Goal: Task Accomplishment & Management: Manage account settings

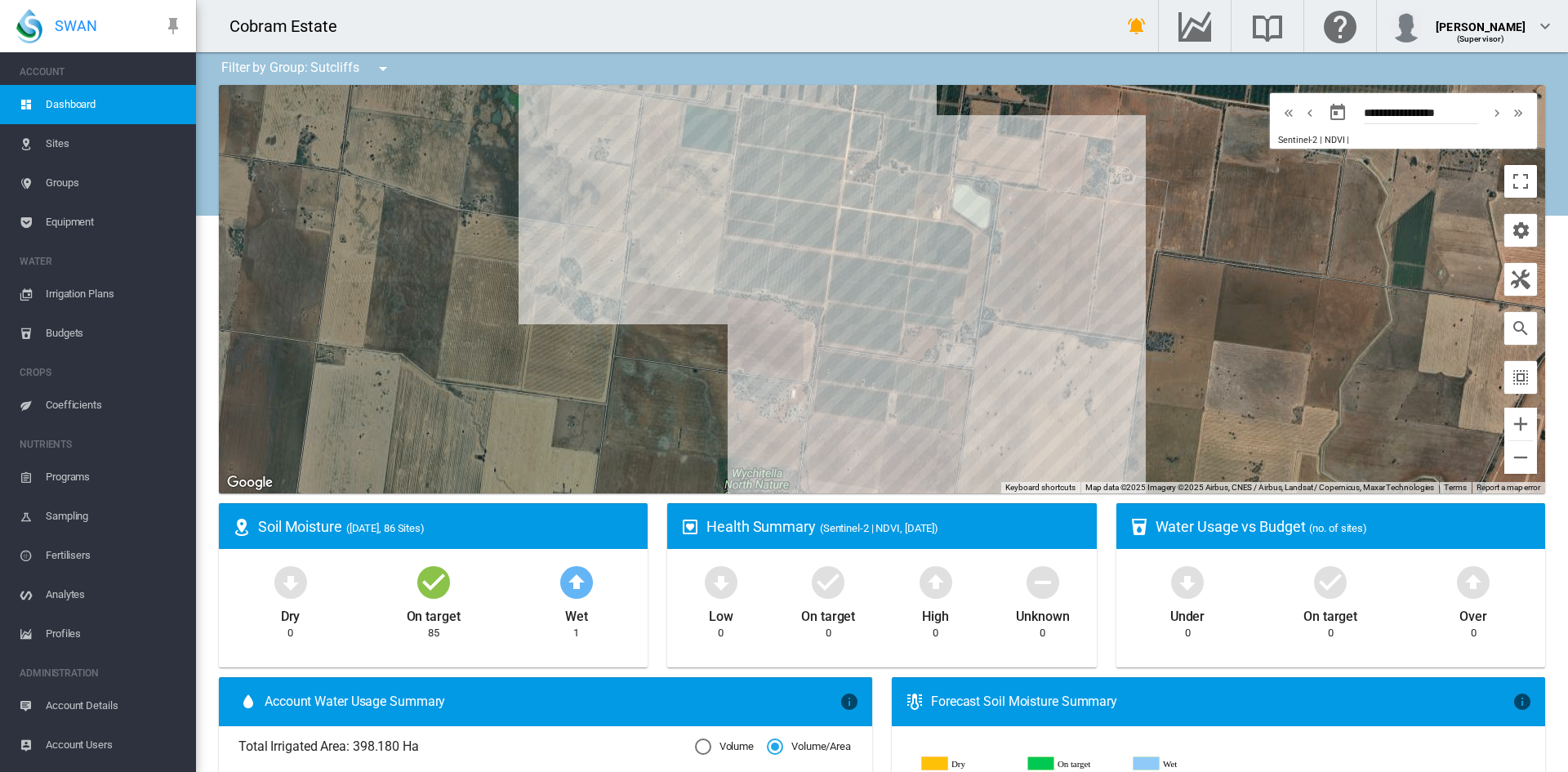
click at [71, 291] on span "Irrigation Plans" at bounding box center [115, 294] width 138 height 39
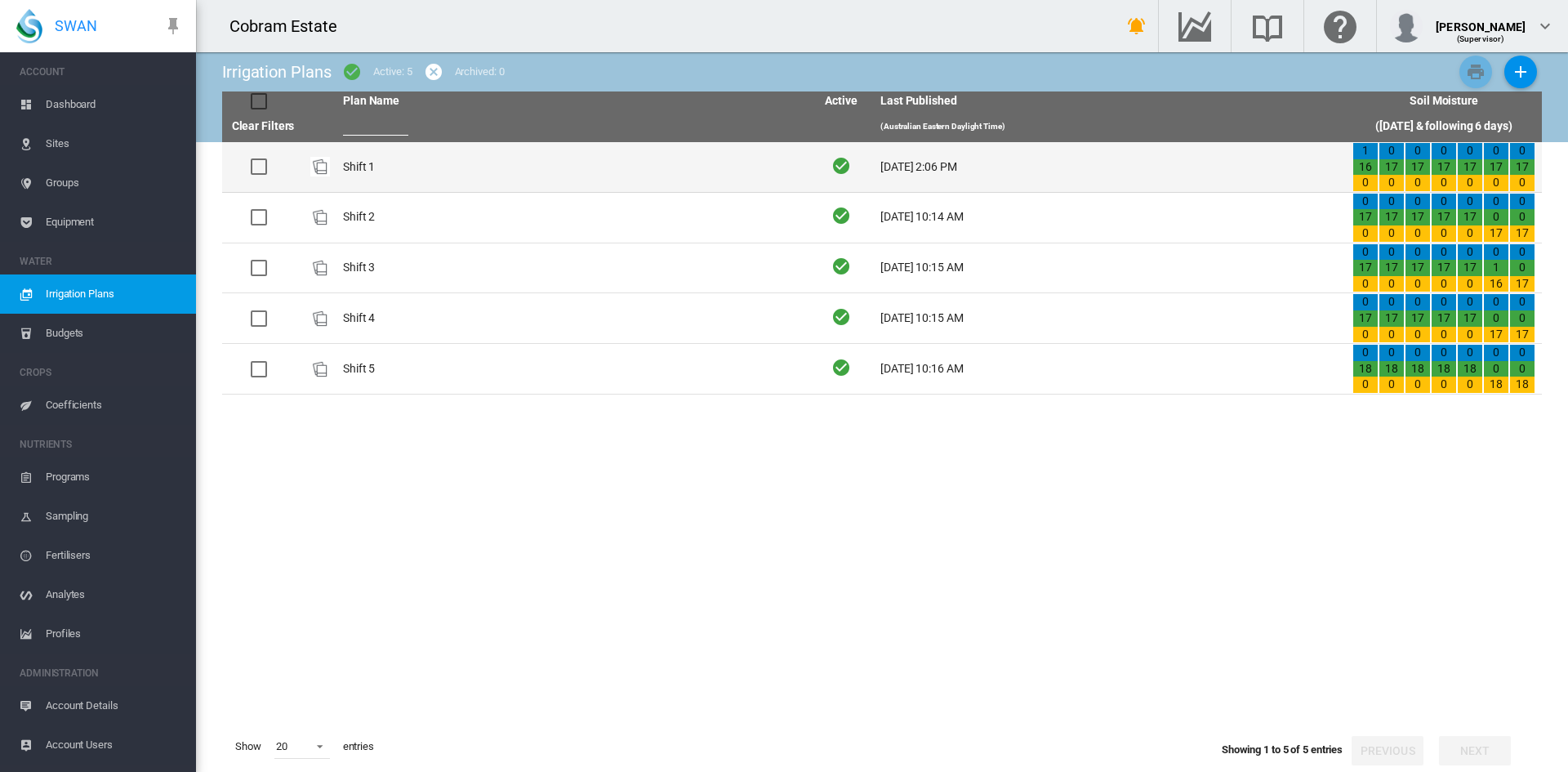
click at [356, 166] on td "Shift 1" at bounding box center [572, 167] width 472 height 49
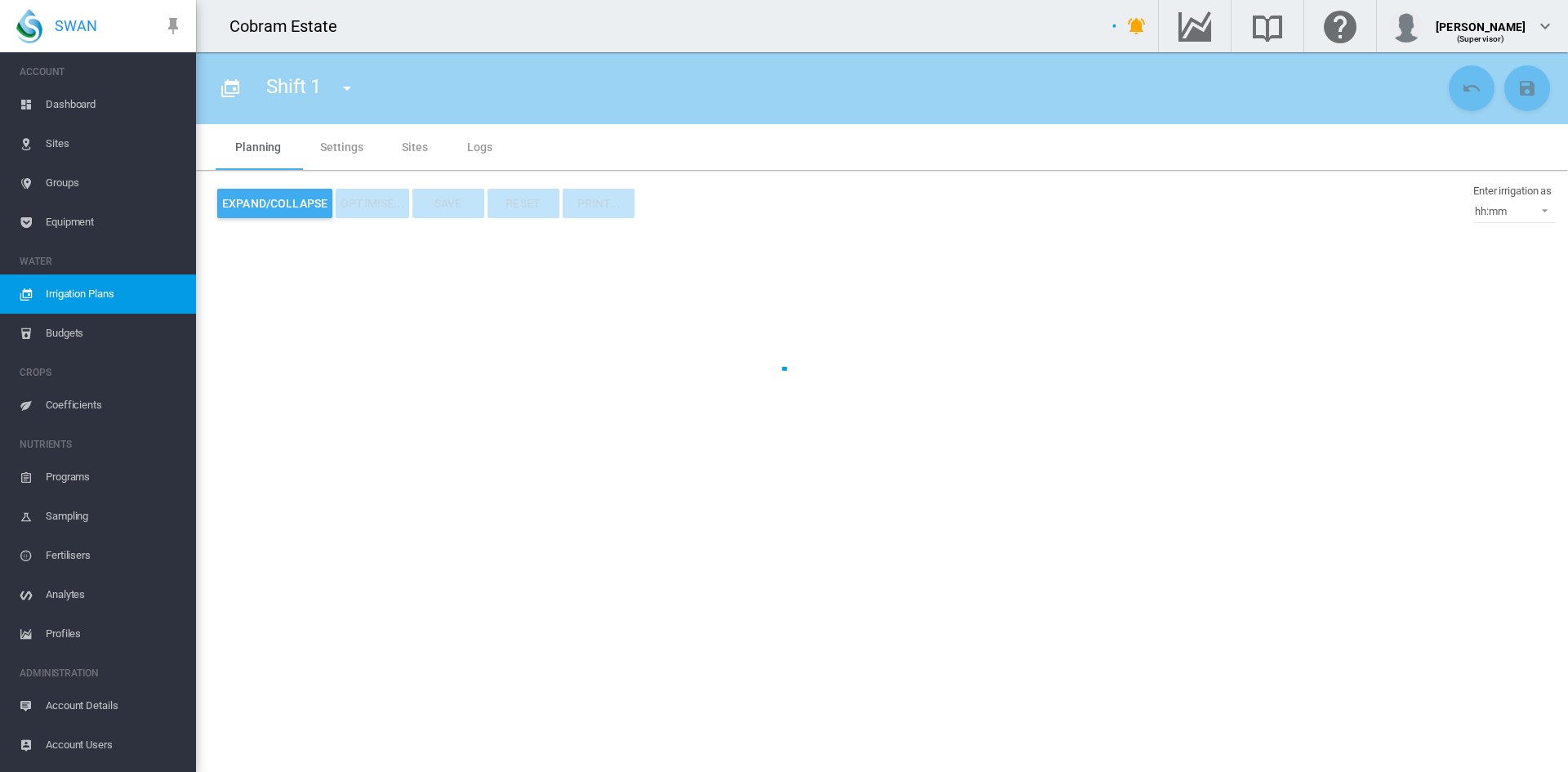
type input "*******"
type input "*"
type input "*****"
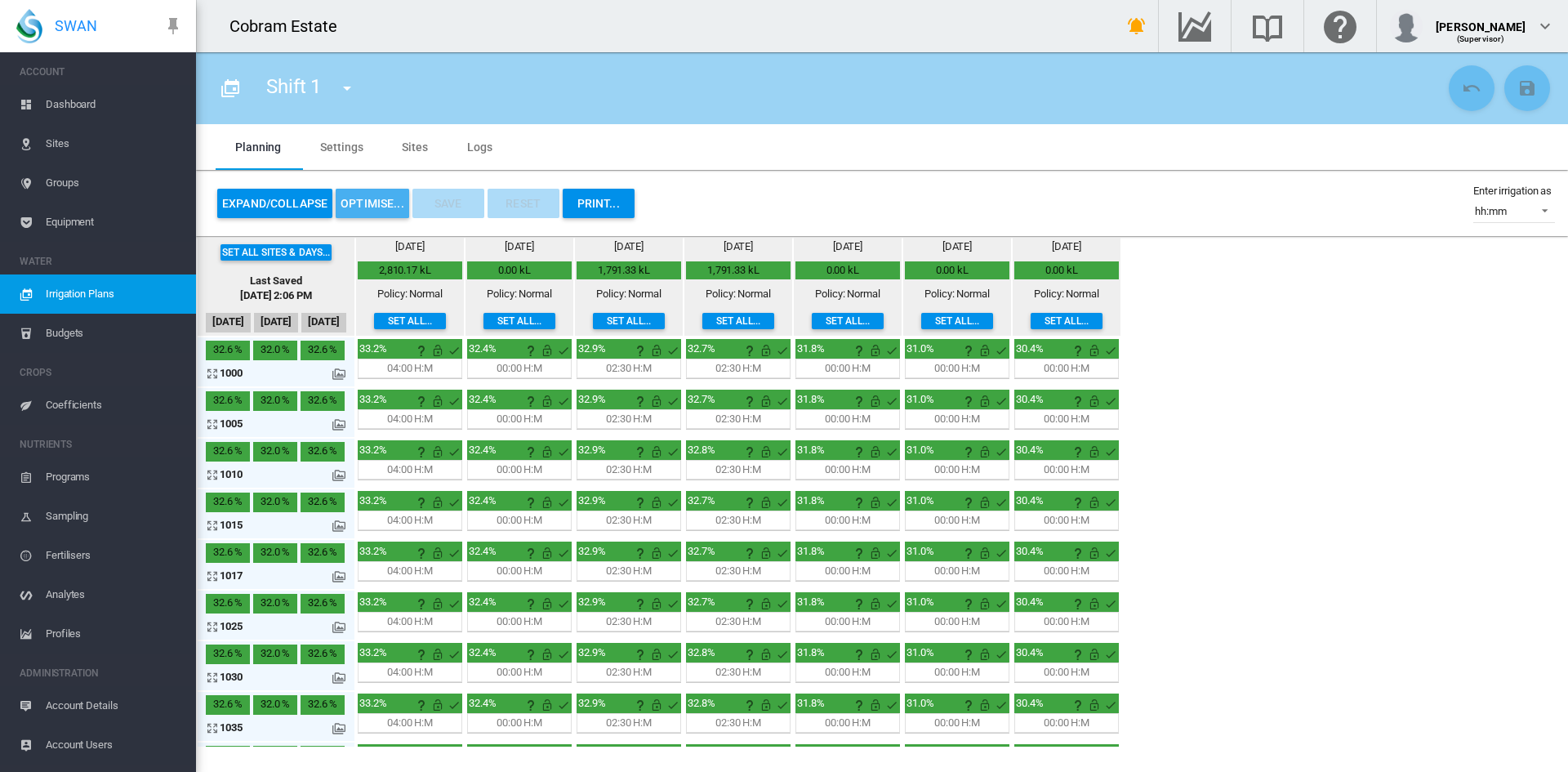
click at [353, 199] on button "OPTIMISE..." at bounding box center [371, 203] width 73 height 29
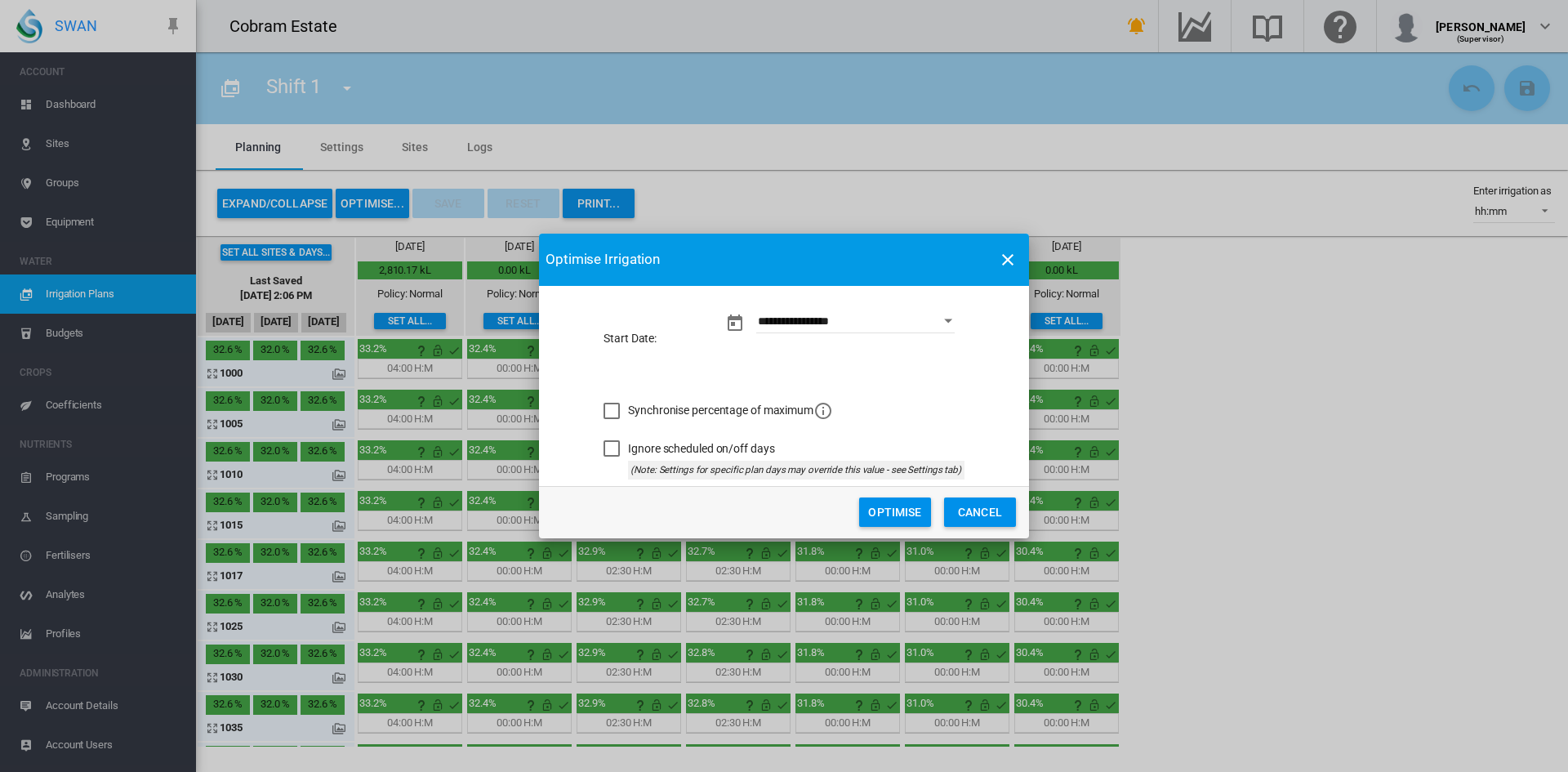
click at [877, 505] on button "Optimise" at bounding box center [895, 512] width 71 height 29
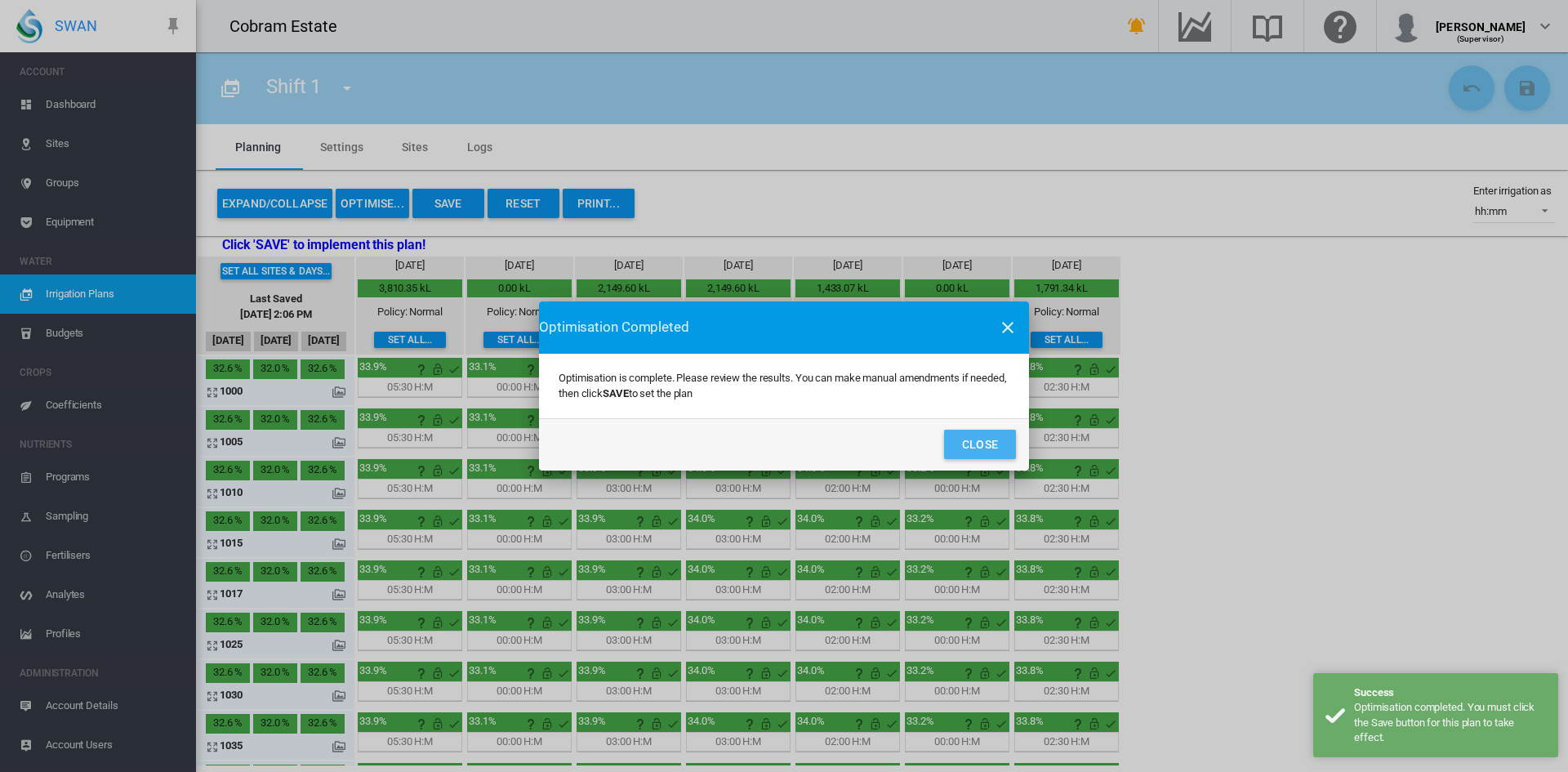
click at [991, 448] on button "Close" at bounding box center [979, 444] width 71 height 29
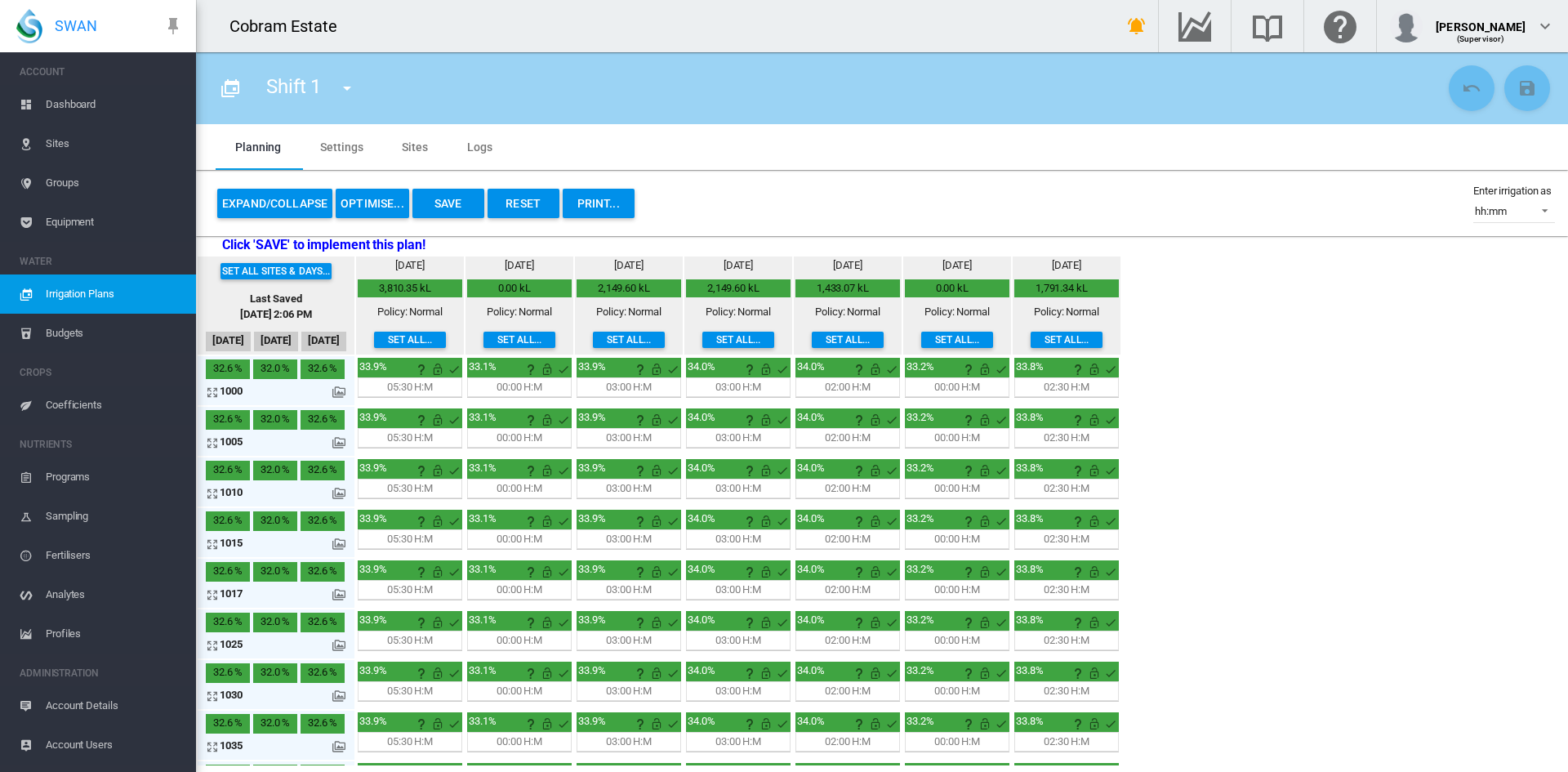
click at [349, 83] on md-icon "icon-menu-down" at bounding box center [347, 88] width 19 height 19
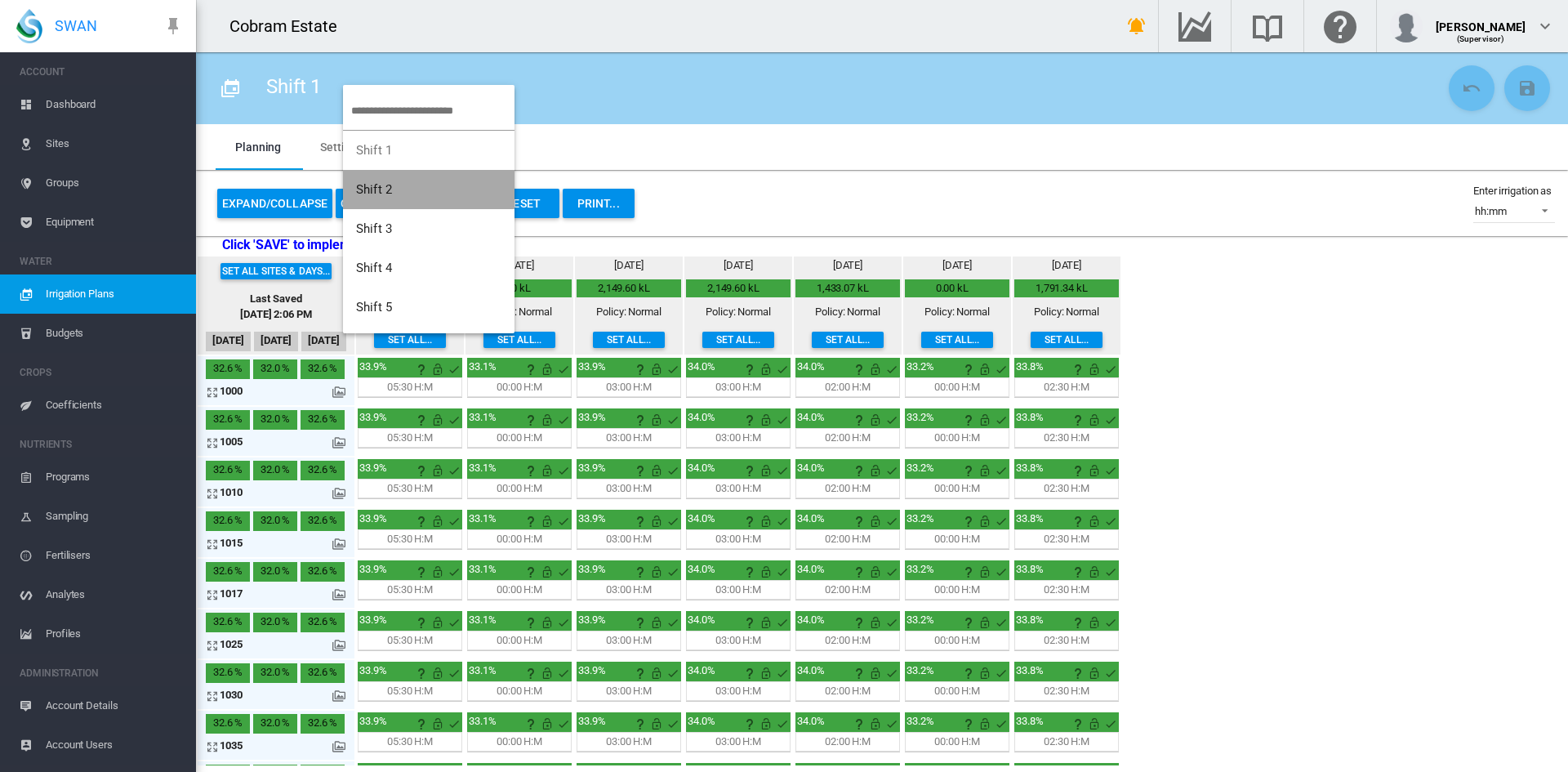
click at [387, 188] on span "Shift 2" at bounding box center [374, 189] width 36 height 15
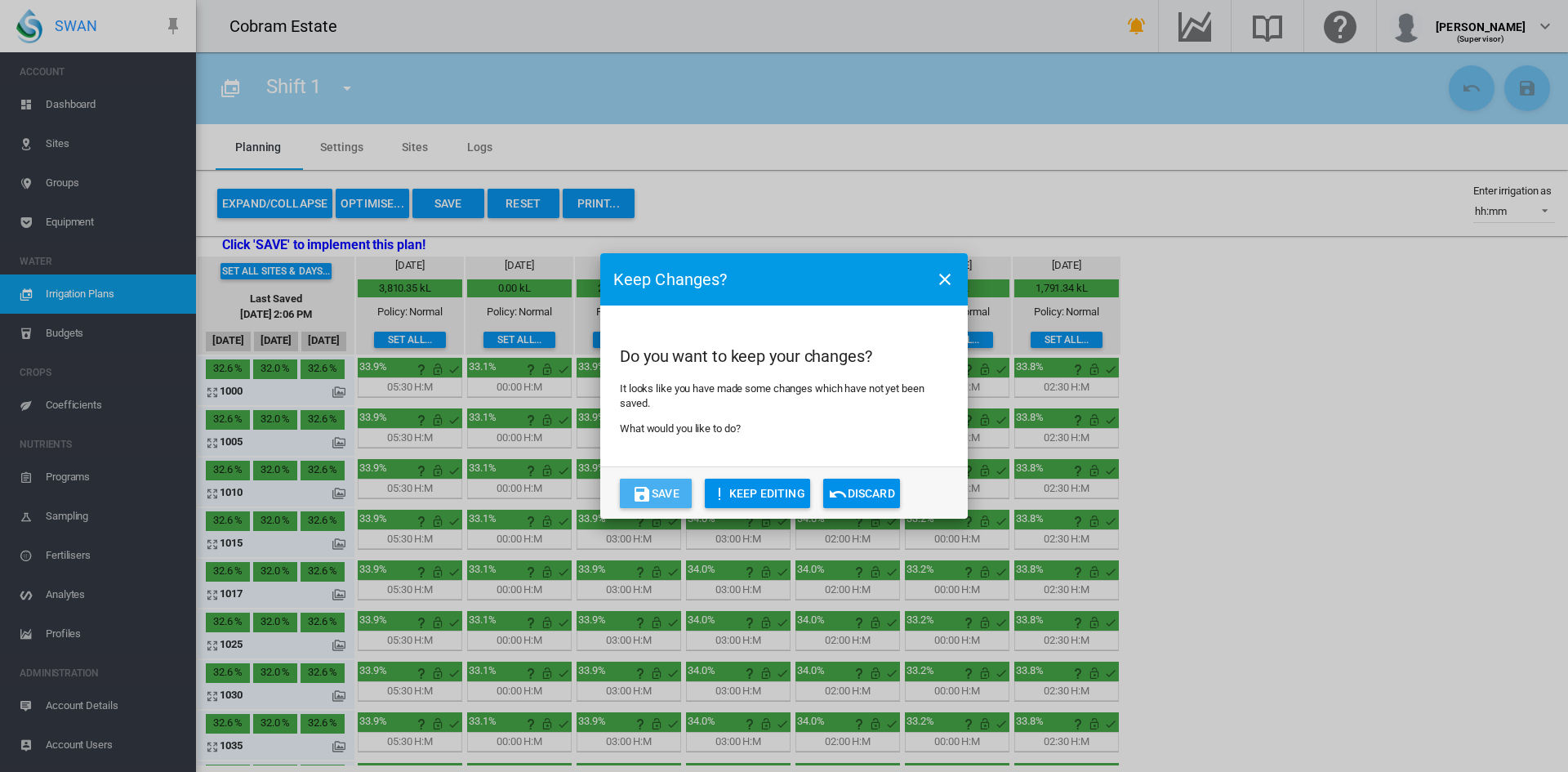
click at [641, 487] on md-icon "icon-content-save" at bounding box center [642, 494] width 19 height 19
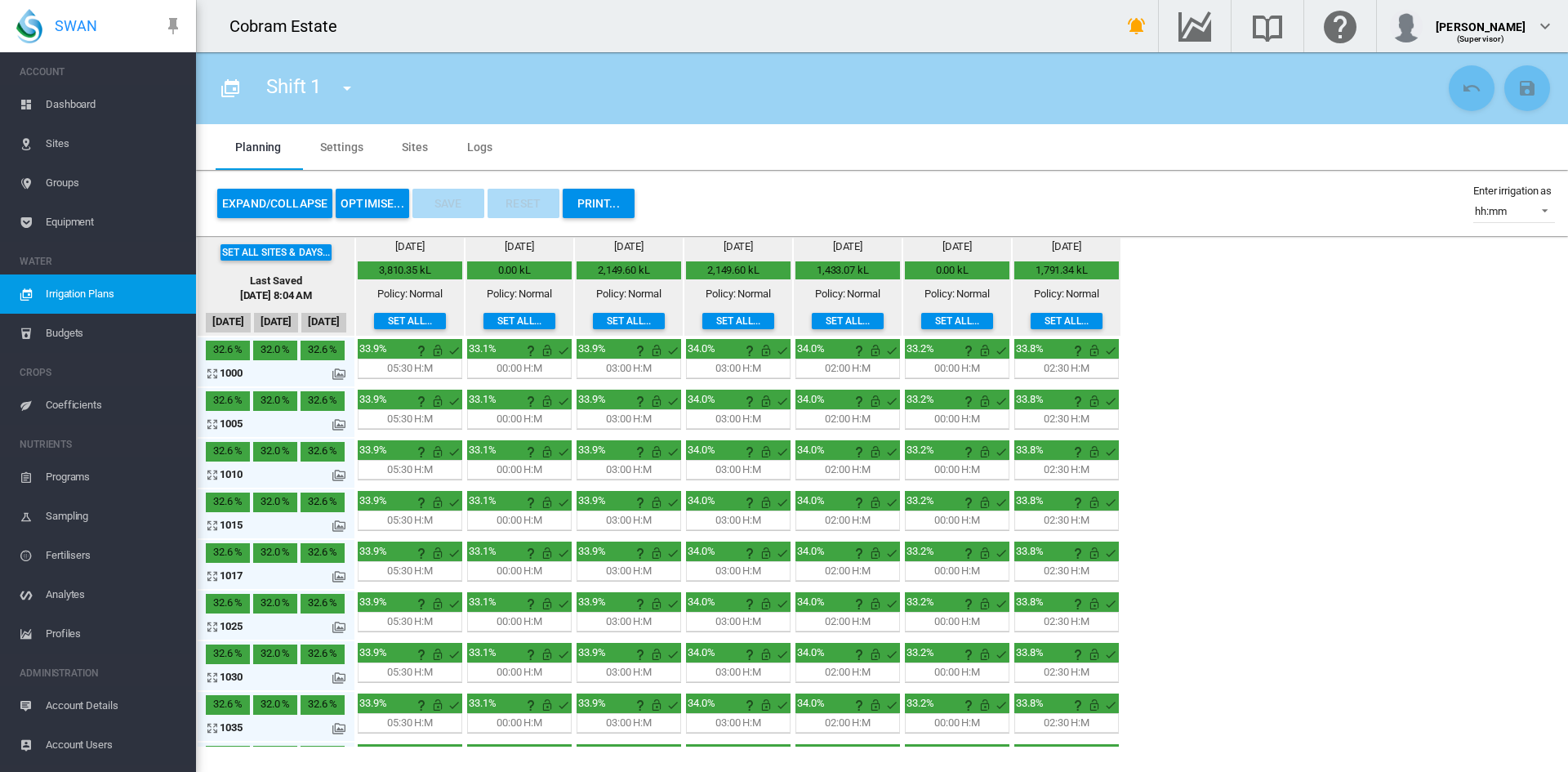
click at [350, 87] on md-icon "icon-menu-down" at bounding box center [347, 88] width 19 height 19
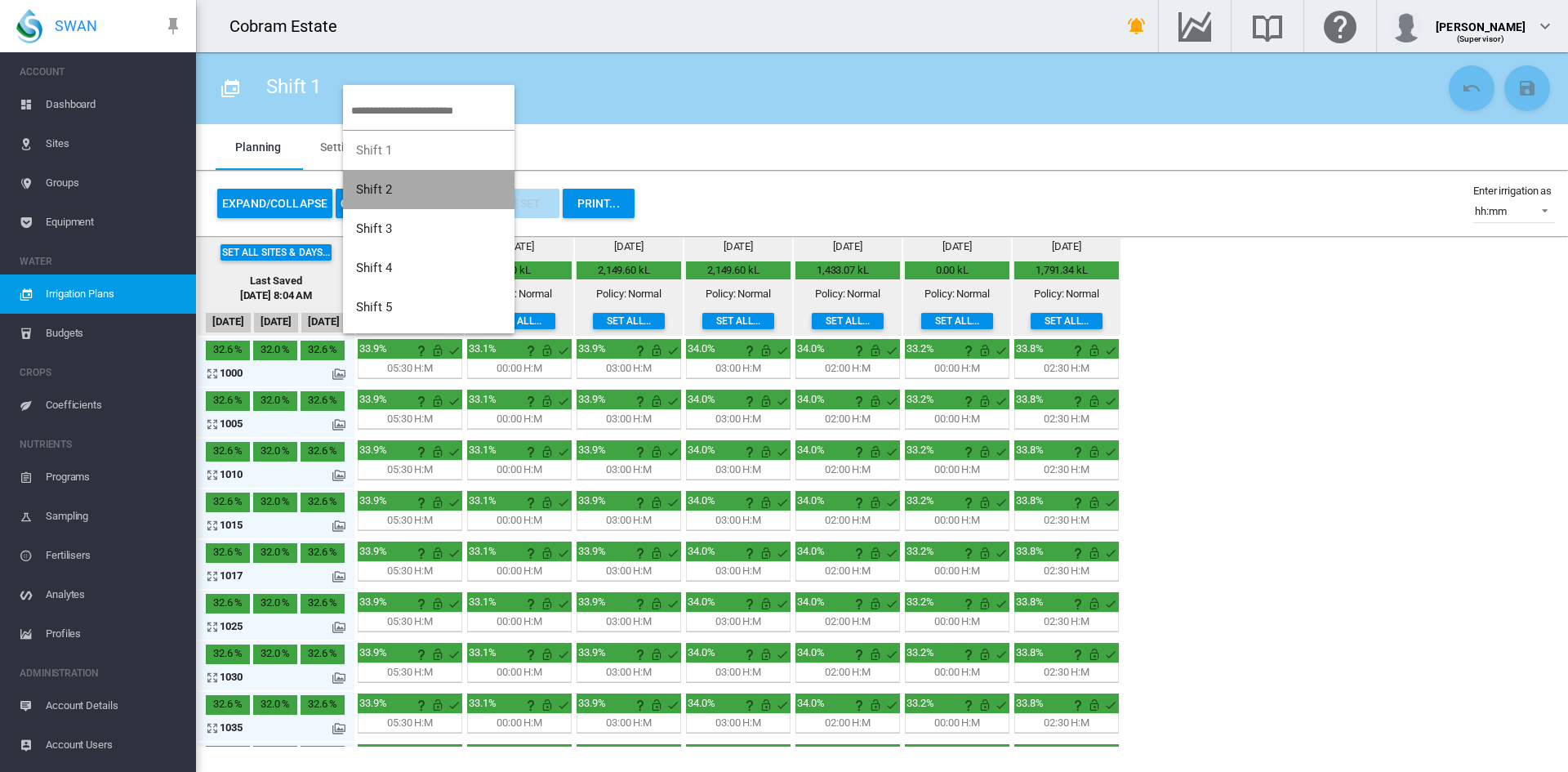
click at [389, 189] on span "Shift 2" at bounding box center [374, 189] width 36 height 15
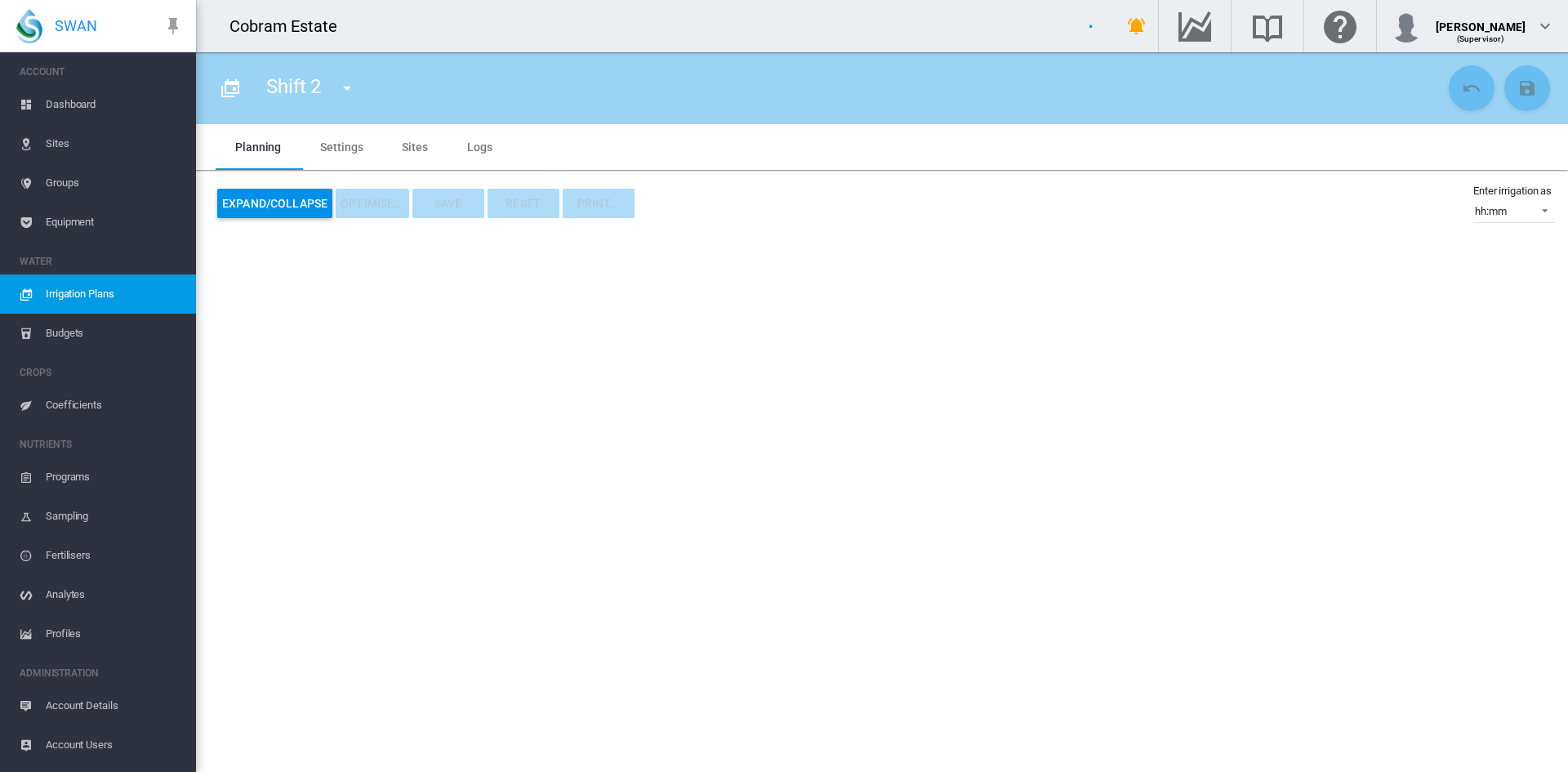
type input "*******"
type input "*"
type input "*****"
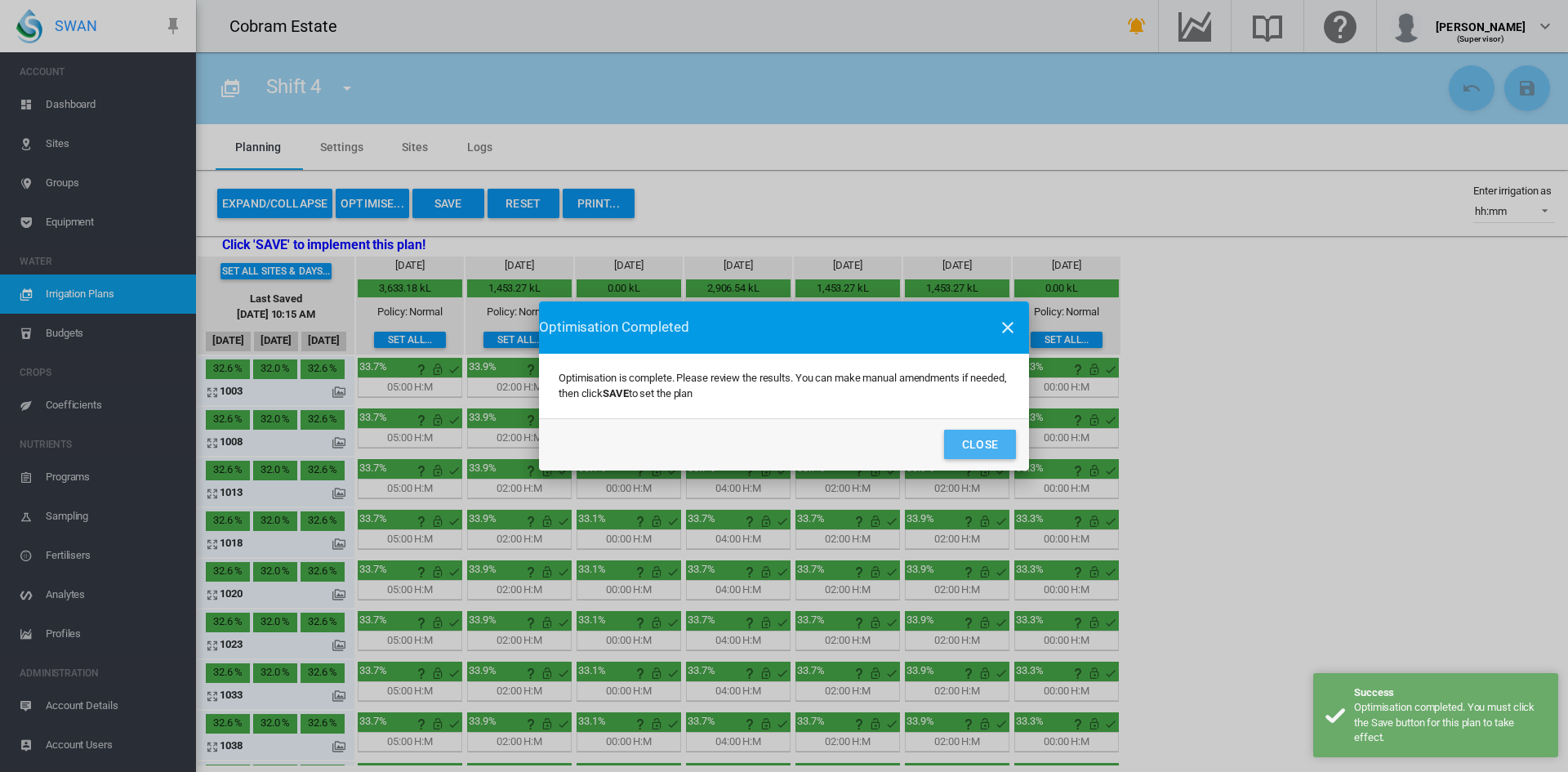
click at [972, 441] on button "Close" at bounding box center [979, 444] width 71 height 29
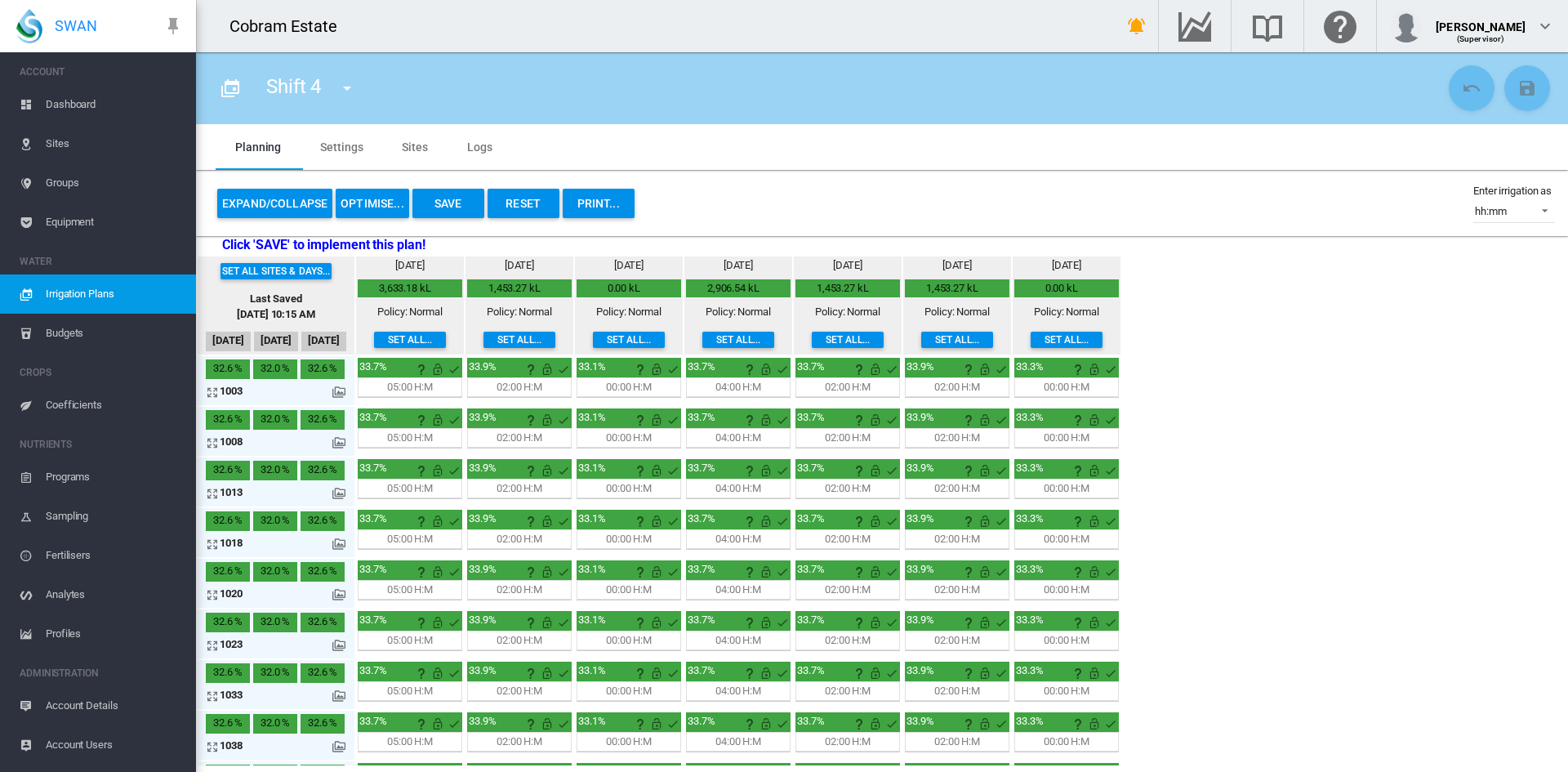
click at [343, 84] on md-icon "icon-menu-down" at bounding box center [347, 88] width 19 height 19
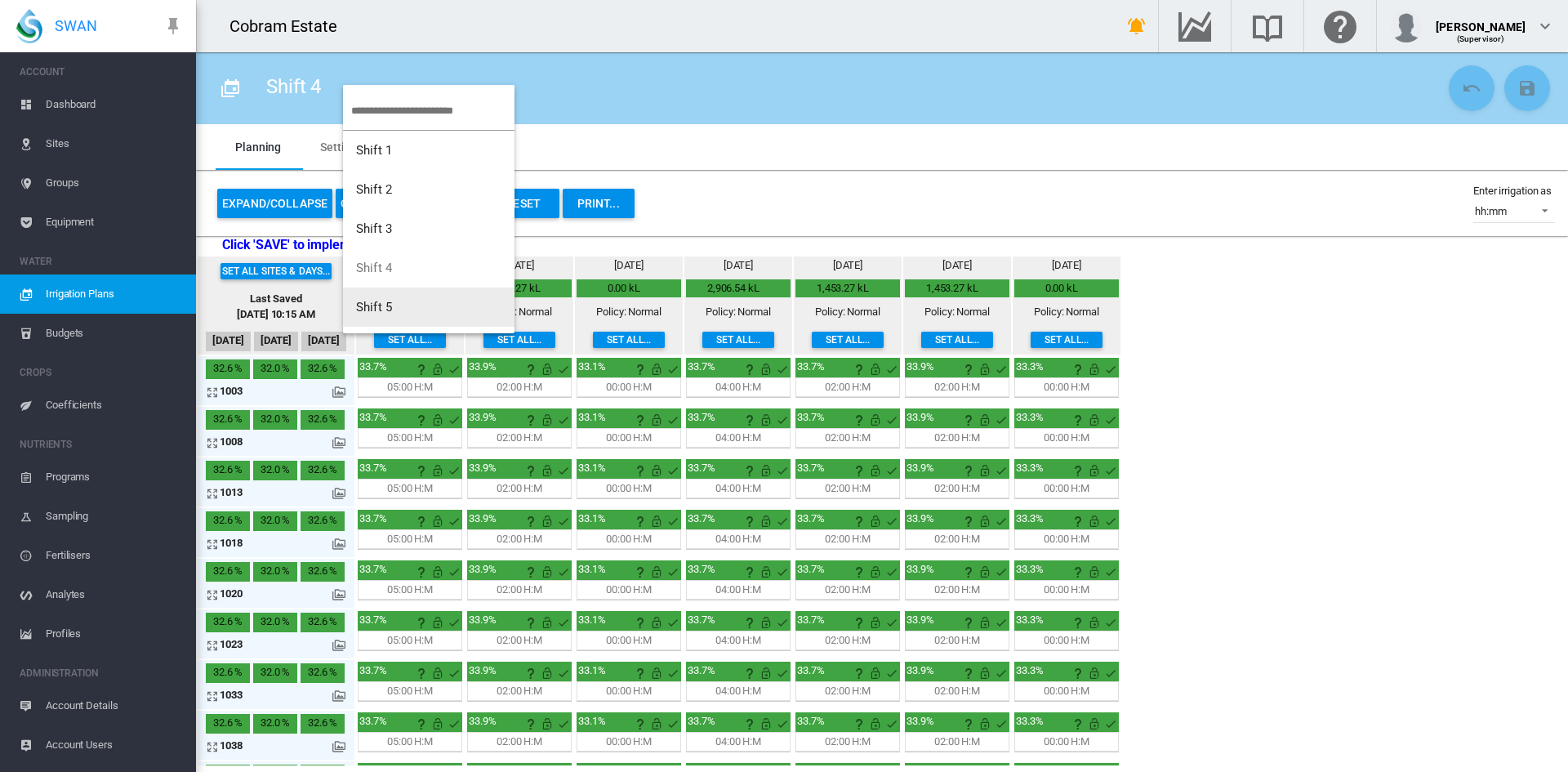
click at [368, 302] on span "Shift 5" at bounding box center [374, 307] width 36 height 15
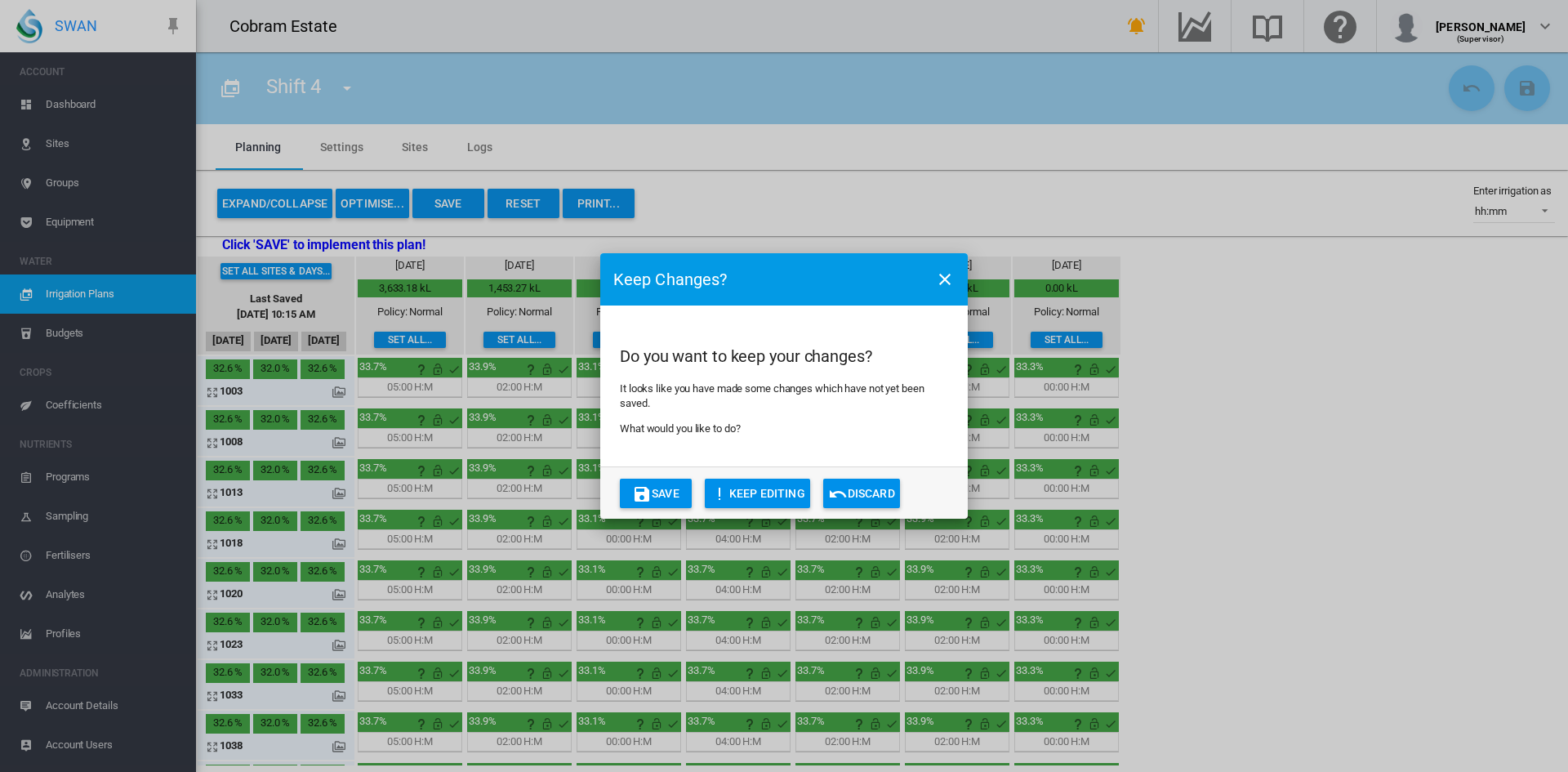
click at [664, 483] on button "Save" at bounding box center [656, 492] width 71 height 29
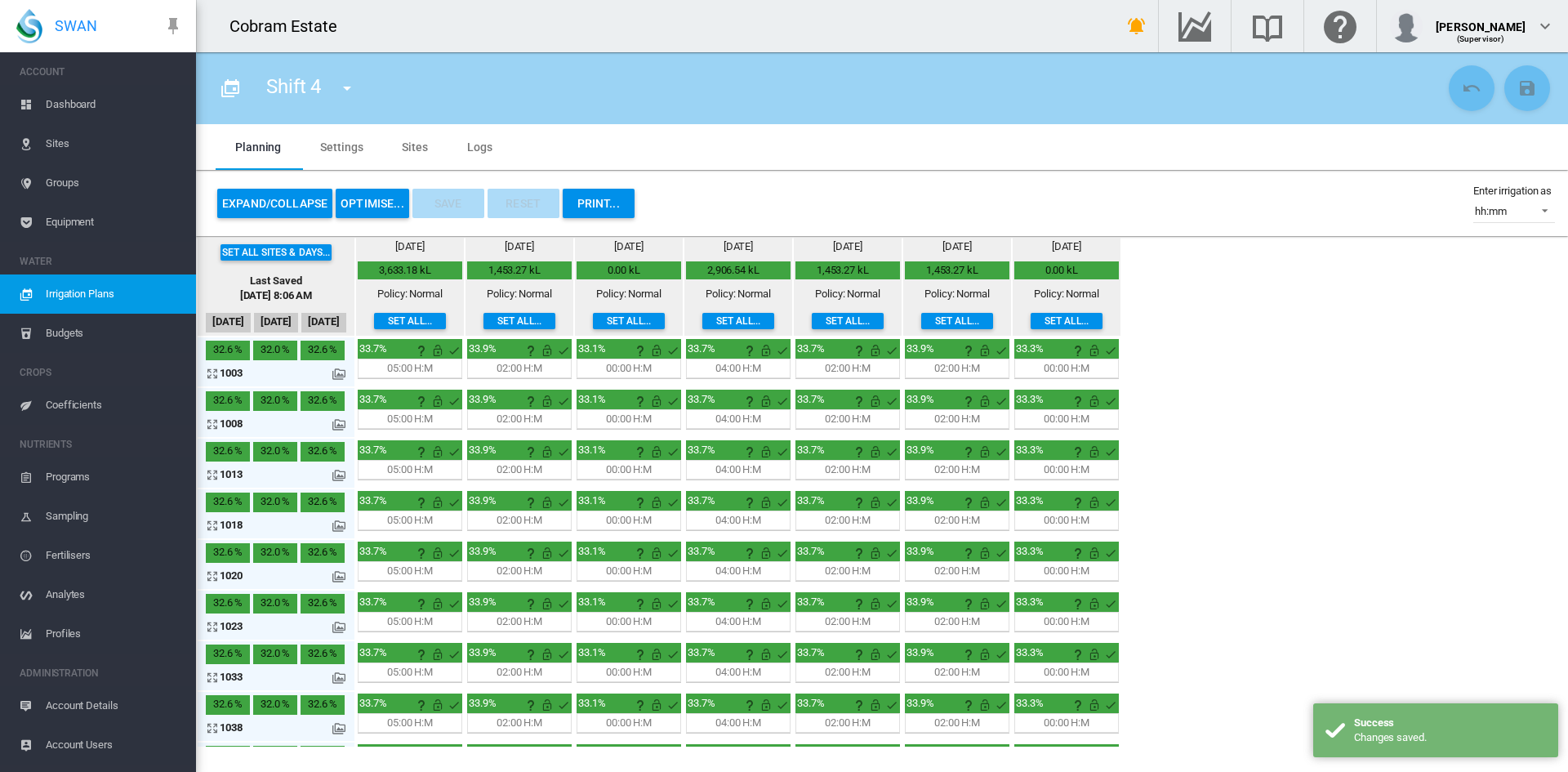
click at [347, 85] on md-icon "icon-menu-down" at bounding box center [347, 88] width 19 height 19
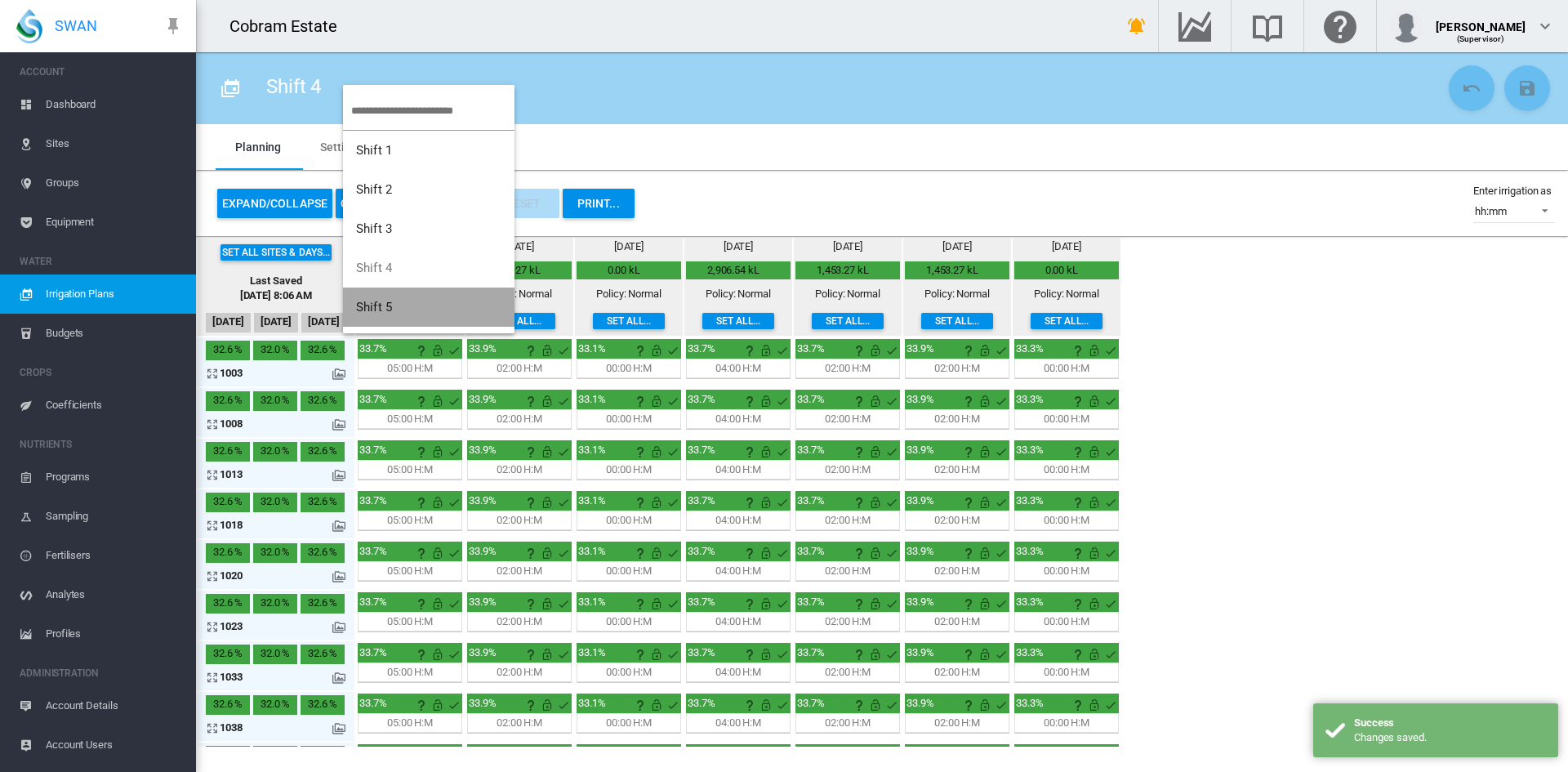
click at [368, 312] on span "Shift 5" at bounding box center [374, 307] width 36 height 15
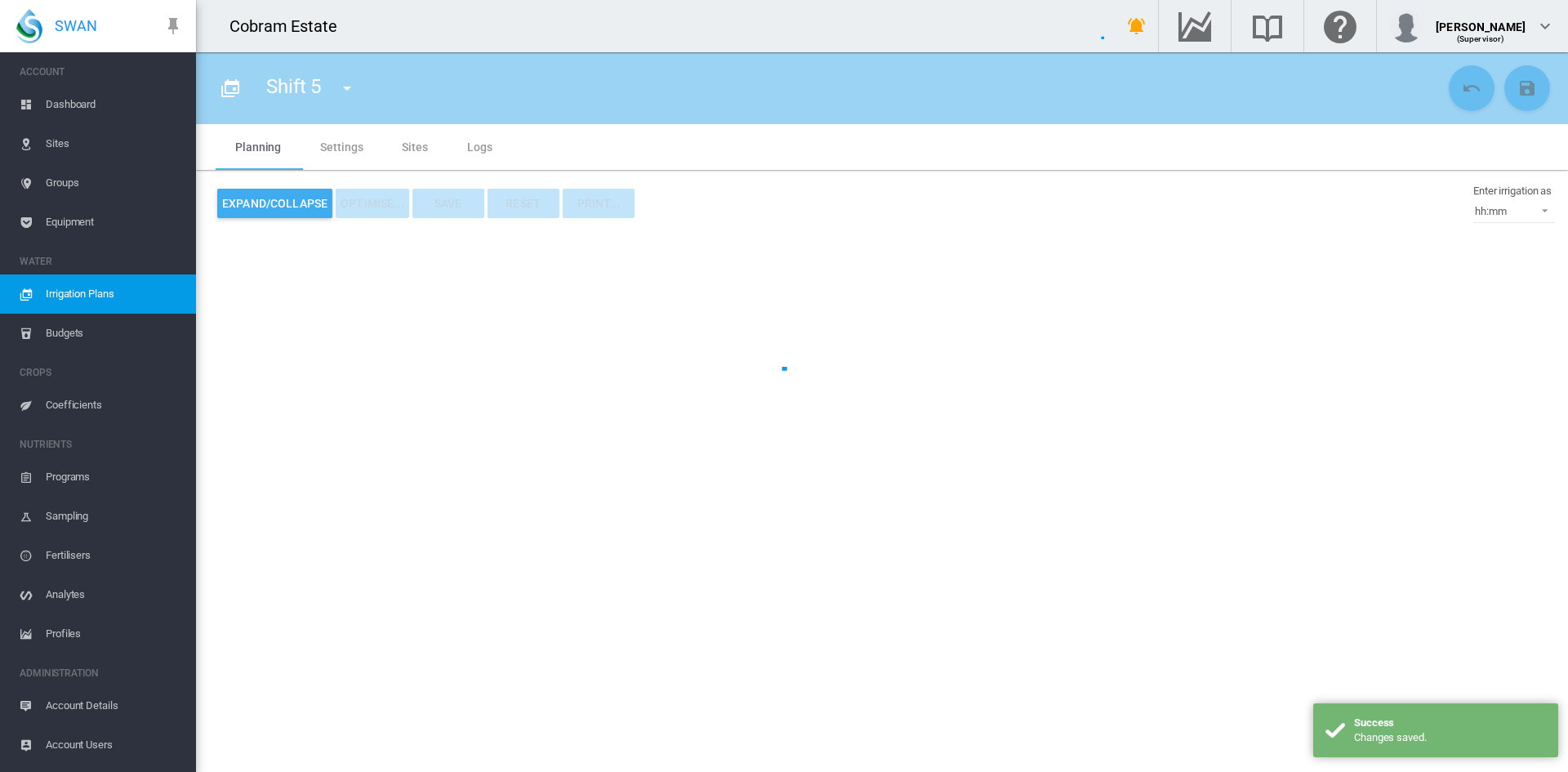
type input "*******"
type input "*"
type input "*****"
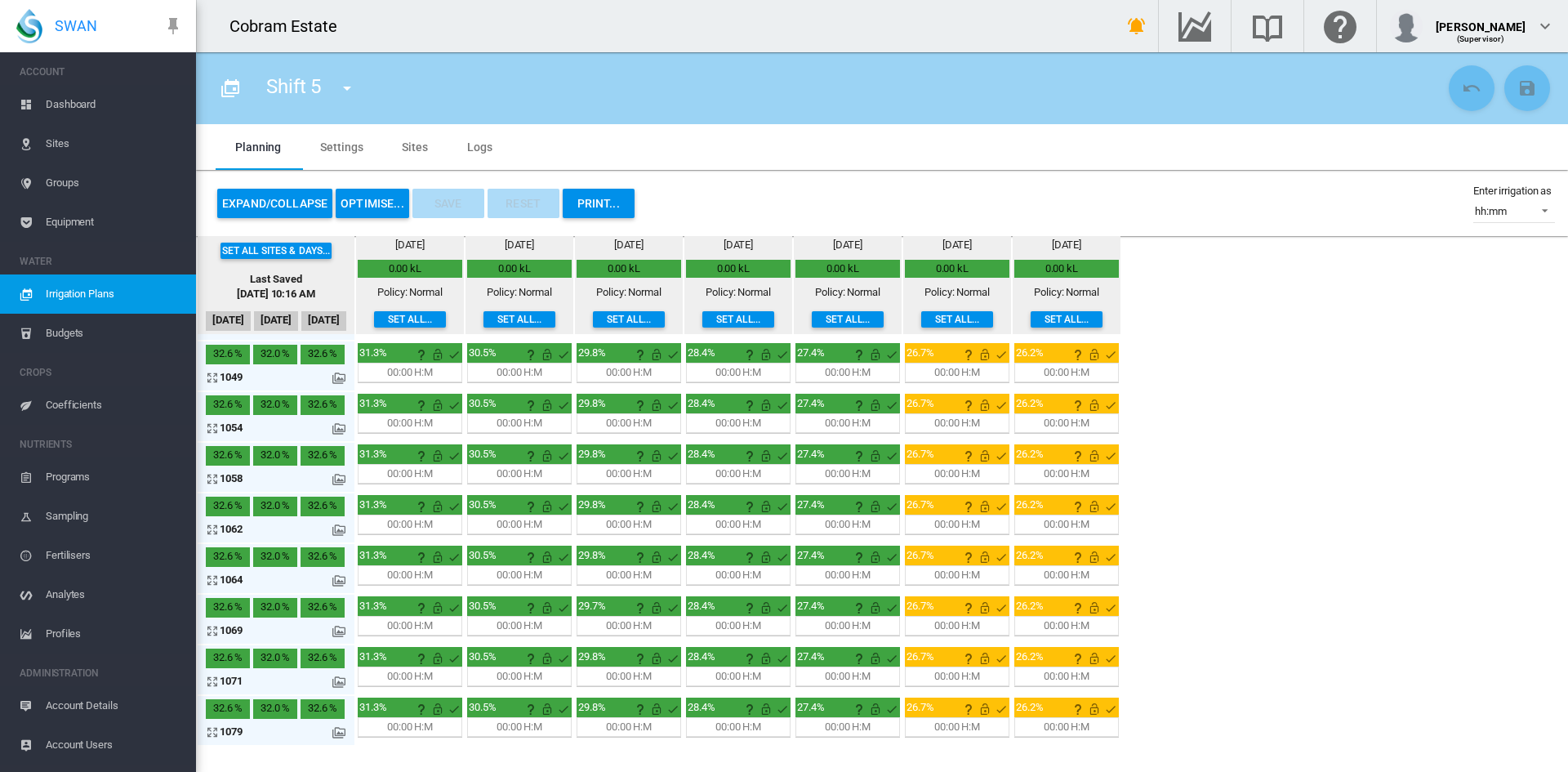
scroll to position [502, 0]
click at [371, 207] on button "OPTIMISE..." at bounding box center [371, 203] width 73 height 29
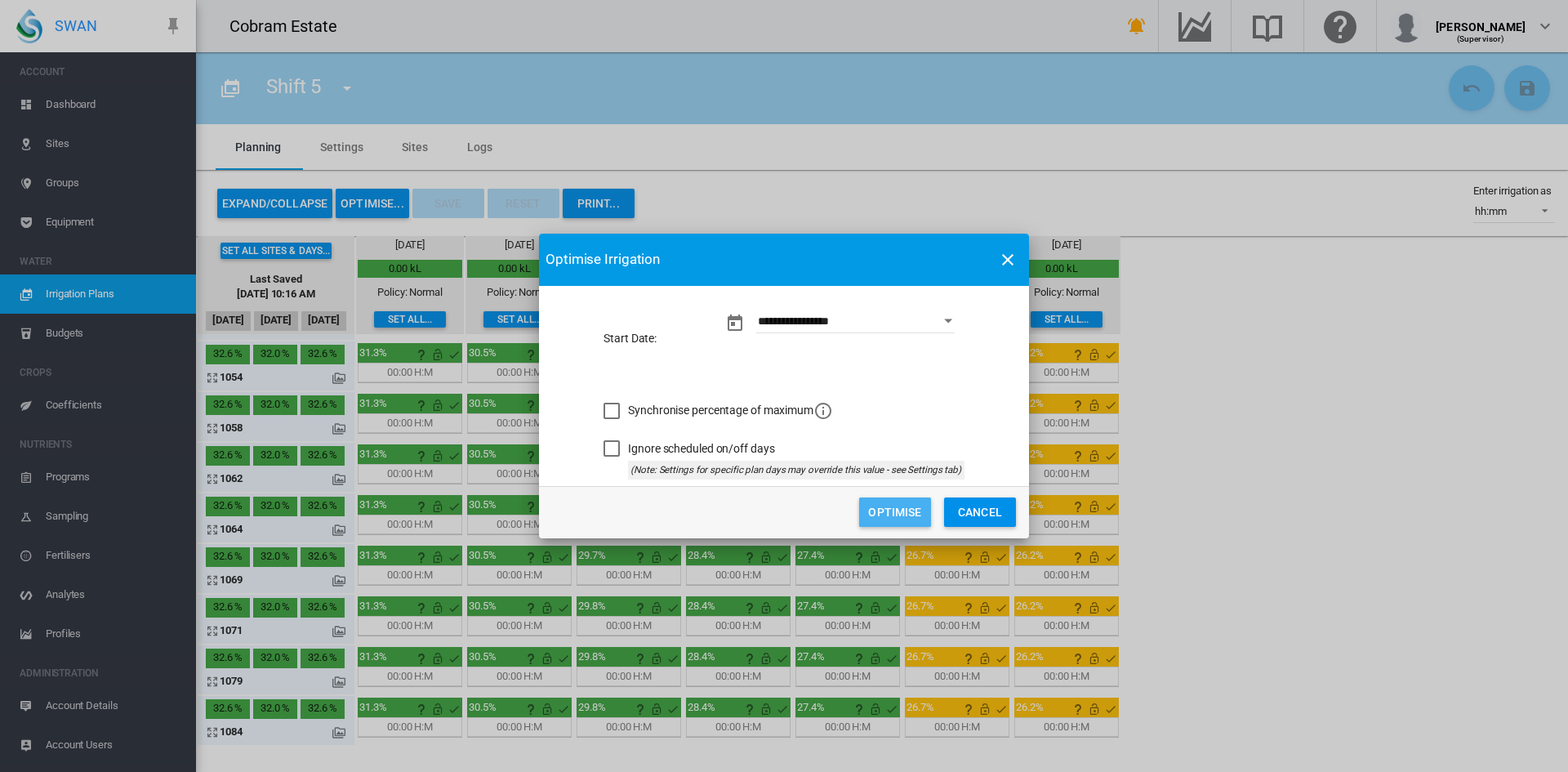
click at [875, 511] on button "Optimise" at bounding box center [895, 512] width 71 height 29
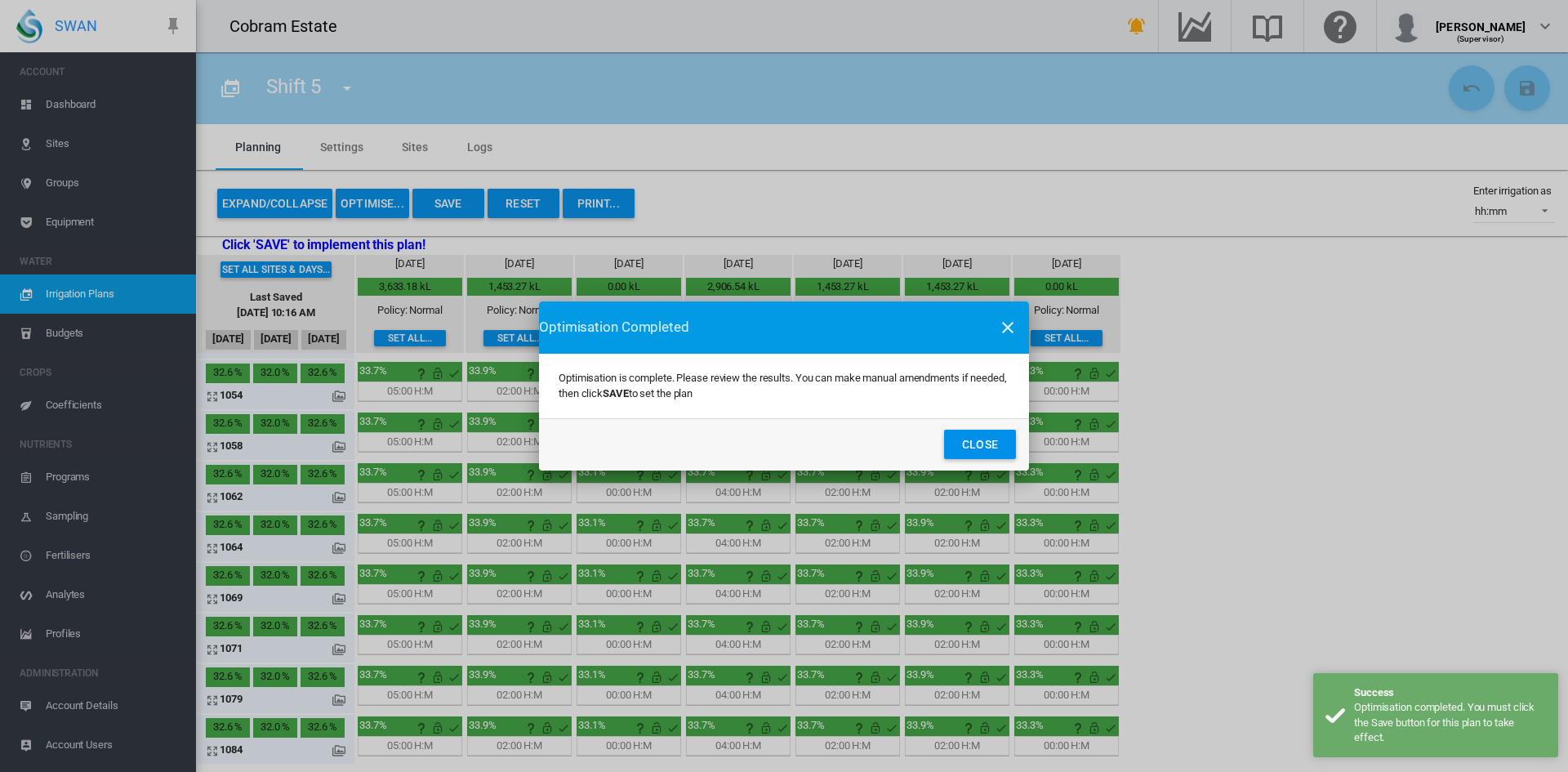
click at [984, 443] on button "Close" at bounding box center [979, 444] width 71 height 29
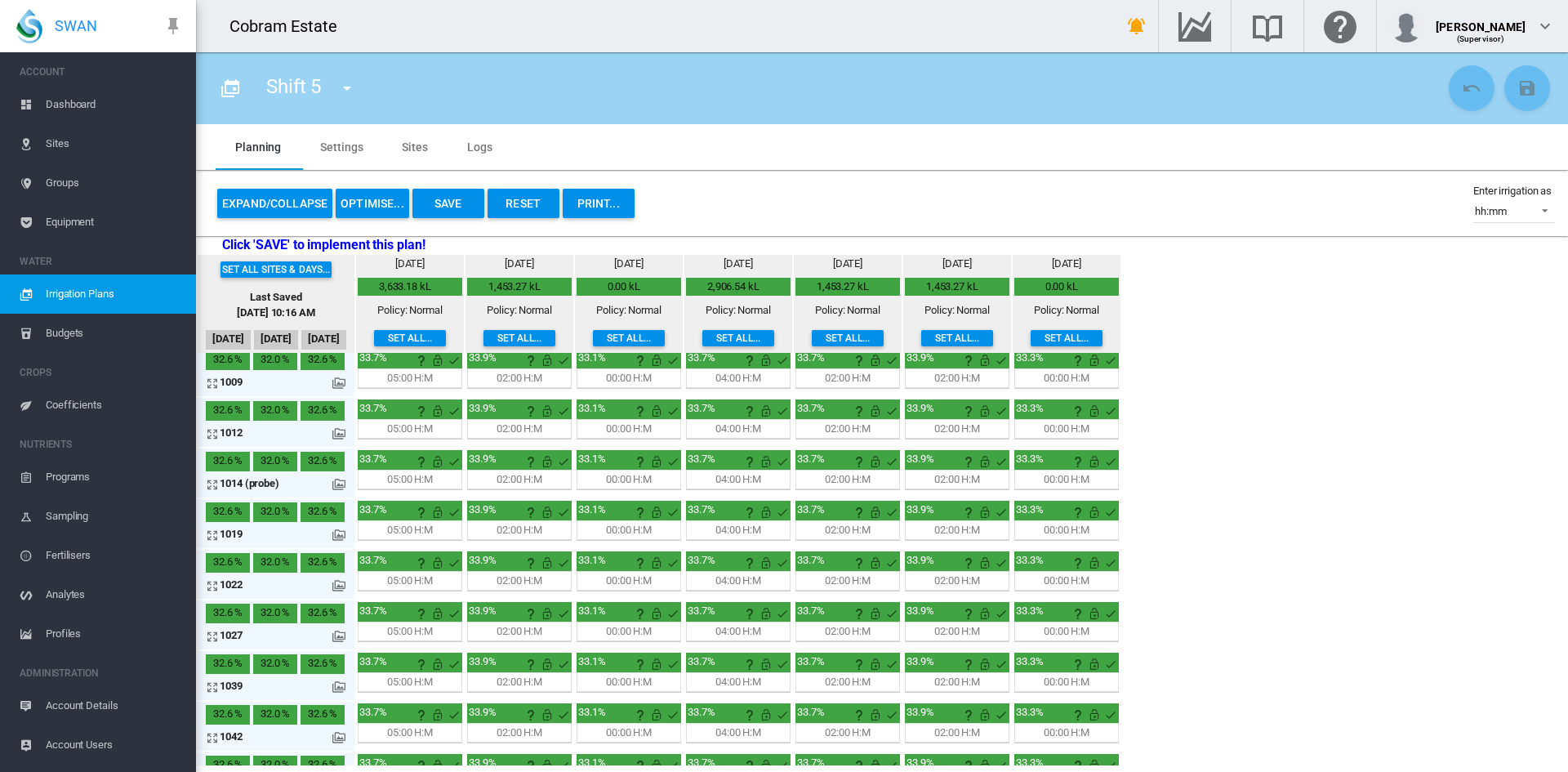
scroll to position [0, 0]
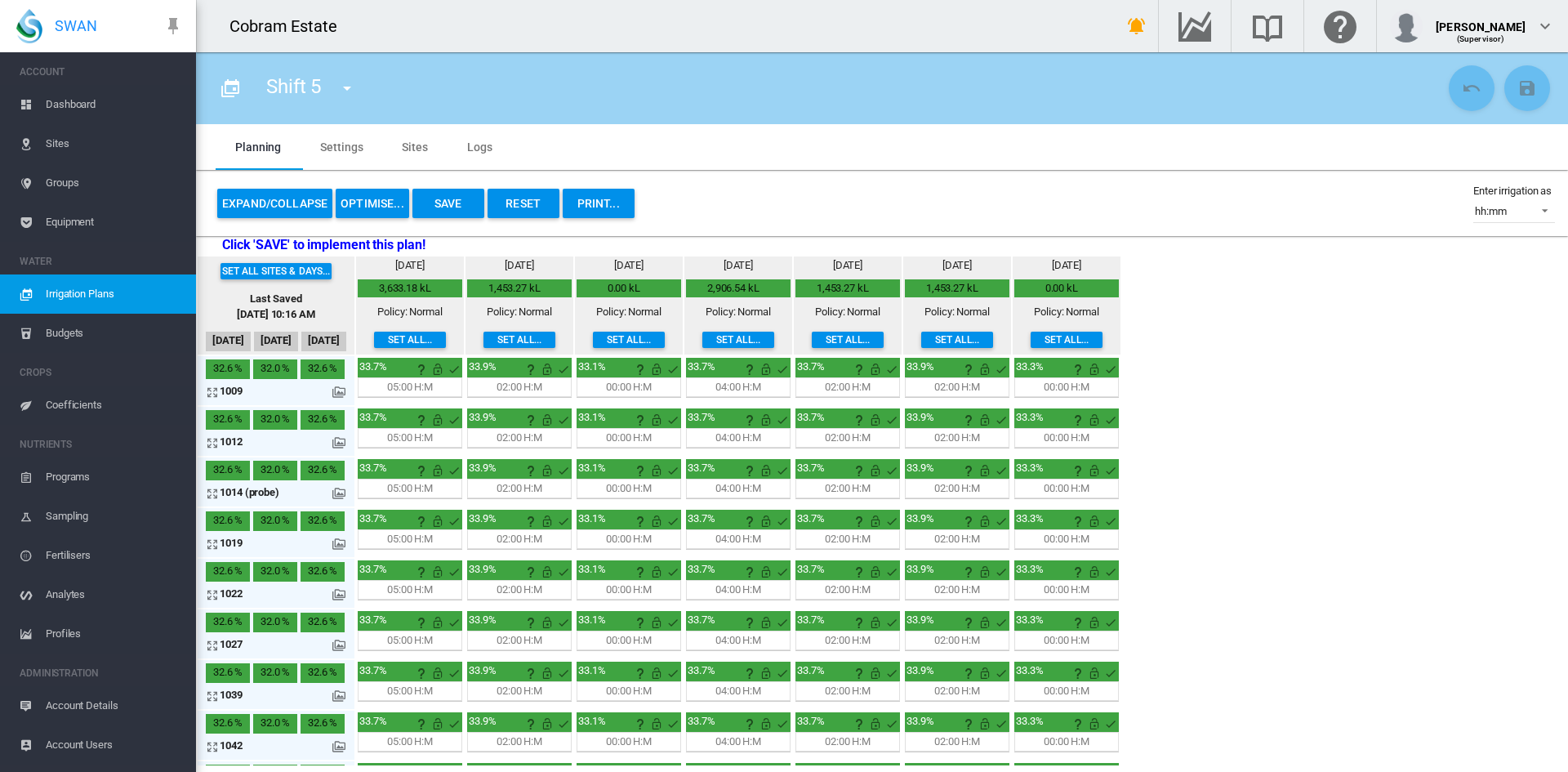
click at [346, 86] on md-icon "icon-menu-down" at bounding box center [347, 88] width 19 height 19
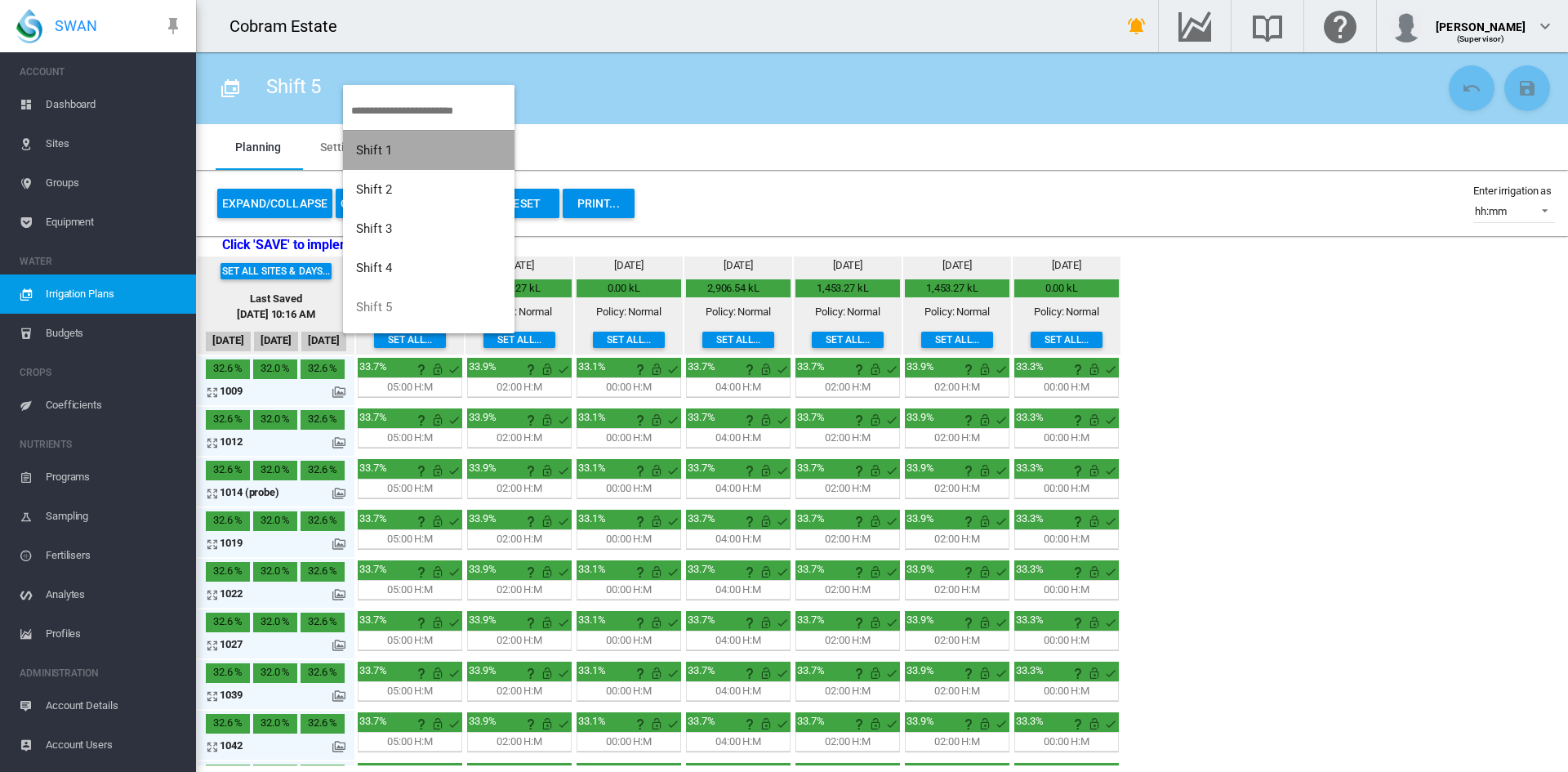
click at [386, 146] on span "Shift 1" at bounding box center [374, 150] width 36 height 15
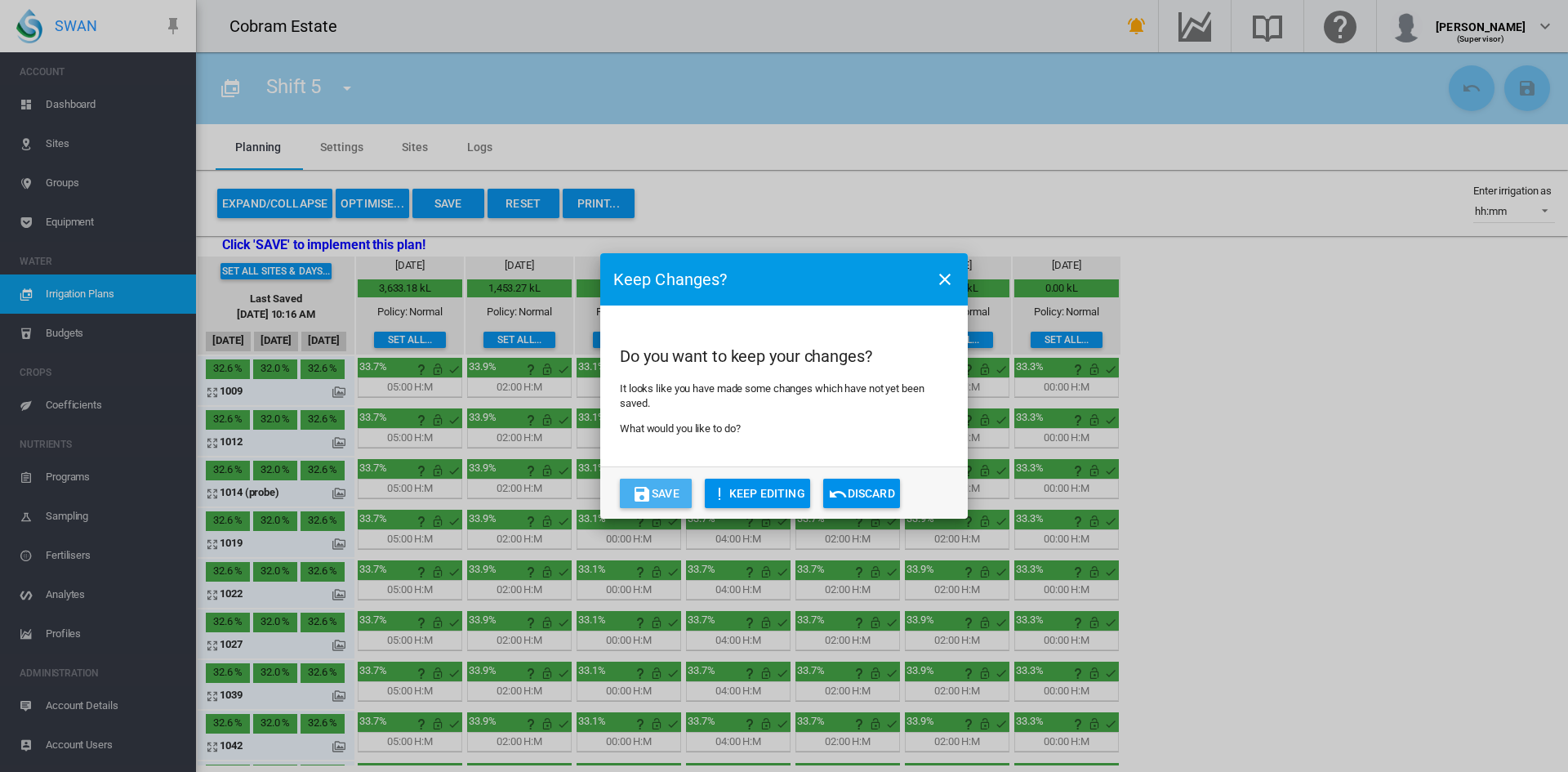
click at [669, 483] on button "Save" at bounding box center [656, 492] width 71 height 29
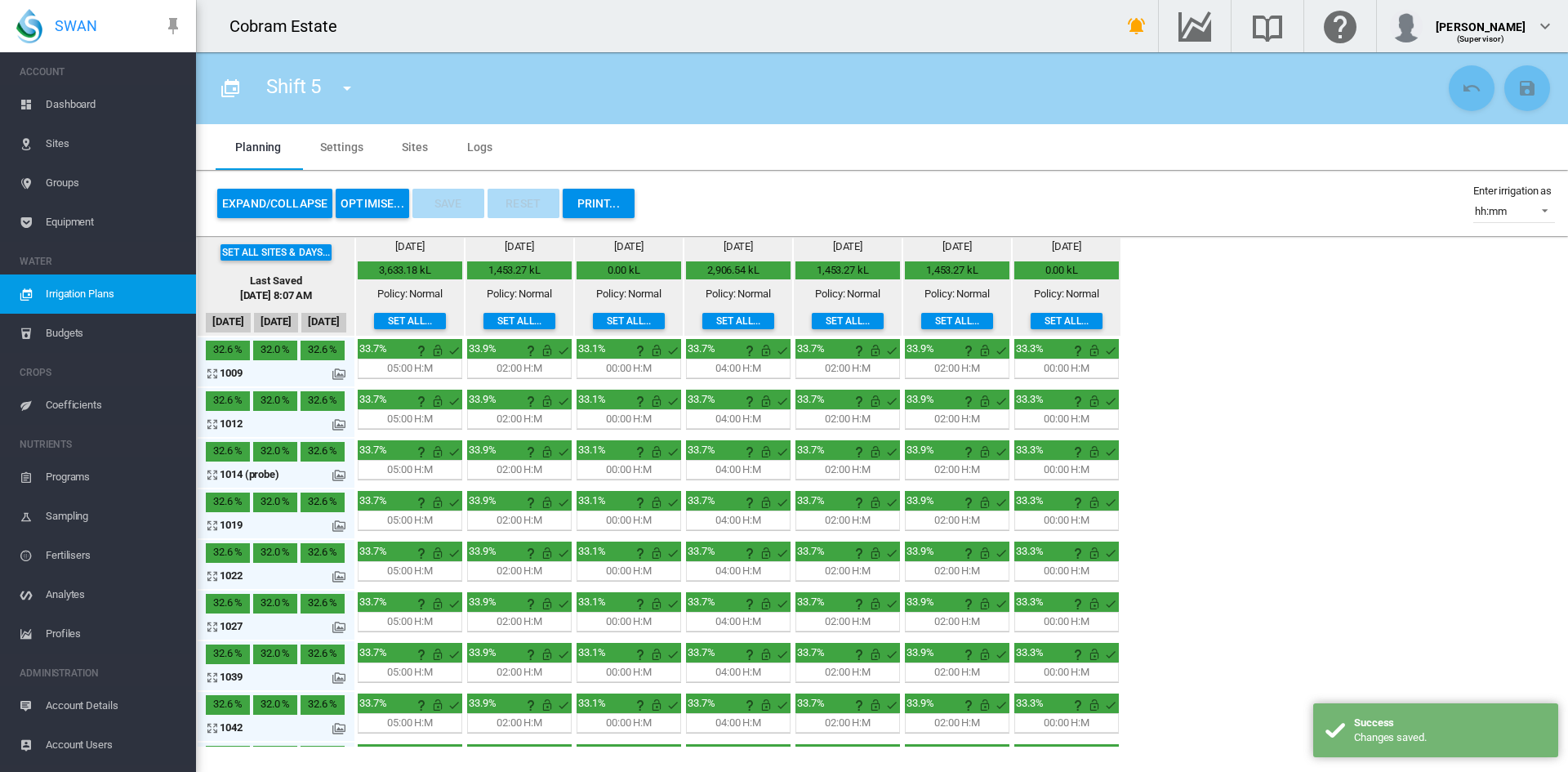
click at [341, 85] on md-icon "icon-menu-down" at bounding box center [347, 88] width 19 height 19
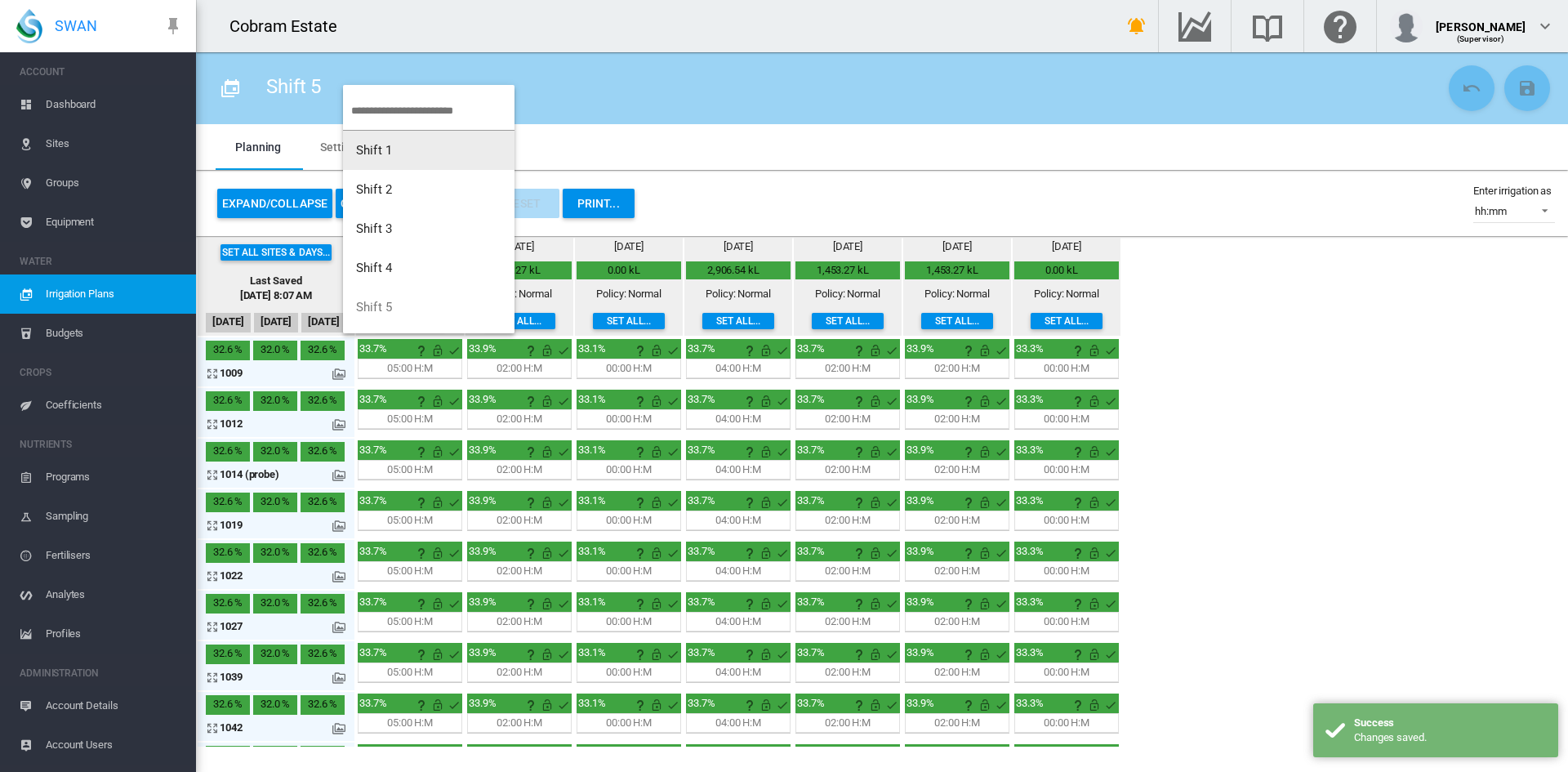
click at [376, 147] on span "Shift 1" at bounding box center [374, 150] width 36 height 15
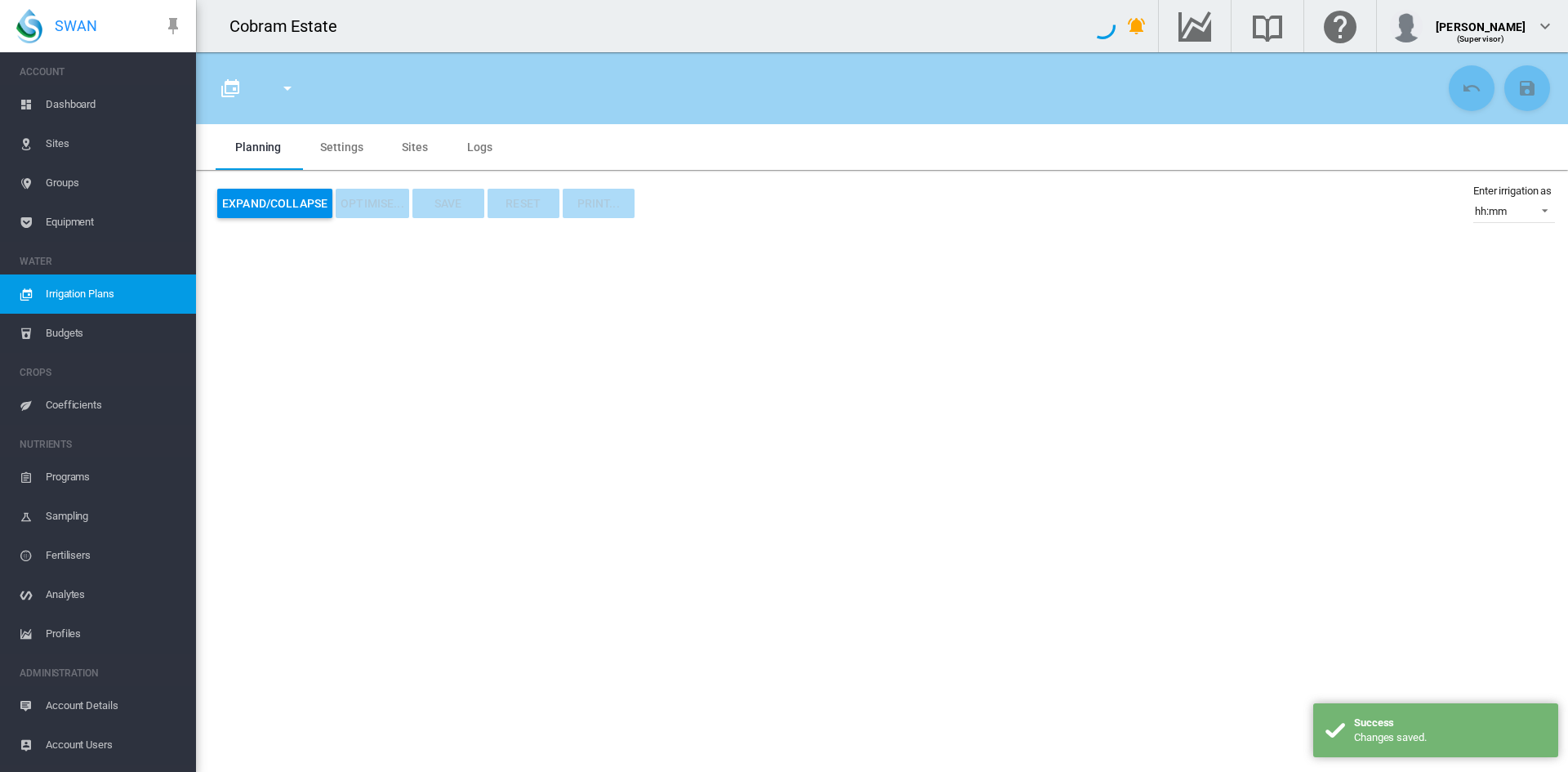
type input "*******"
type input "*"
type input "*****"
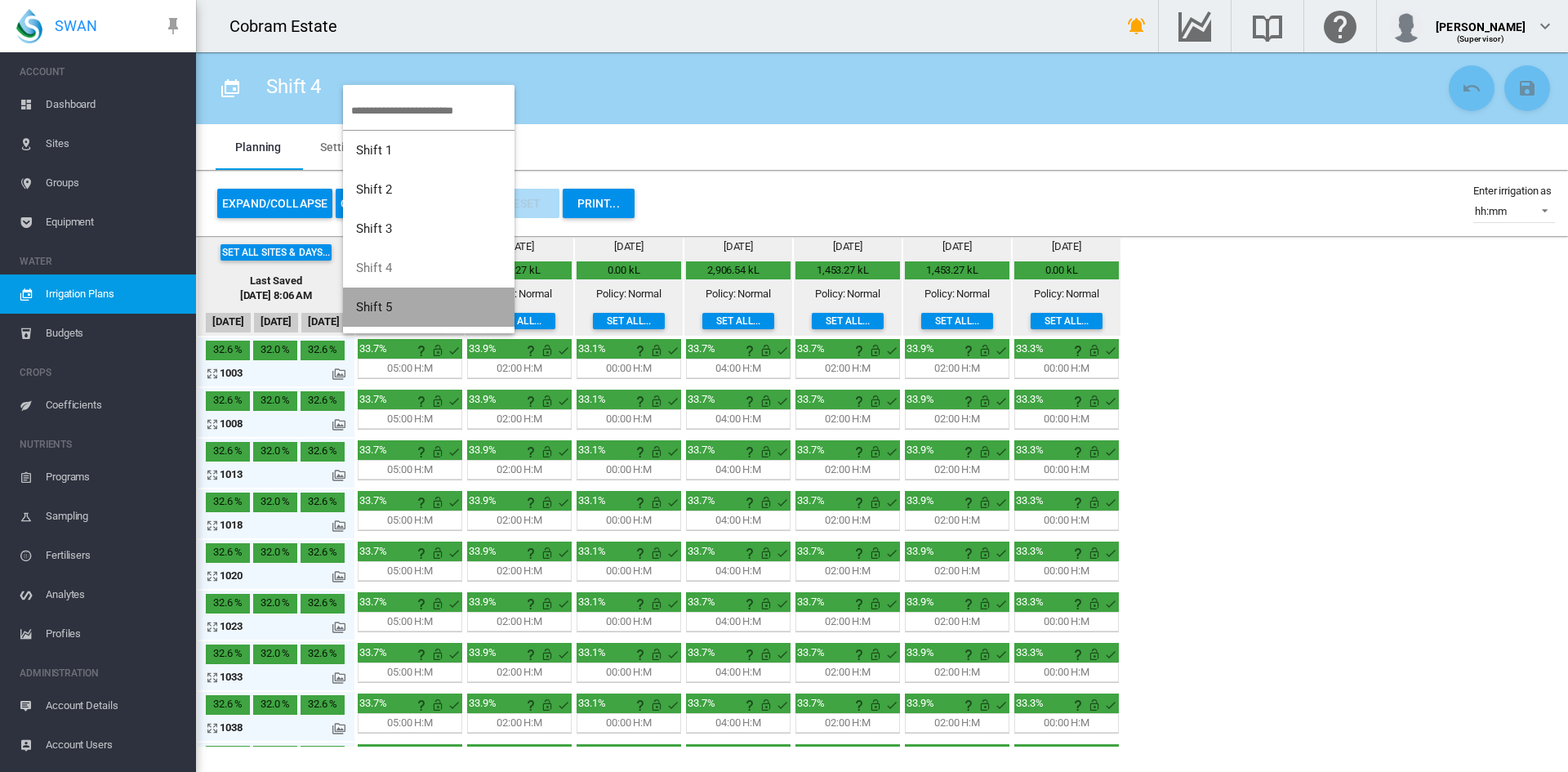
click at [381, 300] on span "Shift 5" at bounding box center [374, 307] width 36 height 15
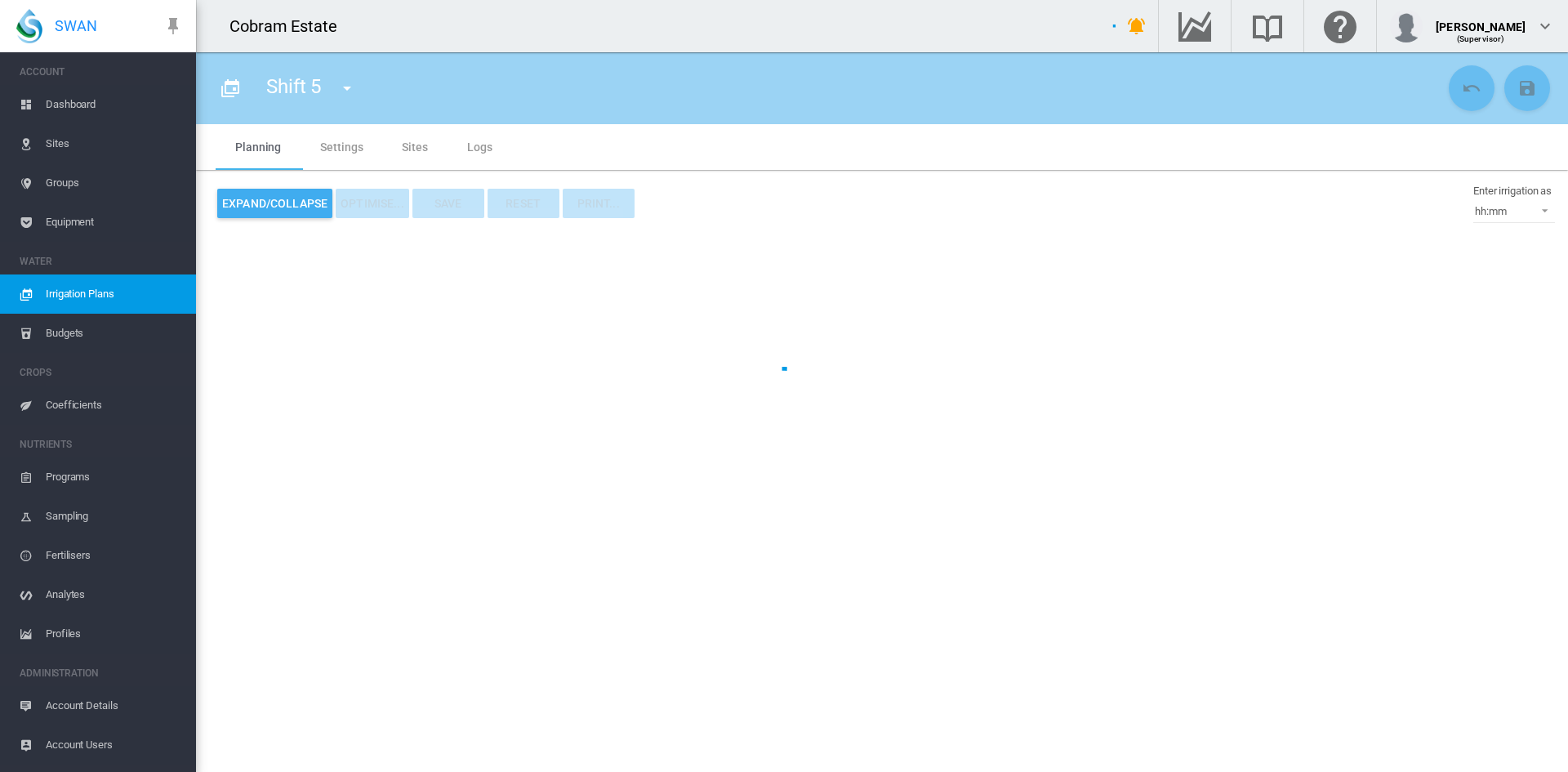
type input "*******"
type input "*"
type input "*****"
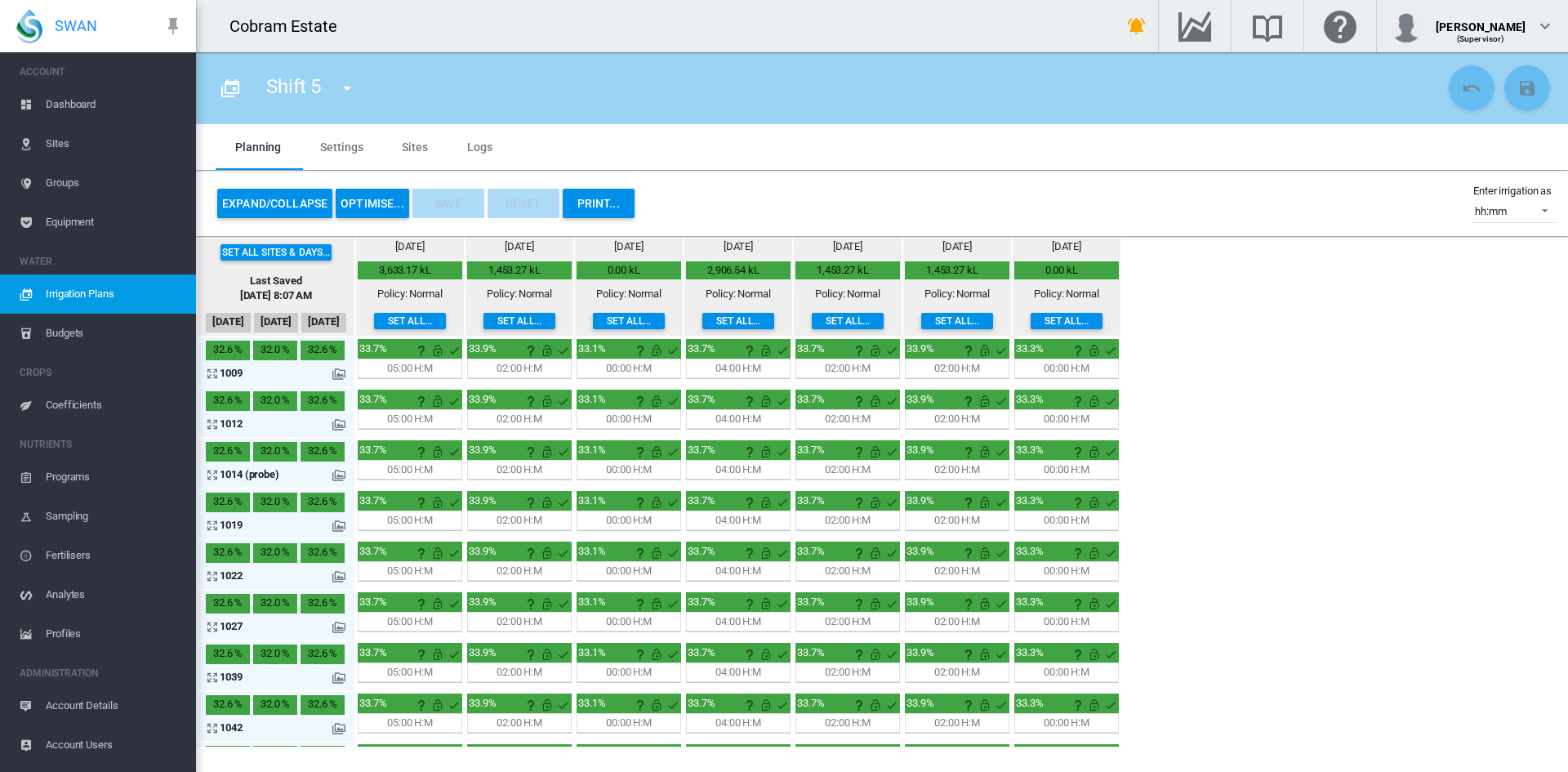
click at [59, 102] on span "Dashboard" at bounding box center [115, 104] width 138 height 39
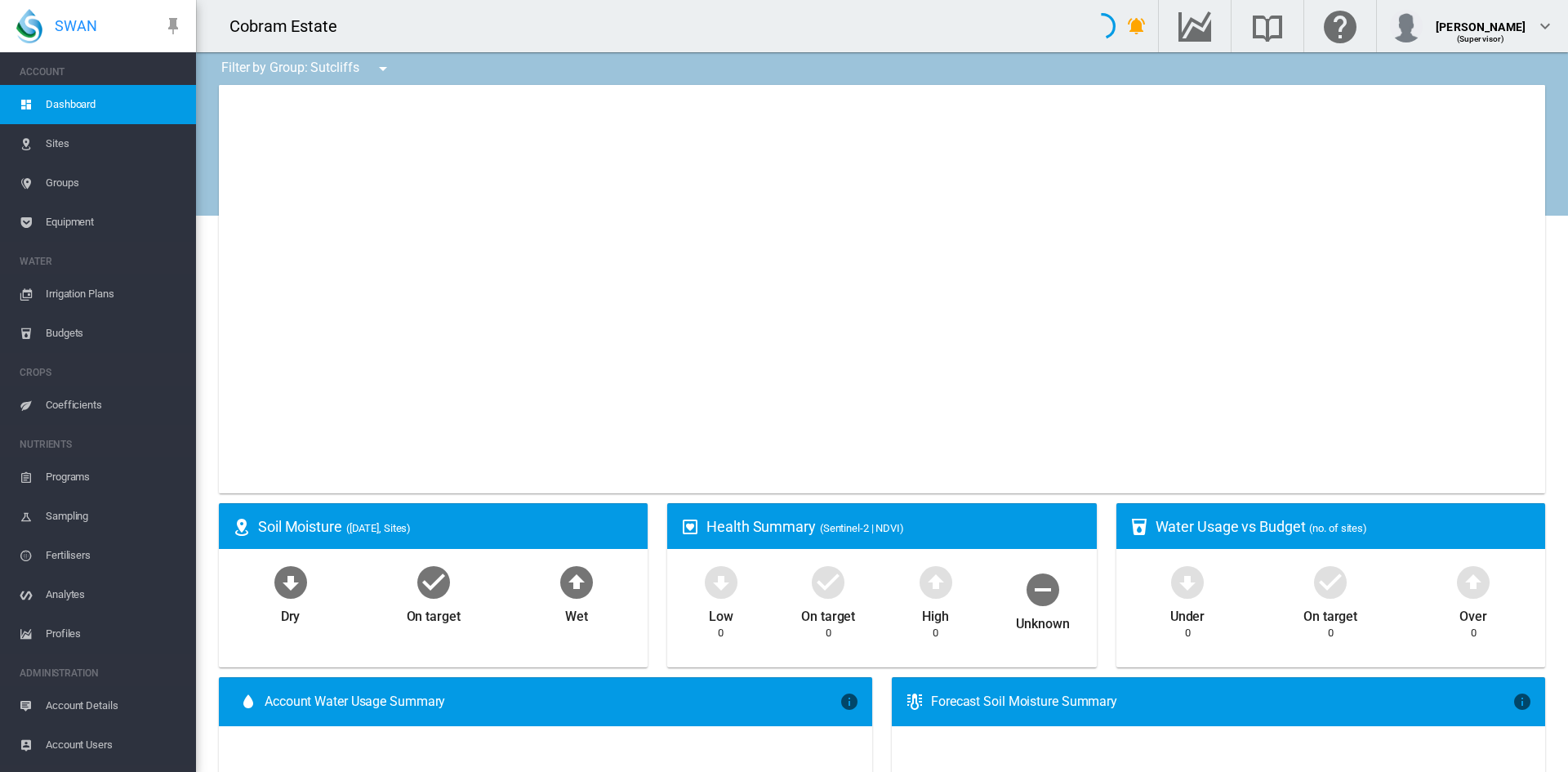
type input "**********"
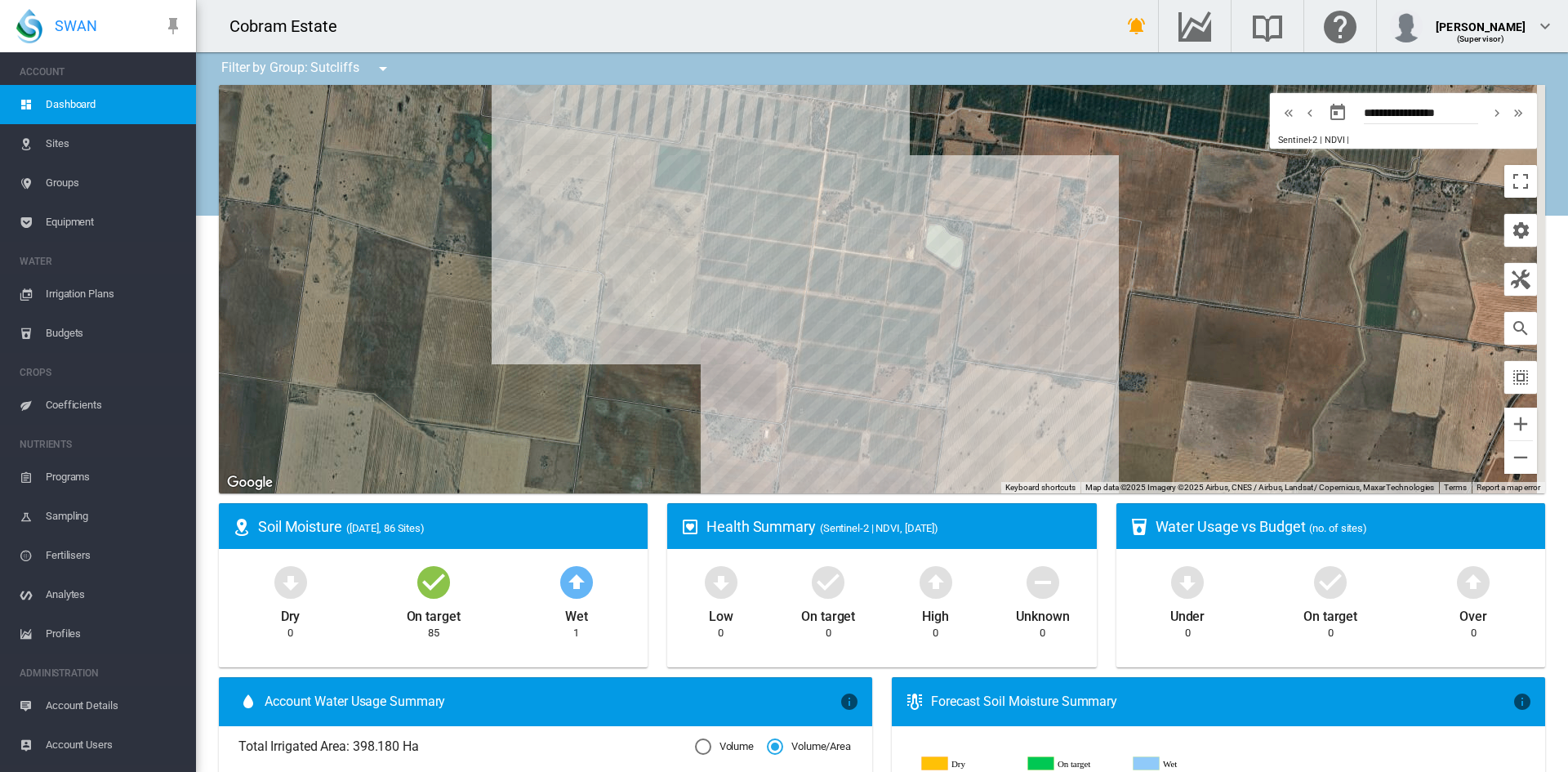
drag, startPoint x: 634, startPoint y: 276, endPoint x: 606, endPoint y: 319, distance: 51.3
click at [606, 319] on div at bounding box center [882, 289] width 1326 height 408
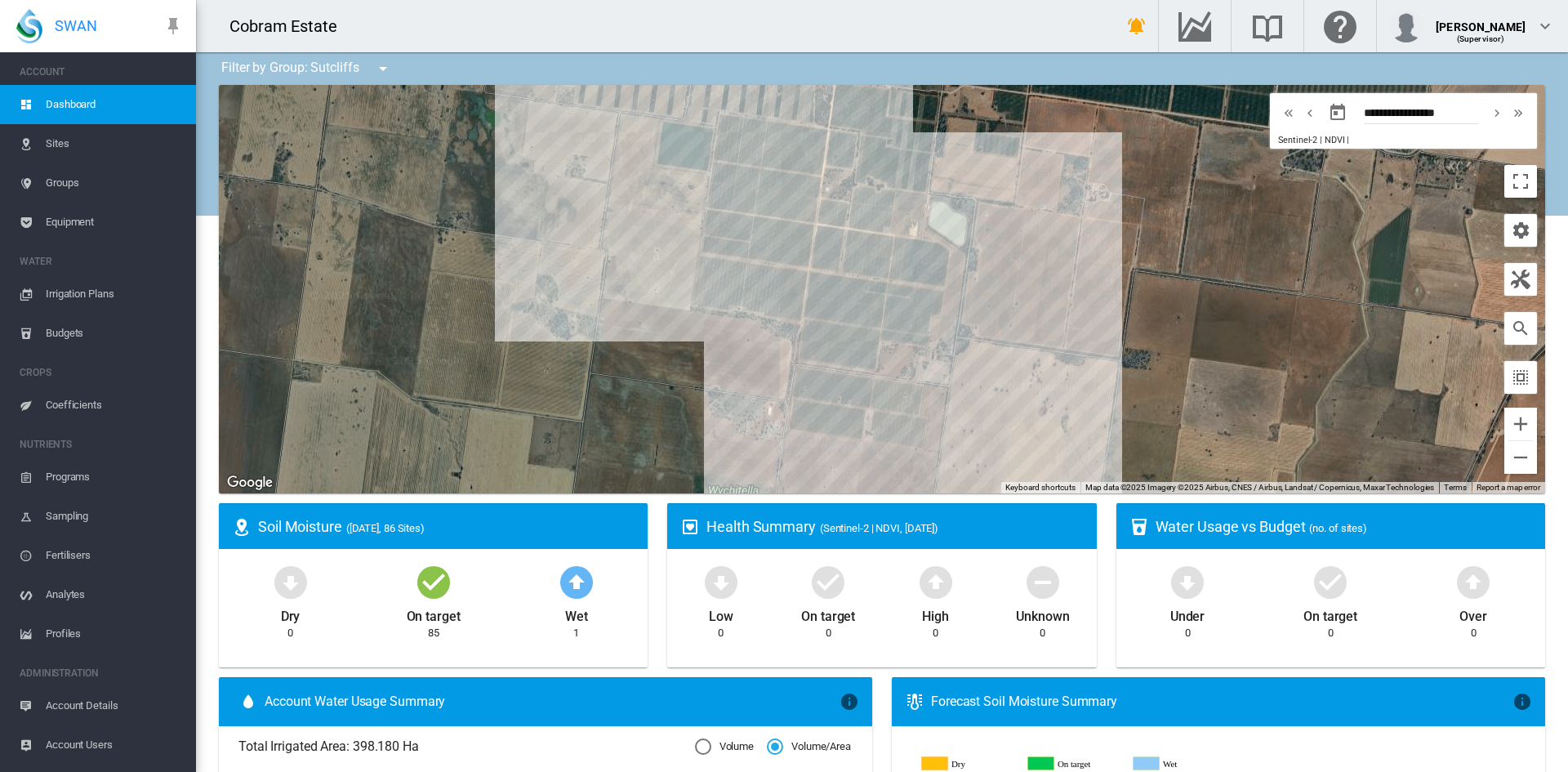
drag, startPoint x: 629, startPoint y: 310, endPoint x: 630, endPoint y: 288, distance: 22.0
click at [630, 288] on div at bounding box center [882, 289] width 1326 height 408
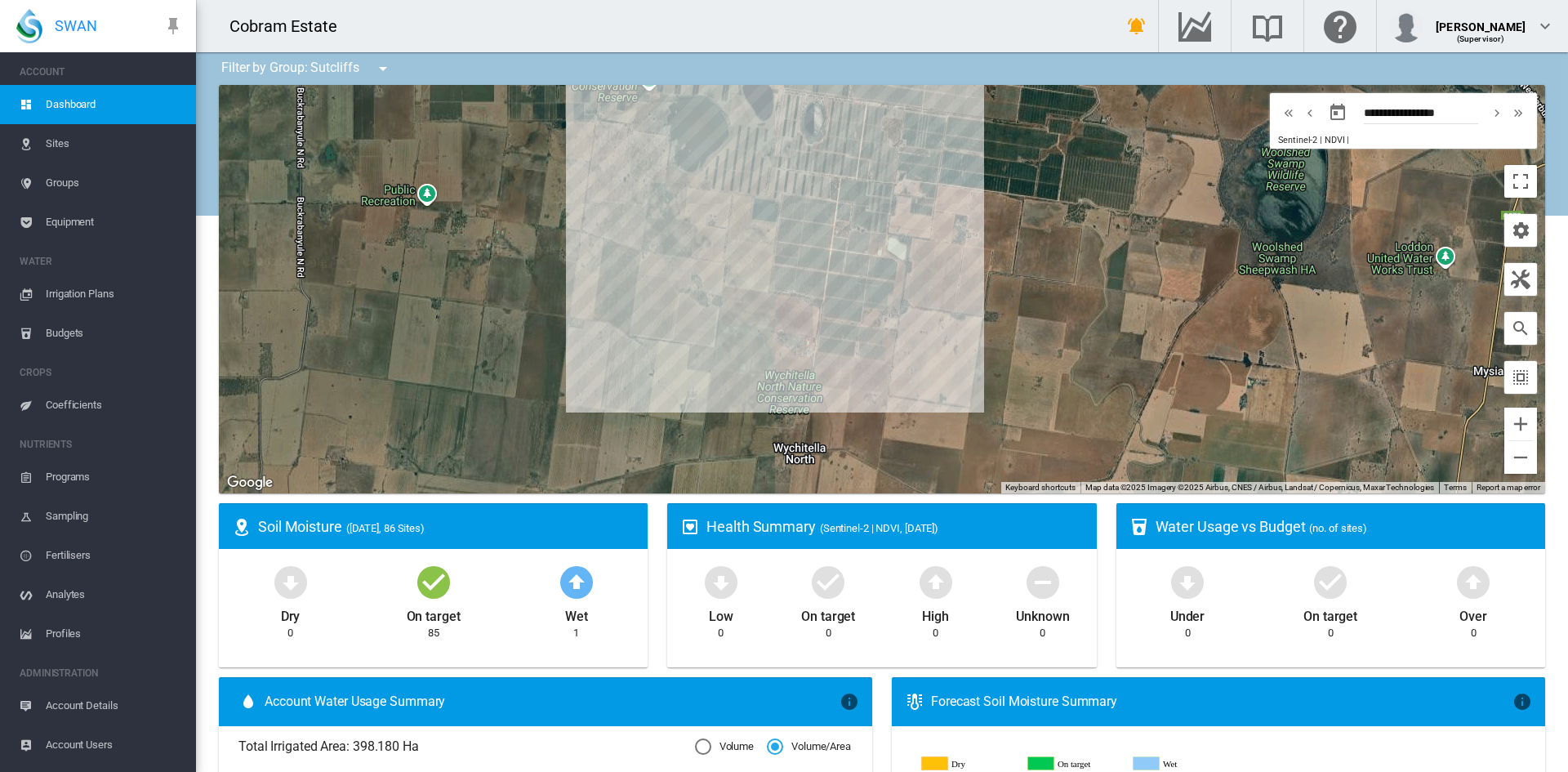
drag, startPoint x: 612, startPoint y: 414, endPoint x: 619, endPoint y: 328, distance: 86.3
click at [619, 328] on div at bounding box center [882, 289] width 1326 height 408
click at [830, 280] on div at bounding box center [838, 274] width 20 height 10
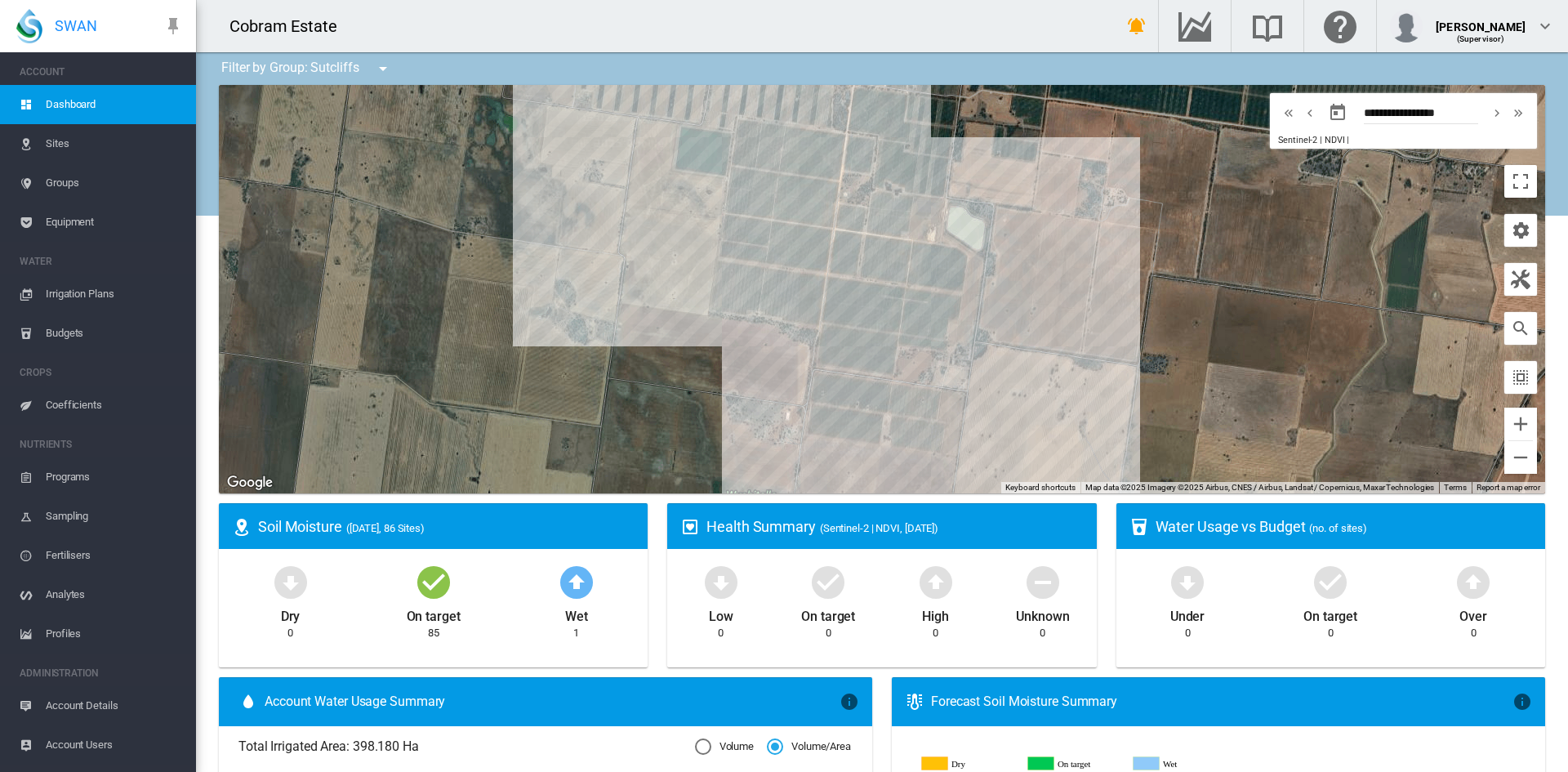
drag, startPoint x: 654, startPoint y: 239, endPoint x: 640, endPoint y: 416, distance: 177.6
click at [633, 417] on div at bounding box center [882, 289] width 1326 height 408
click at [1504, 420] on button "Zoom in" at bounding box center [1520, 423] width 33 height 33
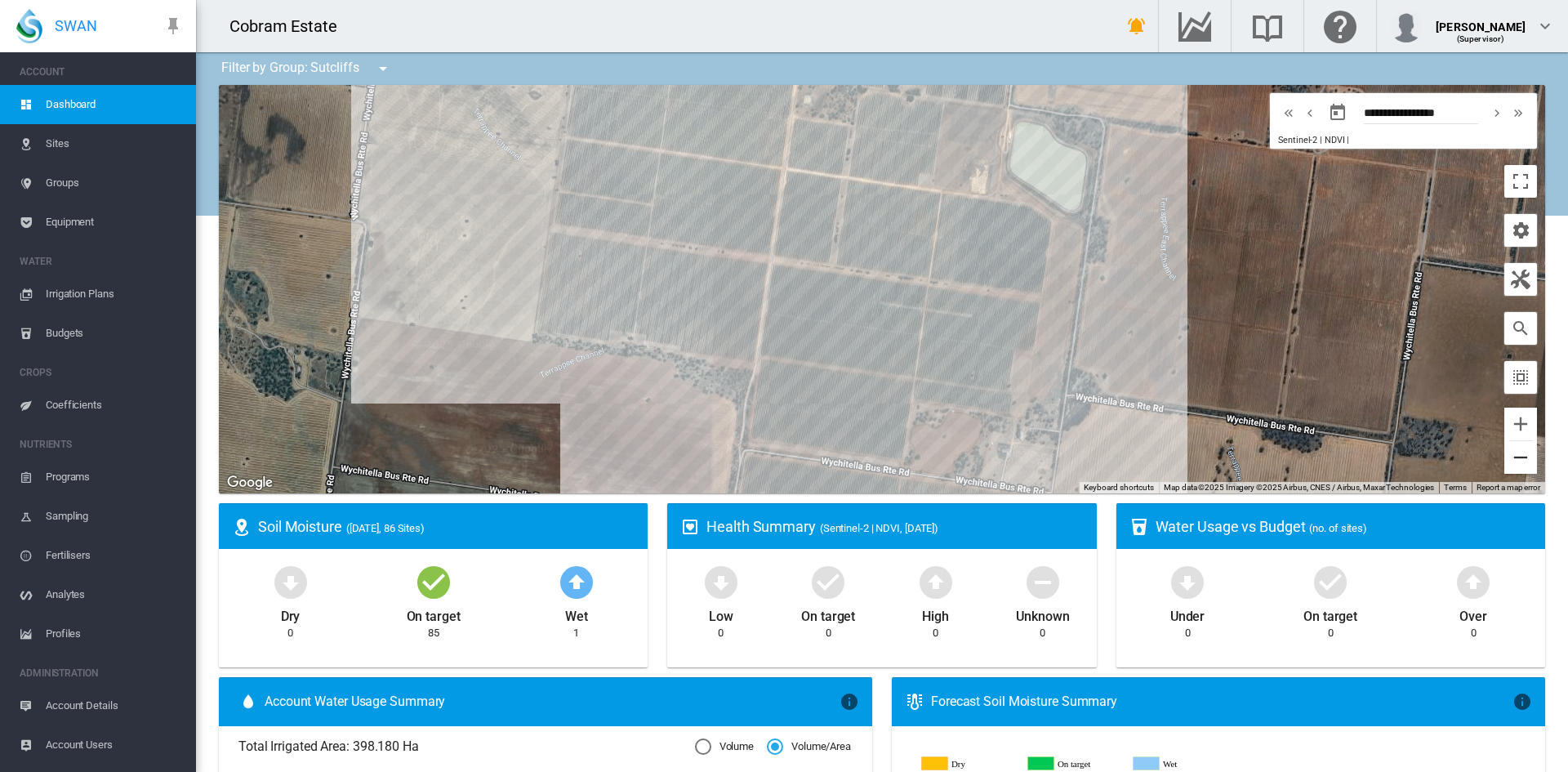
click at [1507, 459] on button "Zoom out" at bounding box center [1520, 457] width 33 height 33
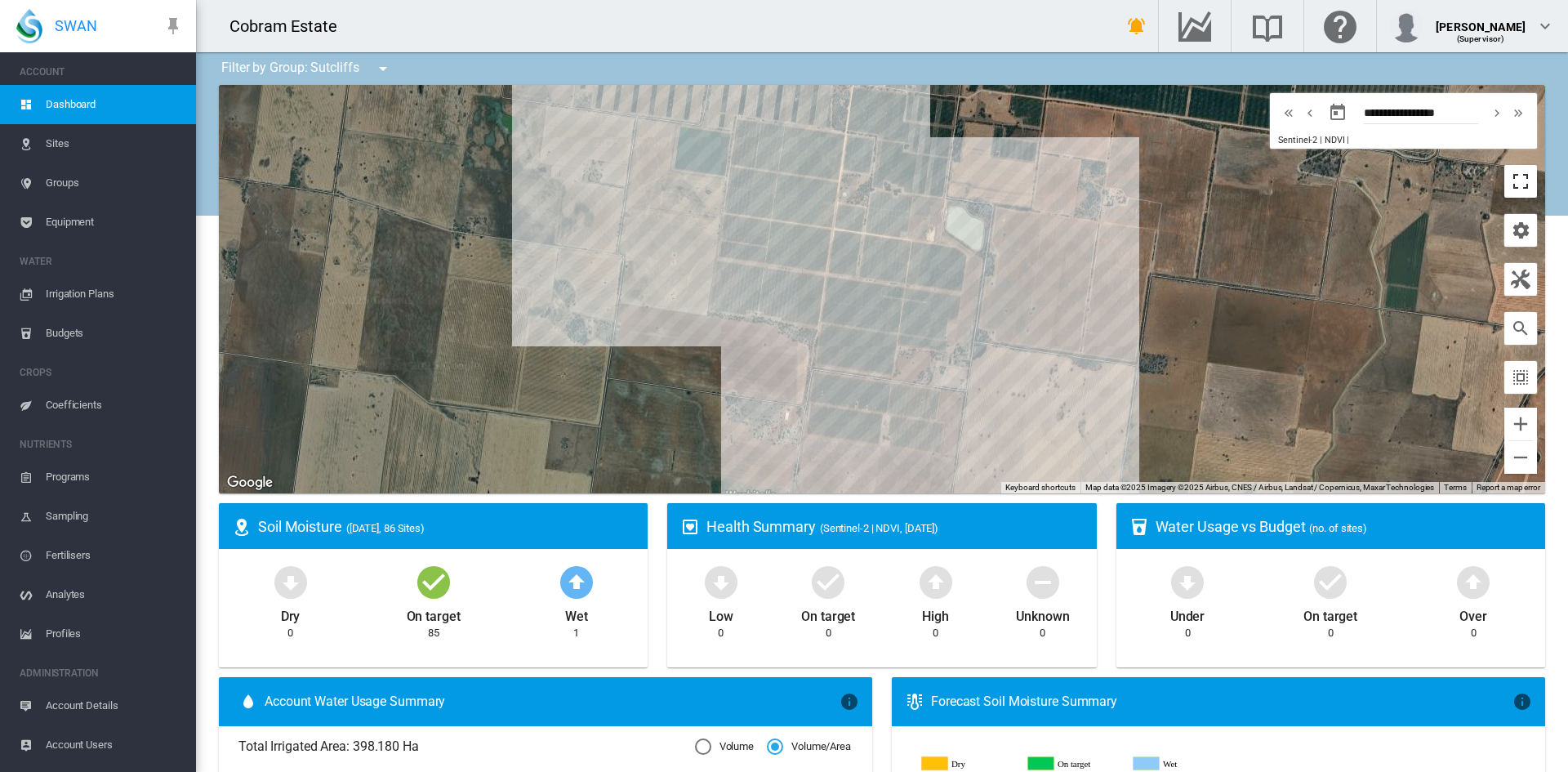
click at [1508, 177] on button "Toggle fullscreen view" at bounding box center [1520, 181] width 33 height 33
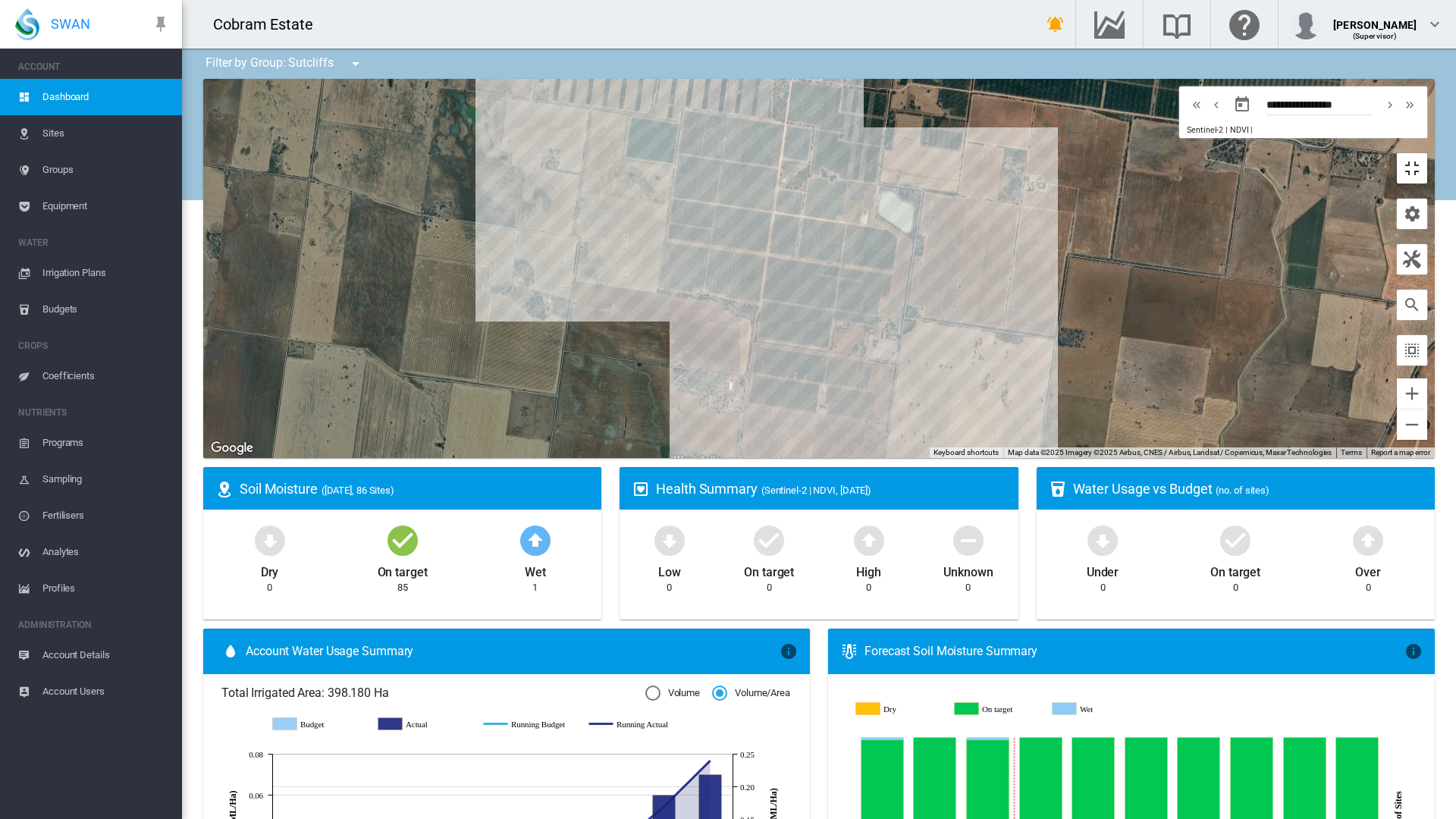
click at [1427, 153] on button "Toggle fullscreen view" at bounding box center [1412, 168] width 30 height 30
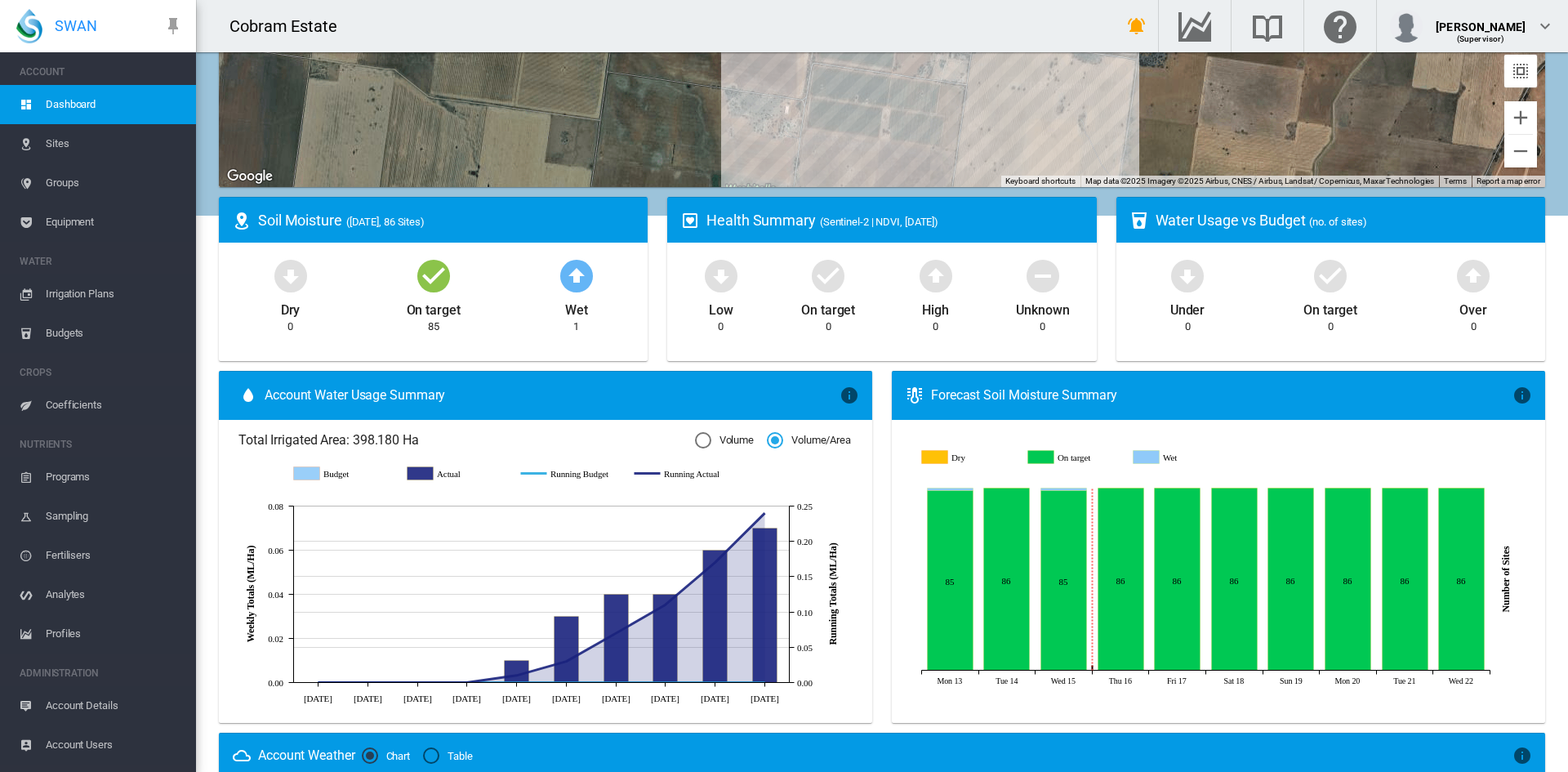
scroll to position [278, 0]
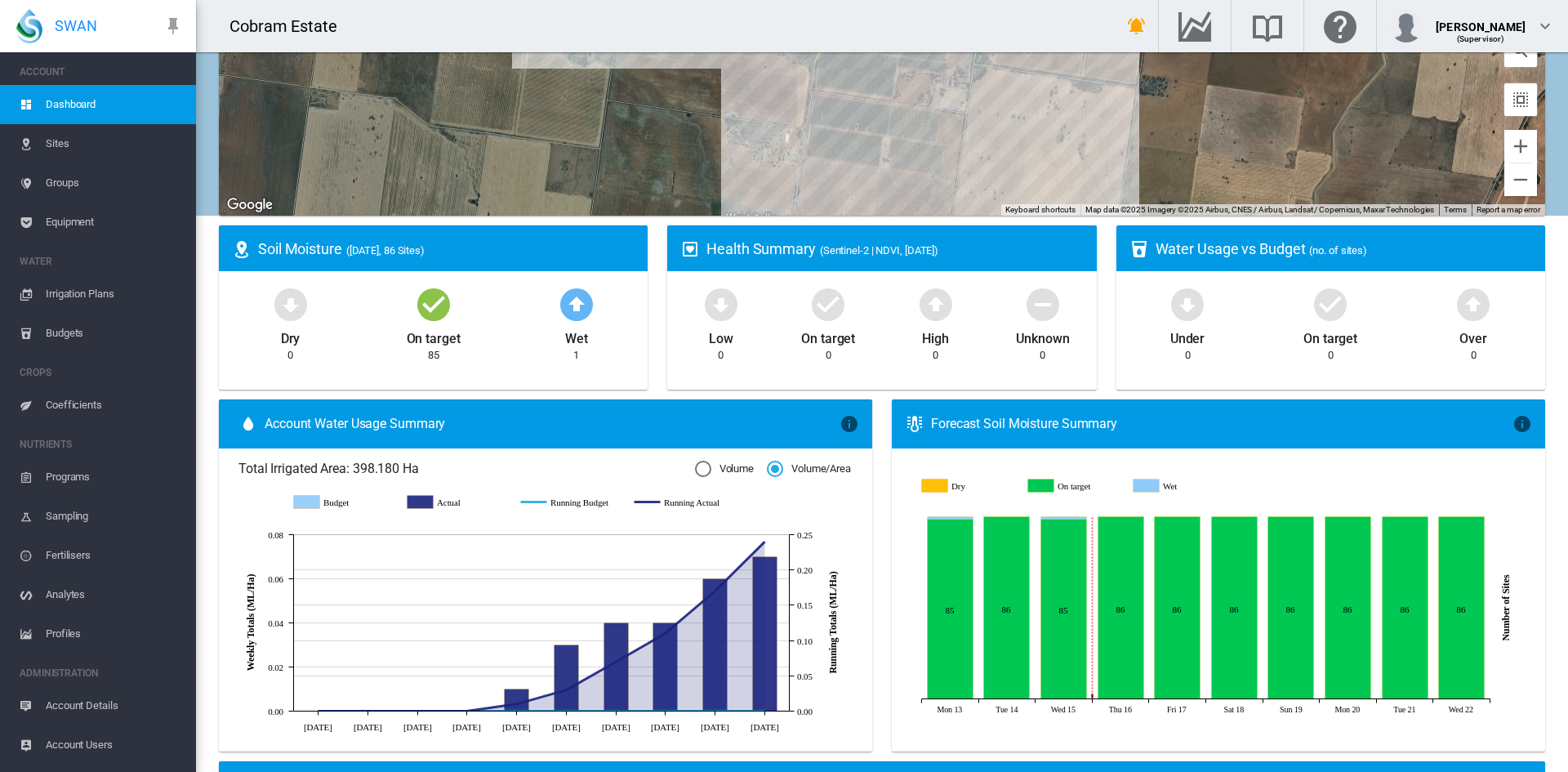
click at [696, 471] on div "Volume" at bounding box center [703, 468] width 17 height 17
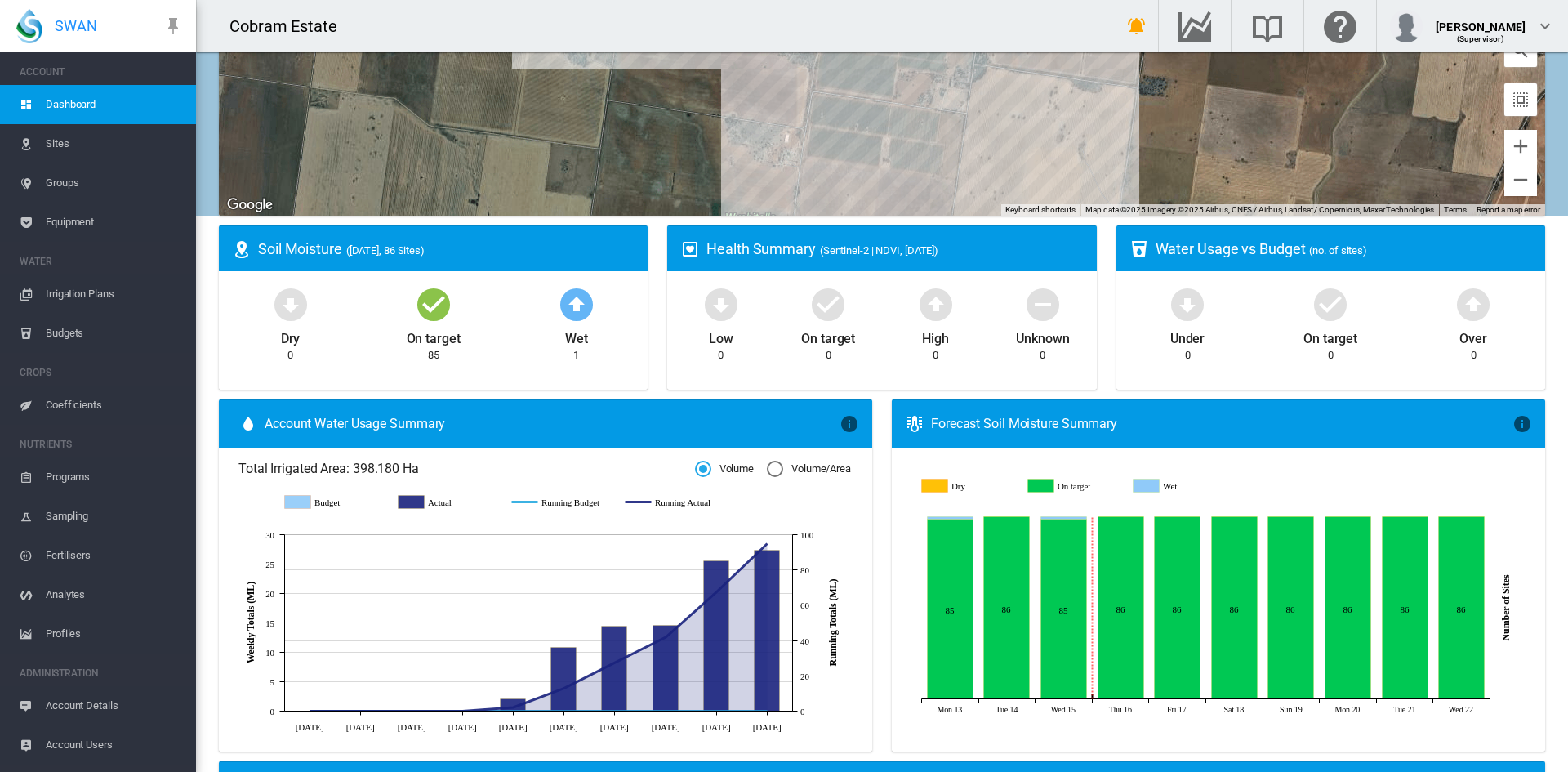
click at [767, 468] on div "Volume/Area" at bounding box center [775, 468] width 17 height 17
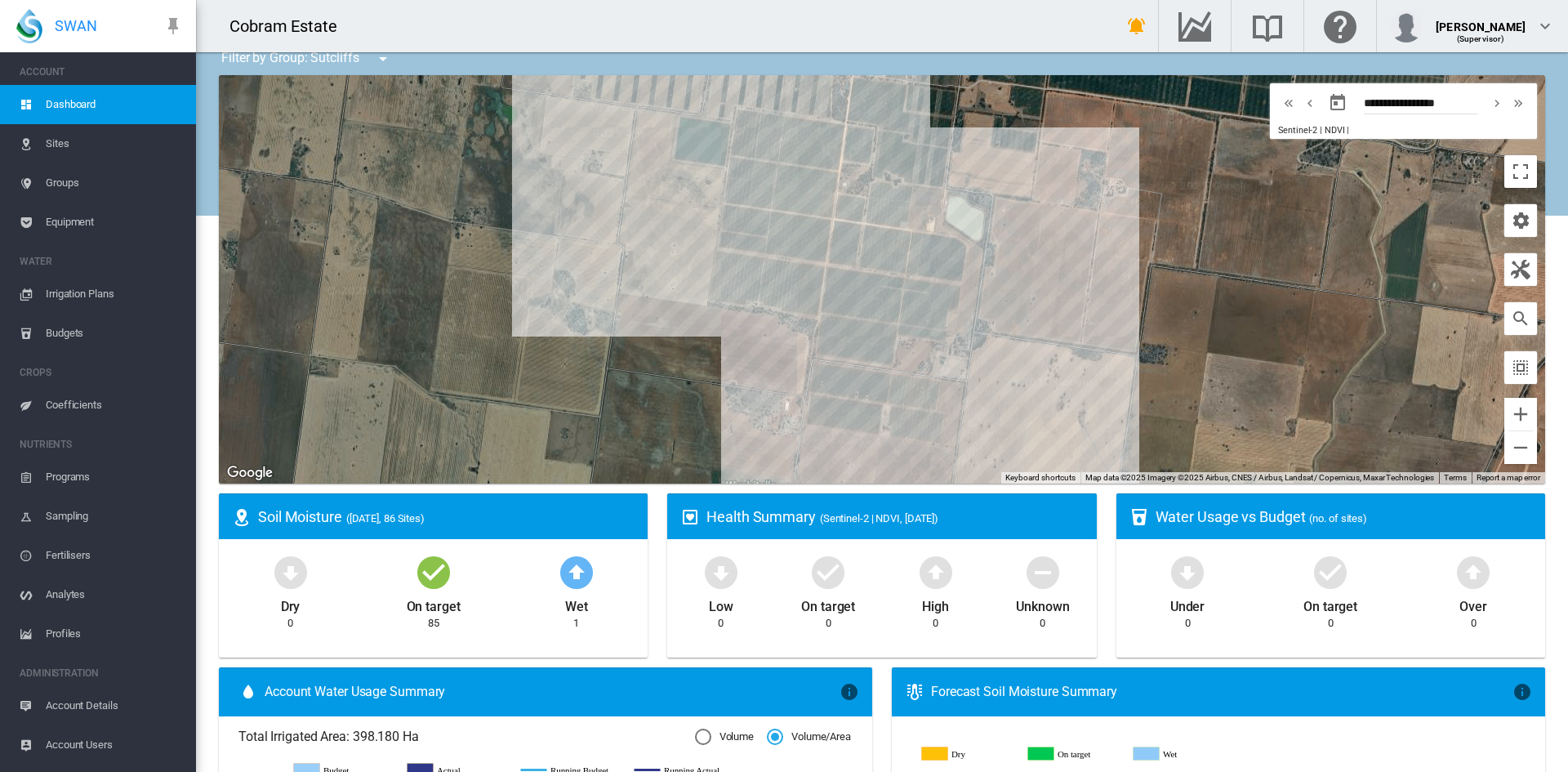
scroll to position [0, 0]
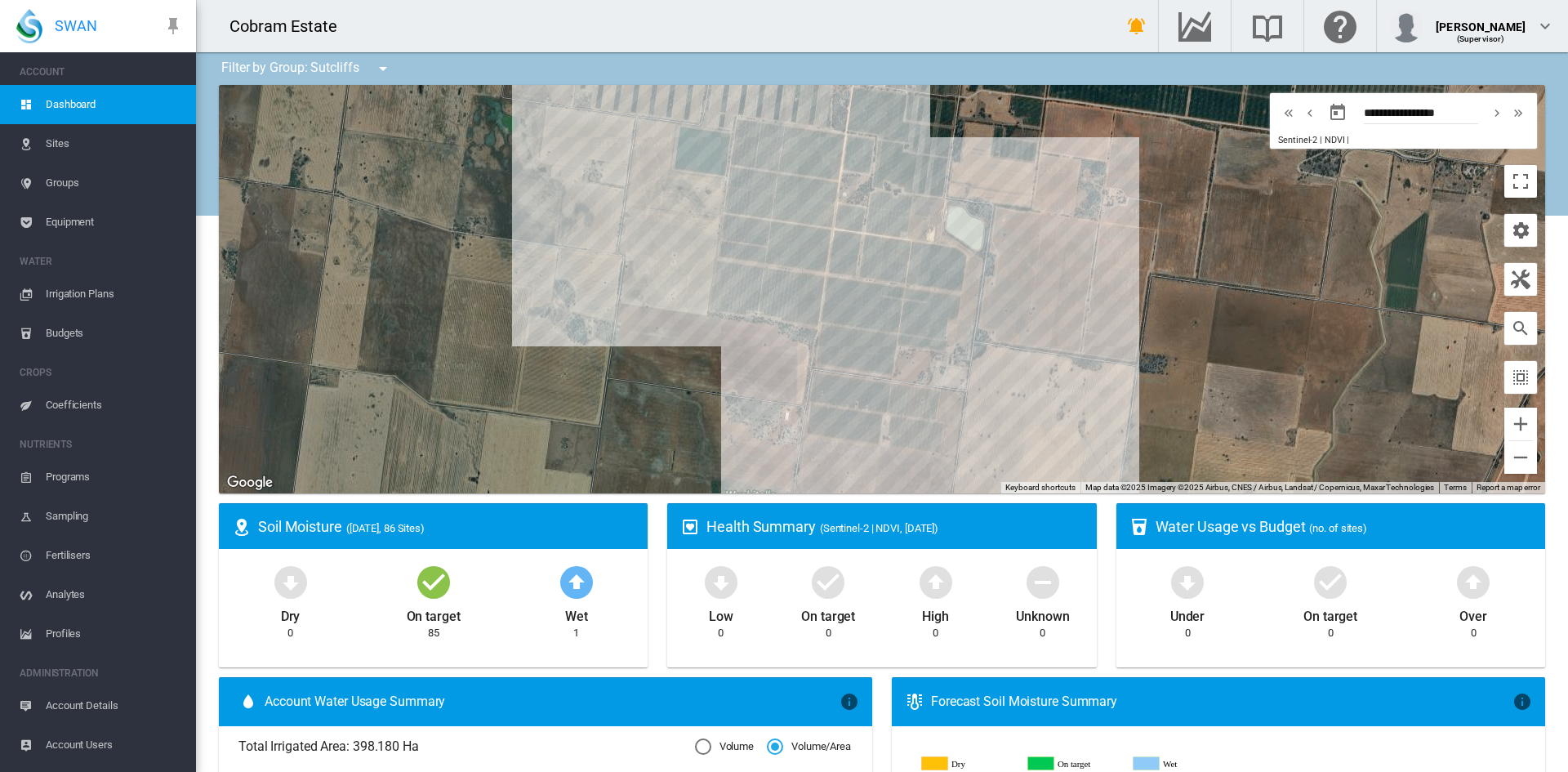
click at [57, 142] on span "Sites" at bounding box center [115, 144] width 138 height 39
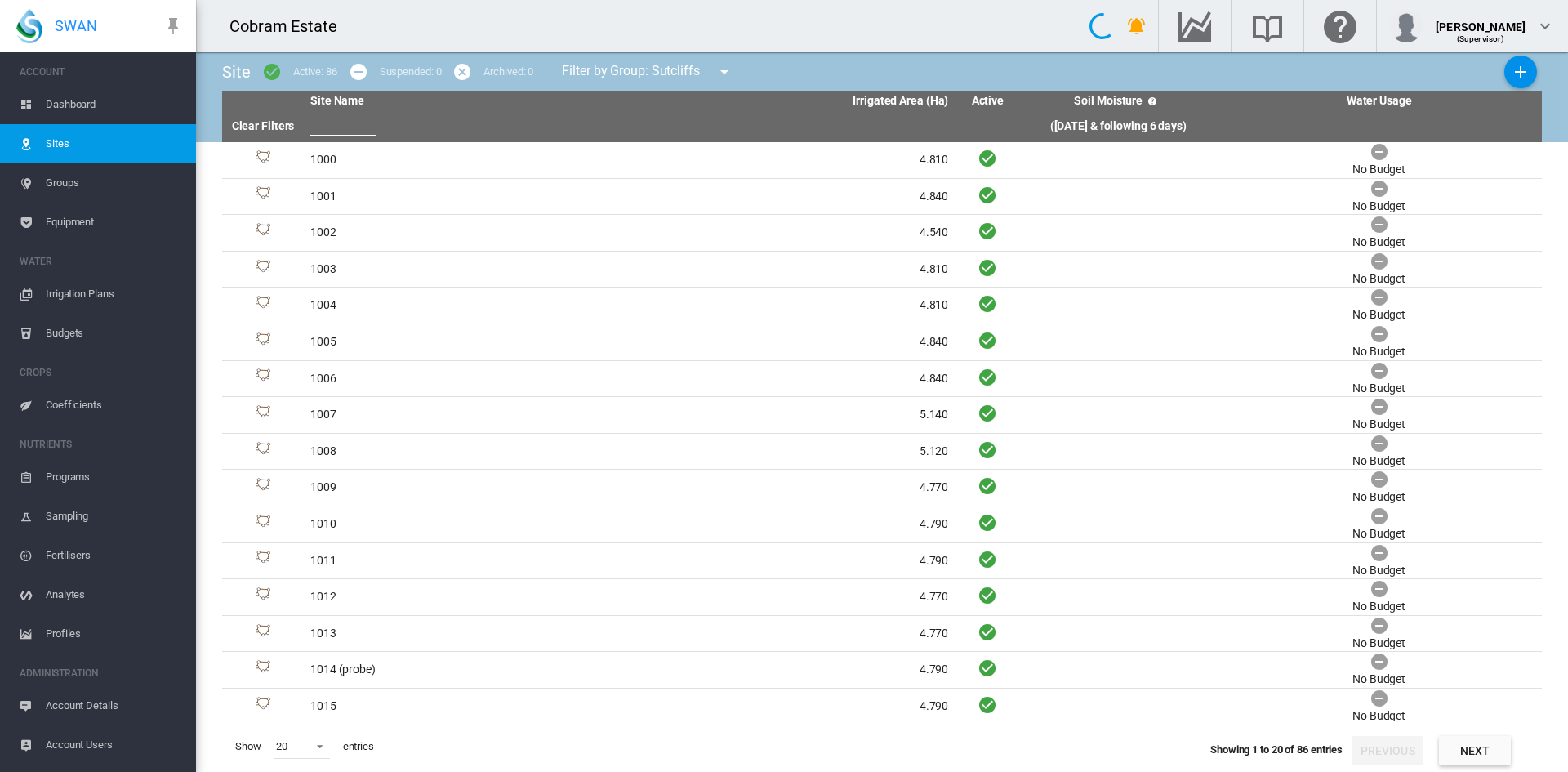
click at [52, 182] on span "Groups" at bounding box center [115, 183] width 138 height 39
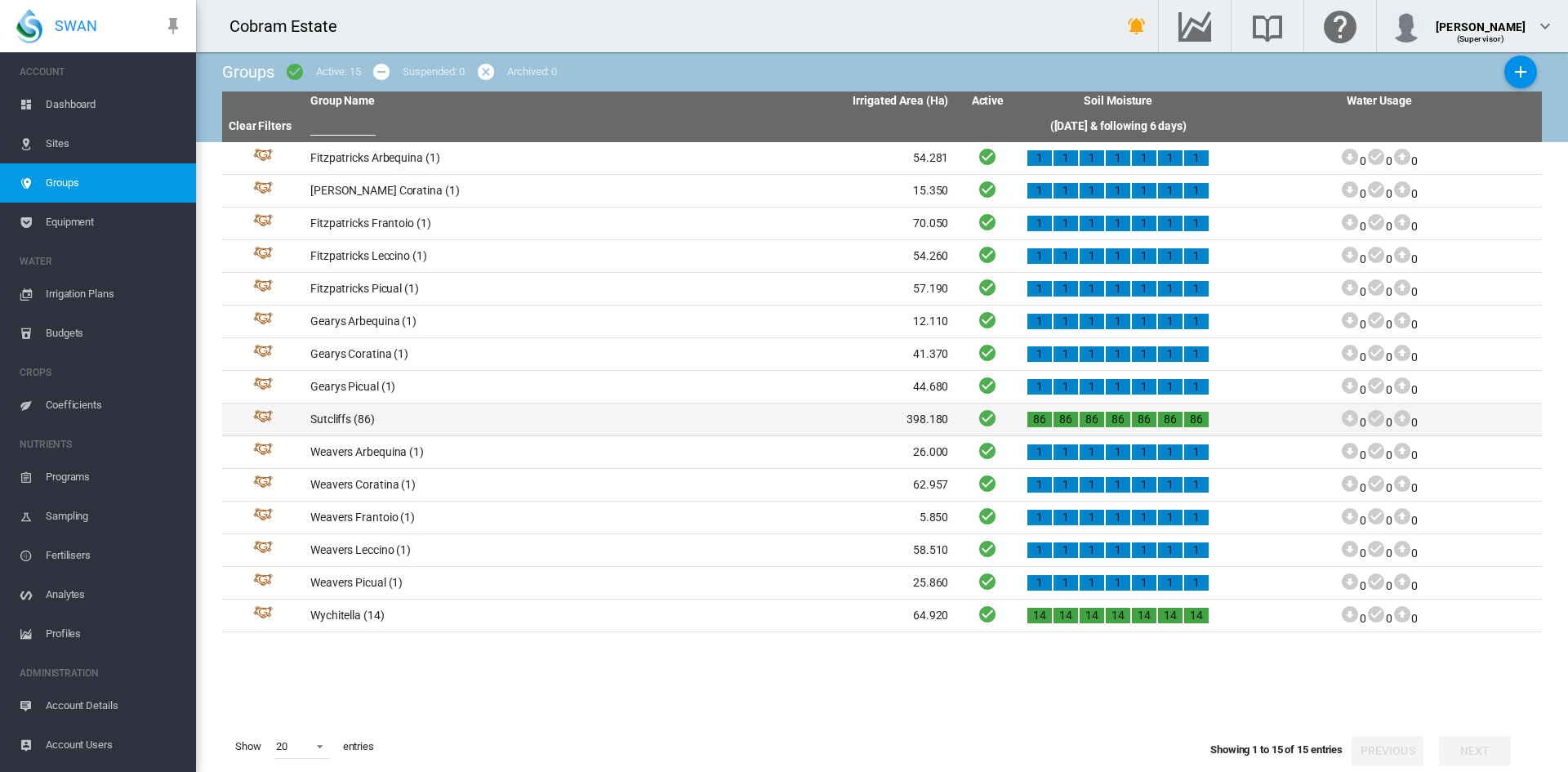
click at [323, 418] on td "Sutcliffs (86)" at bounding box center [466, 419] width 326 height 32
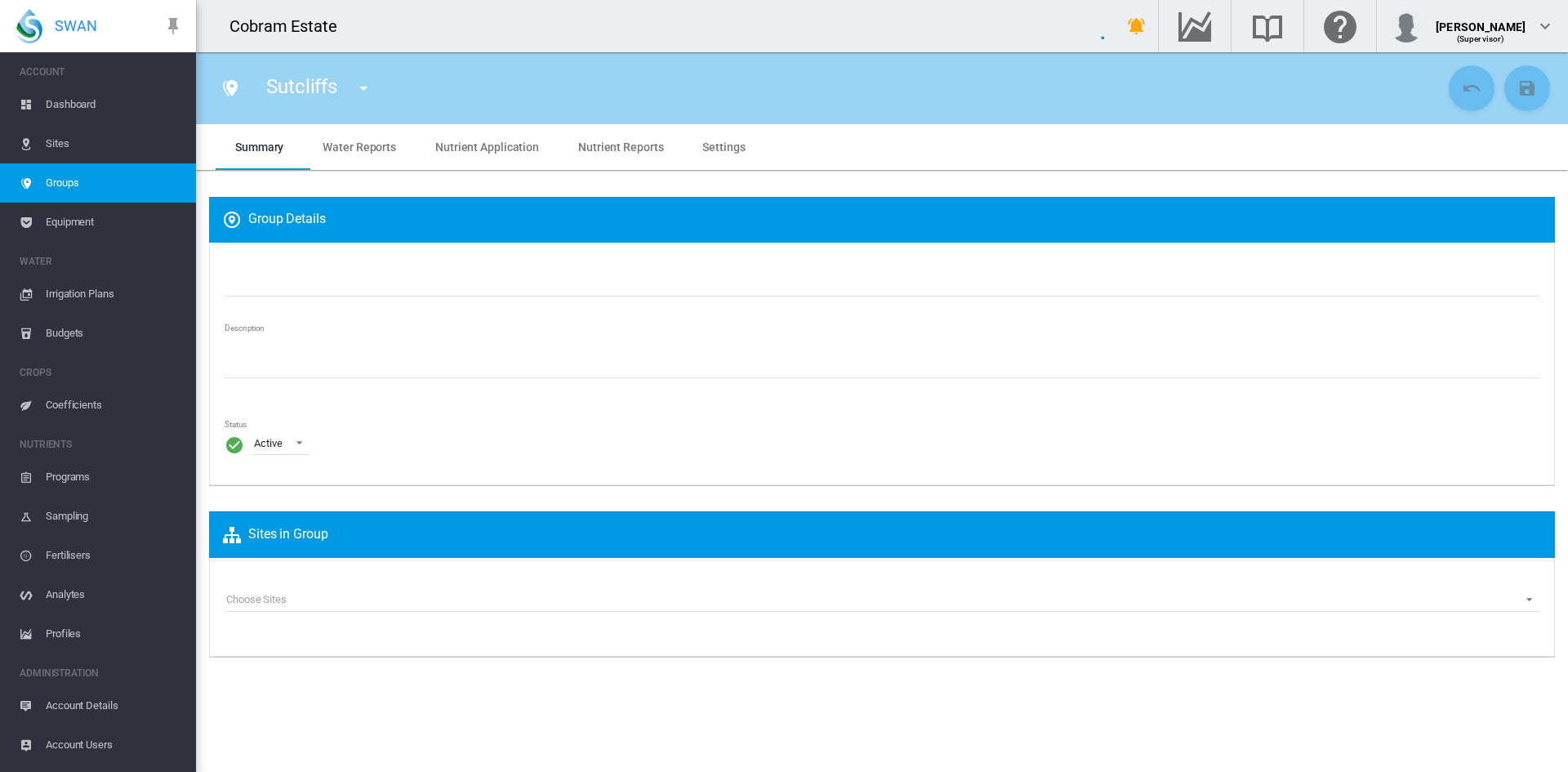
type input "*********"
type textarea "**********"
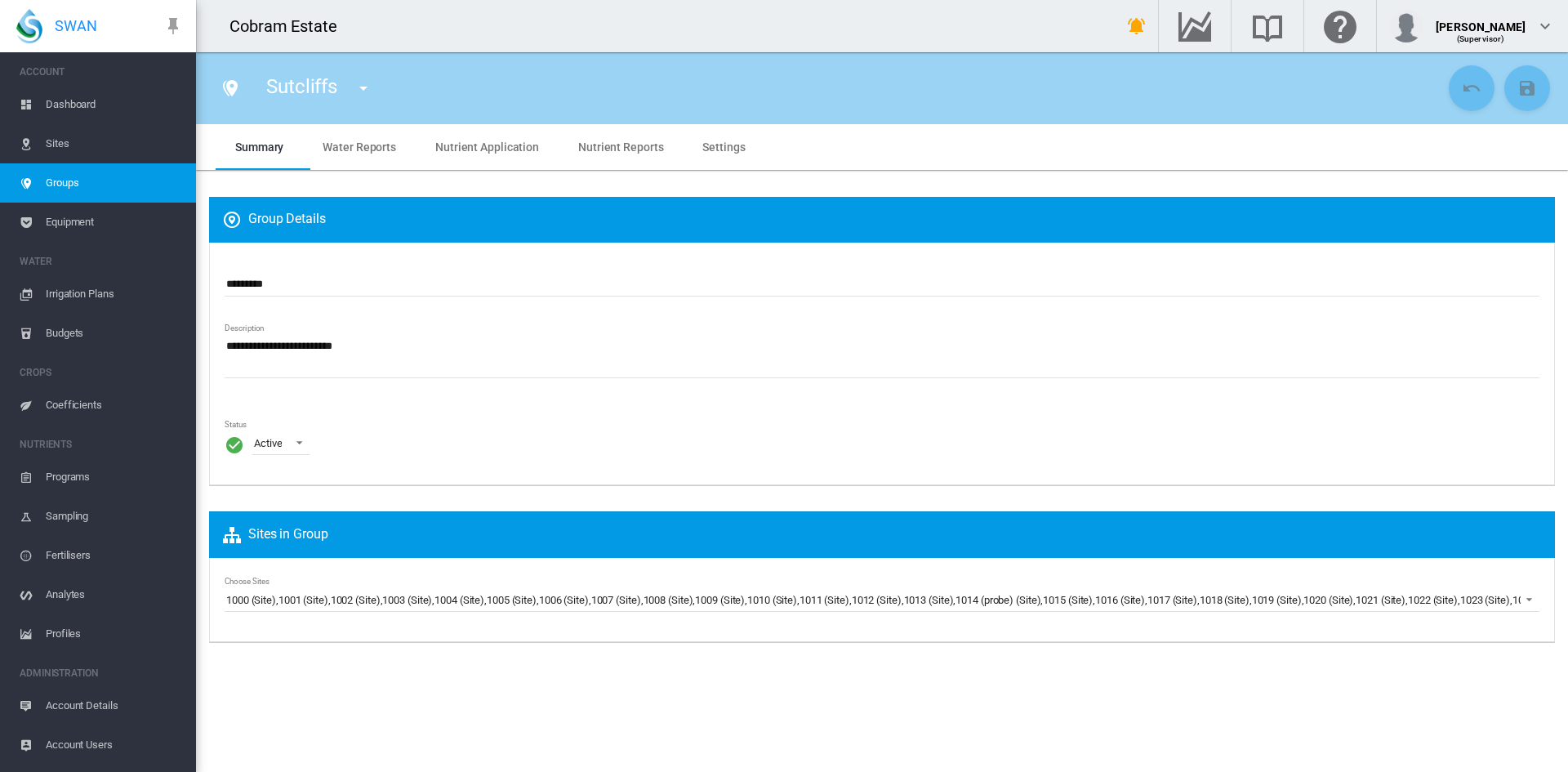
click at [365, 89] on md-icon "icon-menu-down" at bounding box center [364, 88] width 19 height 19
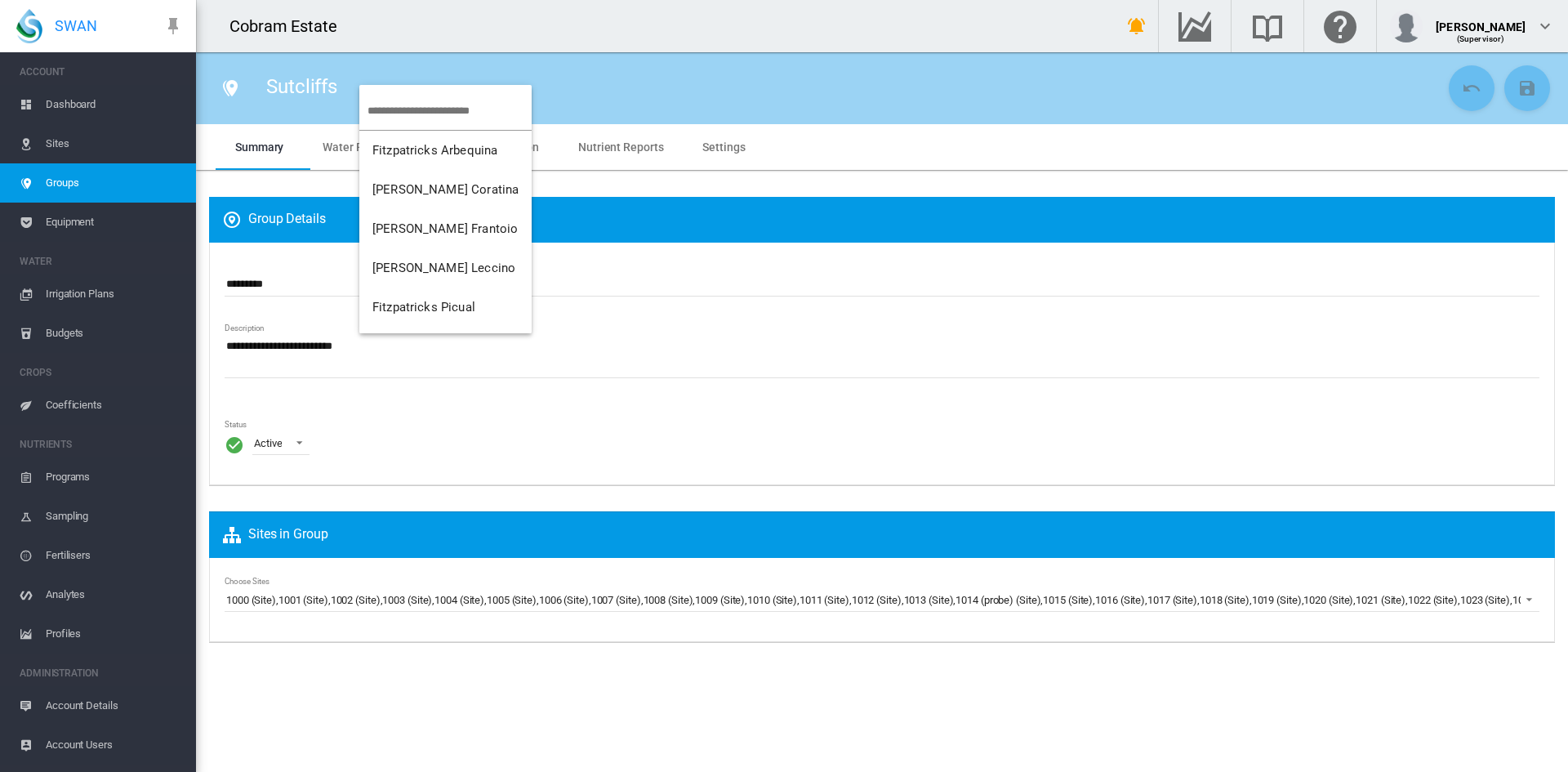
click at [364, 89] on md-menu-content "Fitzpatricks Arbequina Fitzpatricks Coratina Fitzpatricks Frantoio Fitzpatricks…" at bounding box center [445, 208] width 172 height 248
click at [365, 85] on md-menu-content "Fitzpatricks Arbequina Fitzpatricks Coratina Fitzpatricks Frantoio Fitzpatricks…" at bounding box center [445, 208] width 172 height 248
click at [375, 68] on md-backdrop at bounding box center [784, 386] width 1568 height 772
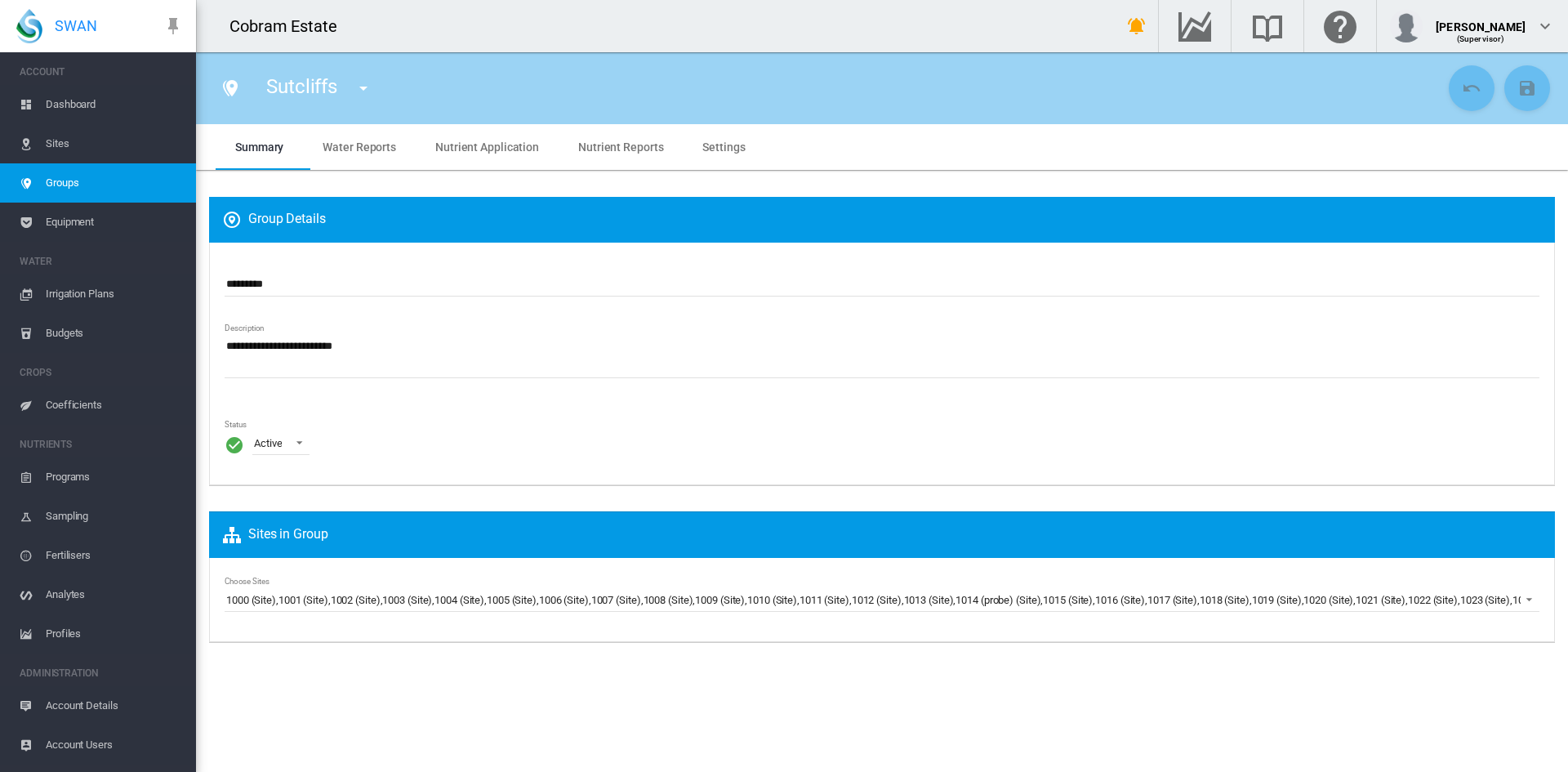
click at [65, 217] on span "Equipment" at bounding box center [115, 222] width 138 height 39
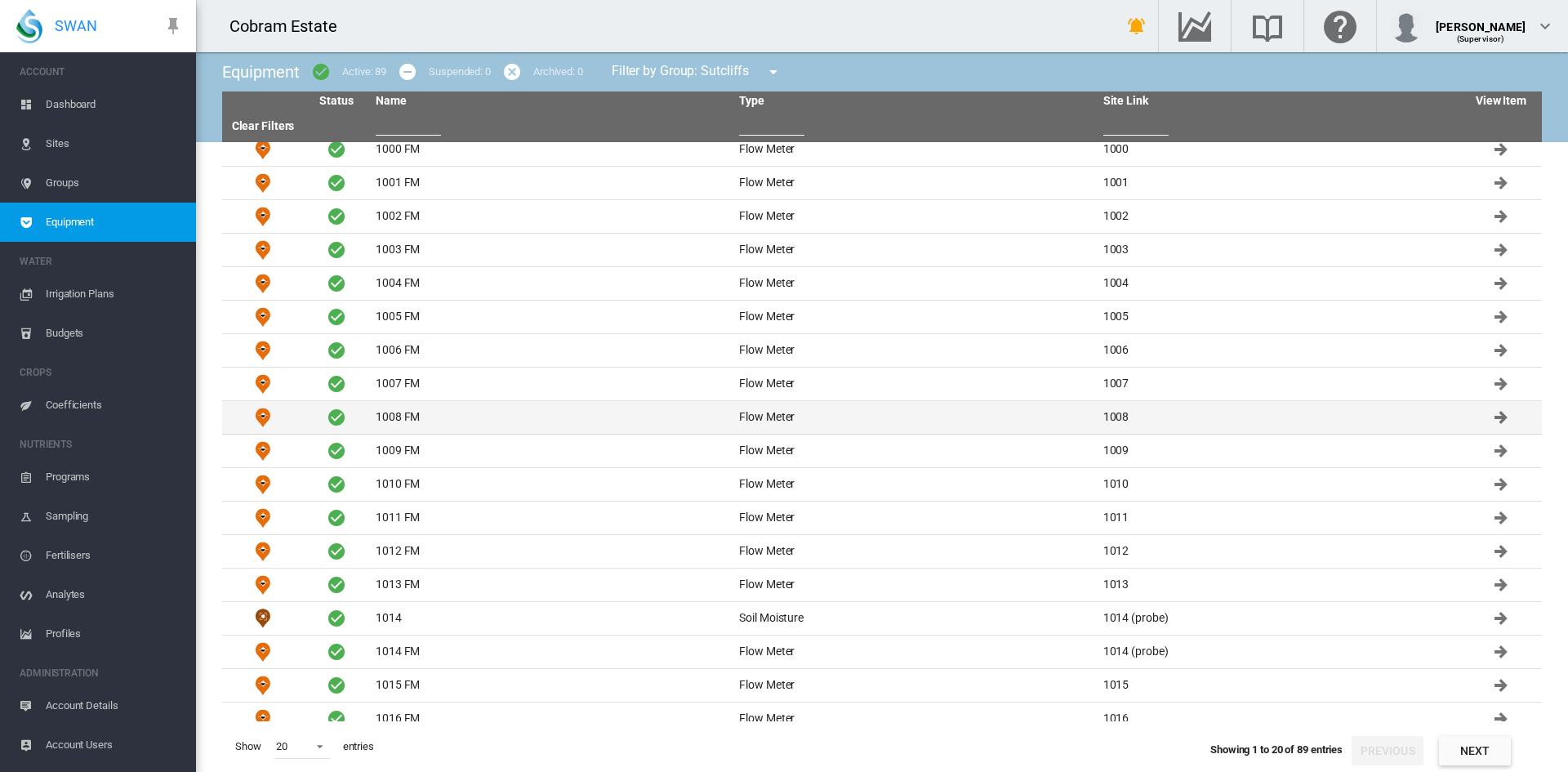
scroll to position [91, 0]
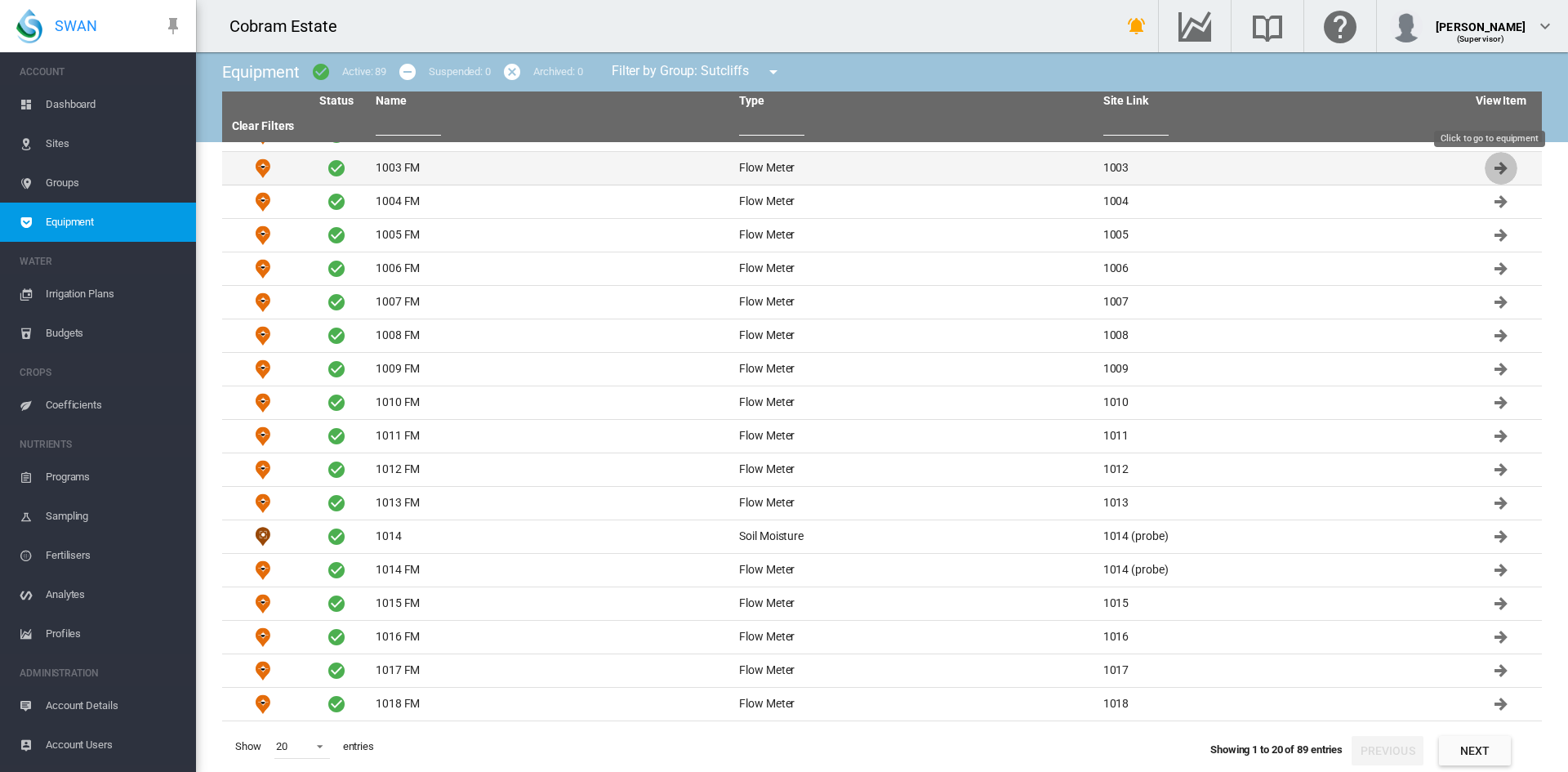
click at [1491, 163] on md-icon "Click to go to equipment" at bounding box center [1501, 169] width 19 height 19
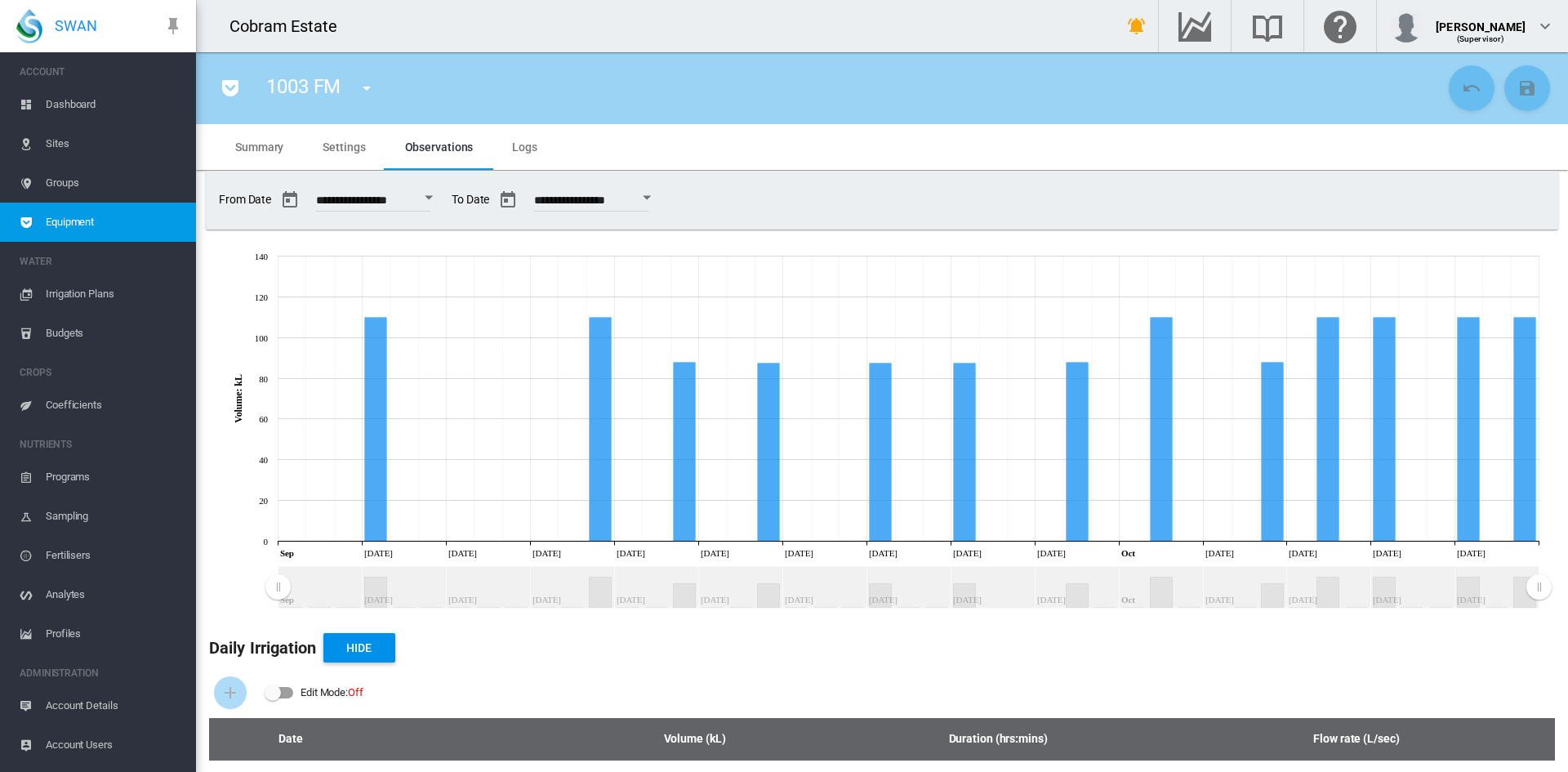
click at [277, 587] on rect "Zoom chart using cursor arrows" at bounding box center [279, 588] width 20 height 41
drag, startPoint x: 277, startPoint y: 587, endPoint x: 160, endPoint y: 581, distance: 117.2
click at [160, 581] on div "SWAN ACCOUNT Dashboard Sites Groups Equipment WATER Irrigation Plans" at bounding box center [784, 386] width 1568 height 772
drag, startPoint x: 1534, startPoint y: 582, endPoint x: 1567, endPoint y: 583, distance: 33.0
click at [1567, 583] on md-content "1003 FM 1000 FM (Flow Meter) 1001 FM (Flow Meter) 1002 FM (Flow Meter) 1003 FM …" at bounding box center [882, 412] width 1372 height 720
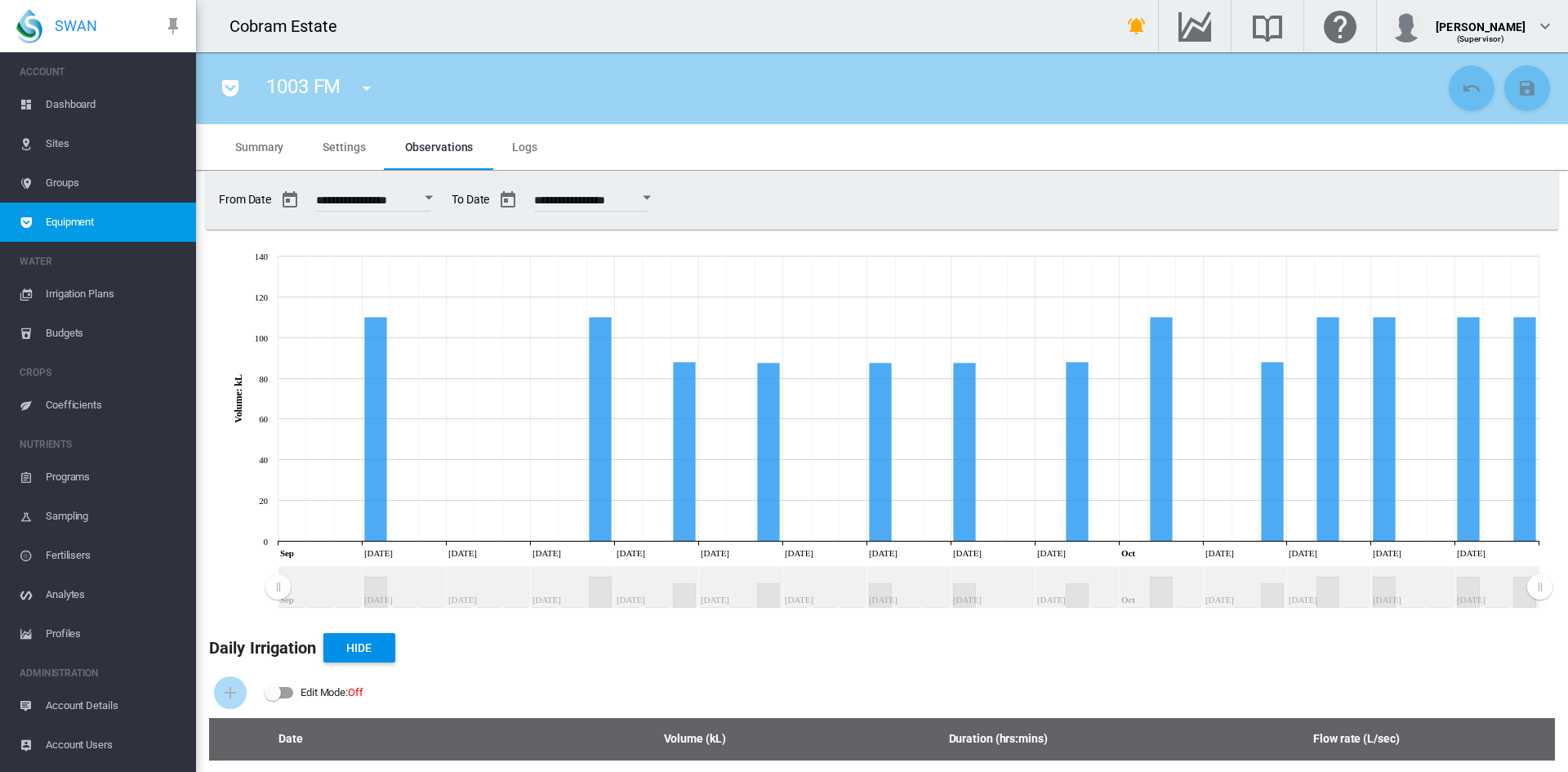
click at [65, 94] on span "Dashboard" at bounding box center [115, 104] width 138 height 39
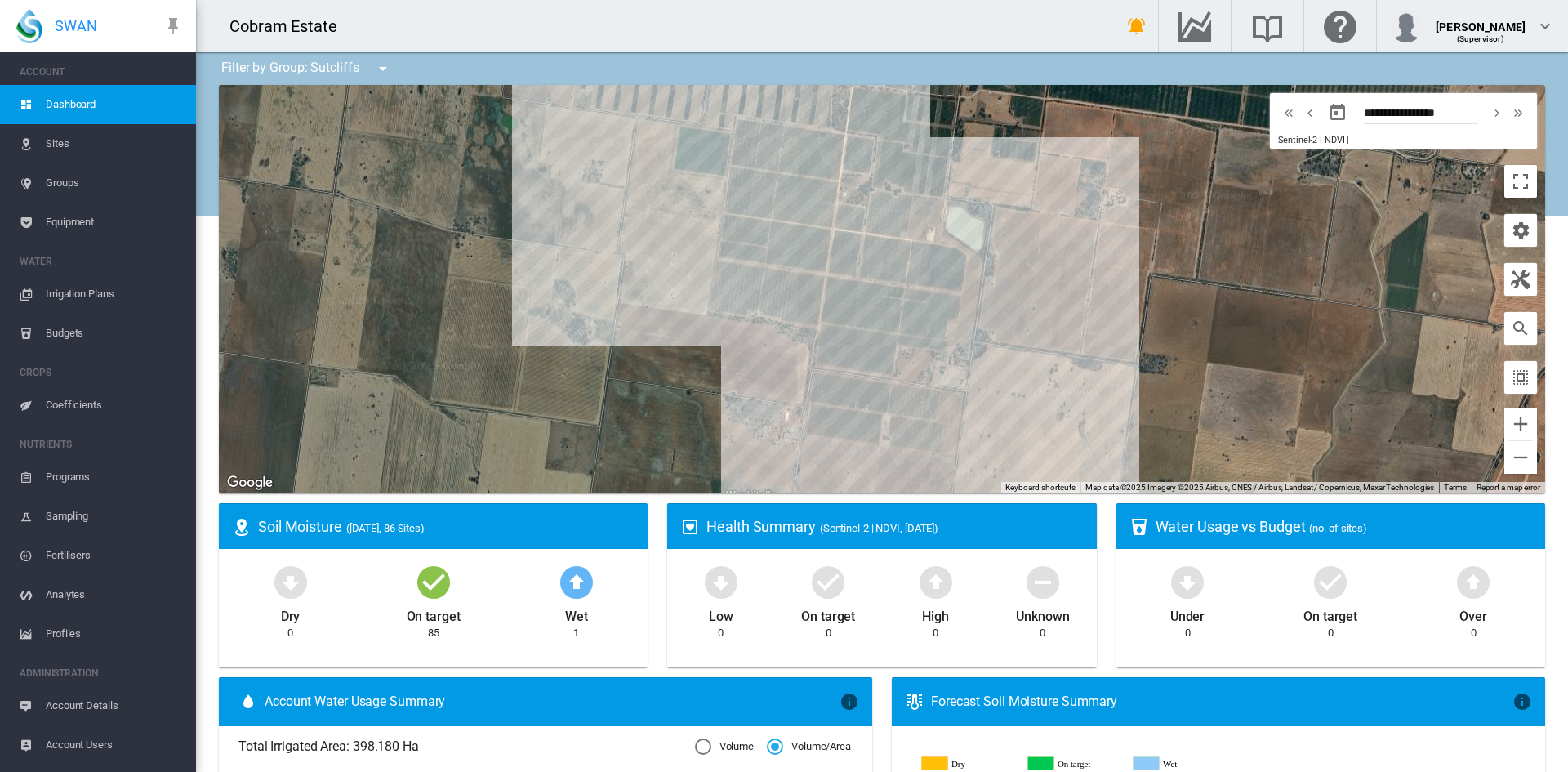
click at [906, 131] on div at bounding box center [882, 289] width 1326 height 408
click at [384, 68] on md-icon "icon-menu-down" at bounding box center [383, 69] width 19 height 19
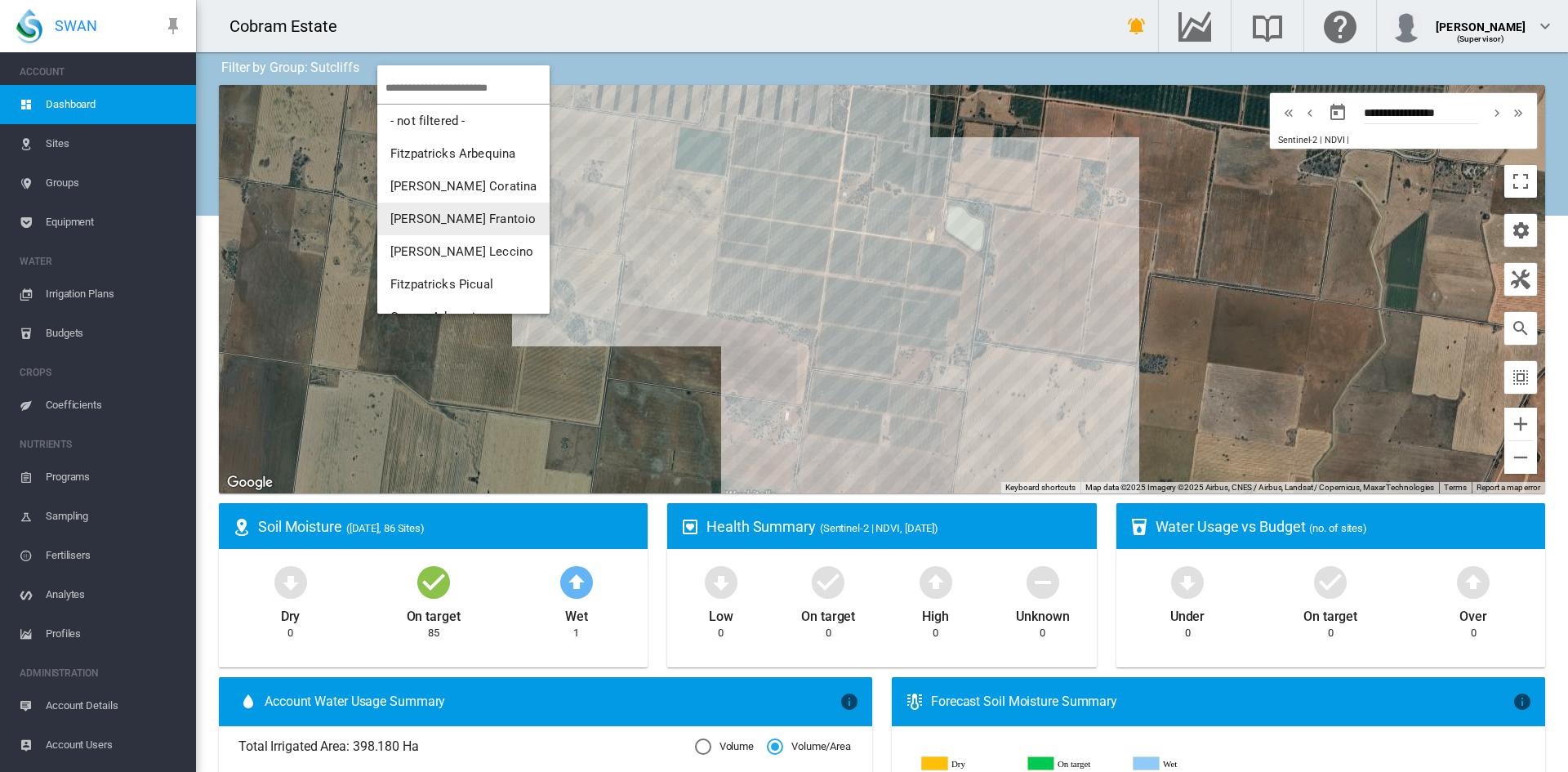
click at [331, 221] on md-backdrop at bounding box center [784, 386] width 1568 height 772
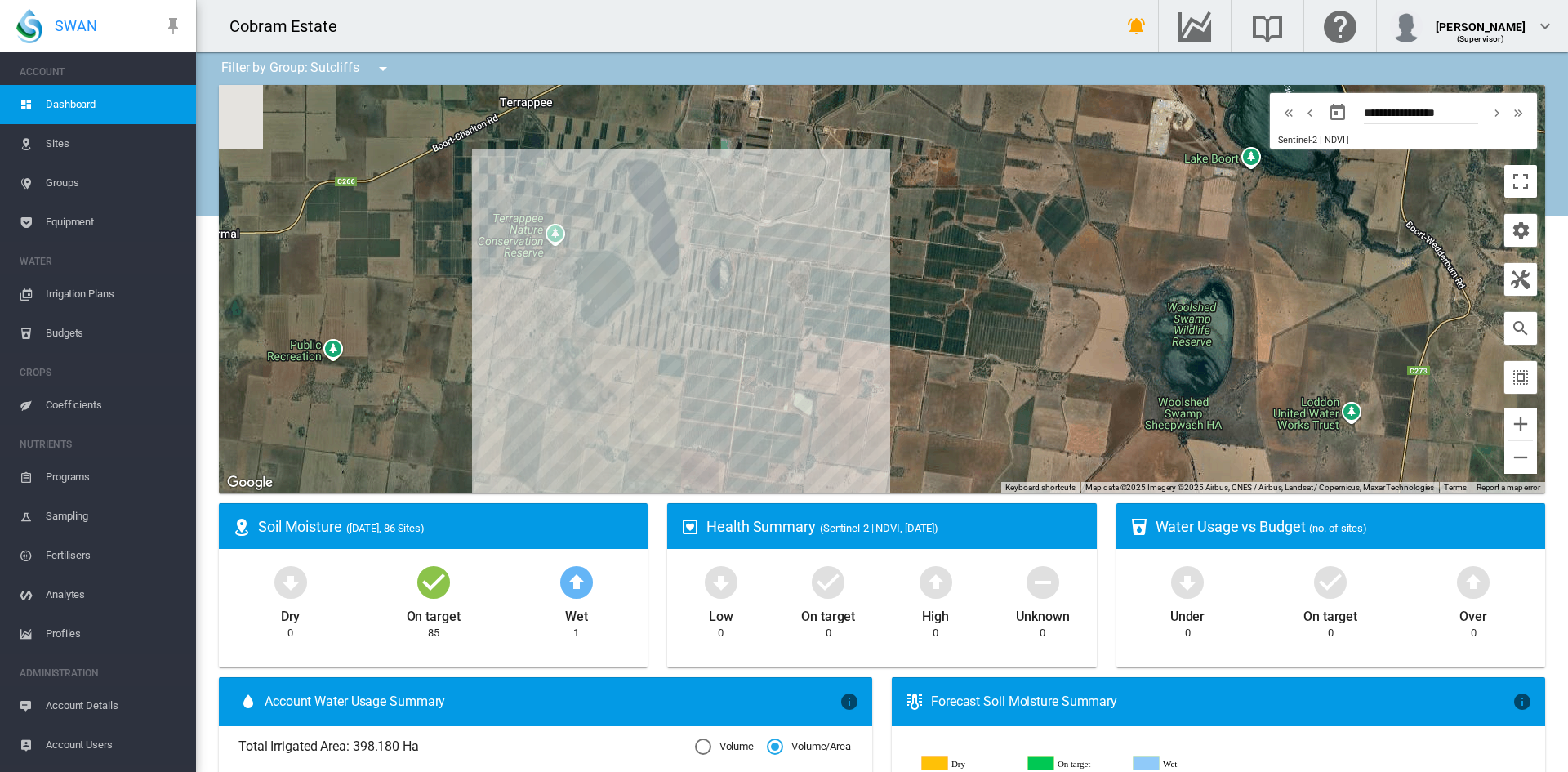
drag, startPoint x: 499, startPoint y: 349, endPoint x: 572, endPoint y: 418, distance: 100.4
click at [572, 418] on div at bounding box center [882, 289] width 1326 height 408
click at [1147, 26] on md-icon "icon-bell-ring" at bounding box center [1137, 26] width 19 height 19
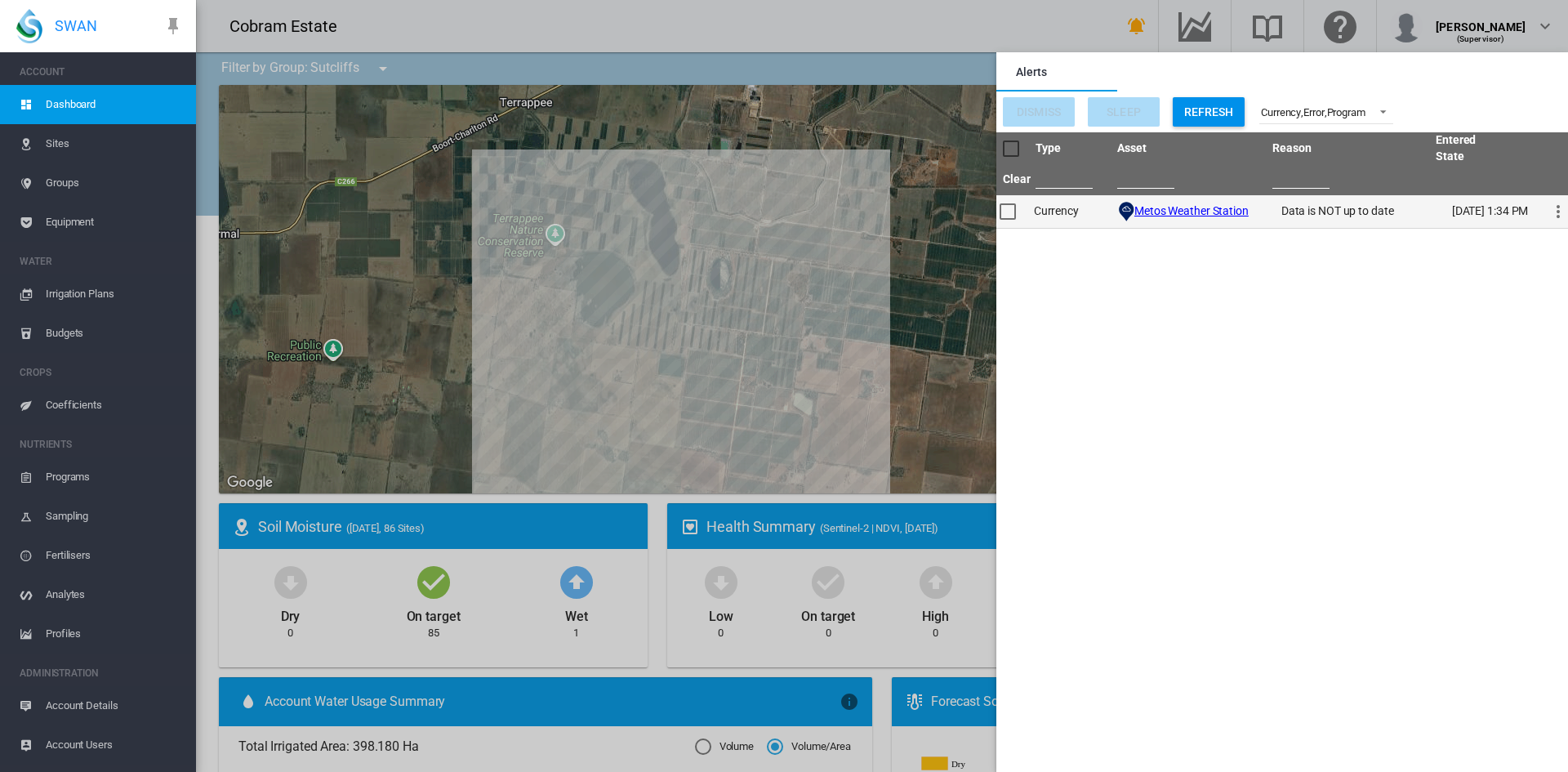
click at [1208, 204] on link "Metos Weather Station" at bounding box center [1192, 210] width 115 height 13
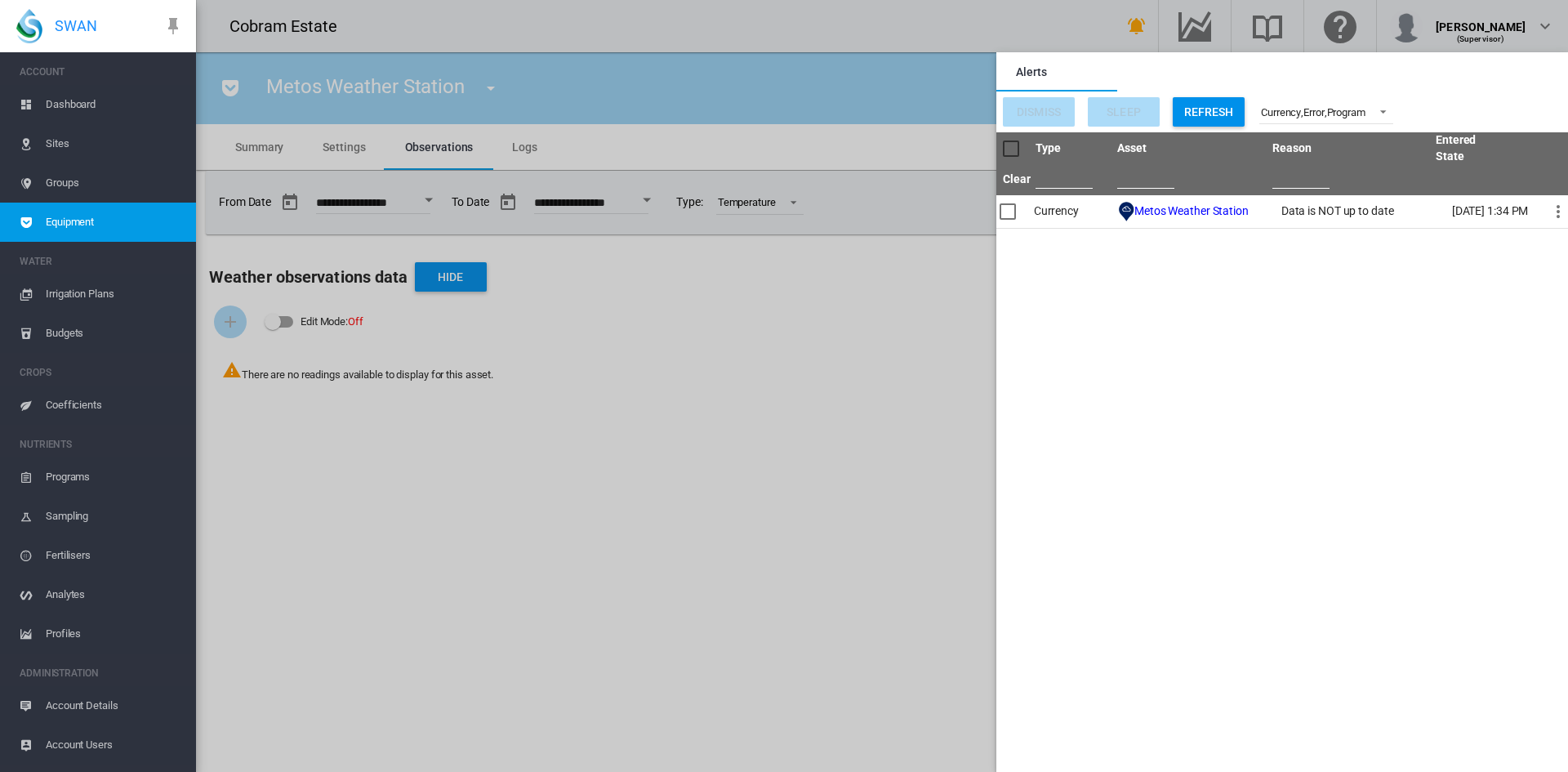
click at [248, 146] on md-backdrop at bounding box center [882, 386] width 1372 height 772
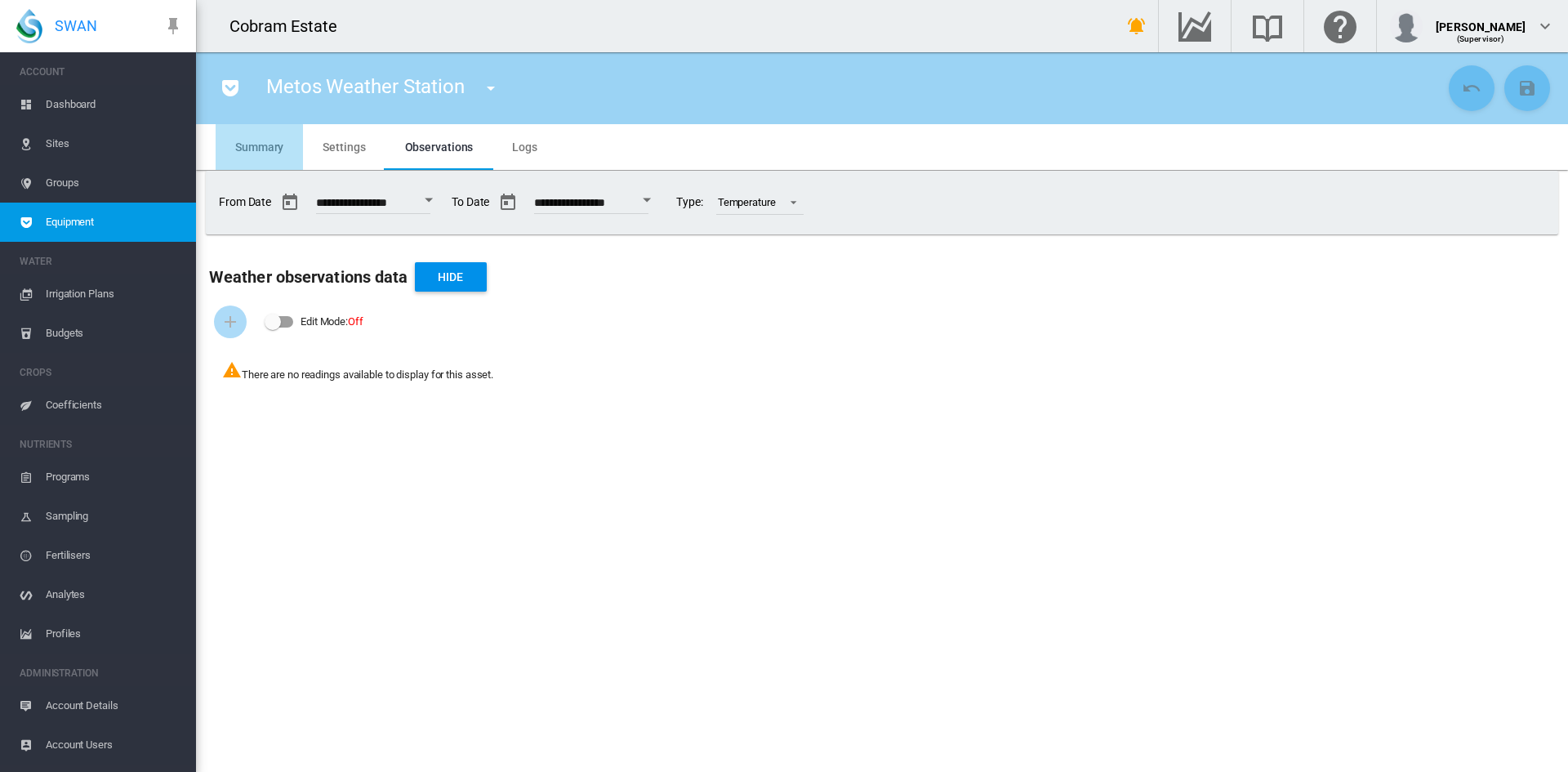
click at [263, 142] on span "Summary" at bounding box center [259, 146] width 49 height 13
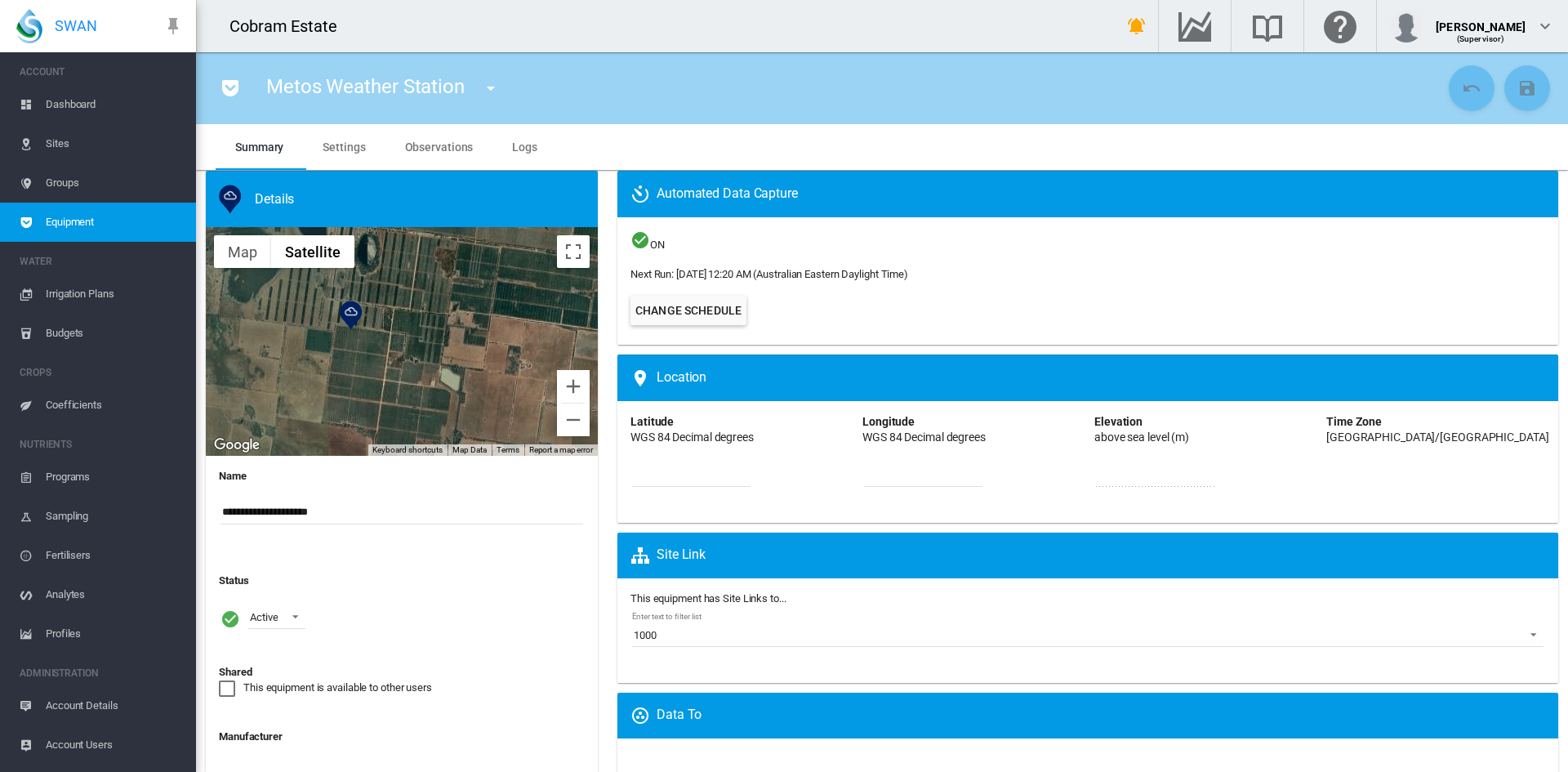
drag, startPoint x: 362, startPoint y: 386, endPoint x: 236, endPoint y: 347, distance: 131.9
click at [236, 347] on div at bounding box center [401, 341] width 392 height 229
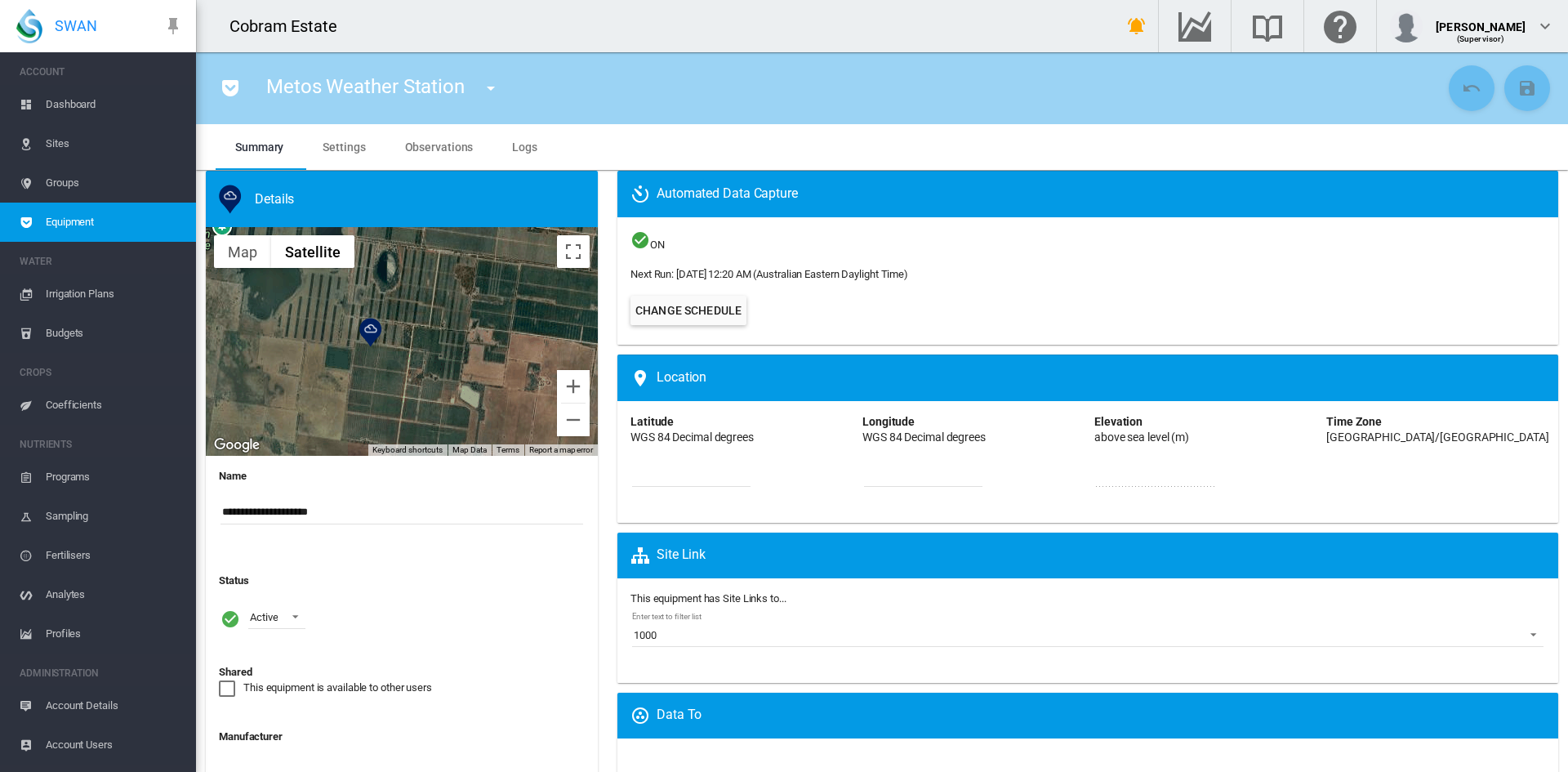
drag, startPoint x: 391, startPoint y: 377, endPoint x: 413, endPoint y: 394, distance: 27.8
click at [413, 394] on div at bounding box center [401, 341] width 392 height 229
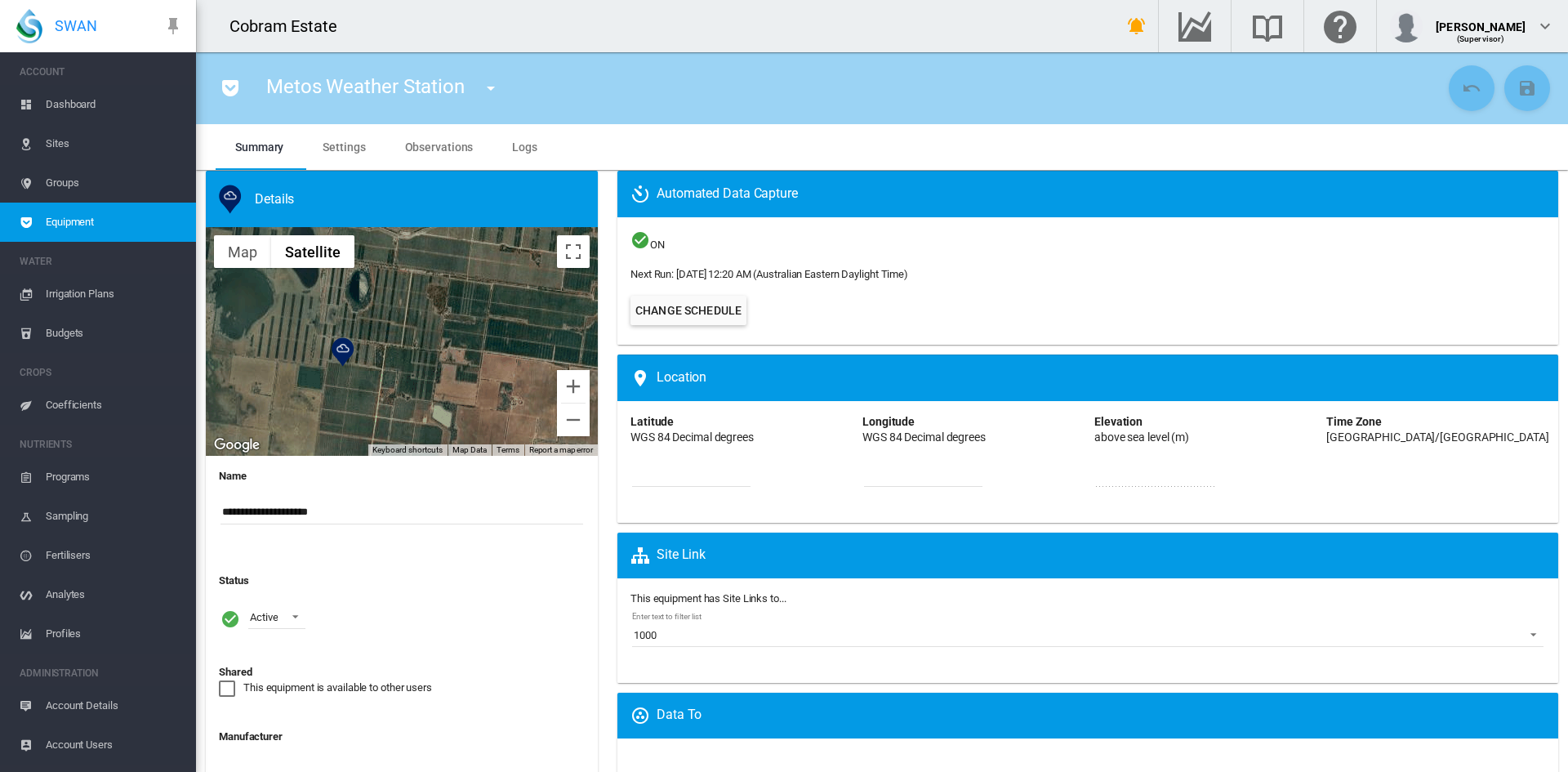
drag, startPoint x: 514, startPoint y: 355, endPoint x: 484, endPoint y: 377, distance: 37.2
click at [484, 377] on div at bounding box center [401, 341] width 392 height 229
click at [464, 363] on div at bounding box center [401, 341] width 392 height 229
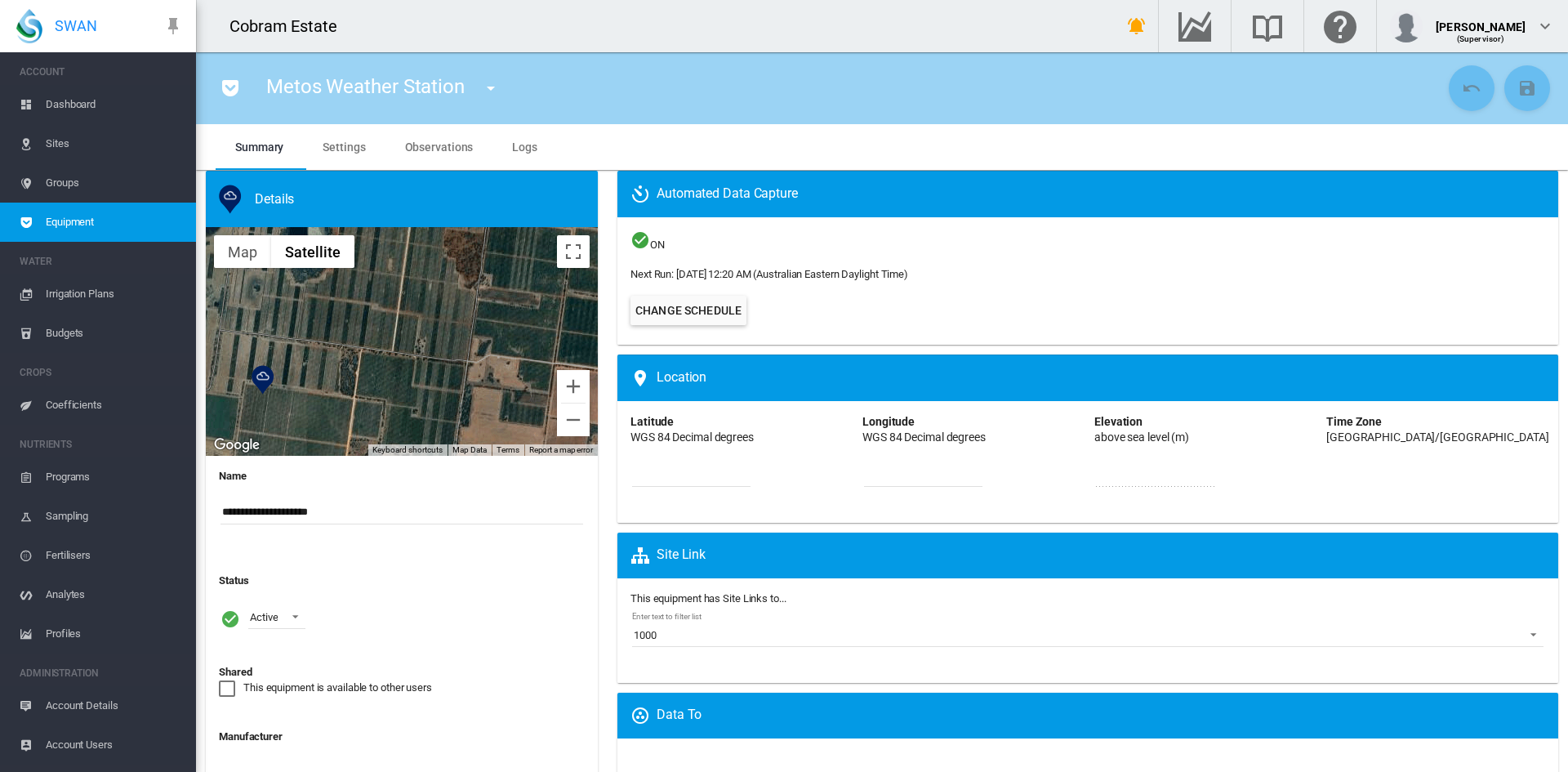
drag, startPoint x: 371, startPoint y: 386, endPoint x: 446, endPoint y: 382, distance: 75.1
click at [422, 399] on div at bounding box center [401, 341] width 392 height 229
drag, startPoint x: 499, startPoint y: 337, endPoint x: 379, endPoint y: 361, distance: 122.4
click at [499, 338] on div at bounding box center [401, 341] width 392 height 229
drag, startPoint x: 254, startPoint y: 368, endPoint x: 511, endPoint y: 270, distance: 275.1
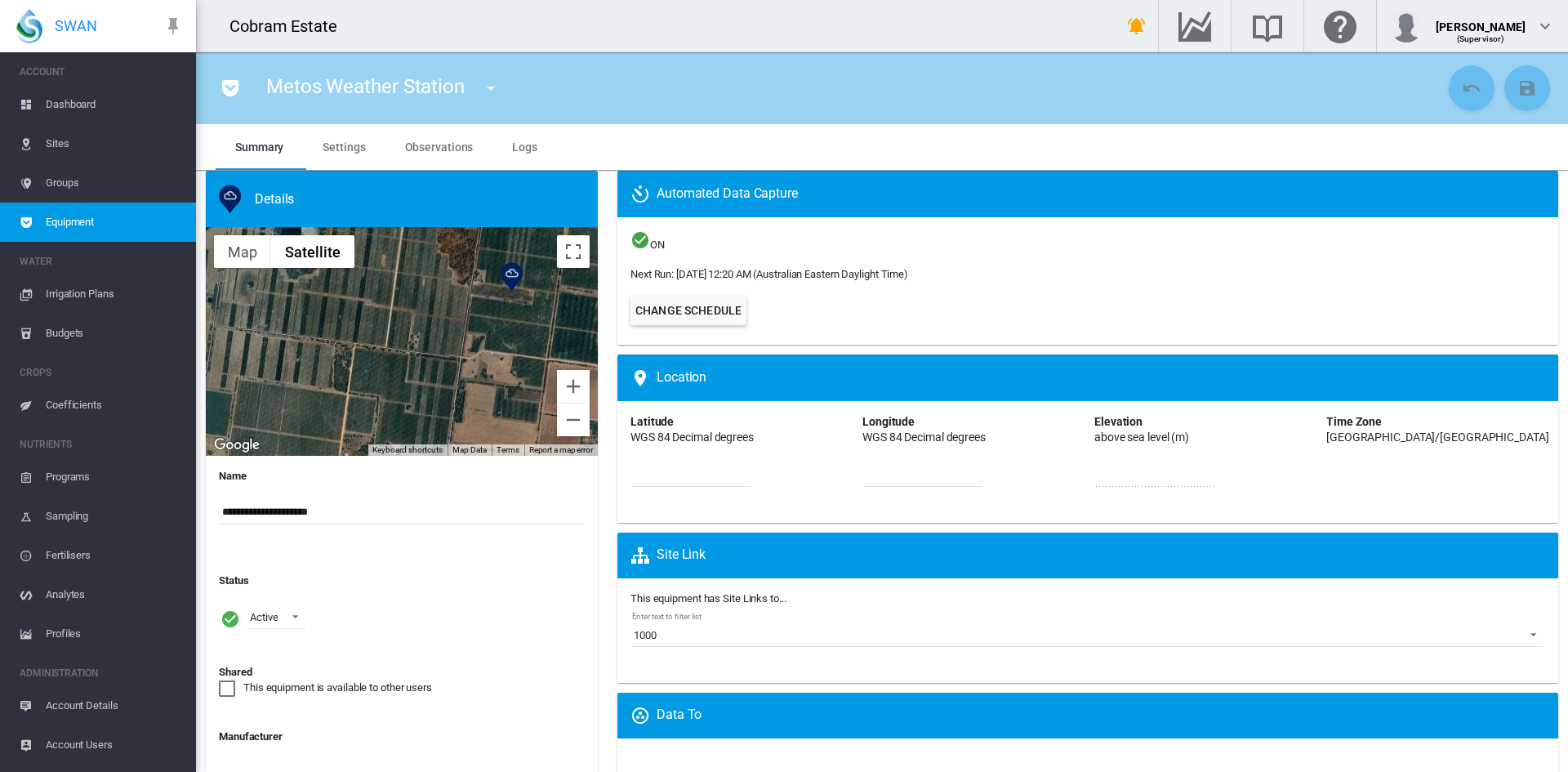
click at [511, 270] on img "Metos Weather Station" at bounding box center [512, 276] width 23 height 29
type input "*********"
type input "***"
click at [504, 278] on img "Metos Weather Station" at bounding box center [508, 280] width 23 height 29
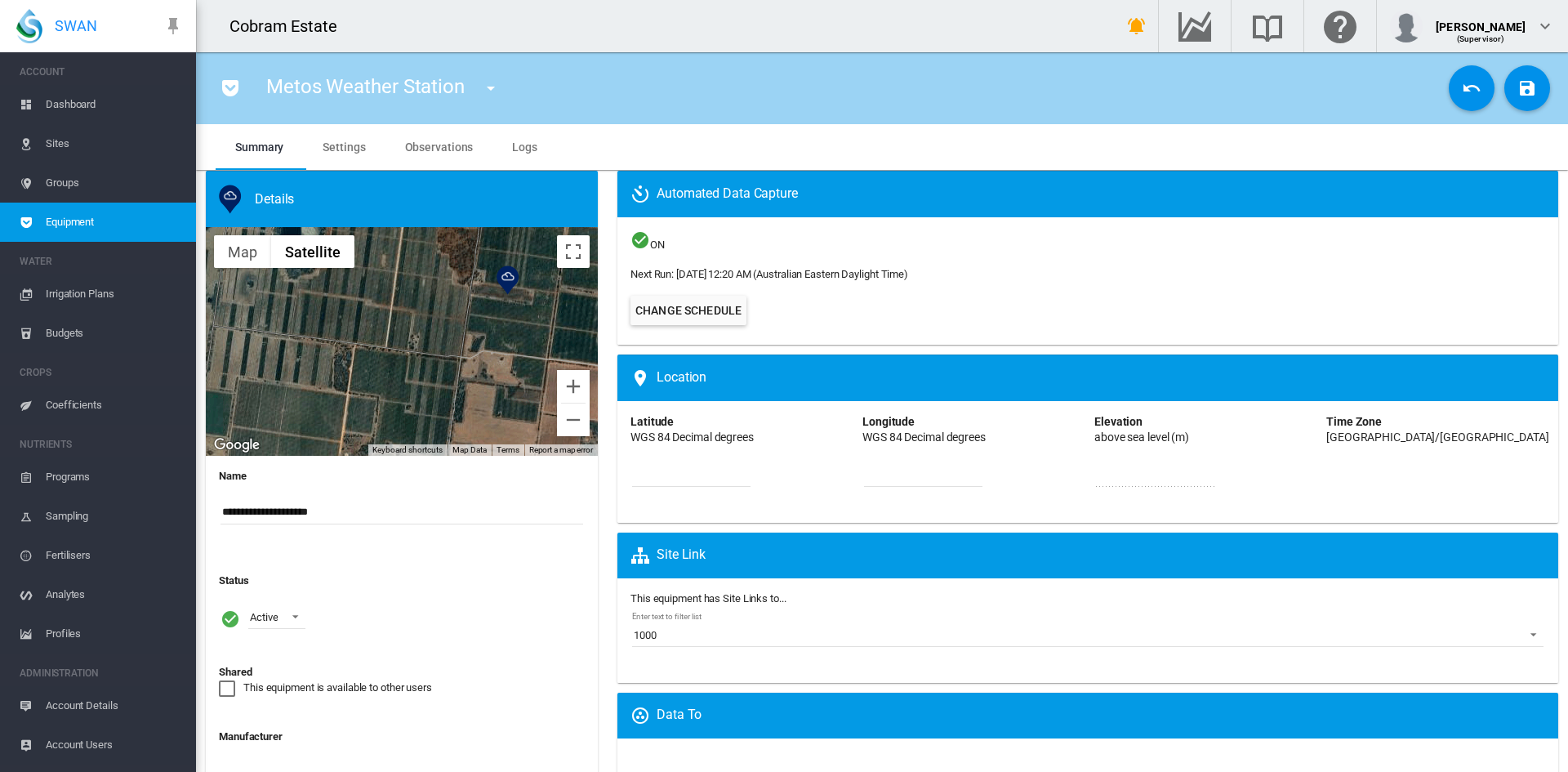
type input "*********"
click at [387, 338] on div at bounding box center [401, 341] width 392 height 229
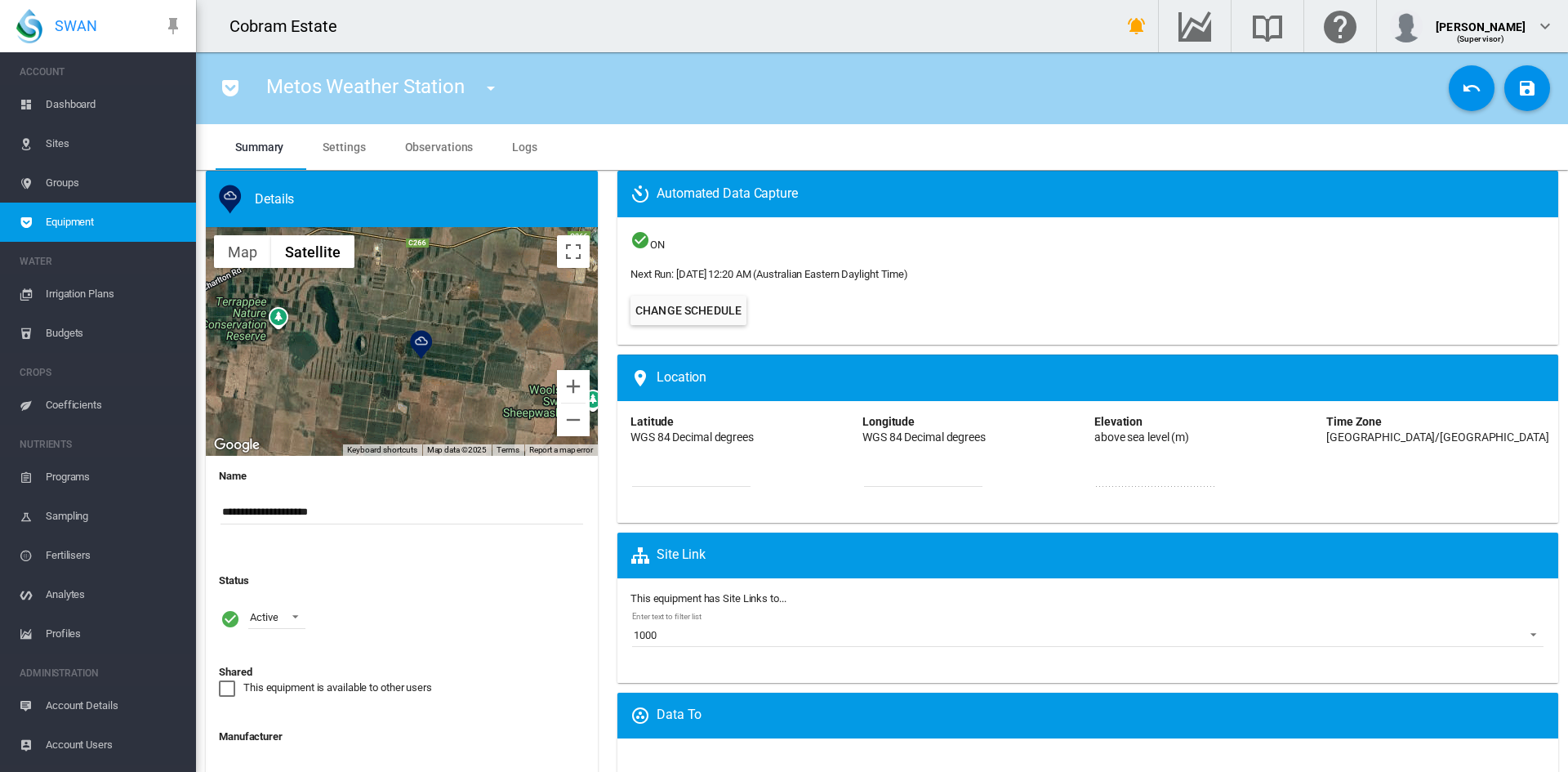
drag, startPoint x: 493, startPoint y: 353, endPoint x: 487, endPoint y: 386, distance: 33.5
click at [487, 386] on div at bounding box center [401, 341] width 392 height 229
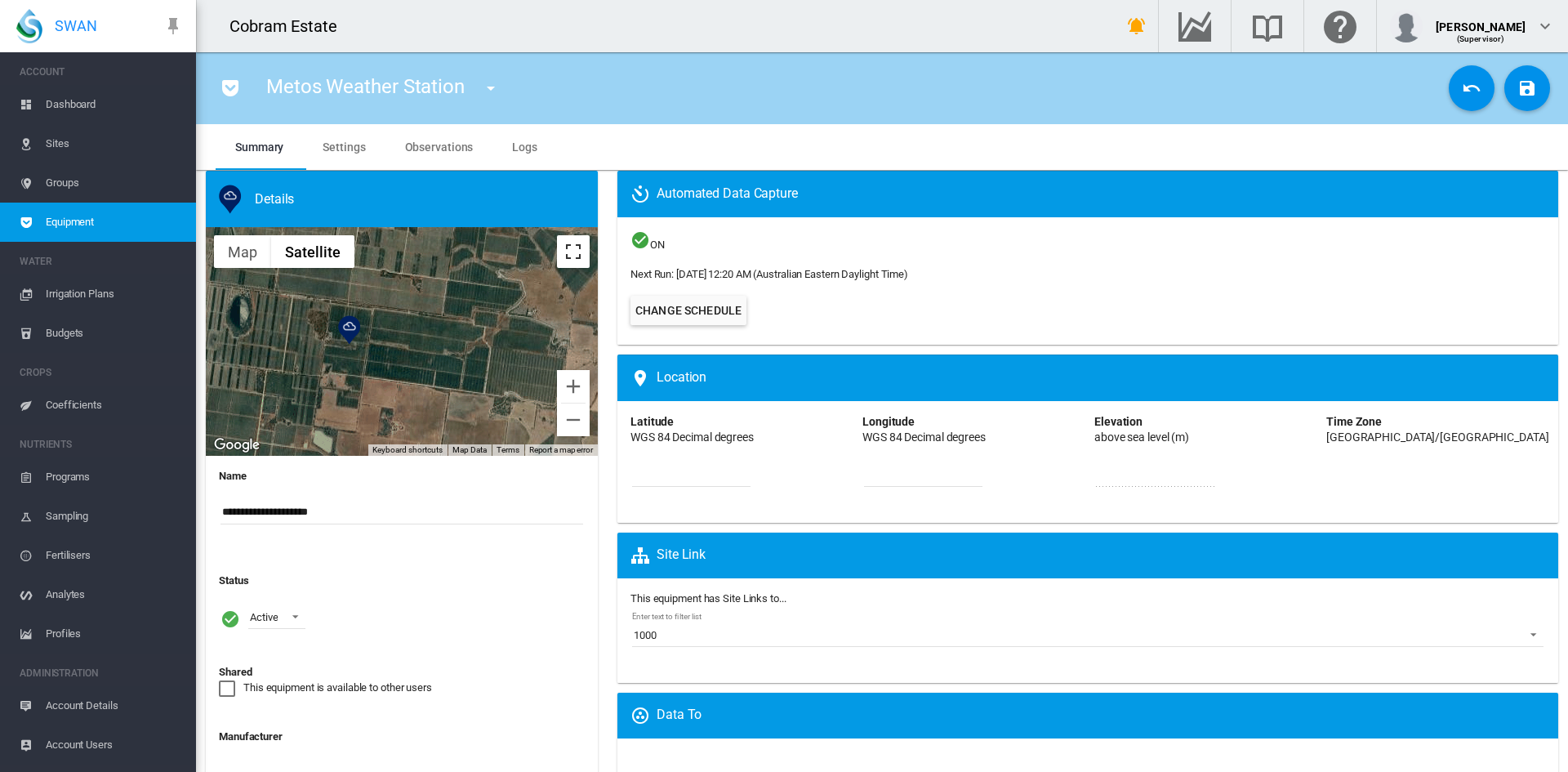
click at [569, 257] on button "Toggle fullscreen view" at bounding box center [573, 251] width 33 height 33
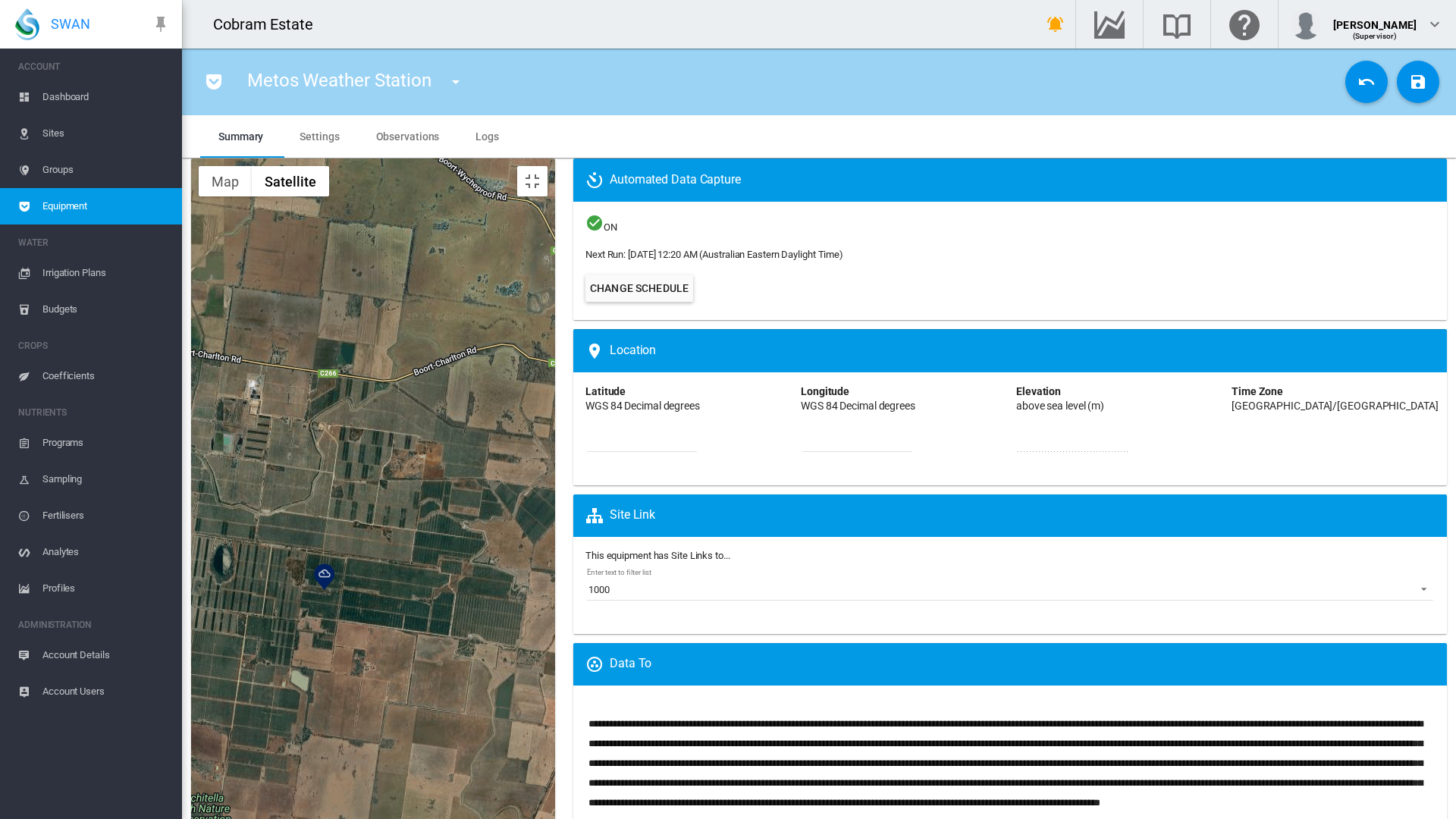
click at [556, 457] on div at bounding box center [373, 587] width 364 height 858
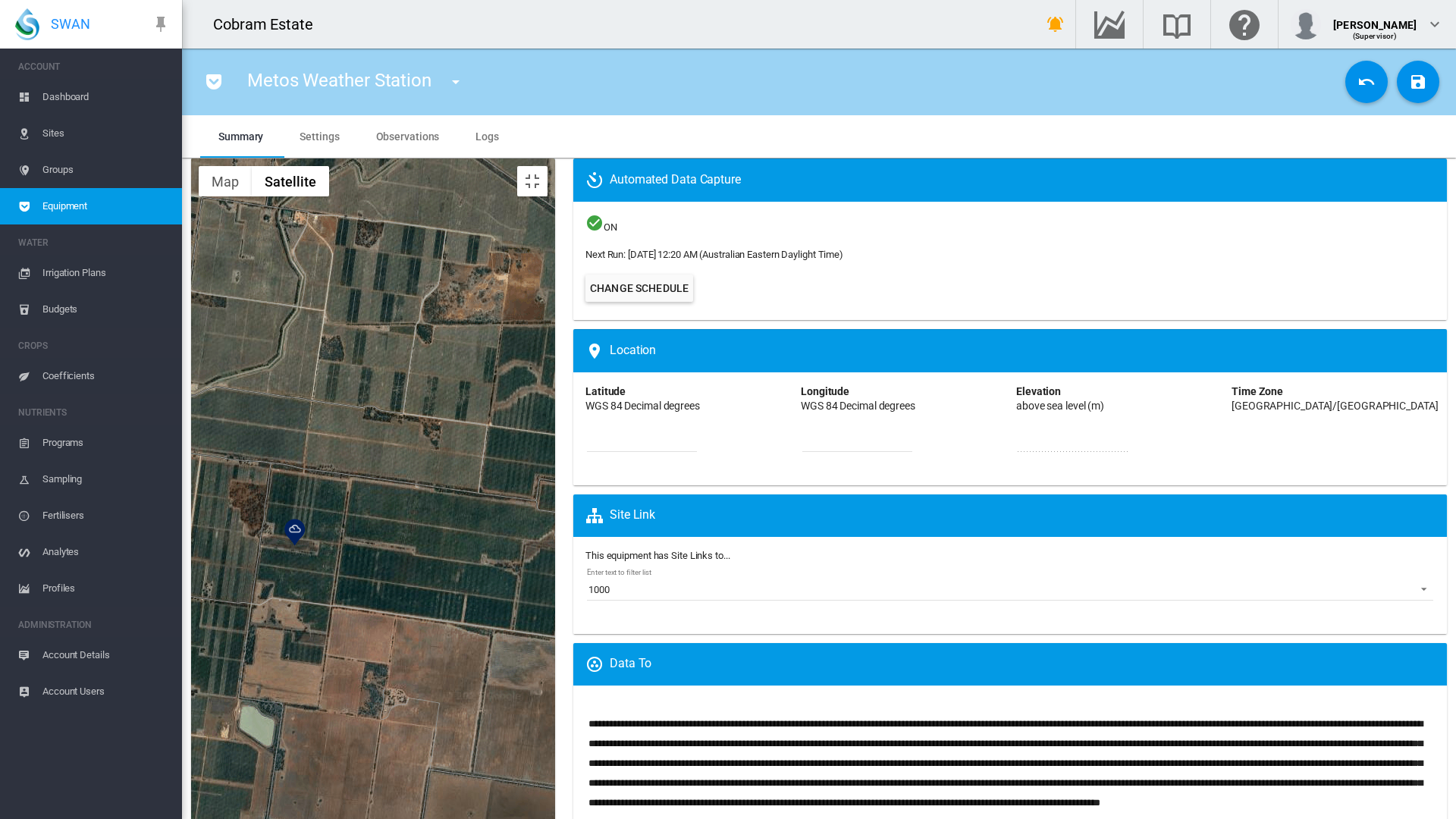
click at [556, 446] on div at bounding box center [373, 587] width 364 height 858
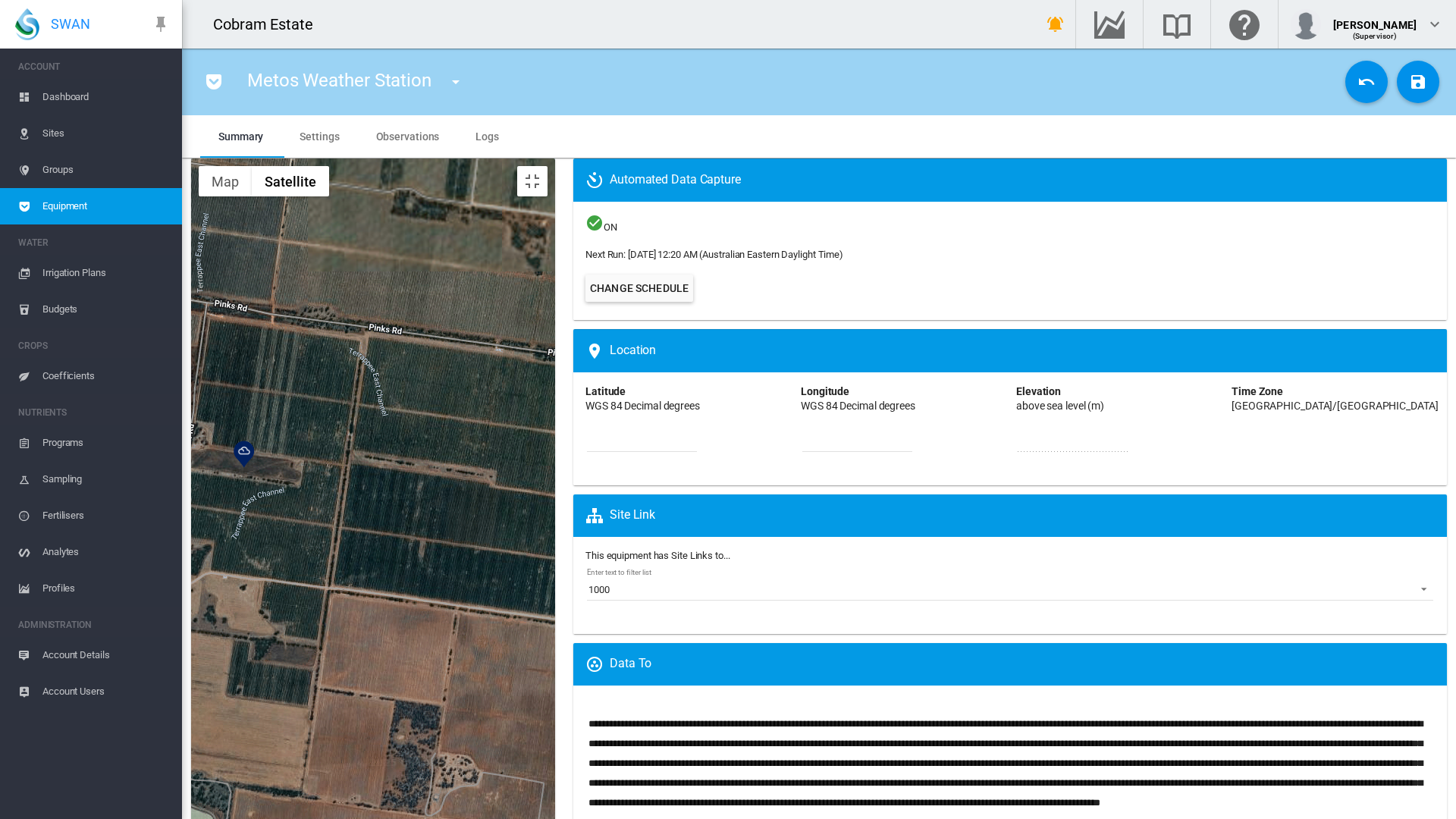
click at [556, 390] on div at bounding box center [373, 587] width 364 height 858
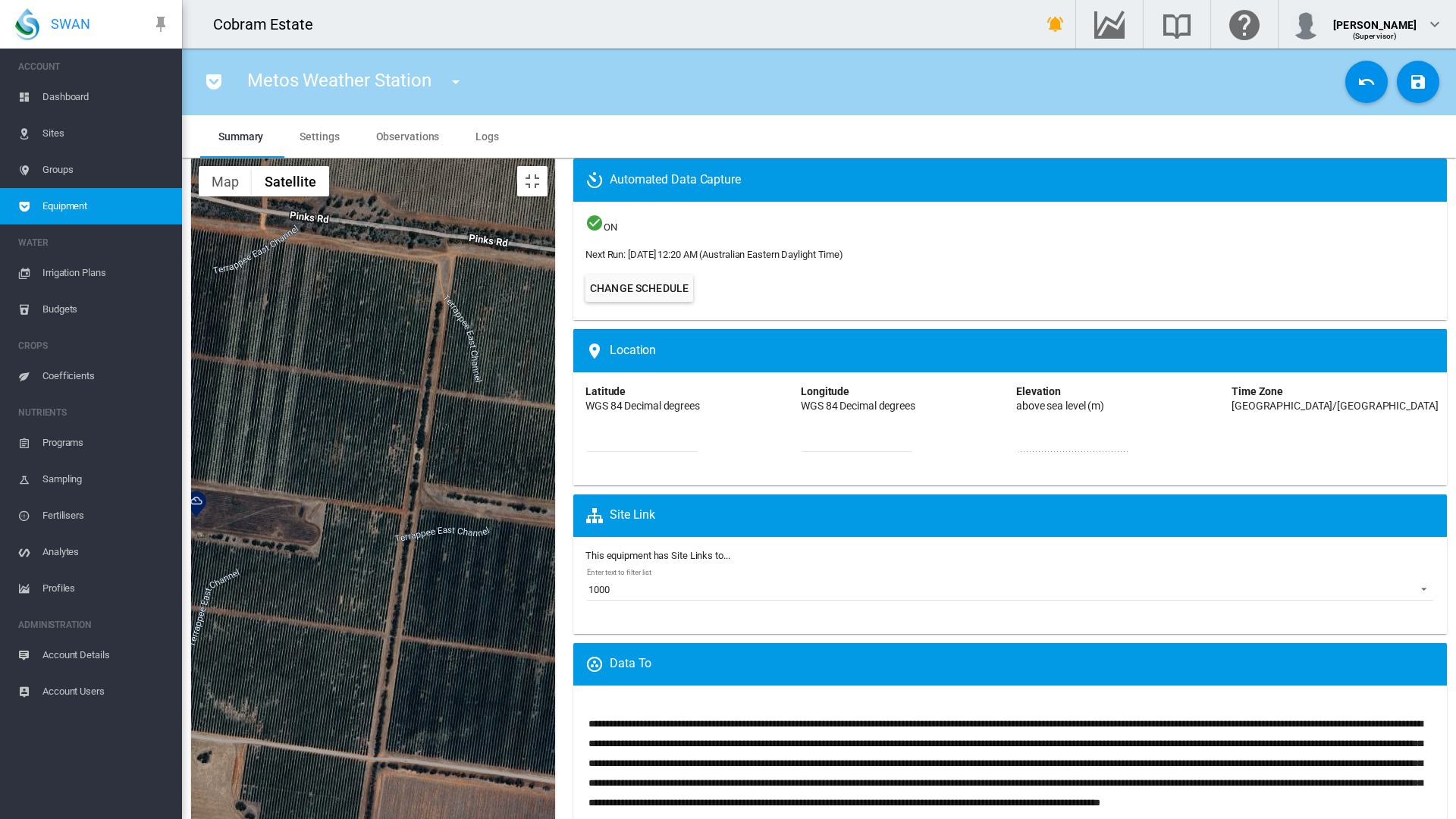
drag, startPoint x: 578, startPoint y: 301, endPoint x: 570, endPoint y: 466, distance: 165.2
click at [556, 466] on div at bounding box center [373, 587] width 364 height 858
click at [556, 400] on div at bounding box center [373, 587] width 364 height 858
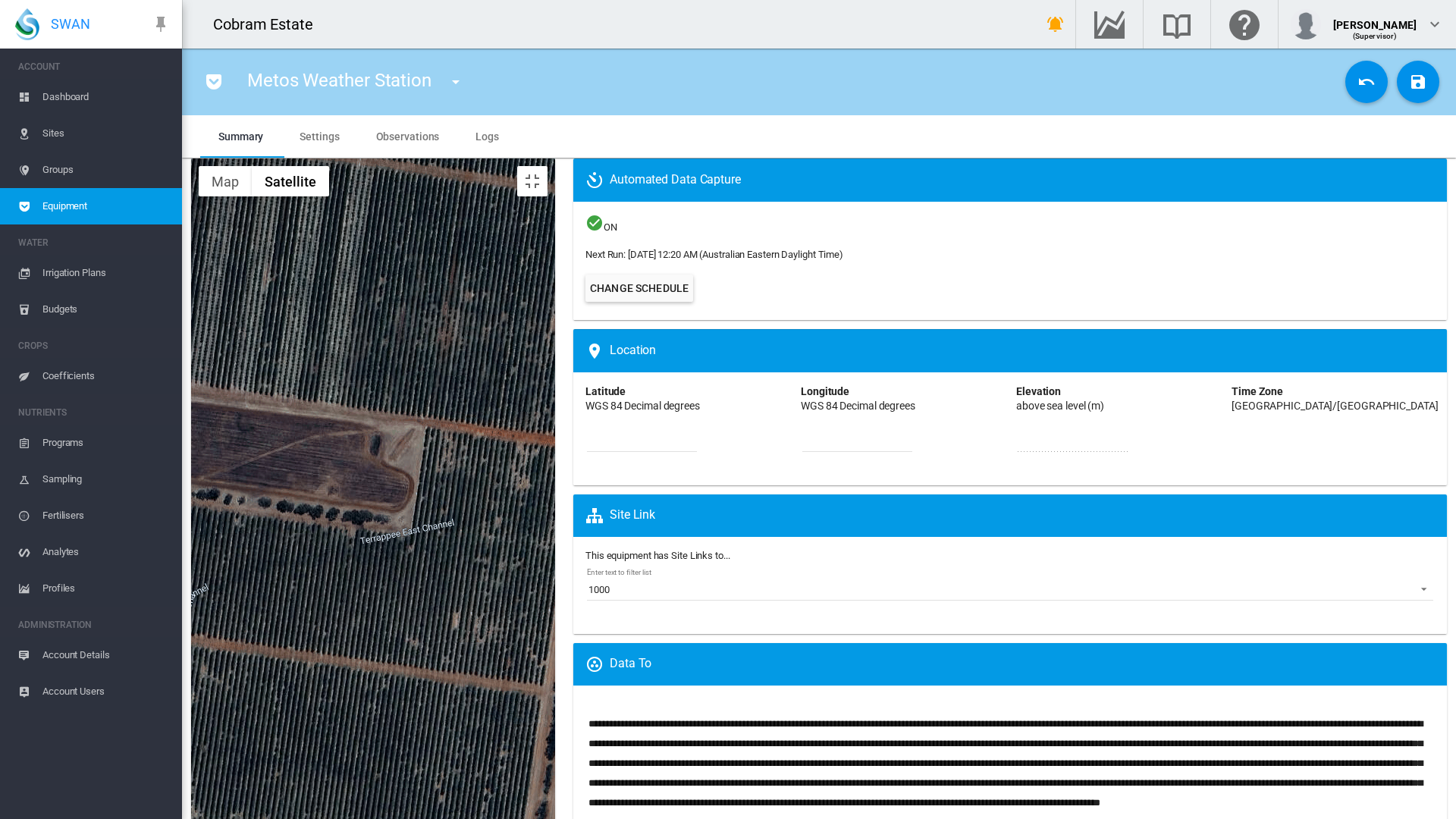
click at [556, 363] on div at bounding box center [373, 587] width 364 height 858
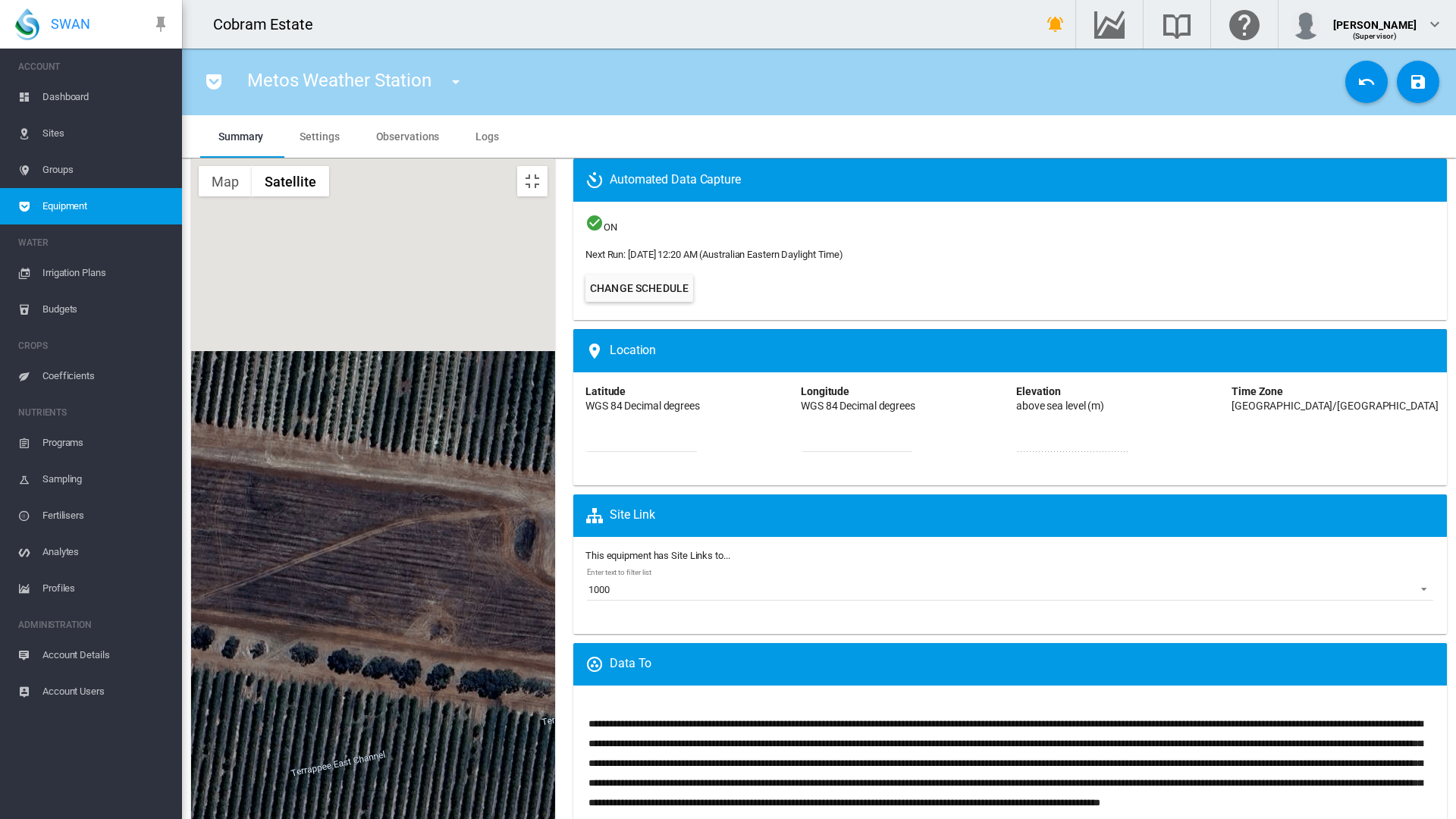
drag, startPoint x: 526, startPoint y: 310, endPoint x: 557, endPoint y: 446, distance: 139.5
click at [506, 502] on div at bounding box center [373, 587] width 364 height 858
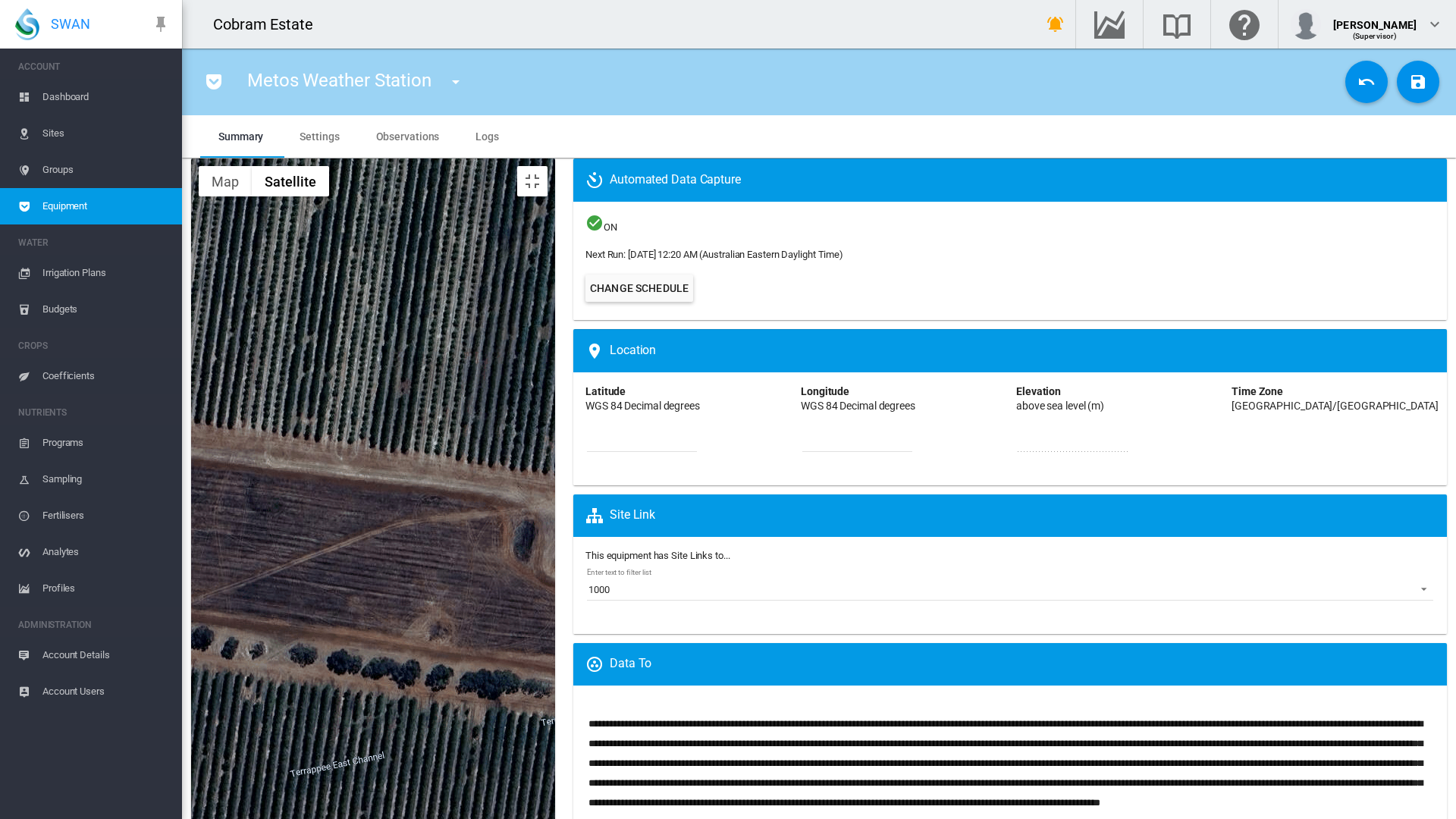
click at [556, 436] on div at bounding box center [373, 587] width 364 height 858
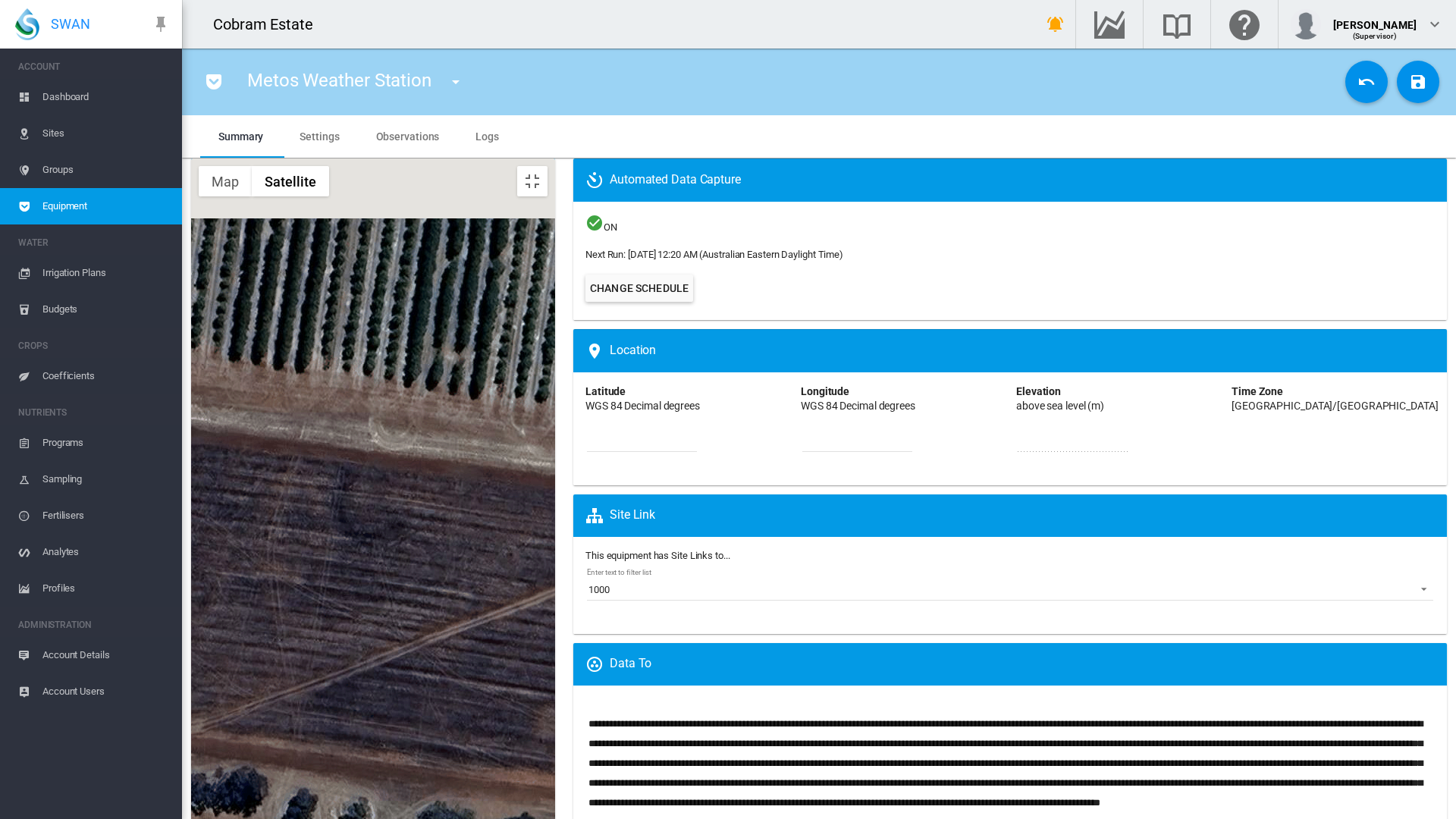
drag, startPoint x: 472, startPoint y: 350, endPoint x: 524, endPoint y: 491, distance: 150.3
click at [525, 491] on div at bounding box center [373, 587] width 364 height 858
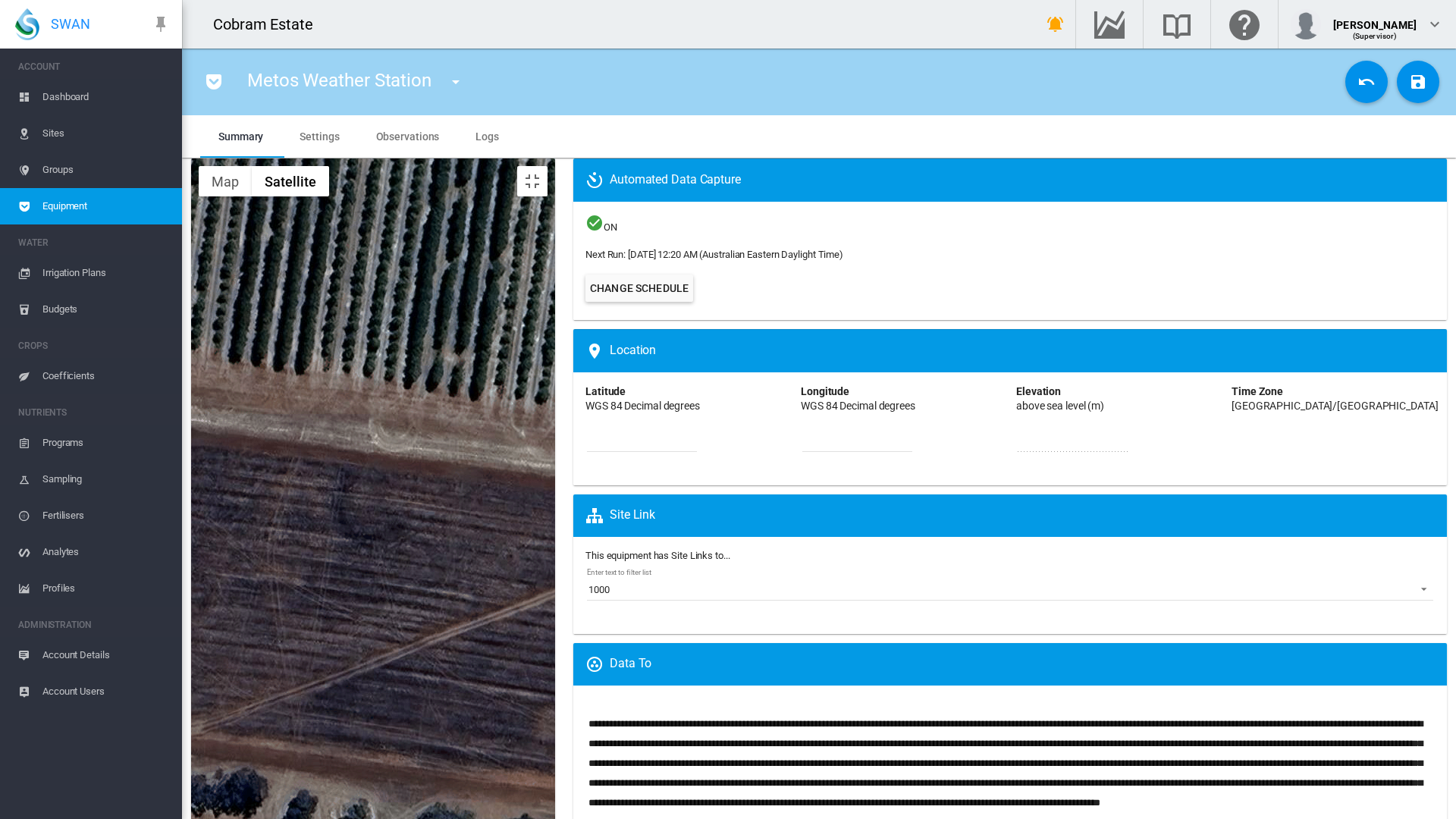
click at [510, 472] on div at bounding box center [373, 587] width 364 height 858
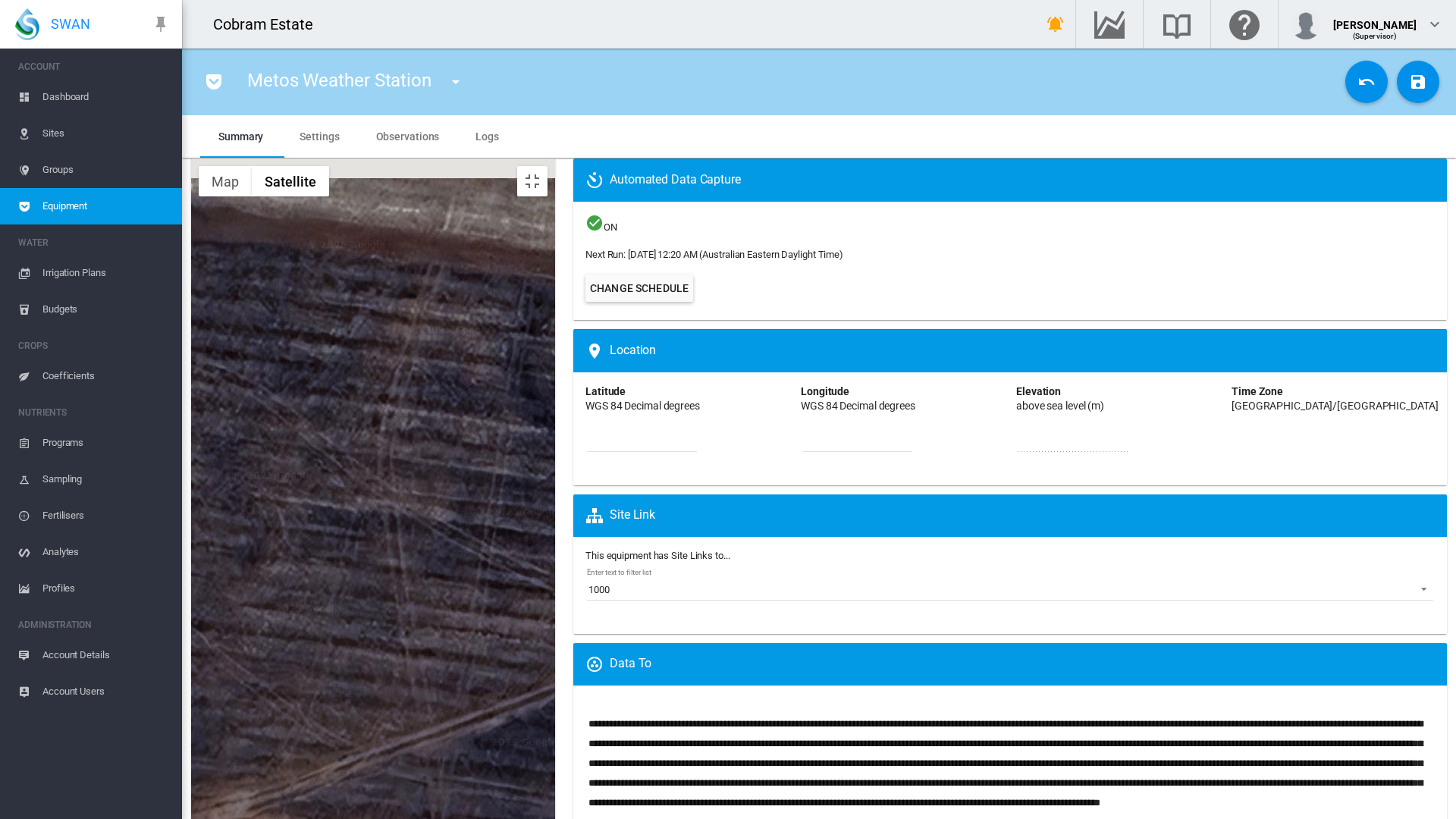
drag, startPoint x: 143, startPoint y: 439, endPoint x: 448, endPoint y: 310, distance: 331.2
click at [102, 484] on img "Metos Weather Station" at bounding box center [91, 497] width 21 height 27
type input "*********"
click at [97, 486] on img "Metos Weather Station" at bounding box center [86, 499] width 21 height 27
type input "*********"
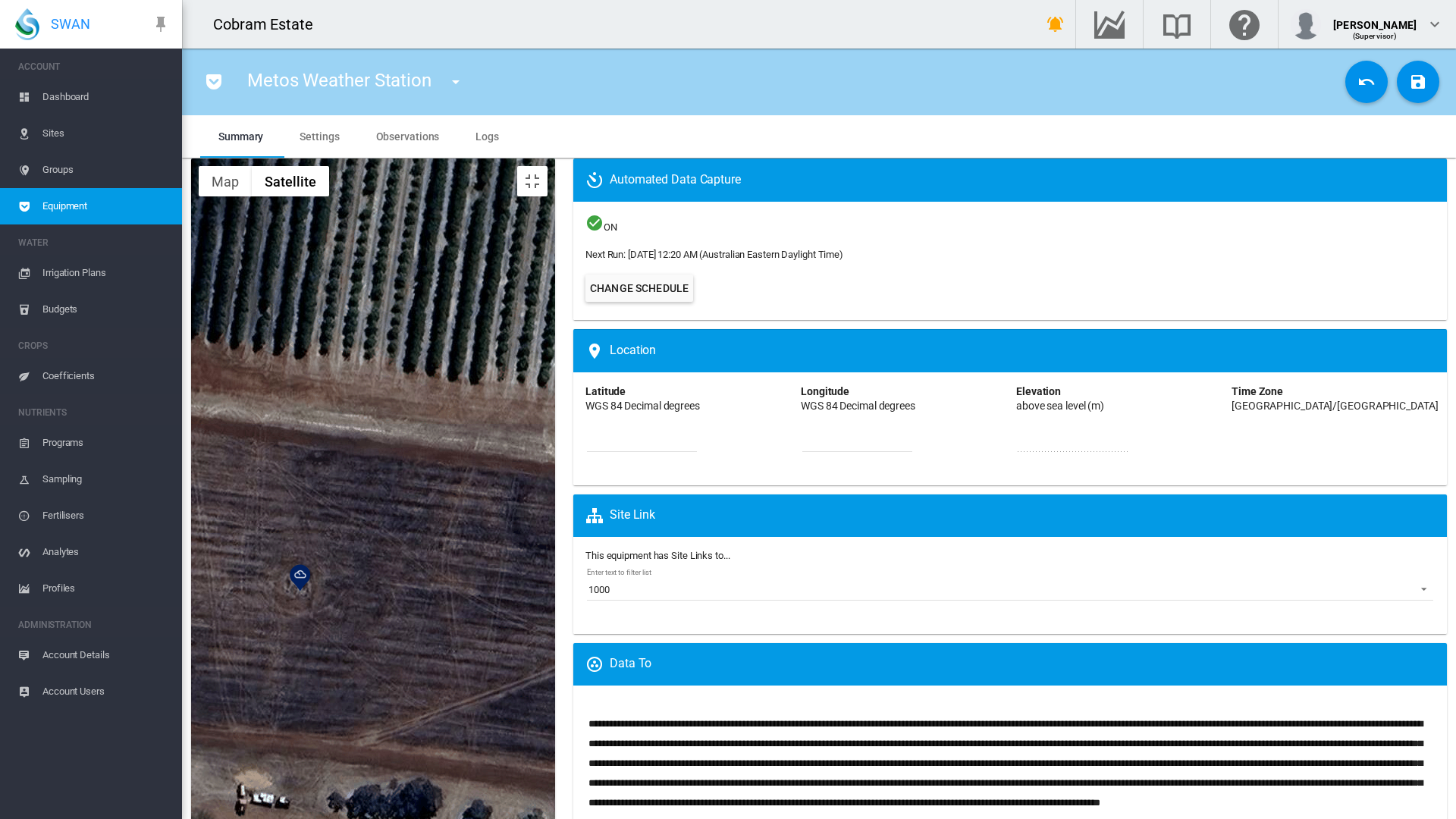
drag, startPoint x: 316, startPoint y: 441, endPoint x: 525, endPoint y: 464, distance: 210.3
click at [525, 464] on div at bounding box center [373, 587] width 364 height 858
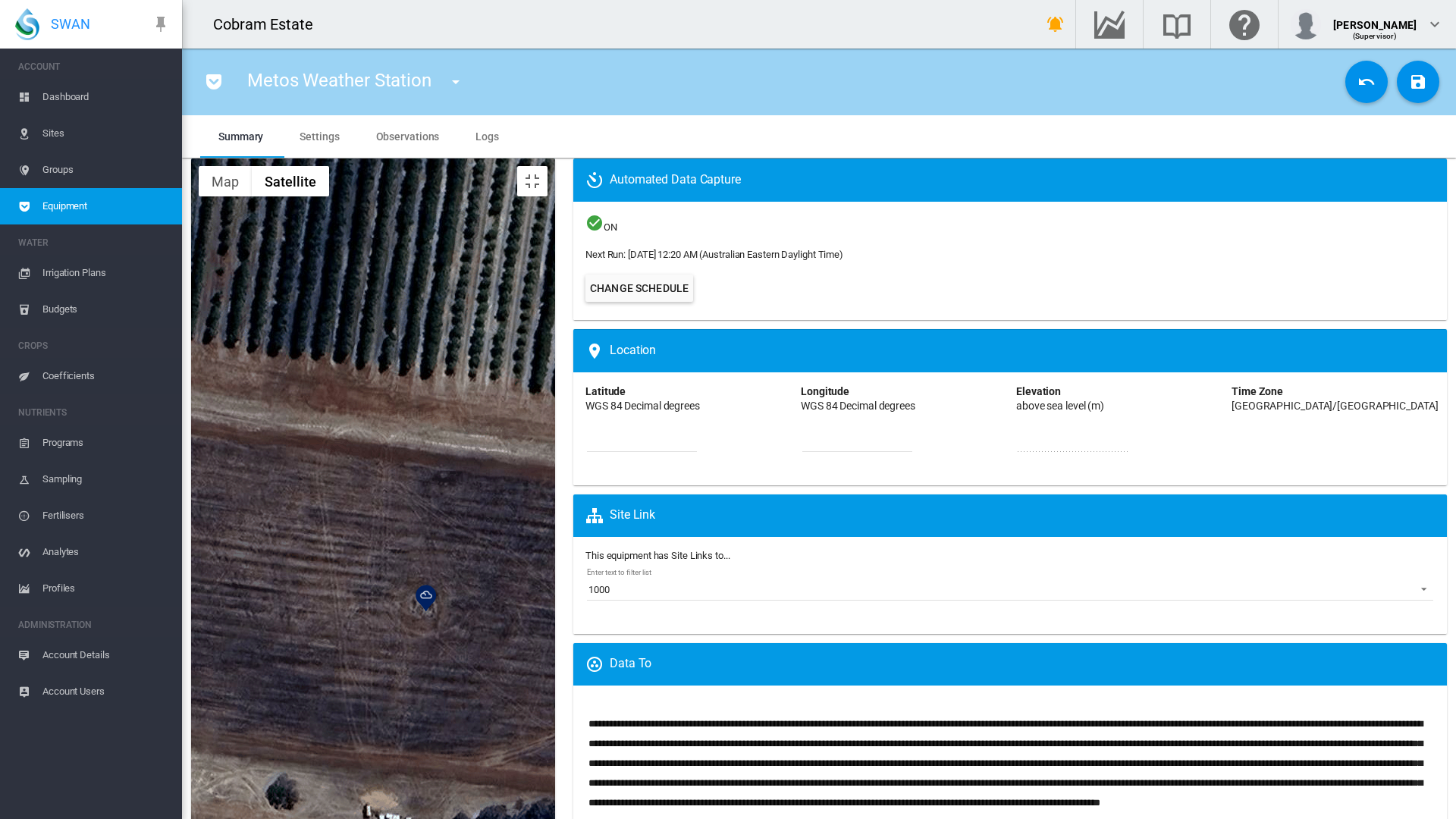
drag, startPoint x: 368, startPoint y: 445, endPoint x: 495, endPoint y: 465, distance: 128.6
click at [495, 465] on div at bounding box center [373, 587] width 364 height 858
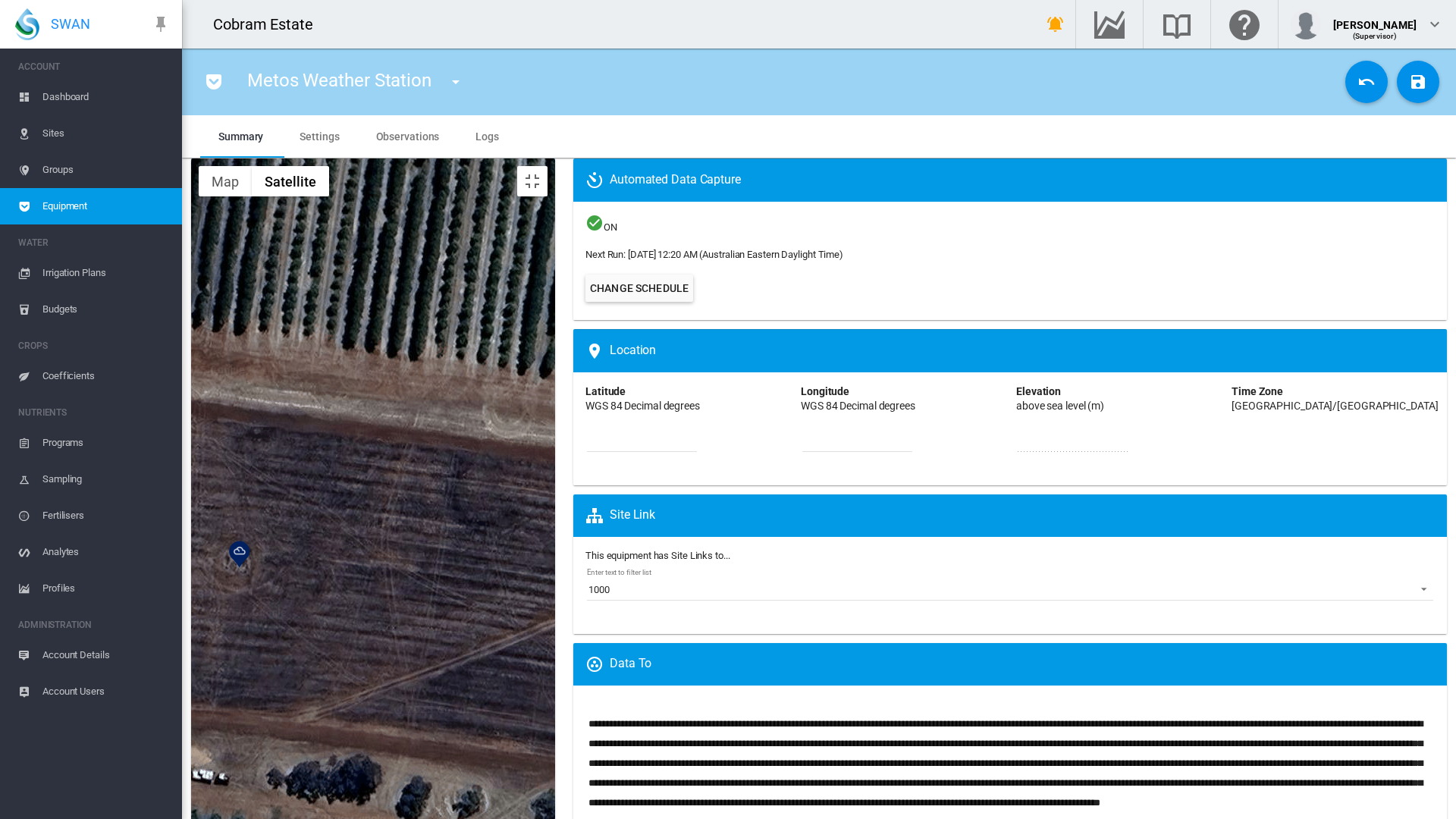
drag, startPoint x: 574, startPoint y: 446, endPoint x: 383, endPoint y: 403, distance: 195.8
click at [383, 403] on div at bounding box center [373, 587] width 364 height 858
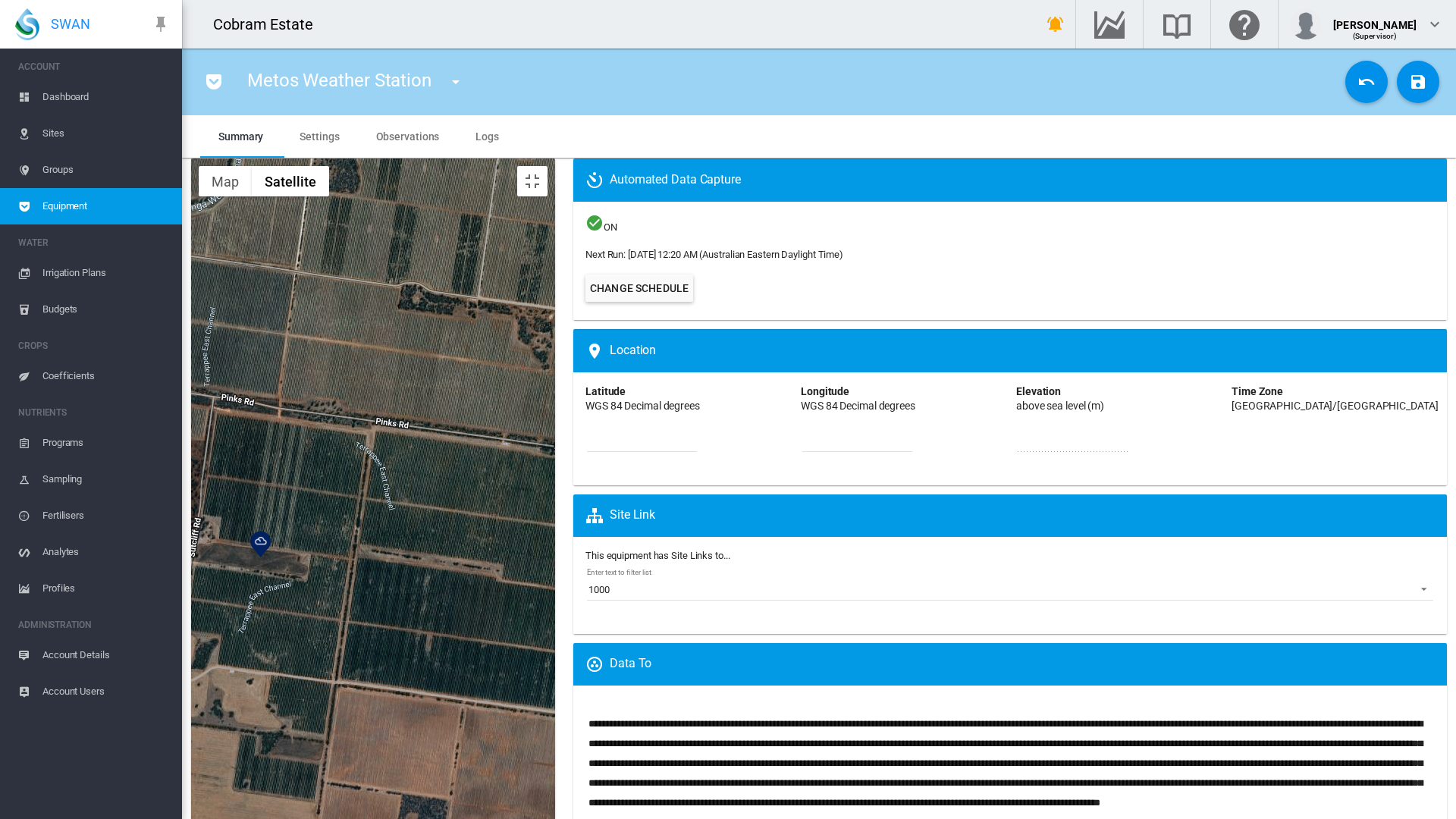
drag, startPoint x: 374, startPoint y: 473, endPoint x: 585, endPoint y: 450, distance: 212.2
click at [556, 450] on div at bounding box center [373, 587] width 364 height 858
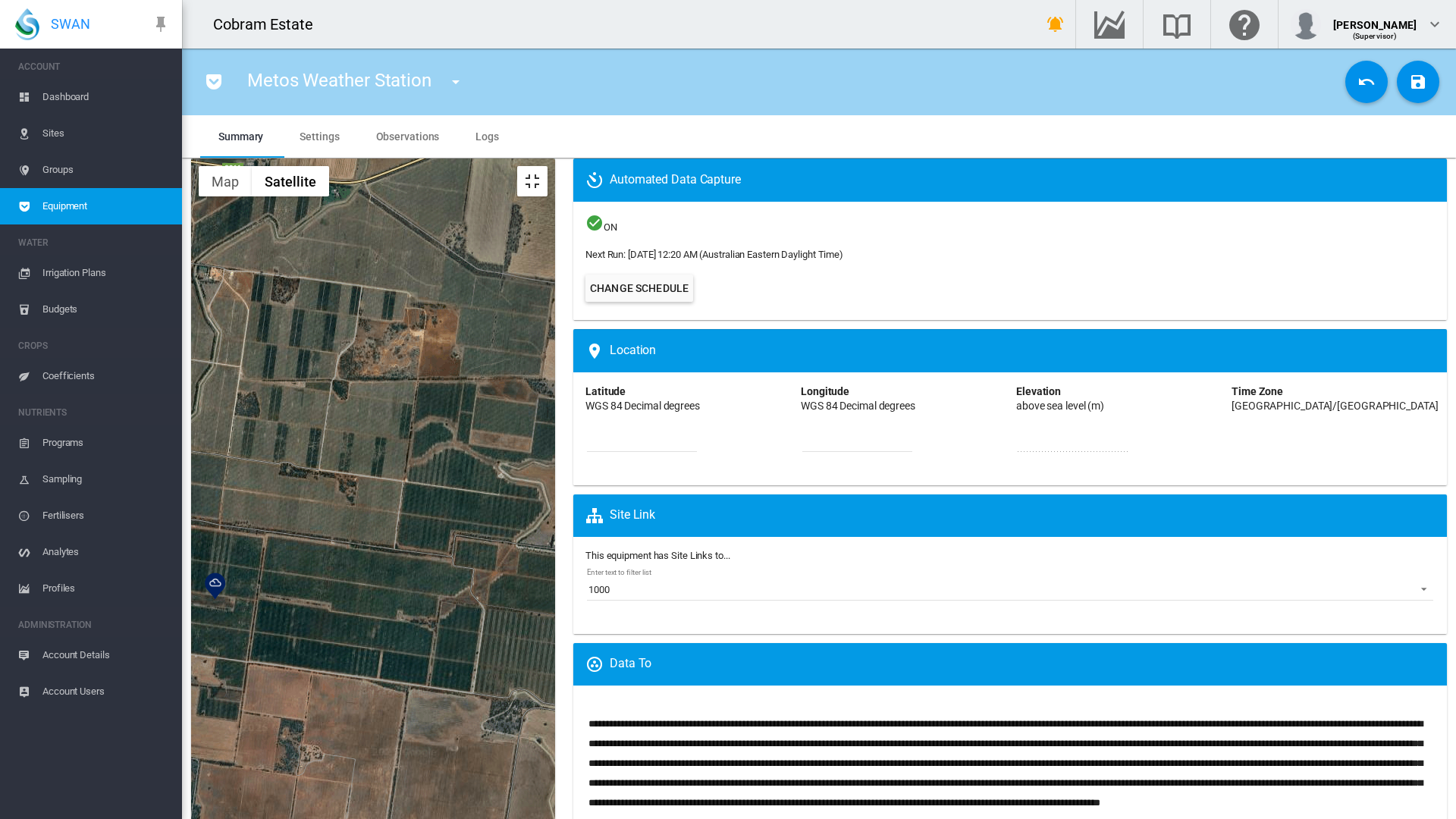
click at [547, 166] on button "Toggle fullscreen view" at bounding box center [532, 181] width 30 height 30
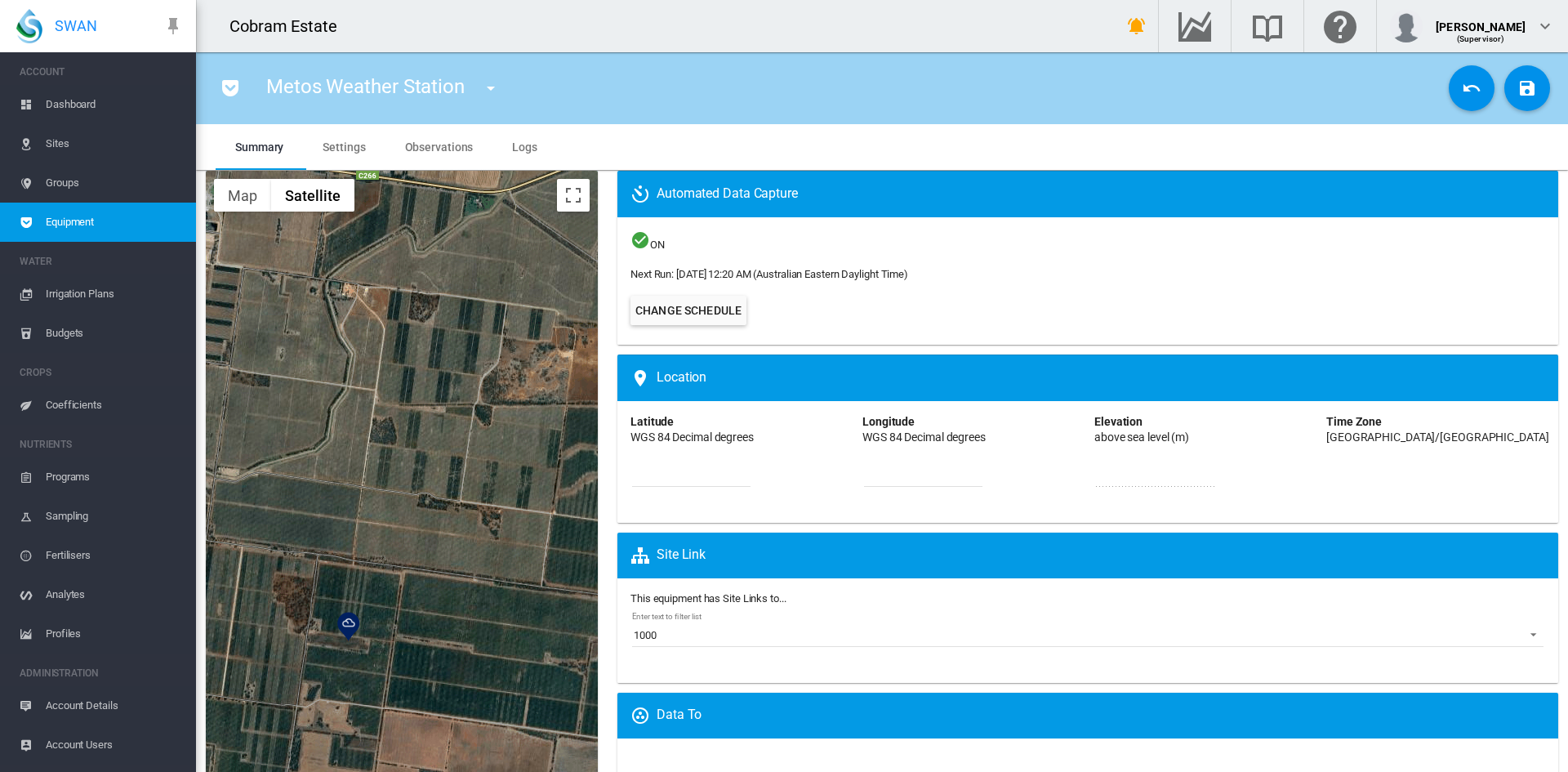
drag, startPoint x: 406, startPoint y: 380, endPoint x: 536, endPoint y: 378, distance: 130.0
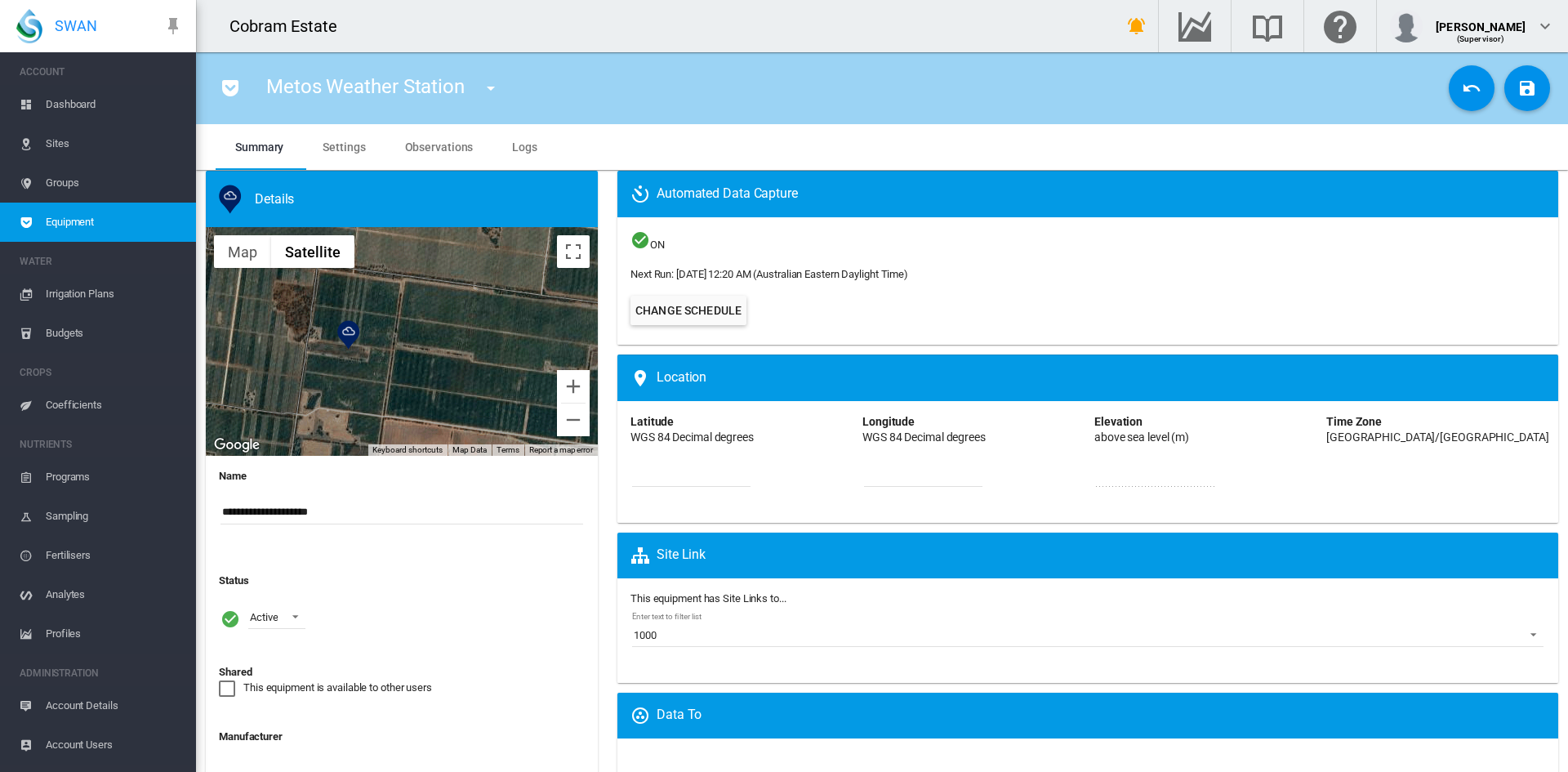
click at [536, 378] on div at bounding box center [401, 341] width 392 height 229
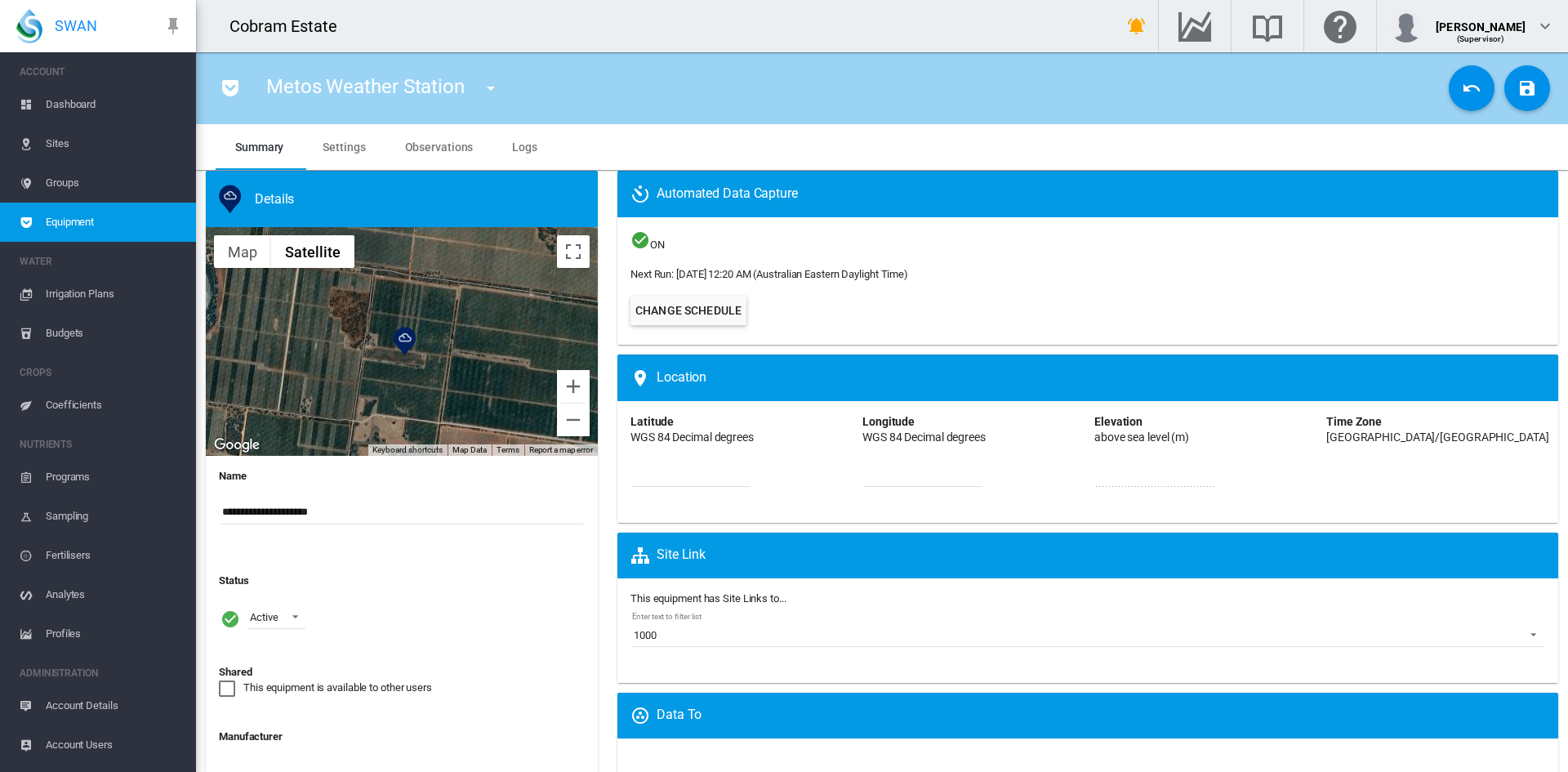
drag, startPoint x: 428, startPoint y: 377, endPoint x: 470, endPoint y: 380, distance: 42.1
click at [470, 380] on div at bounding box center [401, 341] width 392 height 229
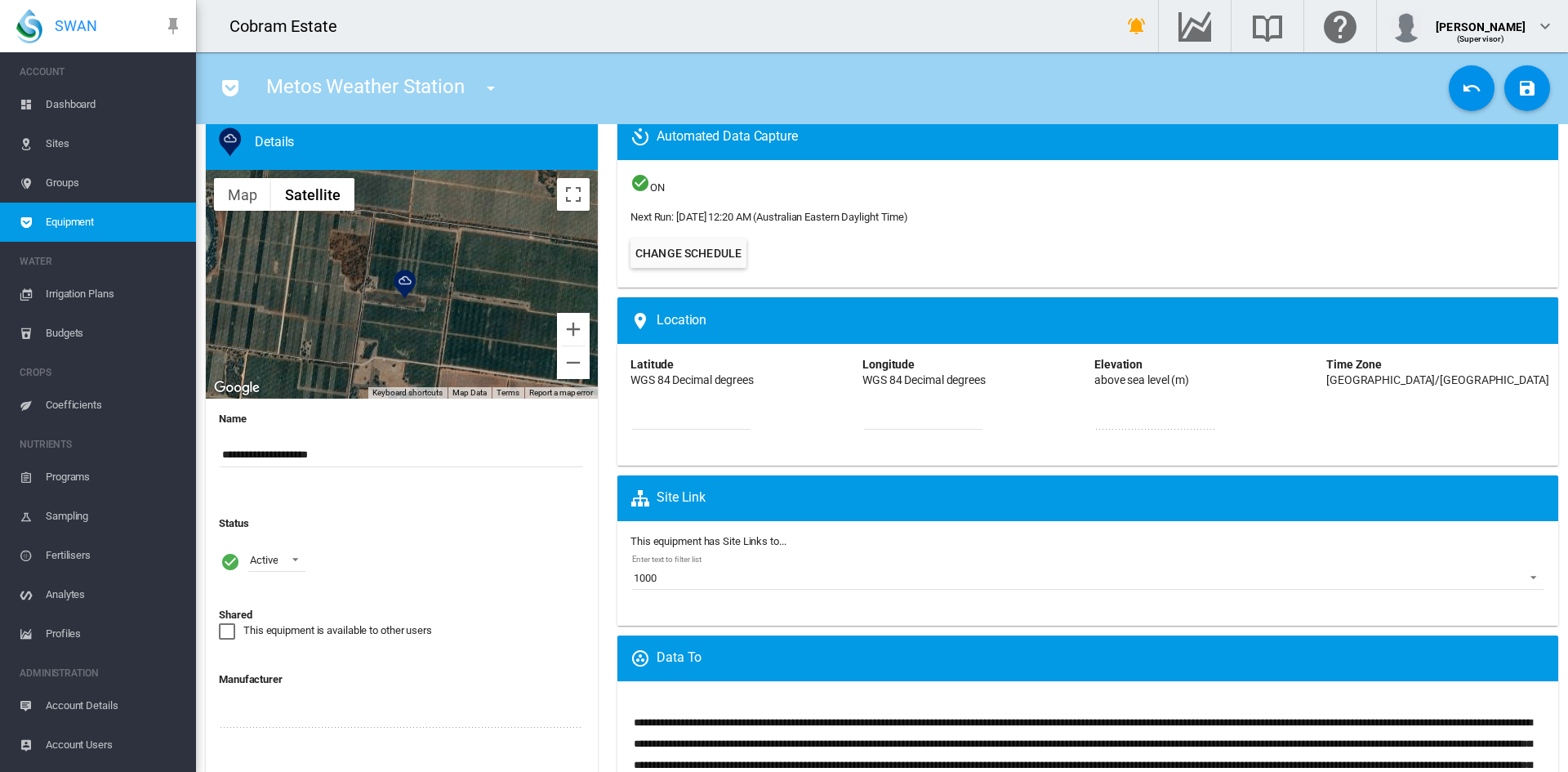
scroll to position [82, 0]
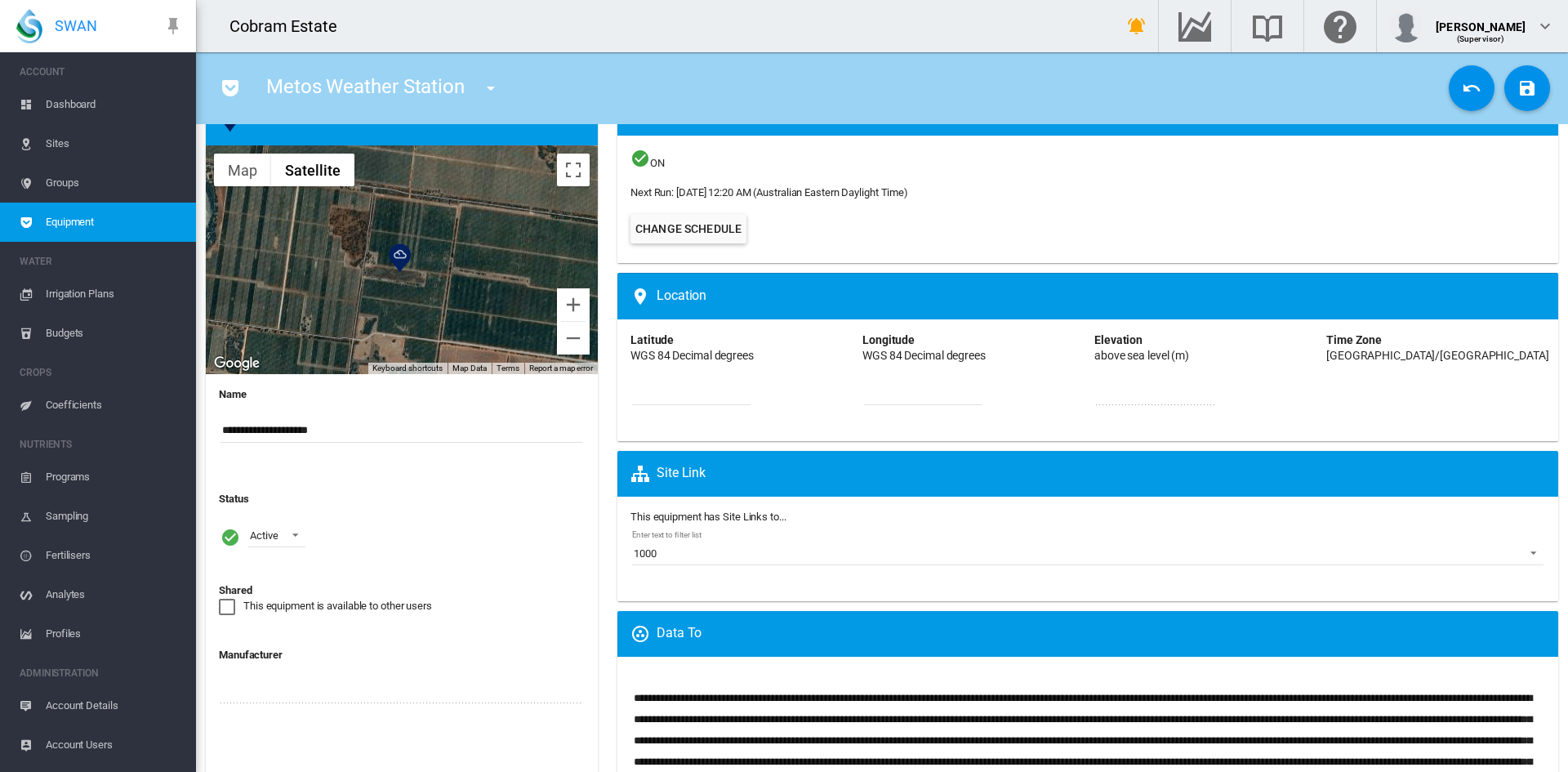
click at [395, 258] on img "Metos Weather Station" at bounding box center [401, 258] width 23 height 29
type input "*********"
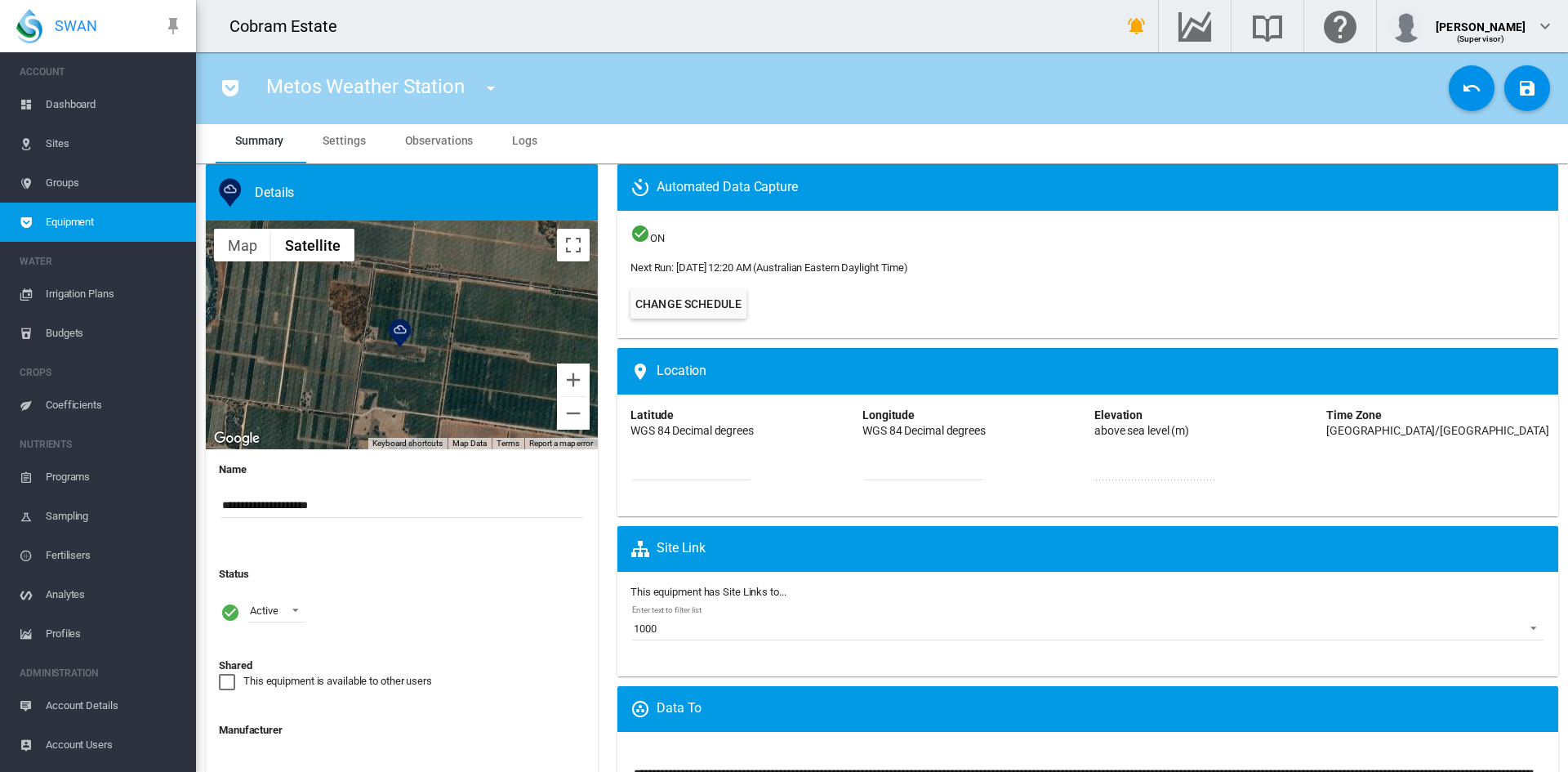
scroll to position [0, 0]
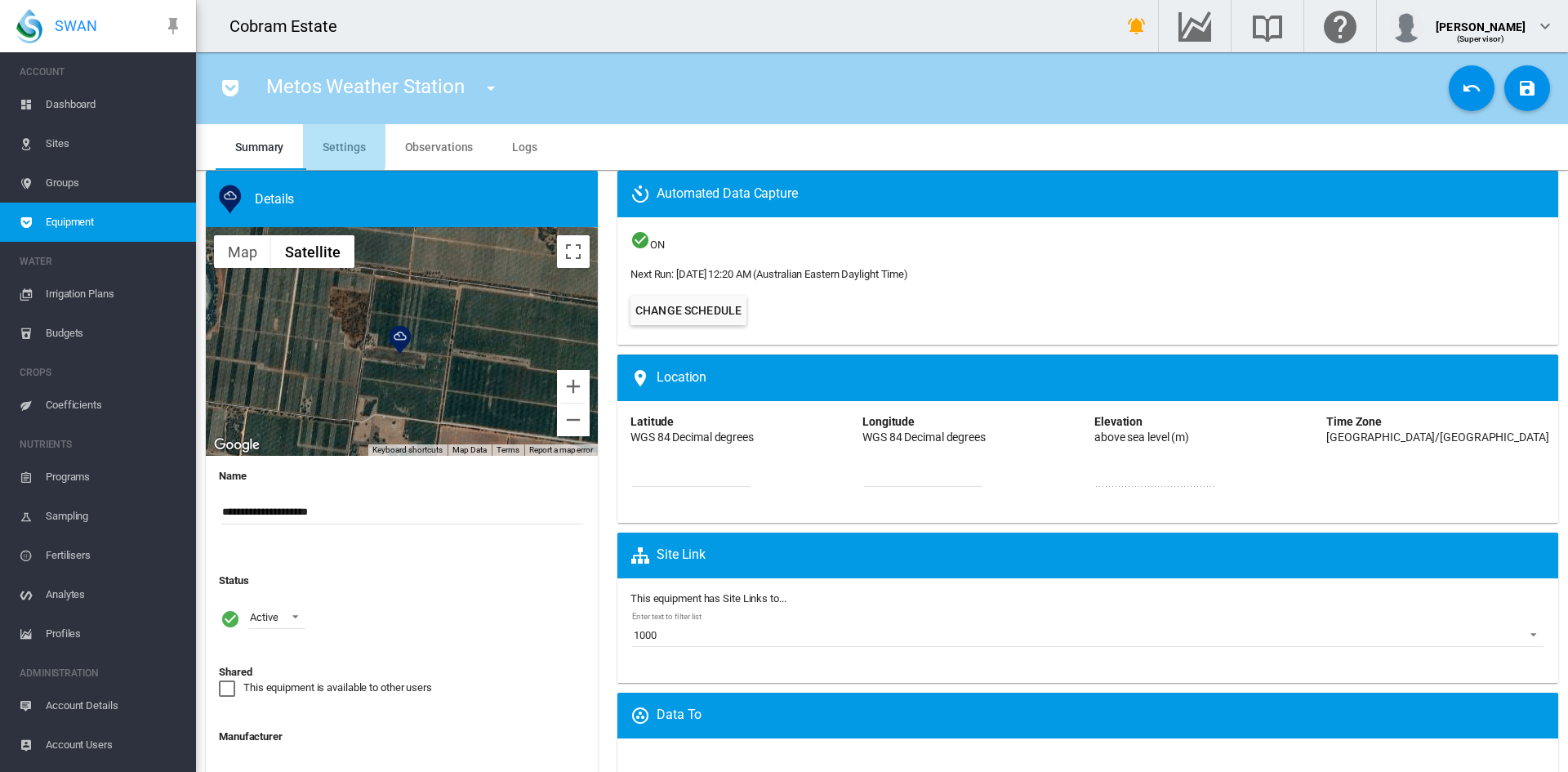
click at [332, 140] on span "Settings" at bounding box center [344, 146] width 42 height 13
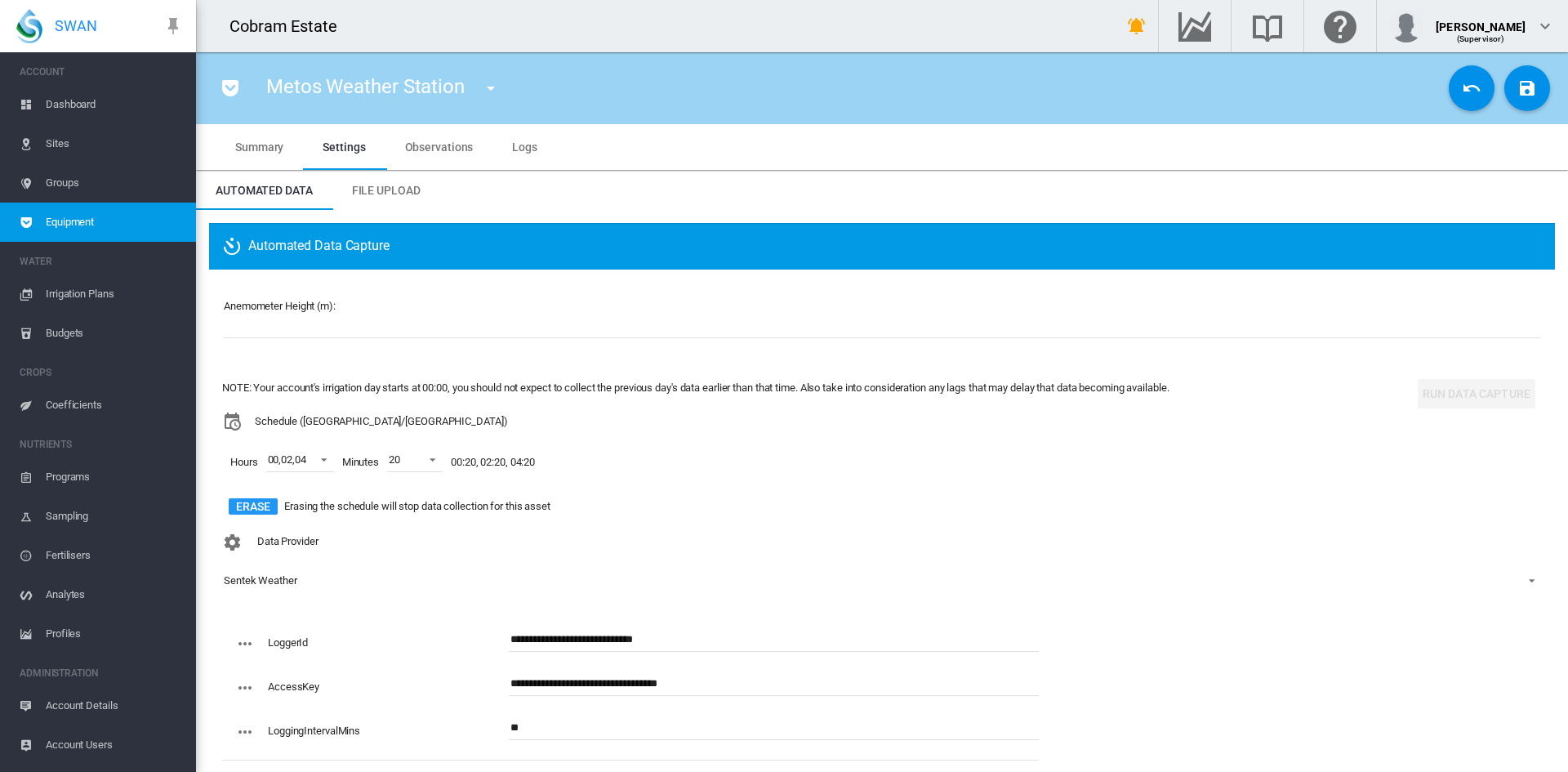
click at [428, 139] on md-tab-item "Observations" at bounding box center [439, 147] width 108 height 46
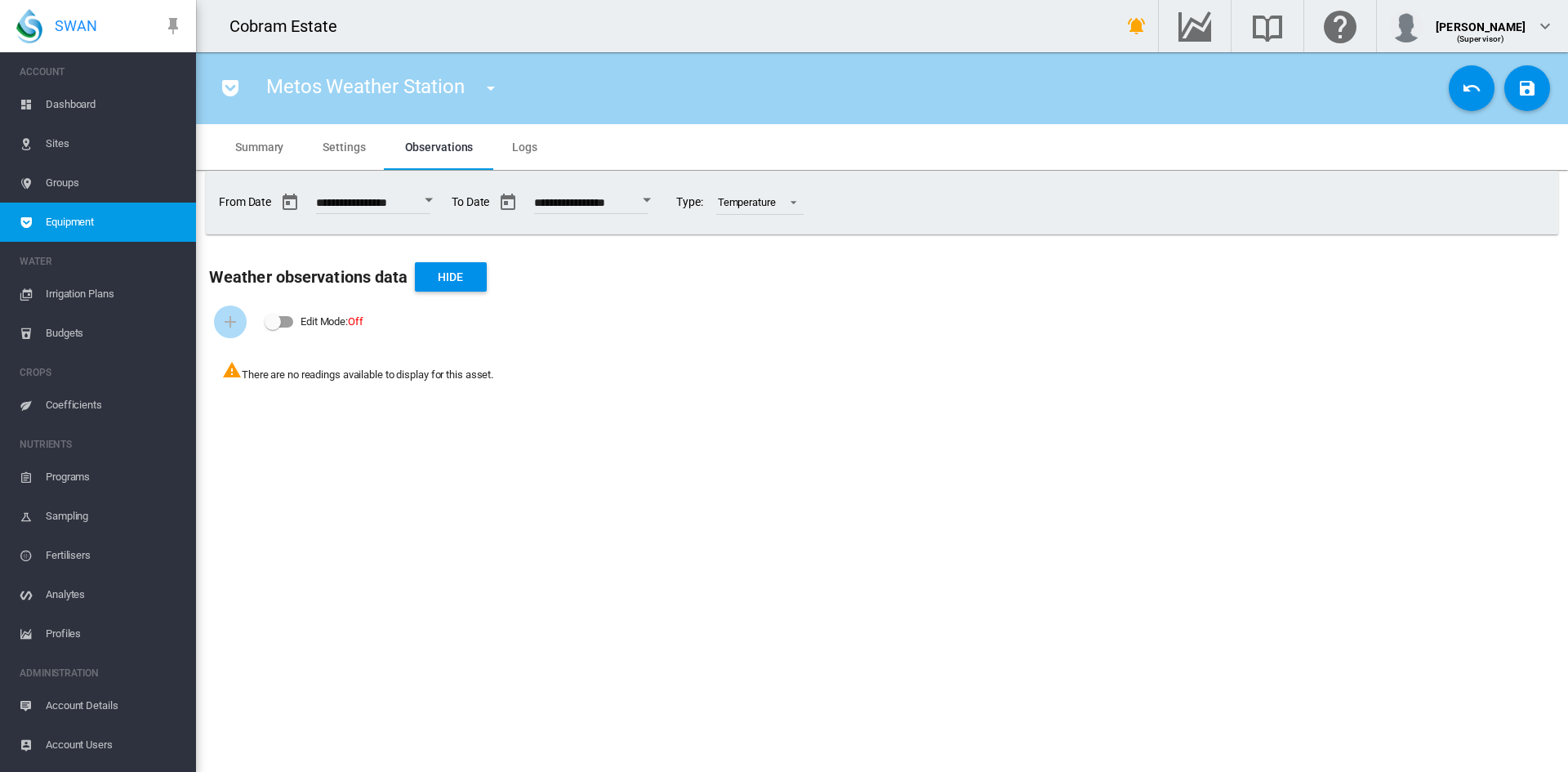
click at [449, 273] on button "Hide" at bounding box center [450, 276] width 71 height 29
click at [432, 279] on button "View" at bounding box center [450, 276] width 71 height 29
click at [515, 142] on span "Logs" at bounding box center [524, 146] width 26 height 13
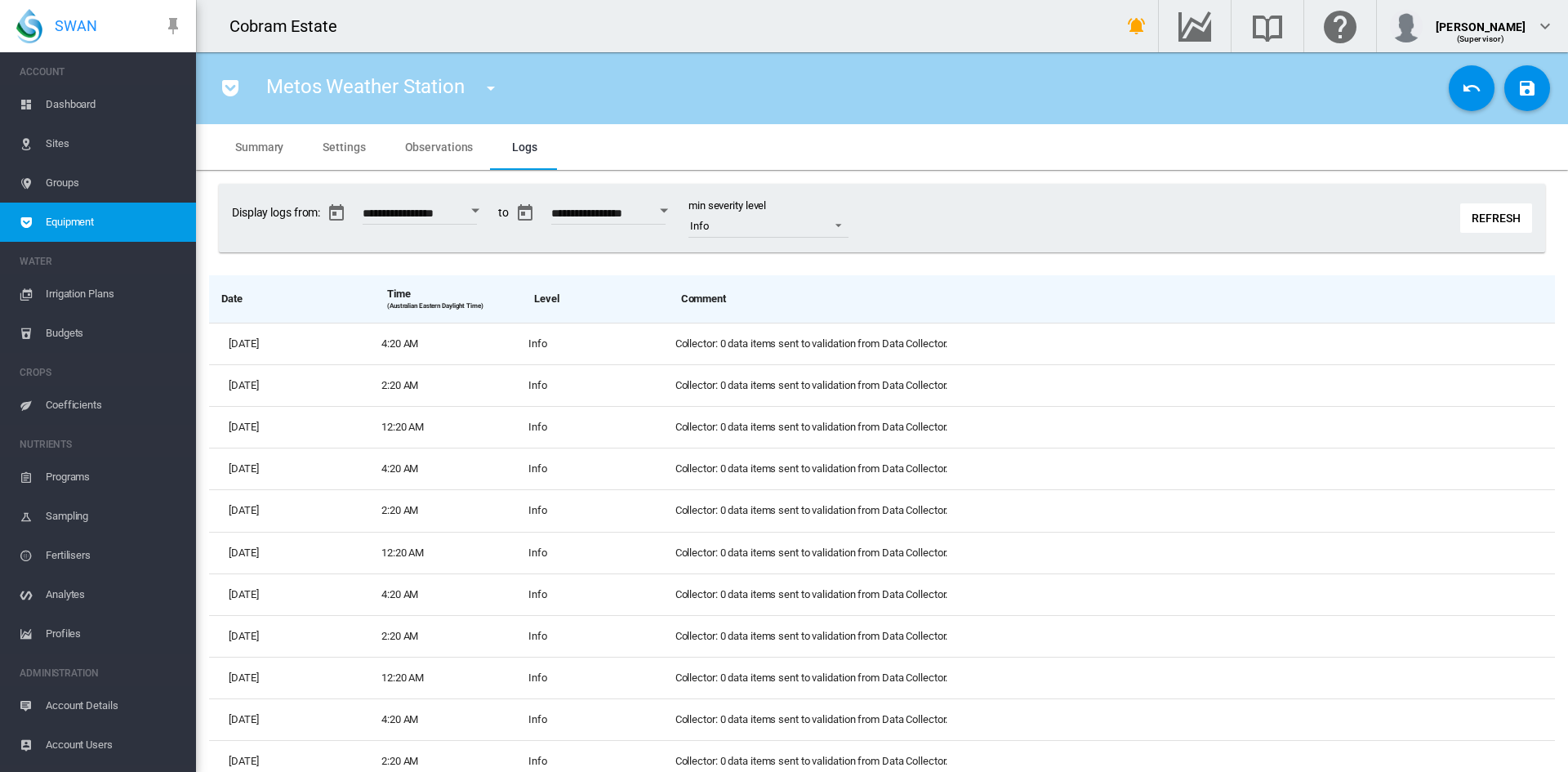
click at [1460, 214] on button "Refresh" at bounding box center [1496, 218] width 71 height 29
click at [436, 144] on span "Observations" at bounding box center [439, 146] width 69 height 13
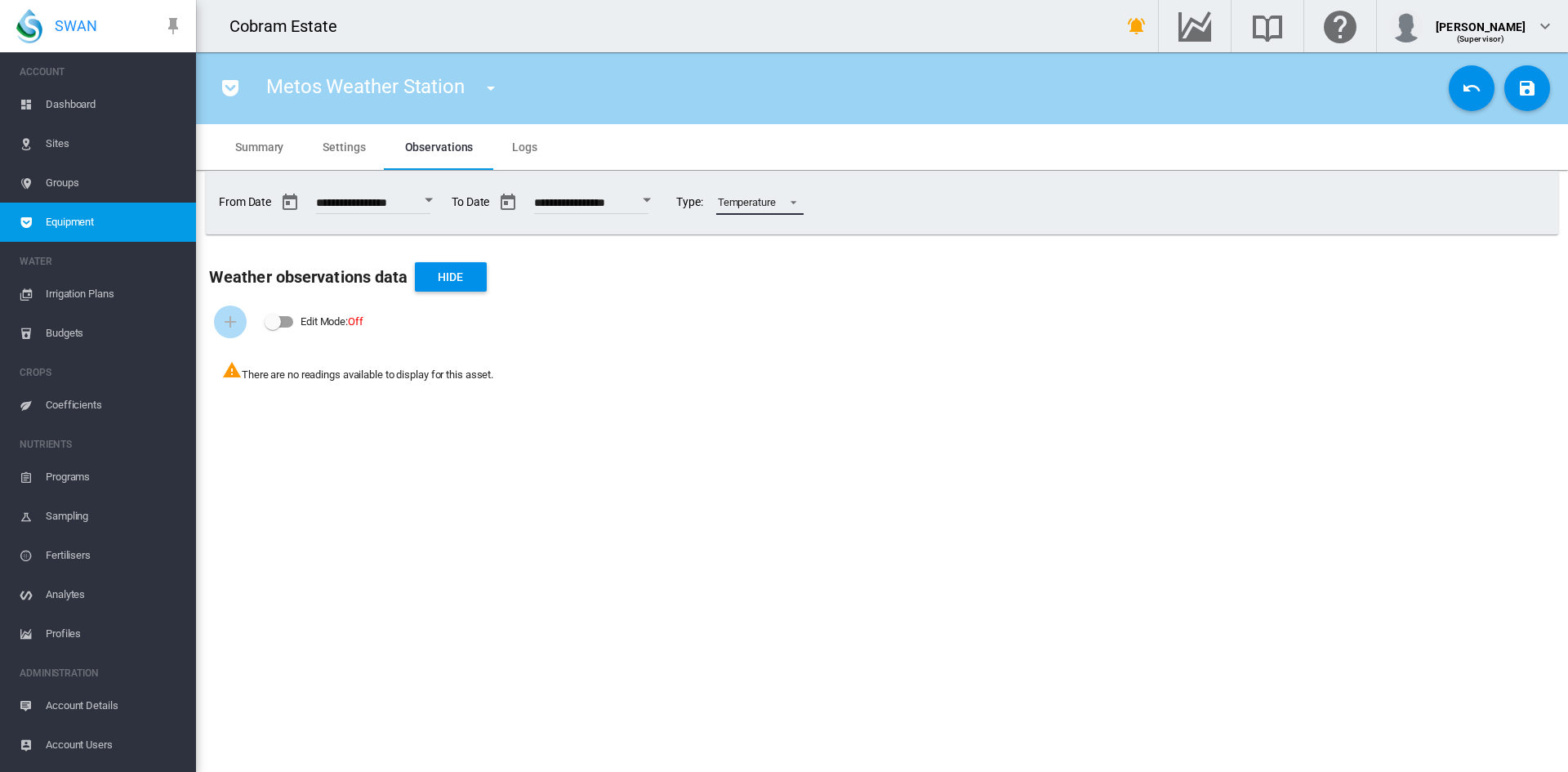
click at [799, 204] on span at bounding box center [789, 200] width 19 height 15
click at [935, 306] on md-backdrop at bounding box center [784, 386] width 1568 height 772
click at [274, 325] on div "Edit Mode: \a \a Off" at bounding box center [273, 321] width 17 height 17
click at [223, 318] on md-icon "icon-plus" at bounding box center [230, 322] width 19 height 19
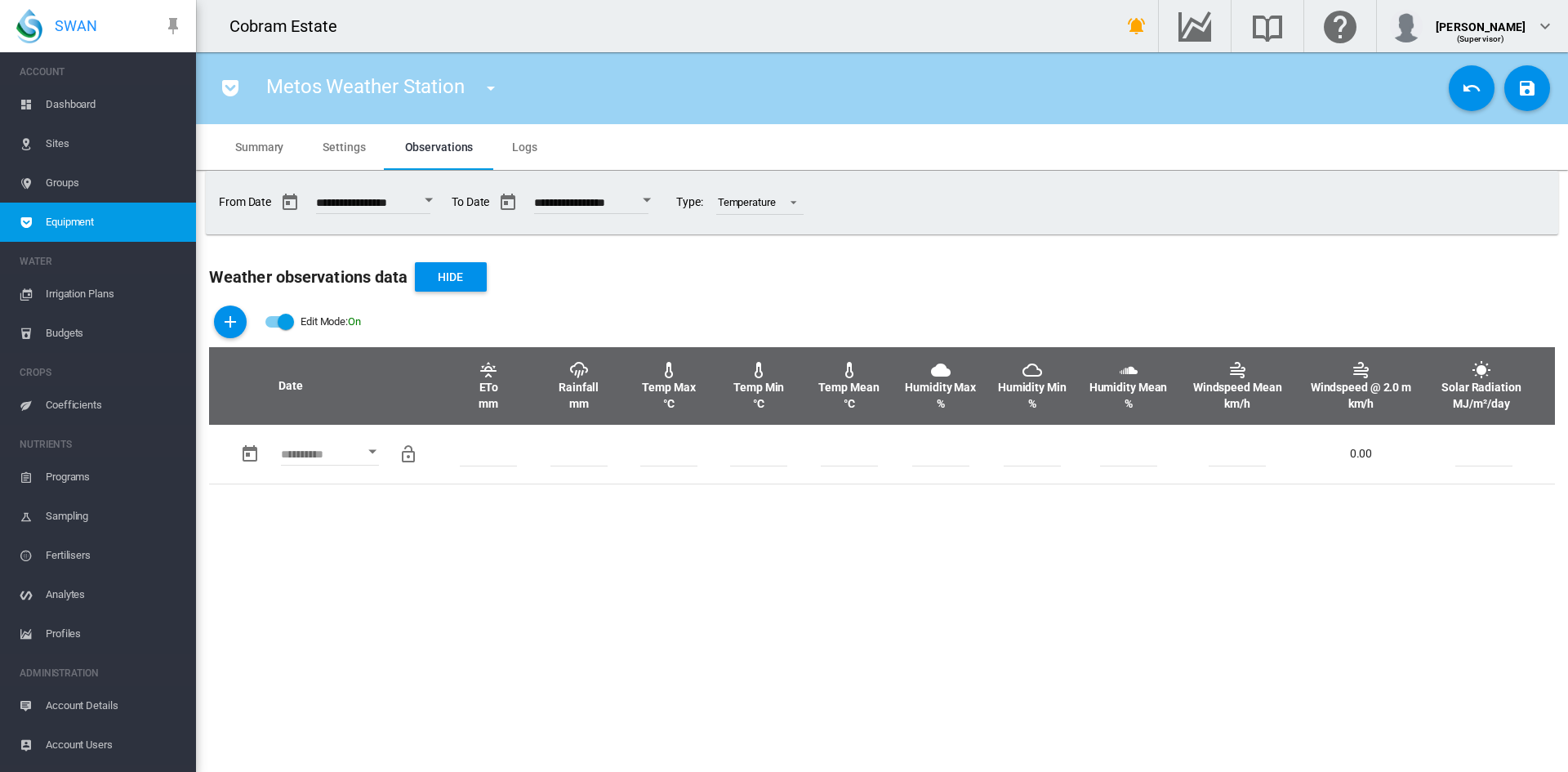
click at [288, 322] on div "Edit Mode: \a \a Off" at bounding box center [286, 321] width 17 height 17
click at [280, 325] on div "Edit Mode: \a \a Off" at bounding box center [273, 321] width 17 height 17
click at [225, 317] on md-icon "icon-plus" at bounding box center [230, 322] width 19 height 19
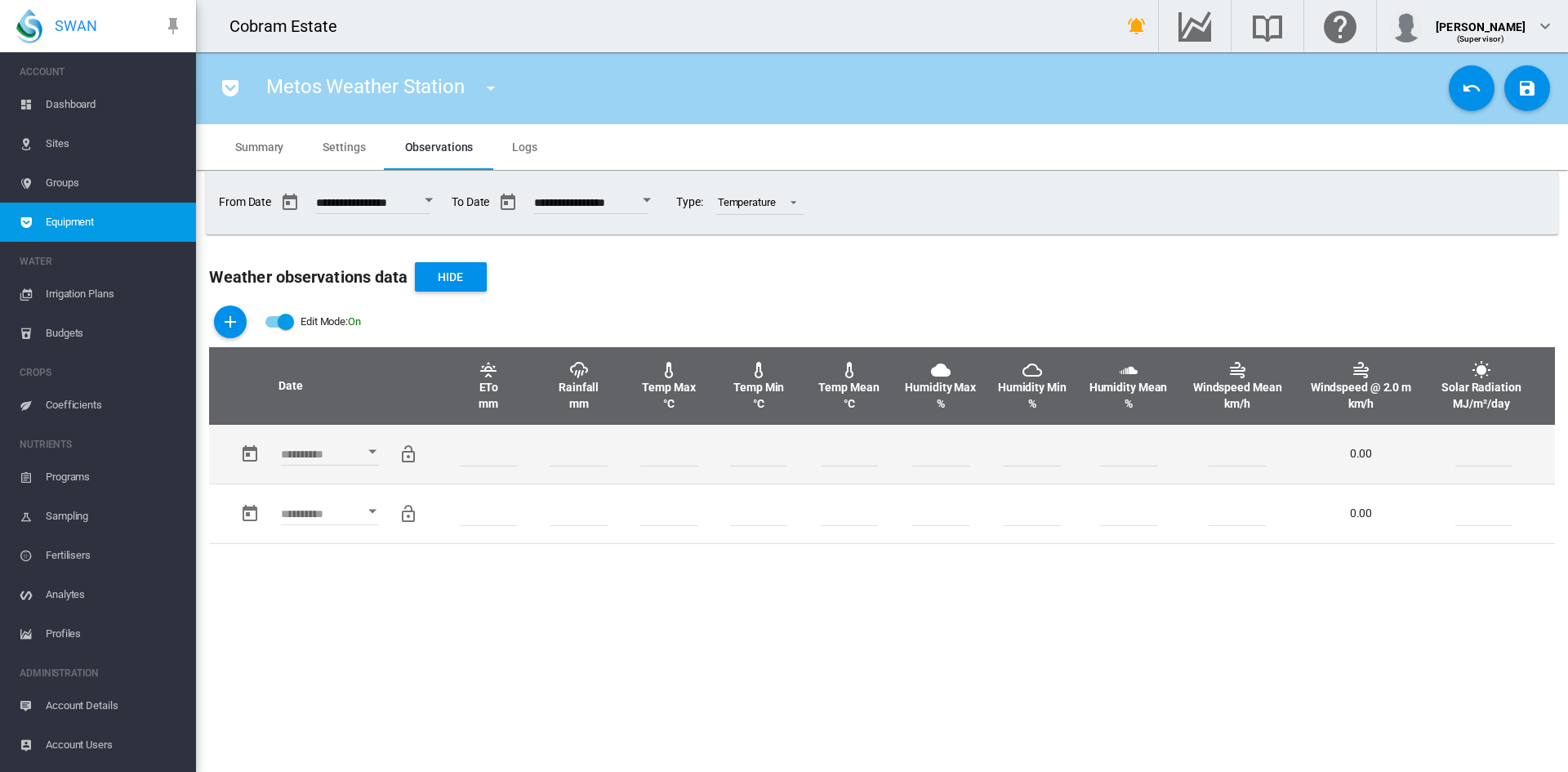
click at [411, 453] on md-icon "Locking this row will prevent custom changes being overwritten by future data i…" at bounding box center [409, 454] width 19 height 19
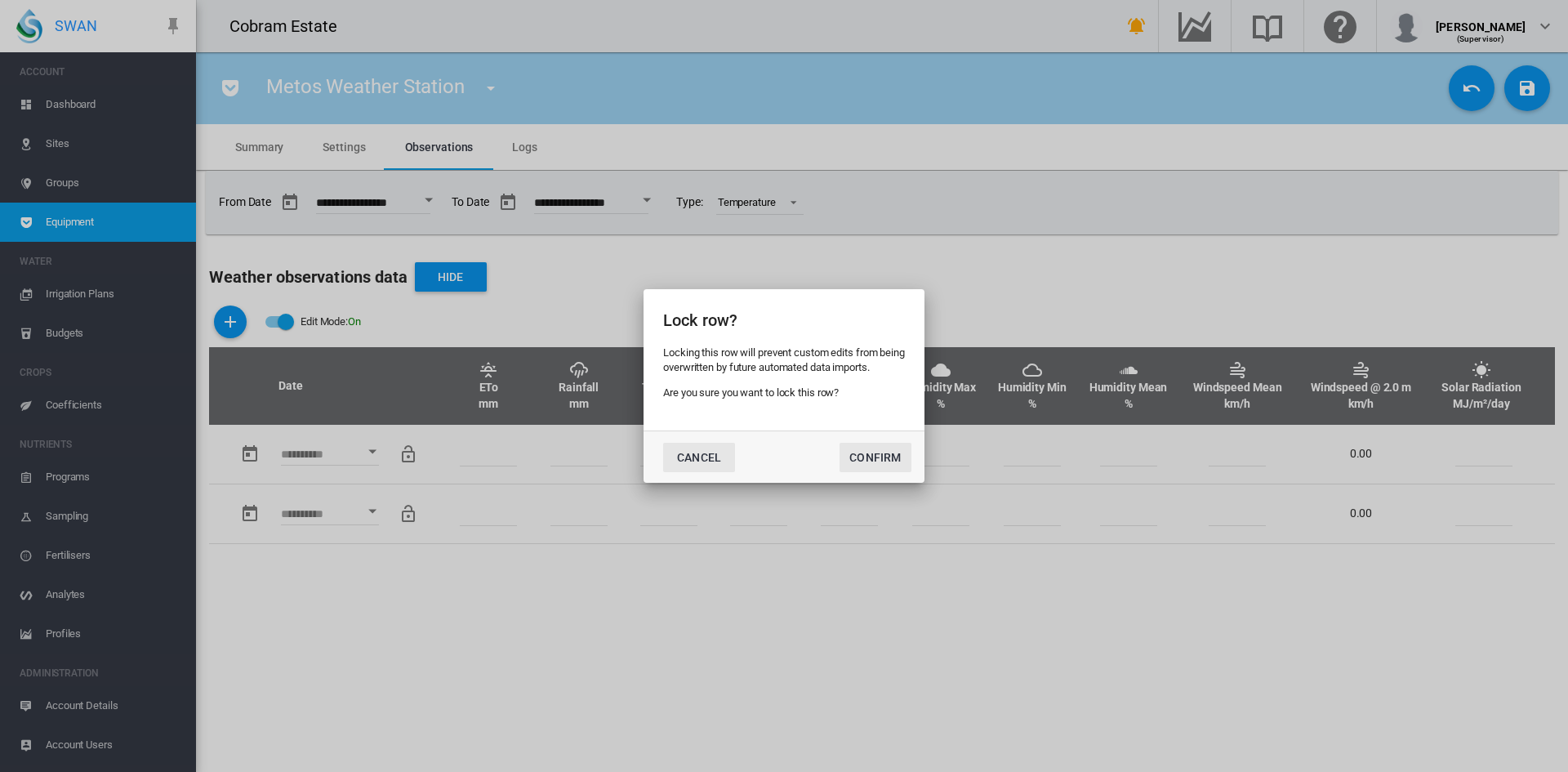
click at [695, 450] on button "Cancel" at bounding box center [699, 457] width 71 height 29
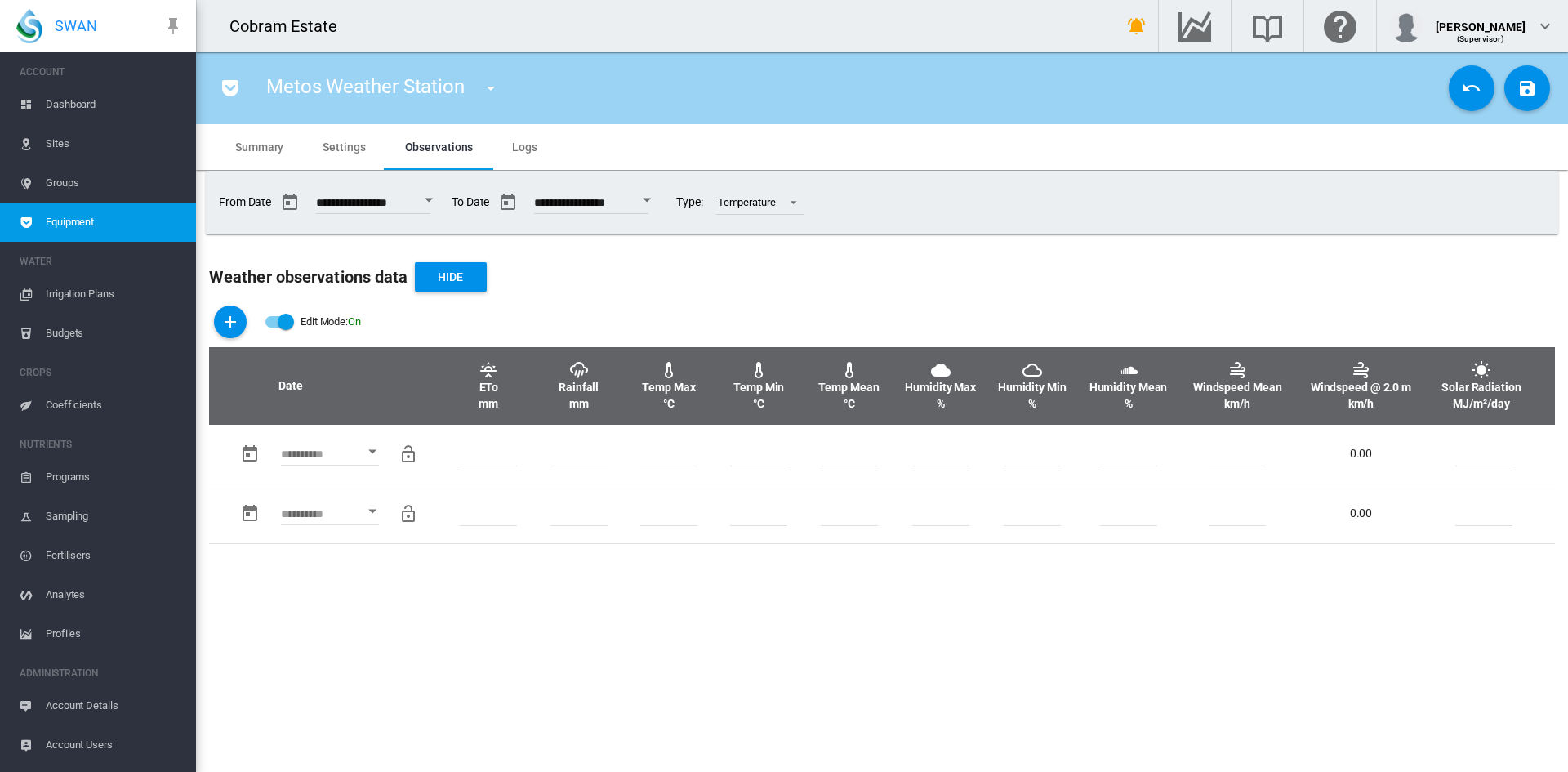
drag, startPoint x: 247, startPoint y: 453, endPoint x: 566, endPoint y: 609, distance: 355.1
click at [566, 609] on section "Metos Weather Station 1000 FM (Flow Meter) 1001 FM (Flow Meter) 1002 FM (Flow M…" at bounding box center [882, 412] width 1372 height 720
click at [282, 321] on div "Edit Mode: \a \a Off" at bounding box center [286, 321] width 17 height 17
click at [340, 144] on span "Settings" at bounding box center [344, 146] width 42 height 13
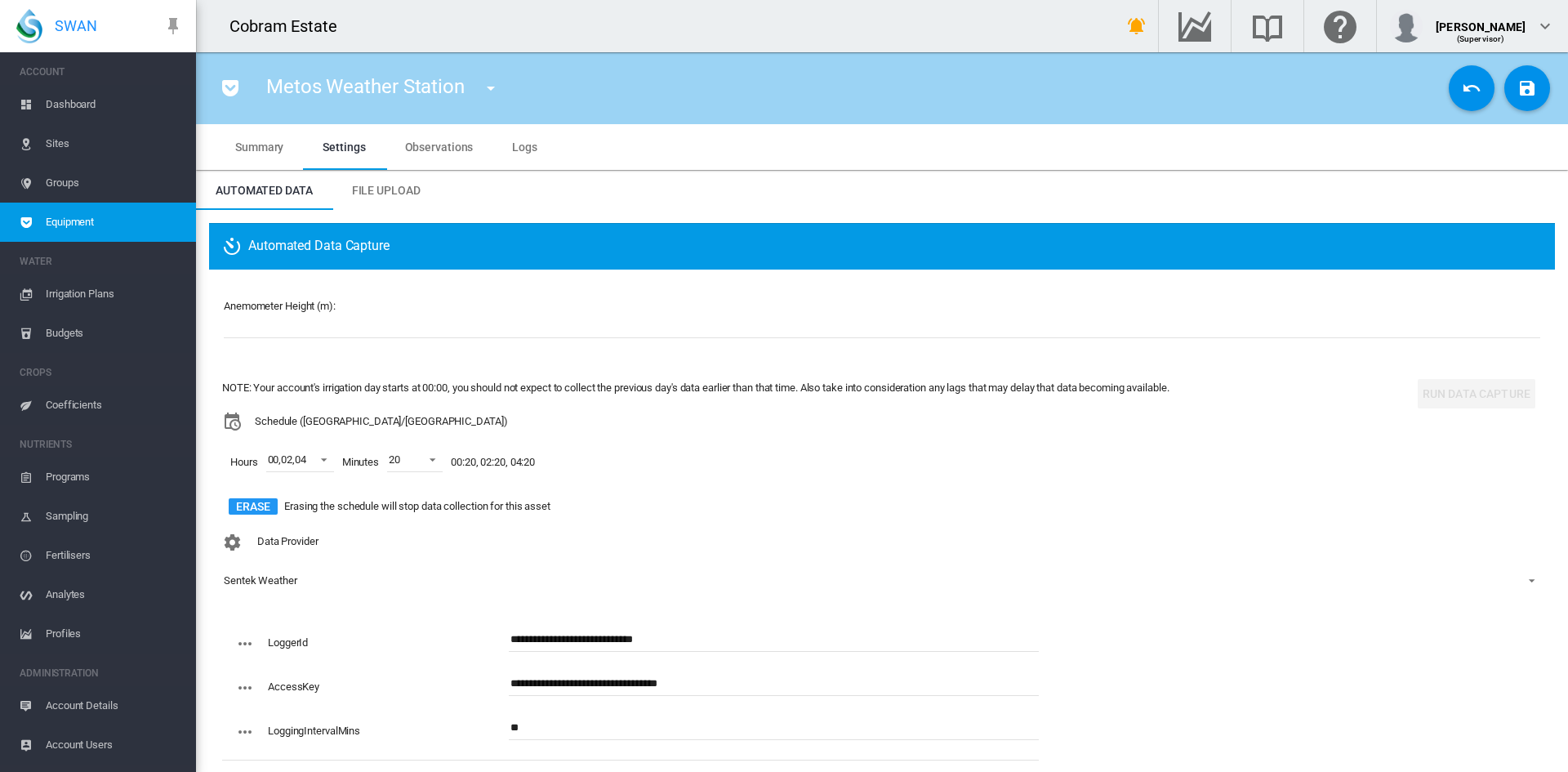
click at [263, 142] on span "Summary" at bounding box center [259, 146] width 49 height 13
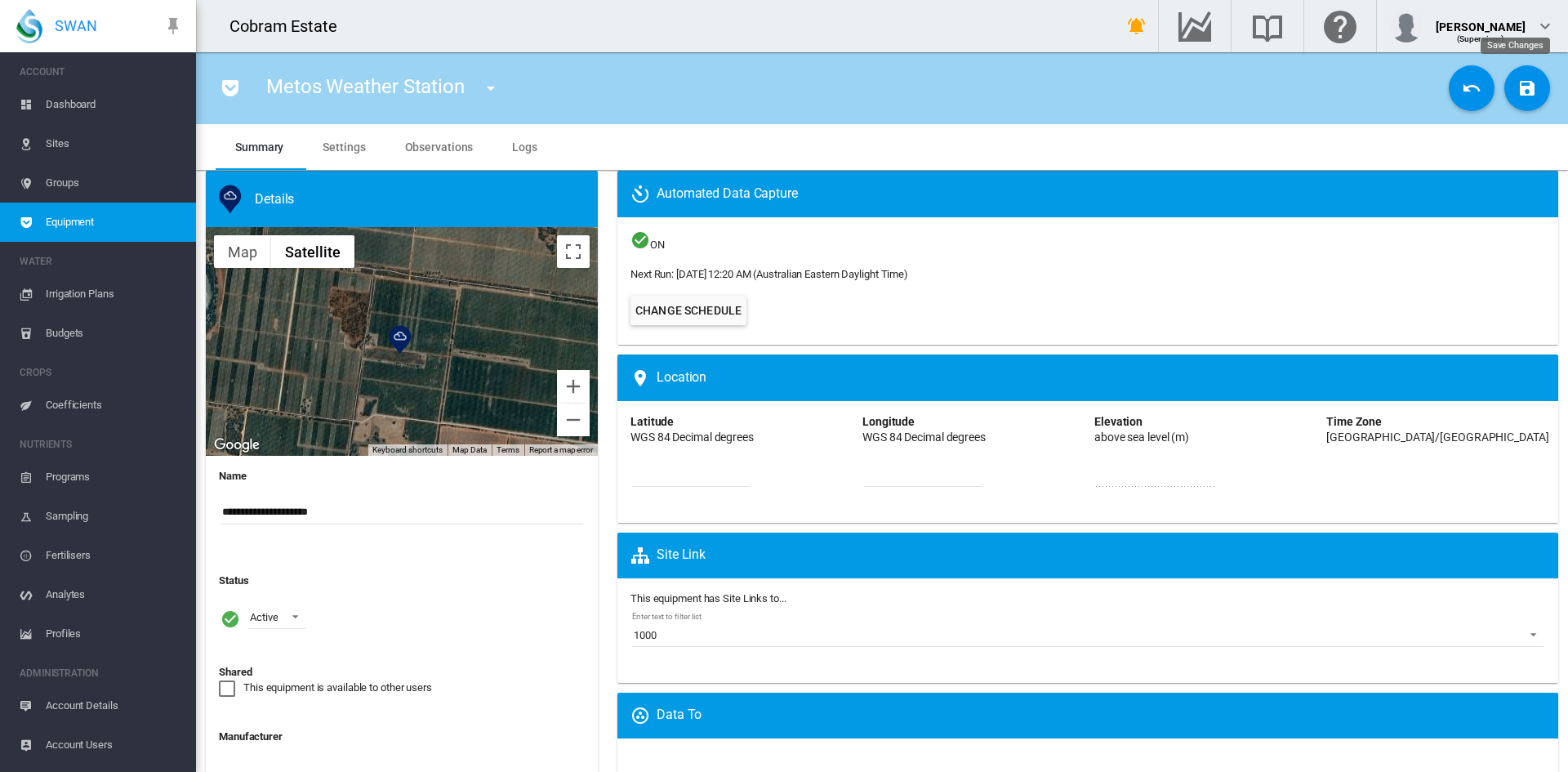
click at [1518, 94] on md-icon "icon-content-save" at bounding box center [1527, 88] width 19 height 19
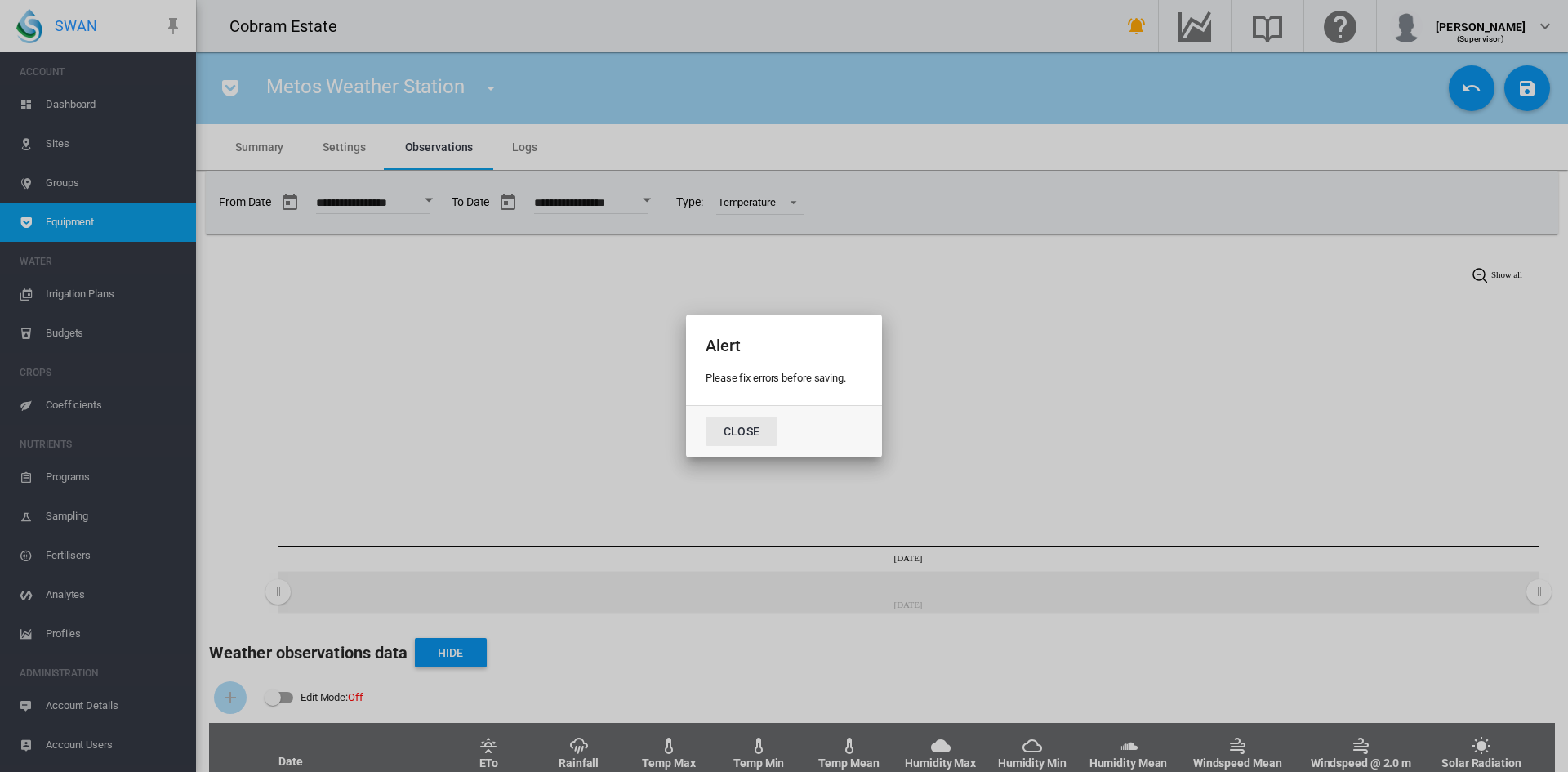
click at [734, 432] on button "Close" at bounding box center [741, 431] width 71 height 29
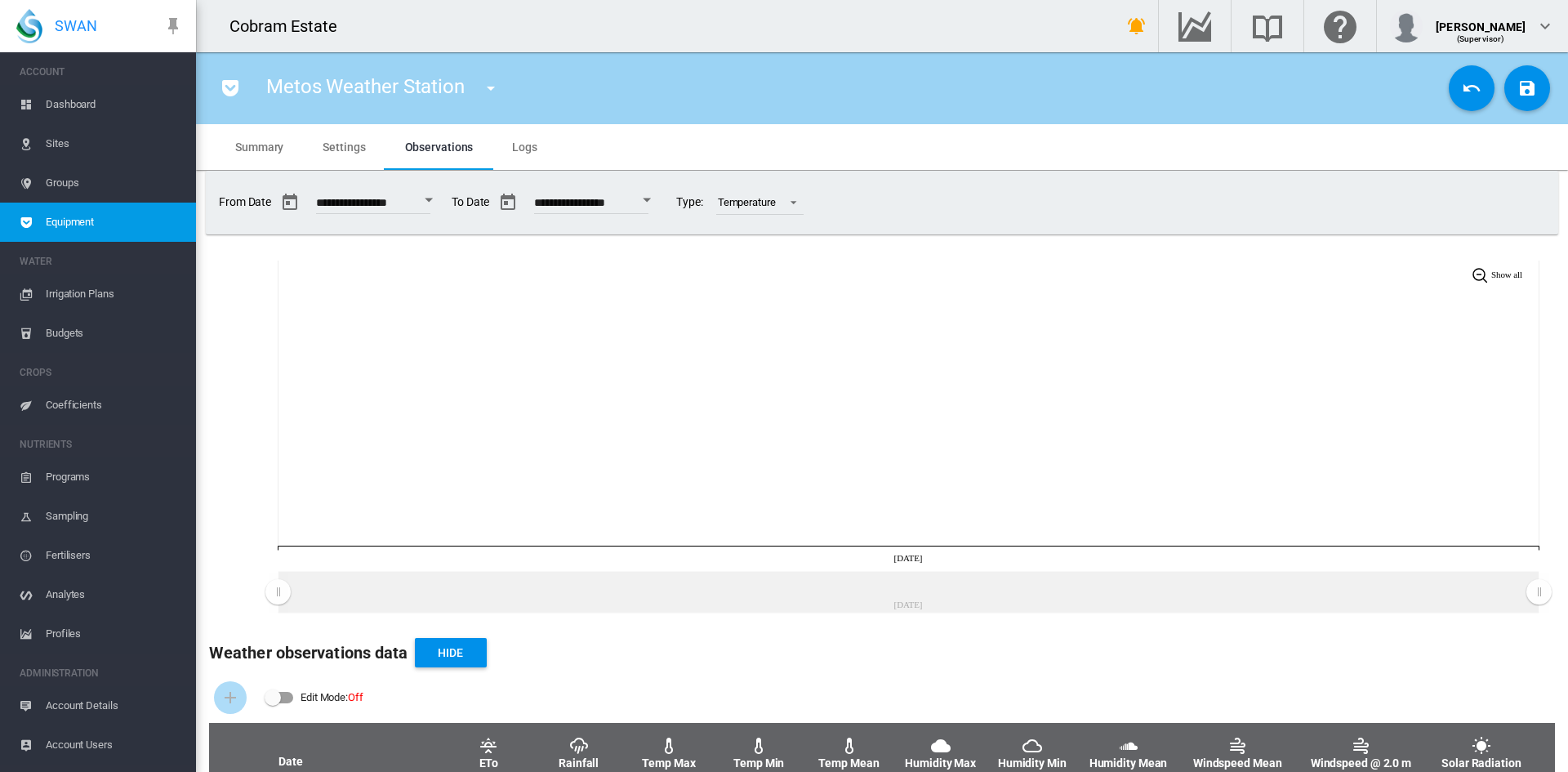
click at [73, 180] on span "Groups" at bounding box center [115, 183] width 138 height 39
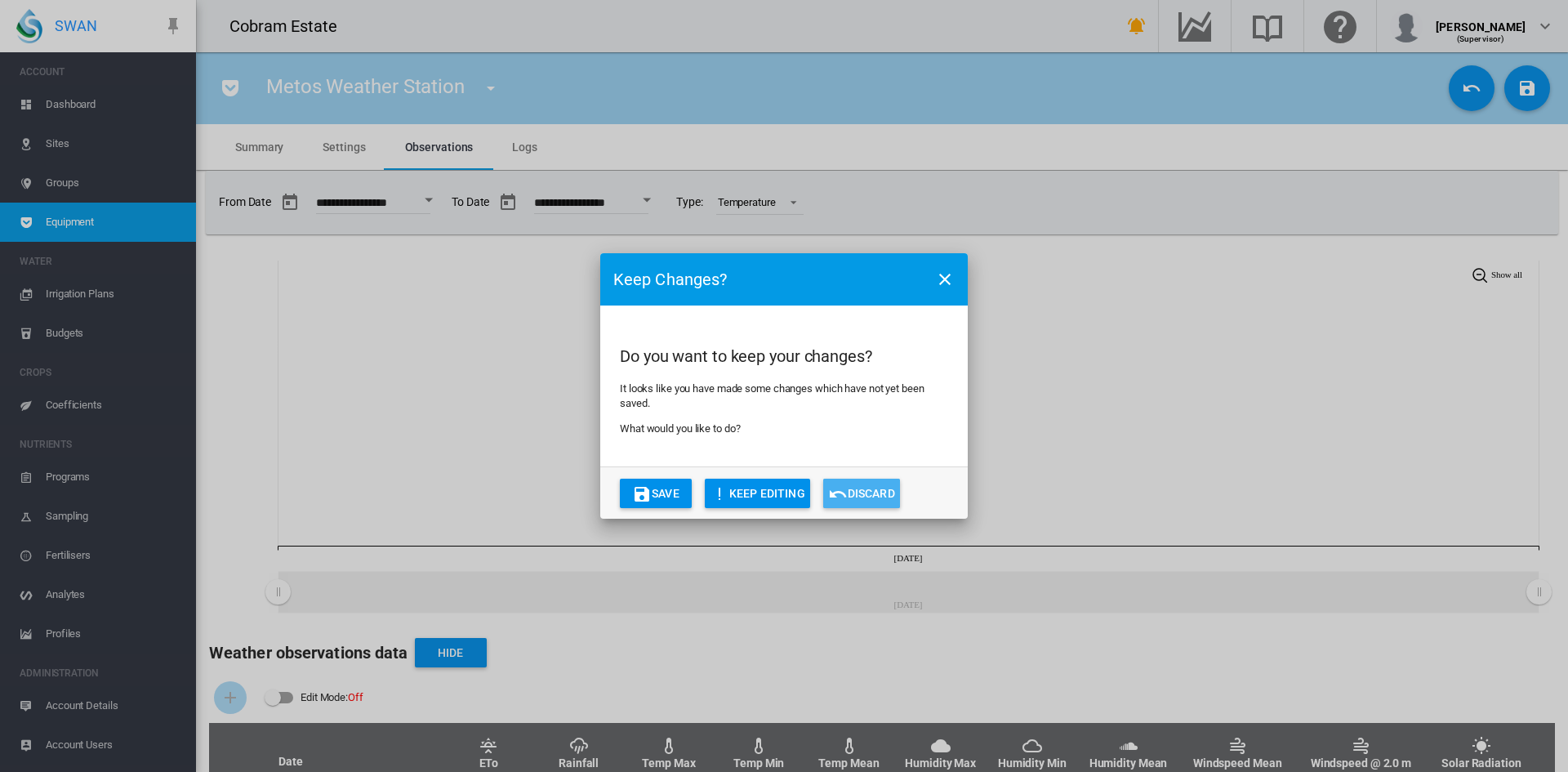
click at [852, 490] on button "Discard" at bounding box center [861, 492] width 77 height 29
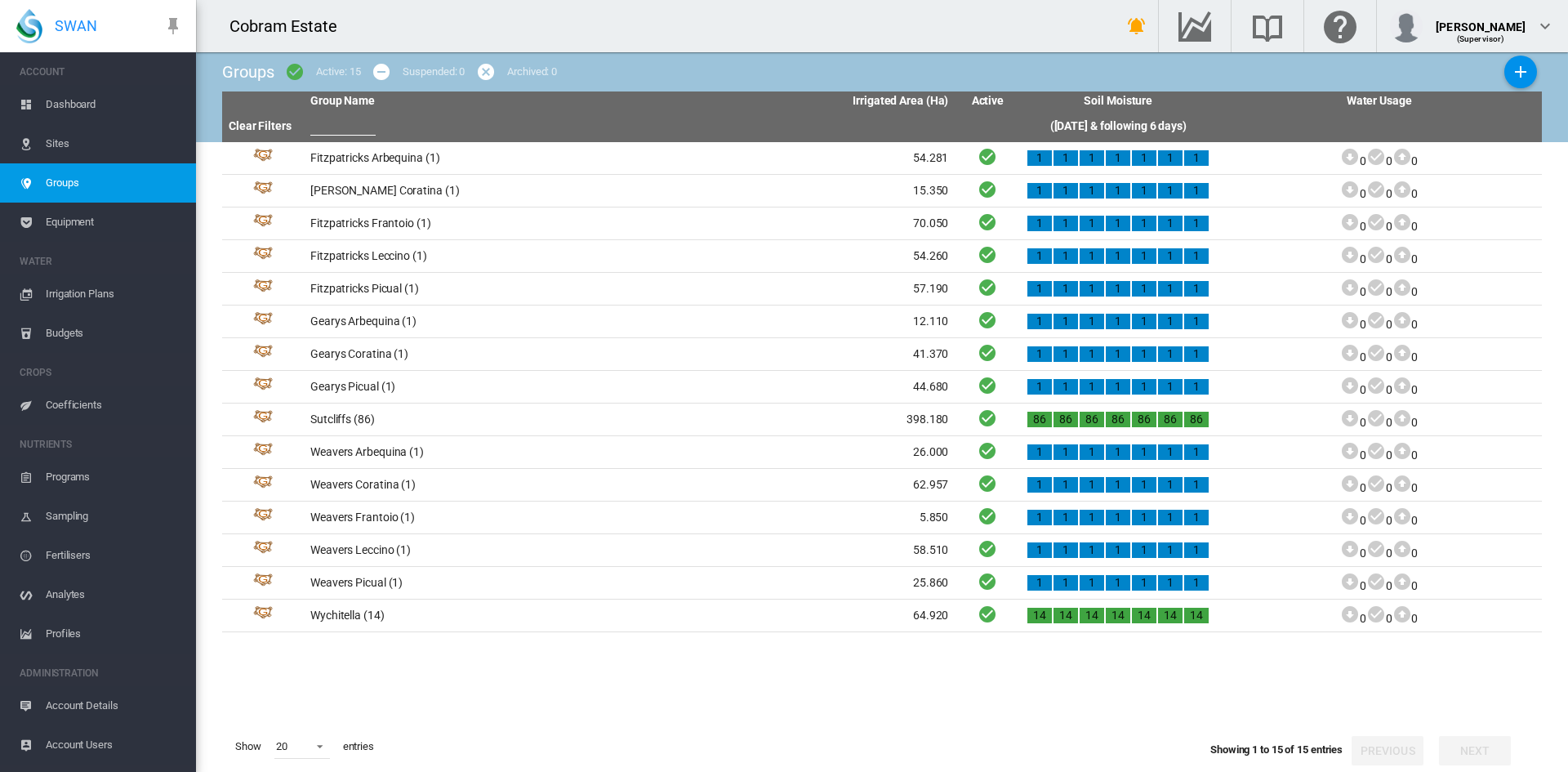
click at [50, 139] on span "Sites" at bounding box center [115, 144] width 138 height 39
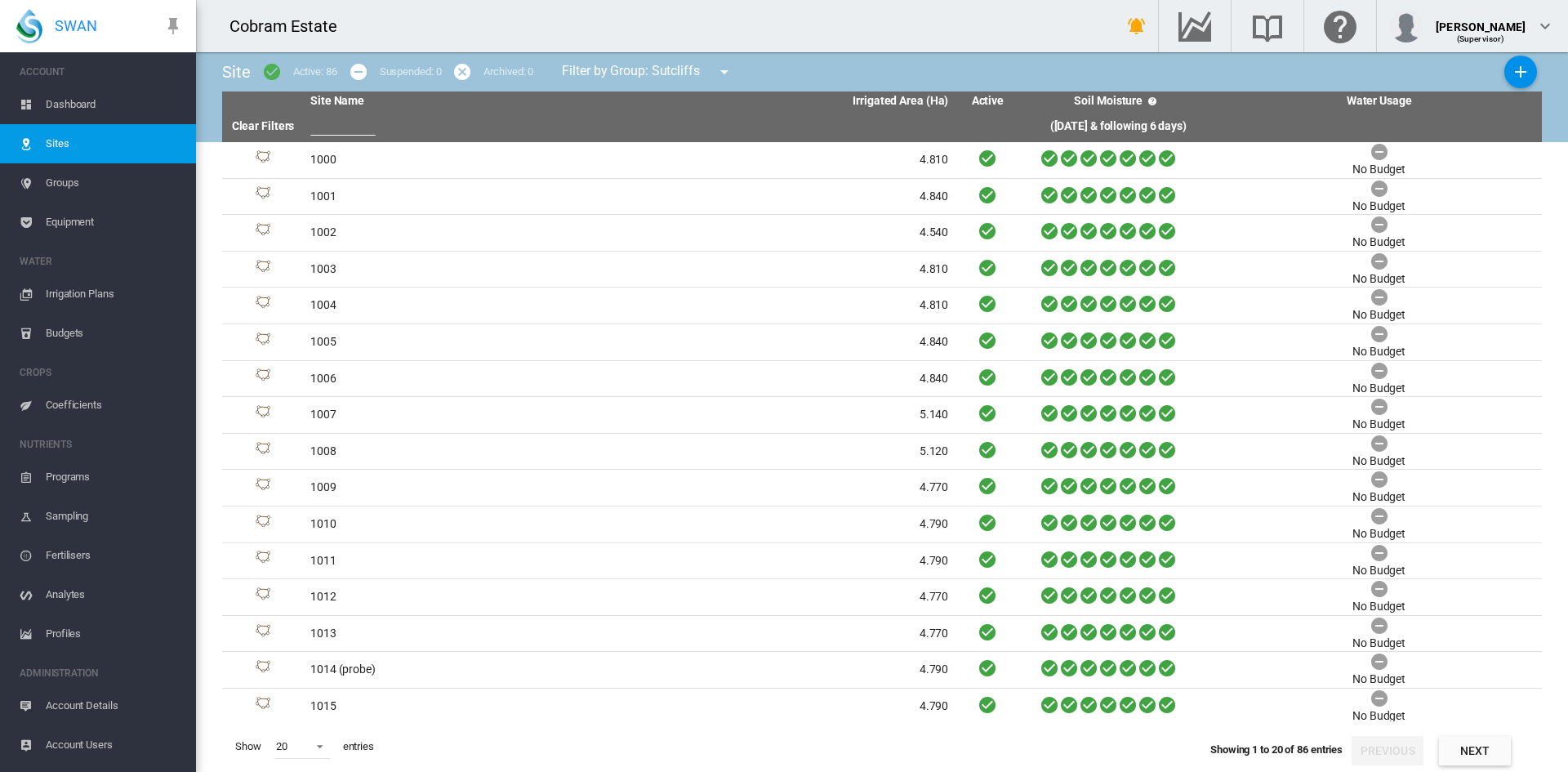
click at [721, 68] on md-icon "icon-menu-down" at bounding box center [724, 71] width 19 height 19
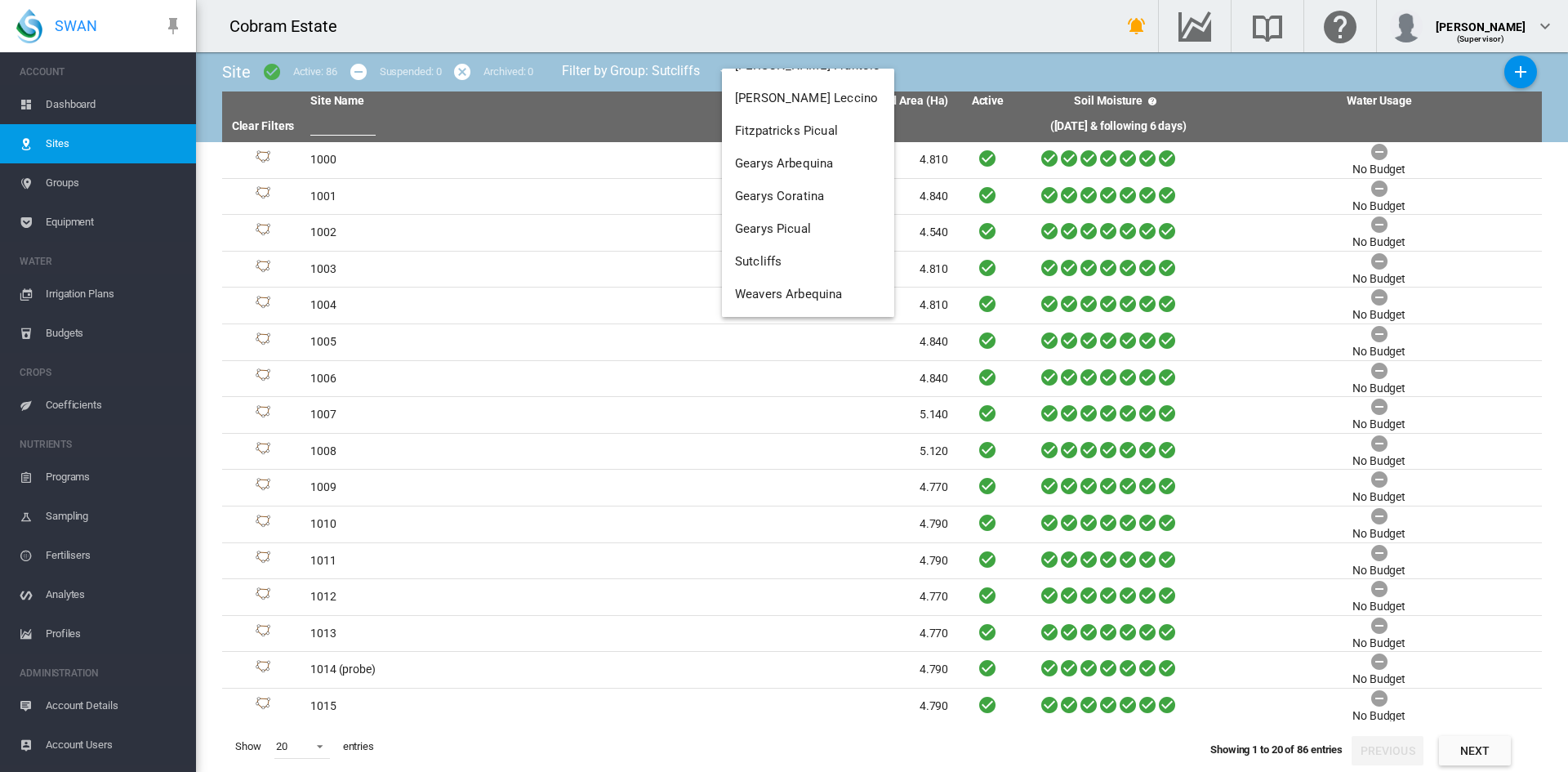
scroll to position [238, 0]
click at [760, 182] on span "Sutcliffs" at bounding box center [758, 179] width 47 height 15
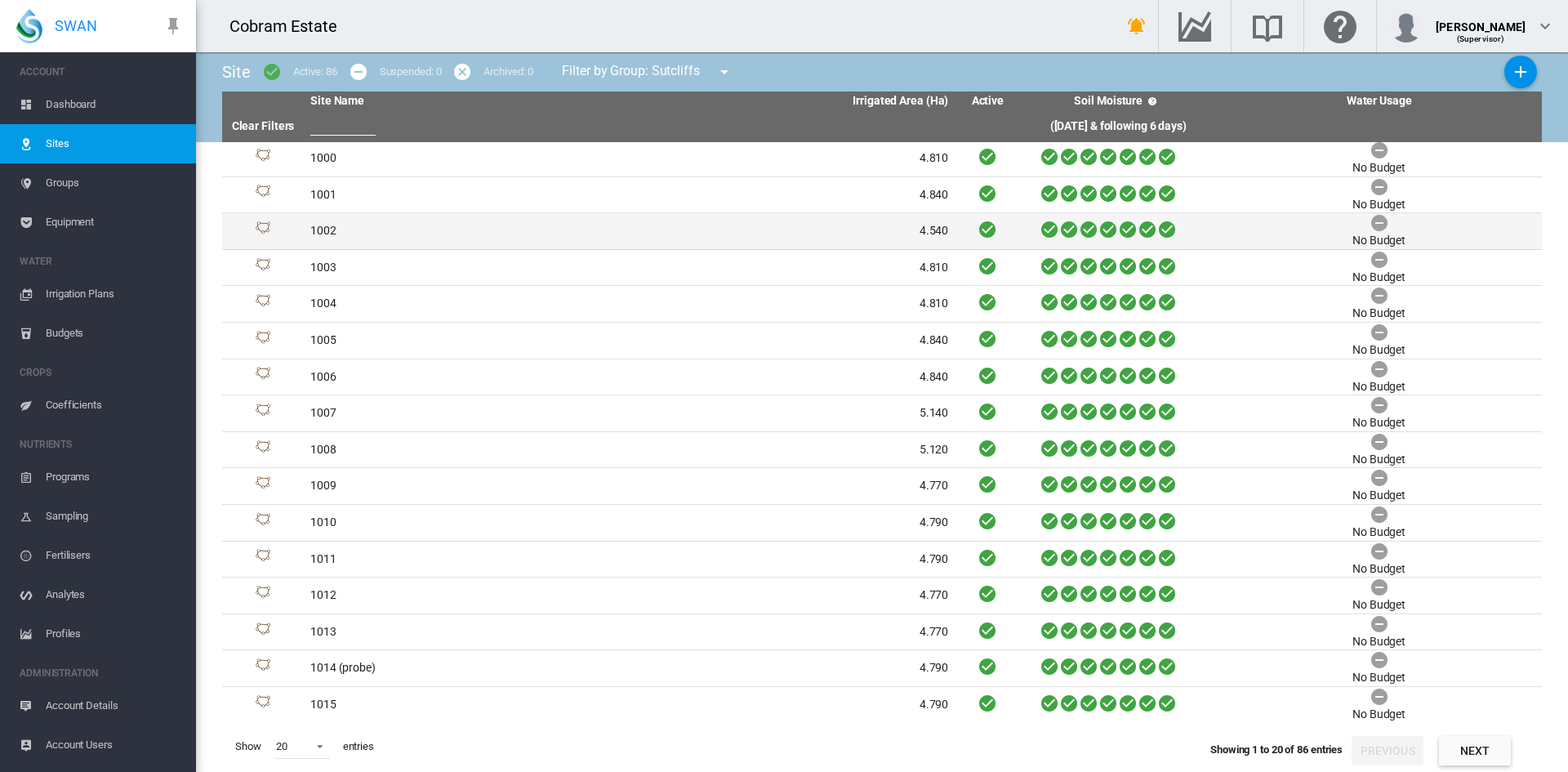
scroll to position [0, 0]
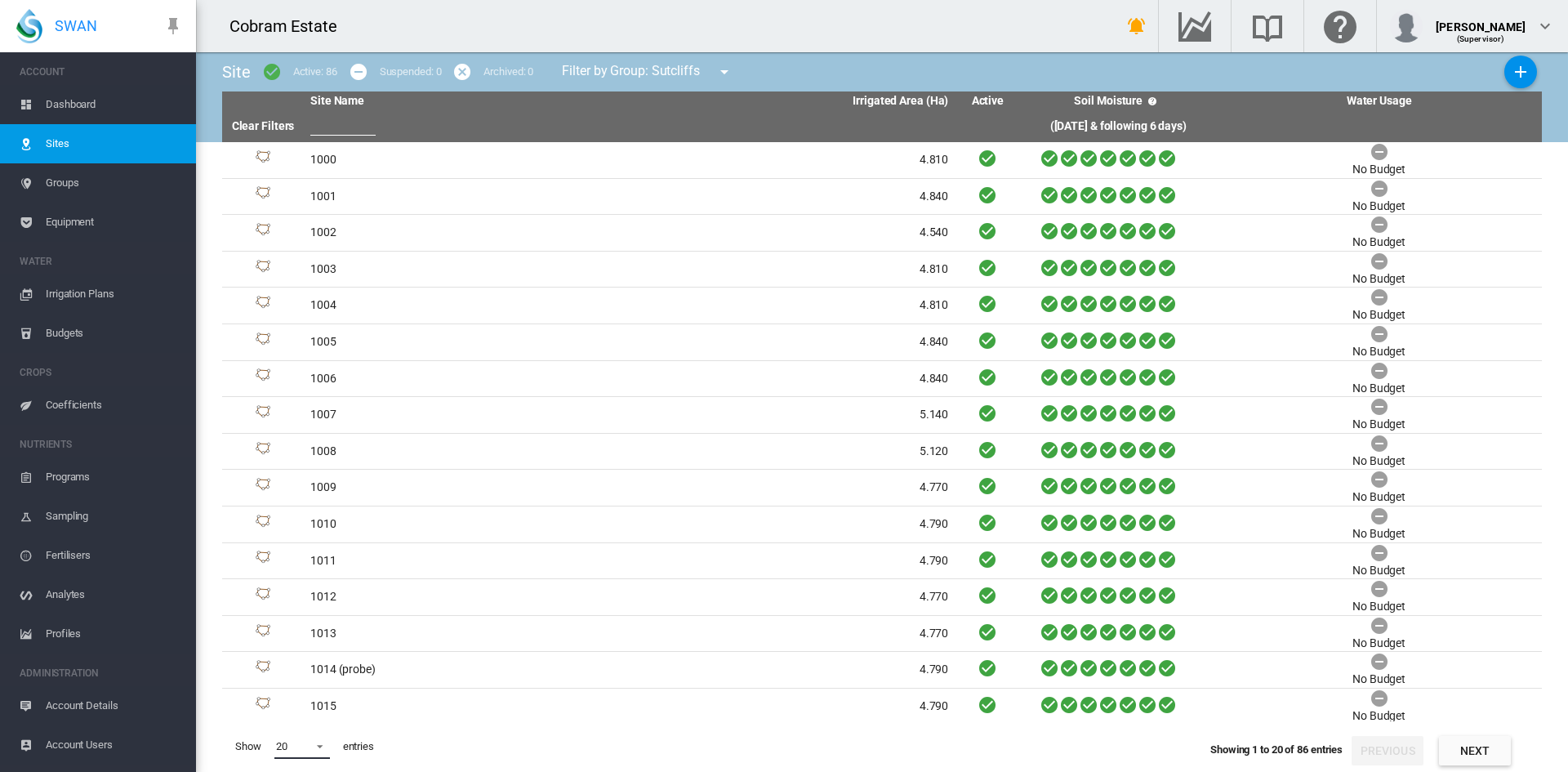
click at [320, 745] on span at bounding box center [315, 745] width 19 height 15
click at [301, 731] on md-option "50" at bounding box center [318, 731] width 111 height 39
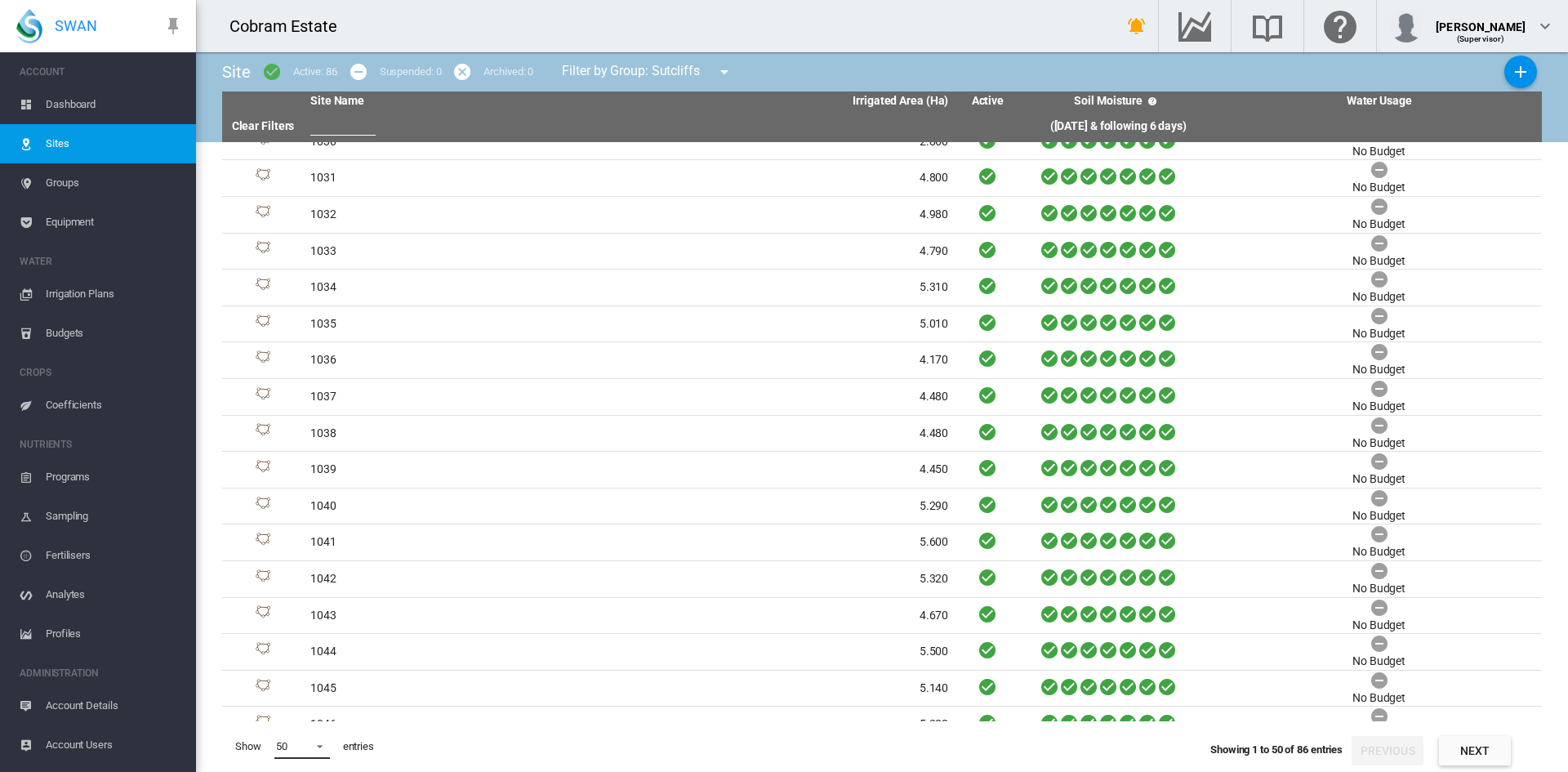
scroll to position [1242, 0]
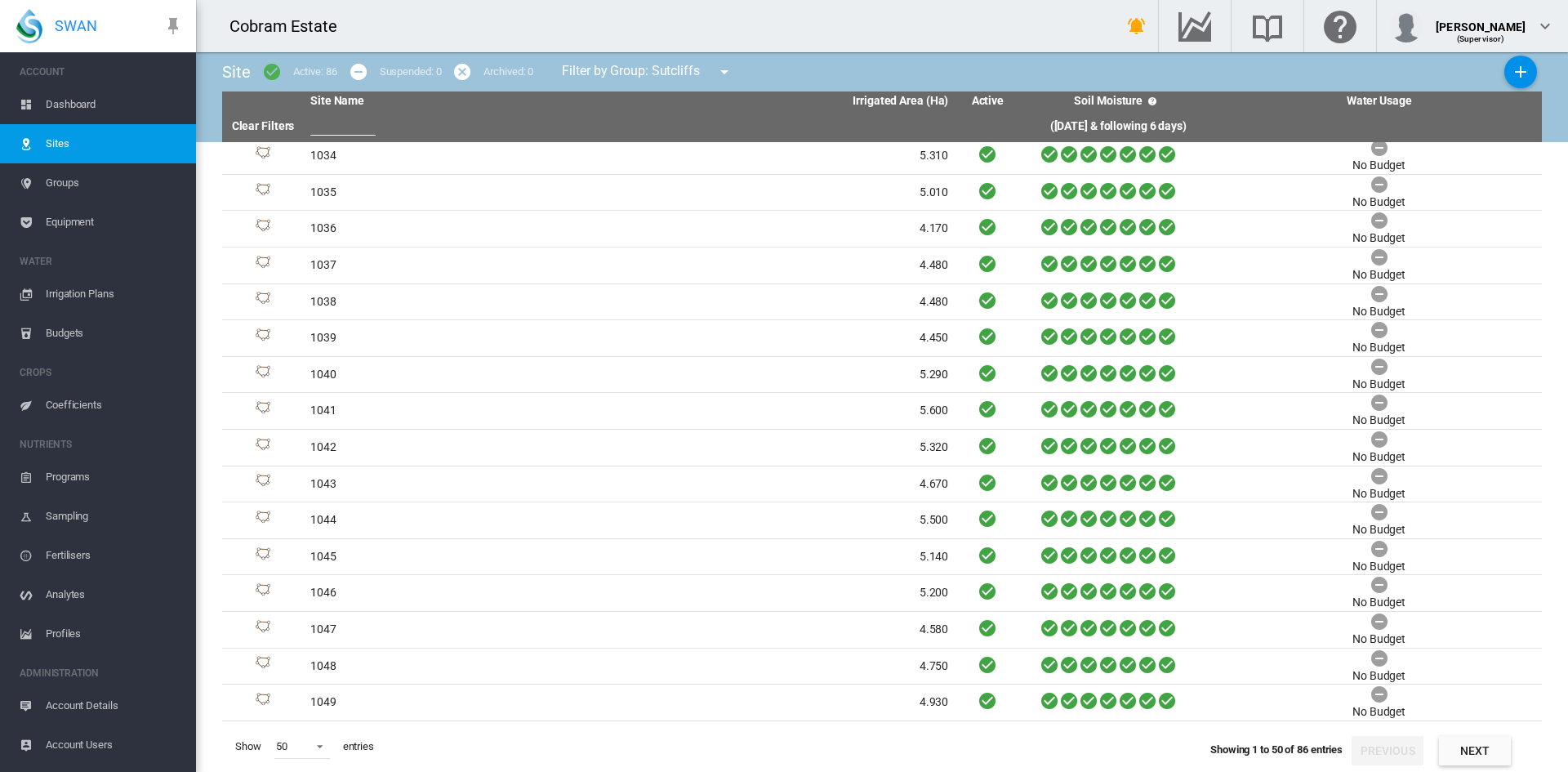
click at [1480, 753] on button "Next" at bounding box center [1474, 750] width 71 height 29
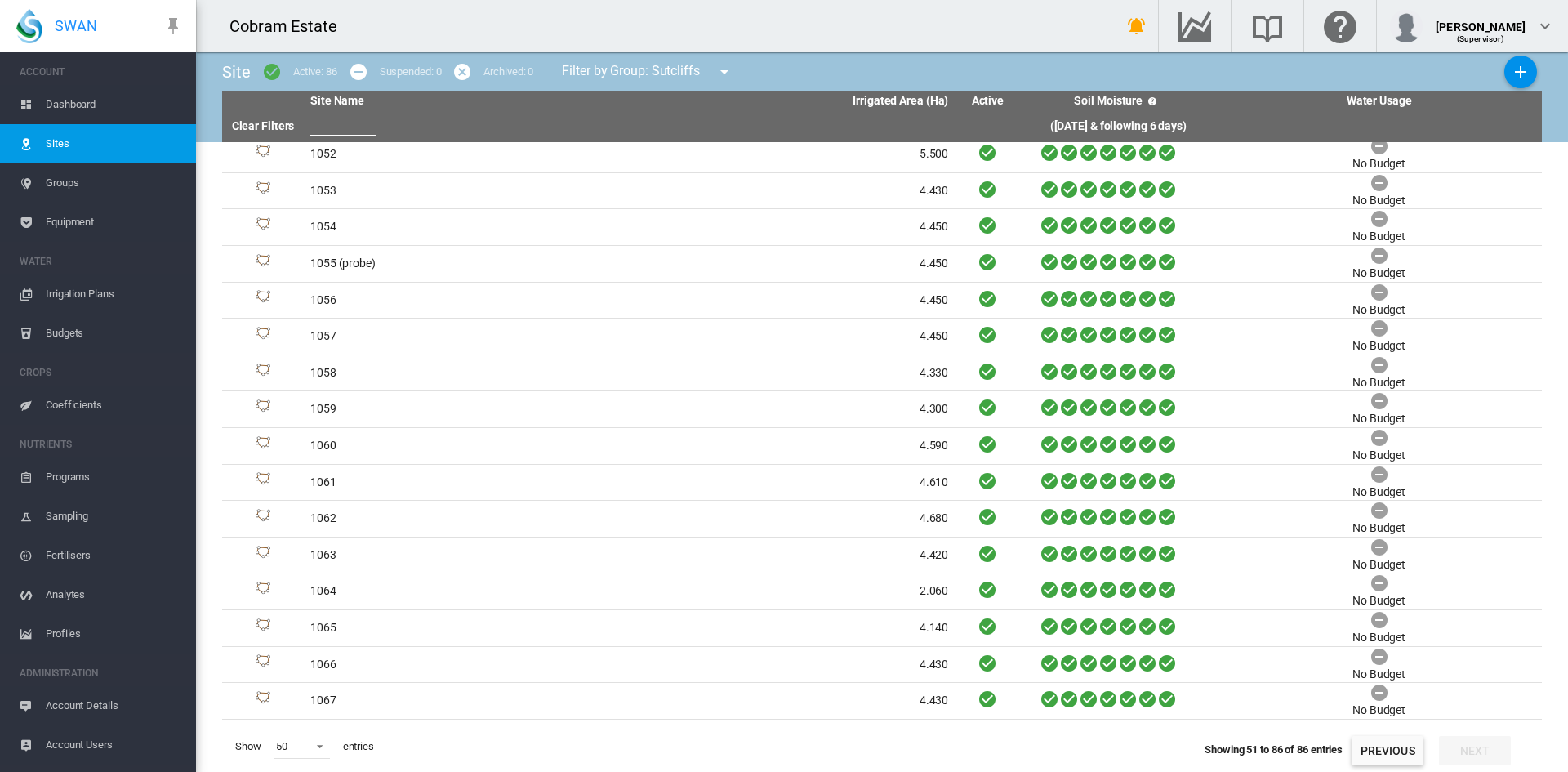
scroll to position [0, 0]
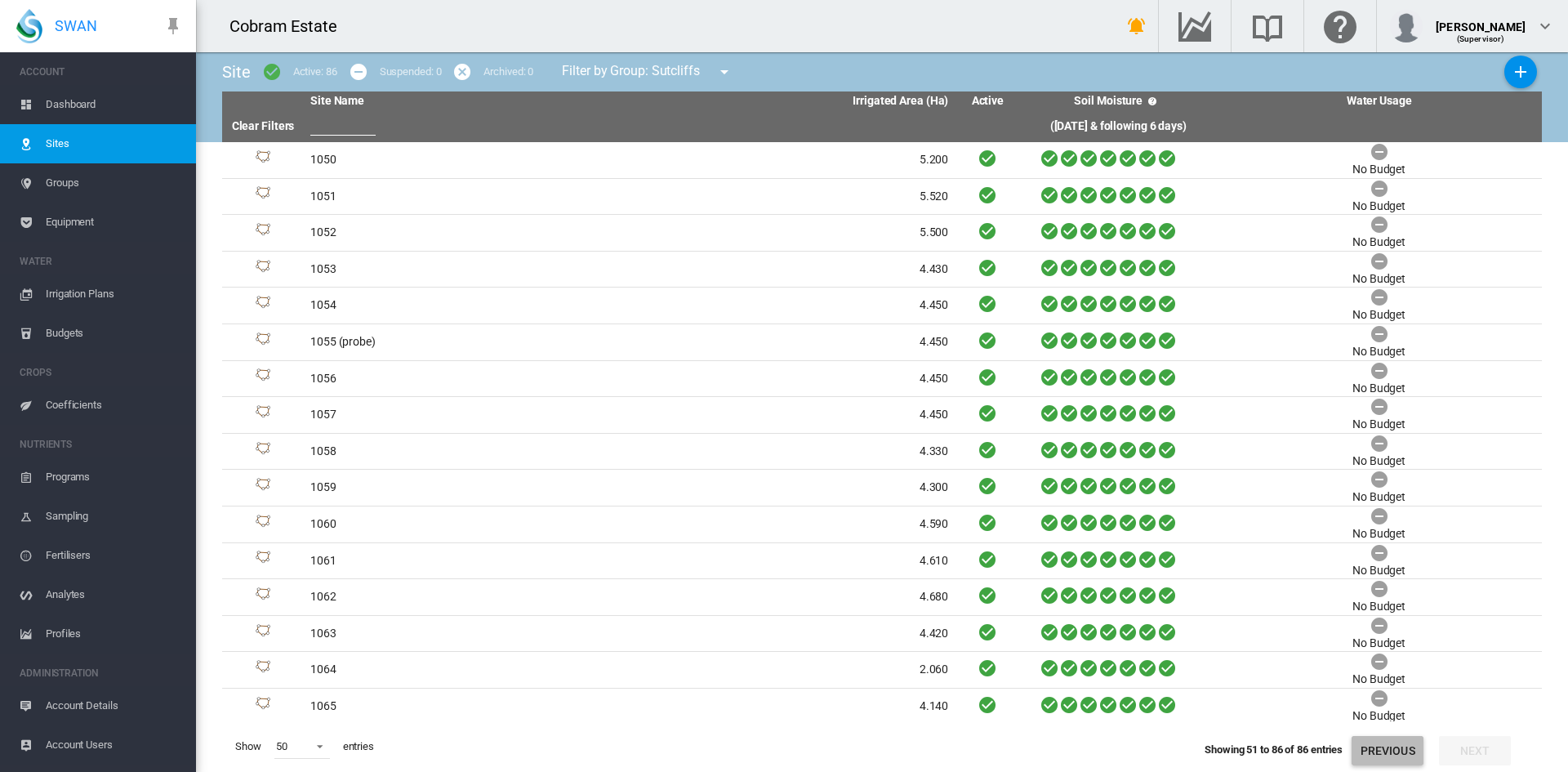
click at [1373, 755] on button "Previous" at bounding box center [1387, 750] width 71 height 29
click at [68, 398] on span "Coefficients" at bounding box center [115, 405] width 138 height 39
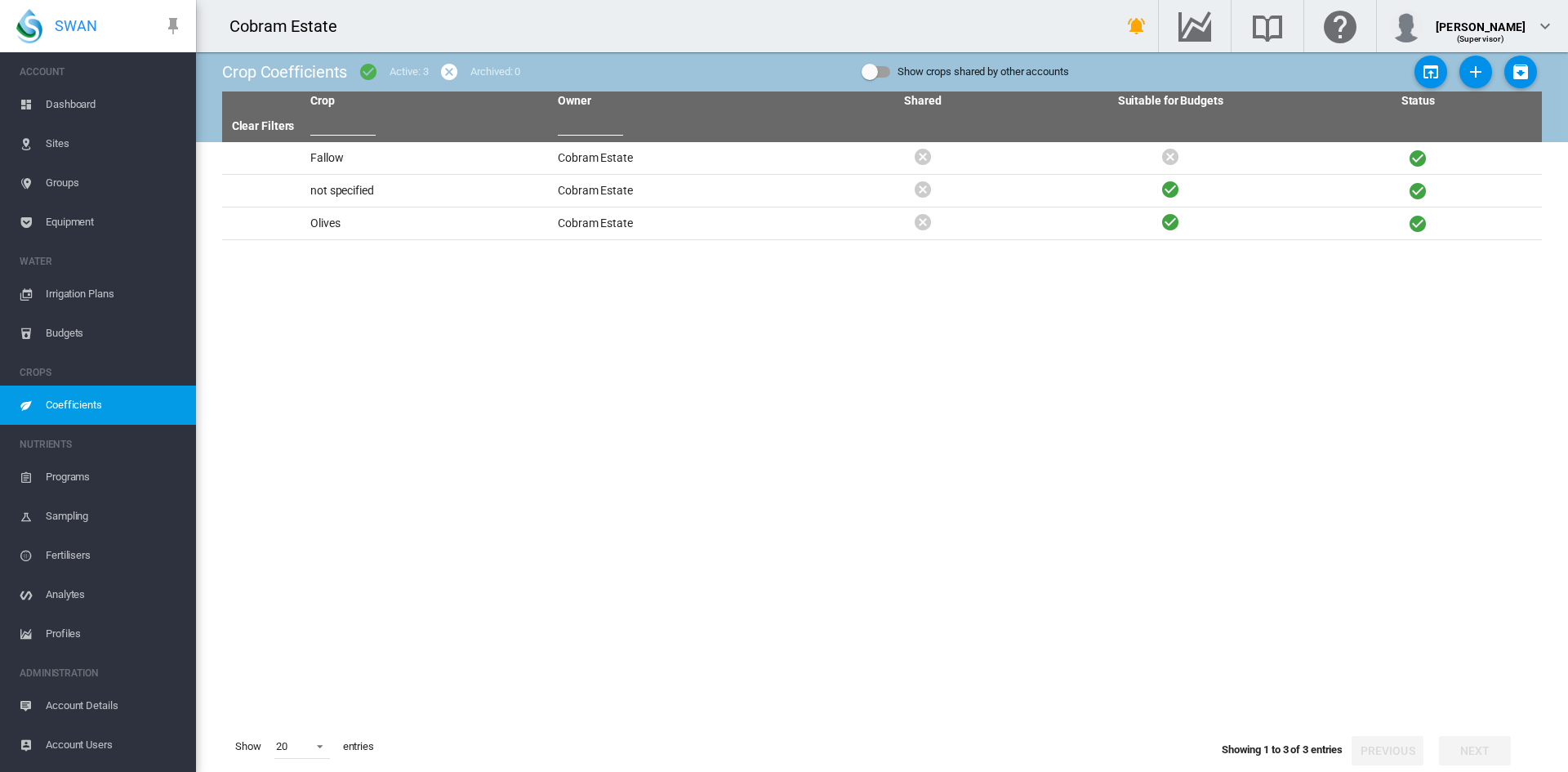
click at [56, 104] on span "Dashboard" at bounding box center [115, 104] width 138 height 39
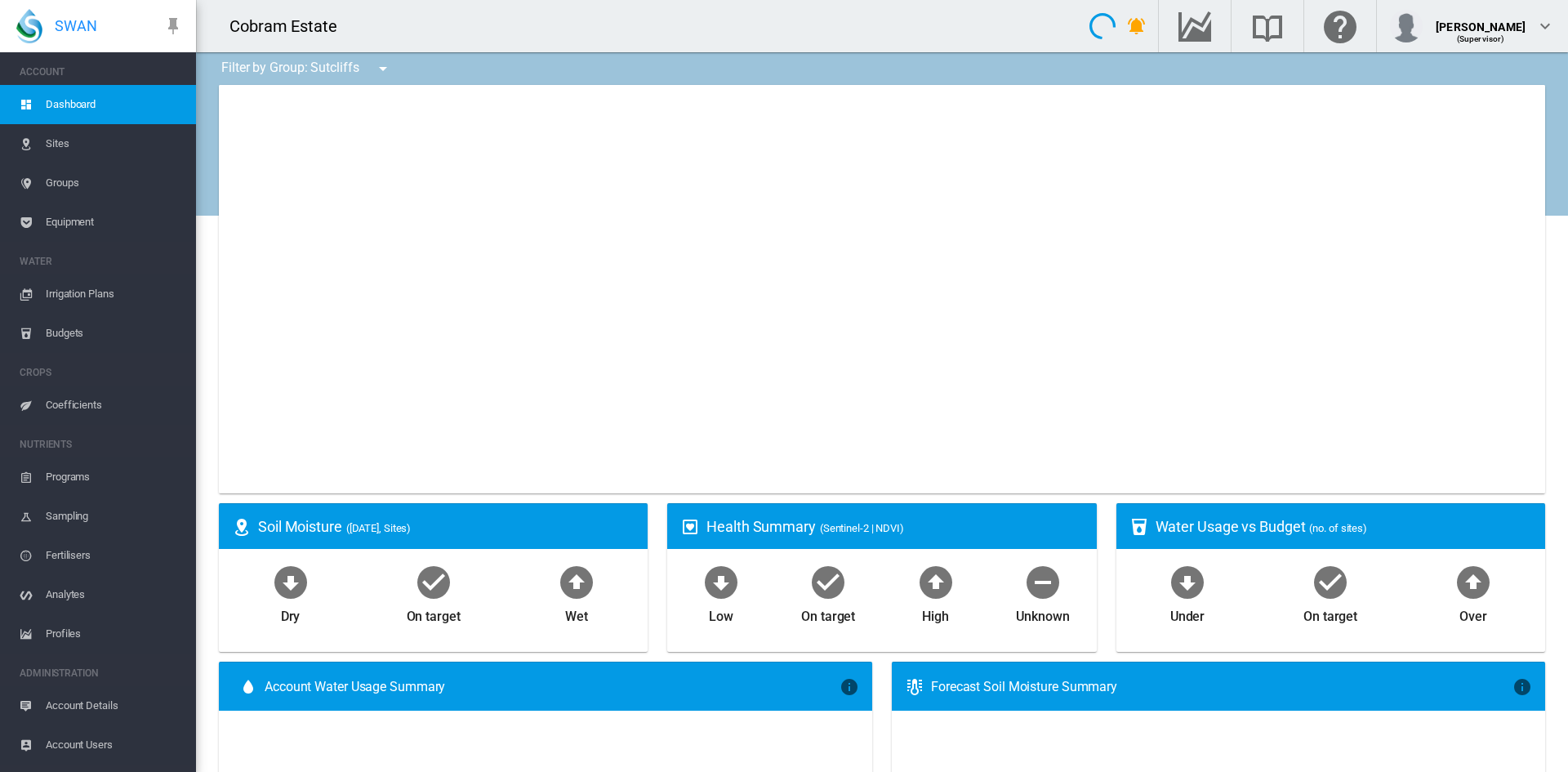
type input "**********"
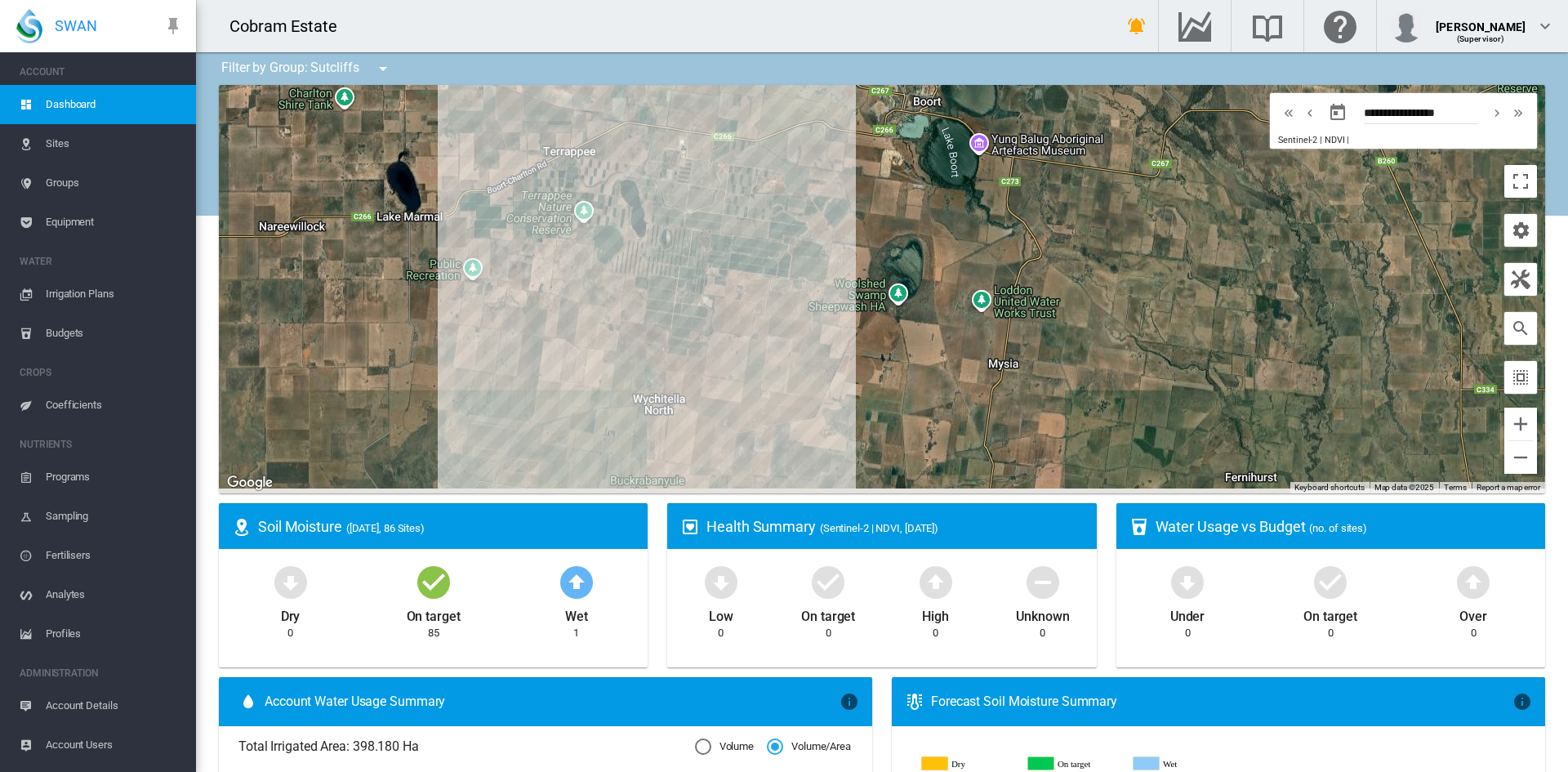
drag, startPoint x: 397, startPoint y: 408, endPoint x: 510, endPoint y: 315, distance: 146.3
click at [510, 315] on div at bounding box center [882, 289] width 1326 height 408
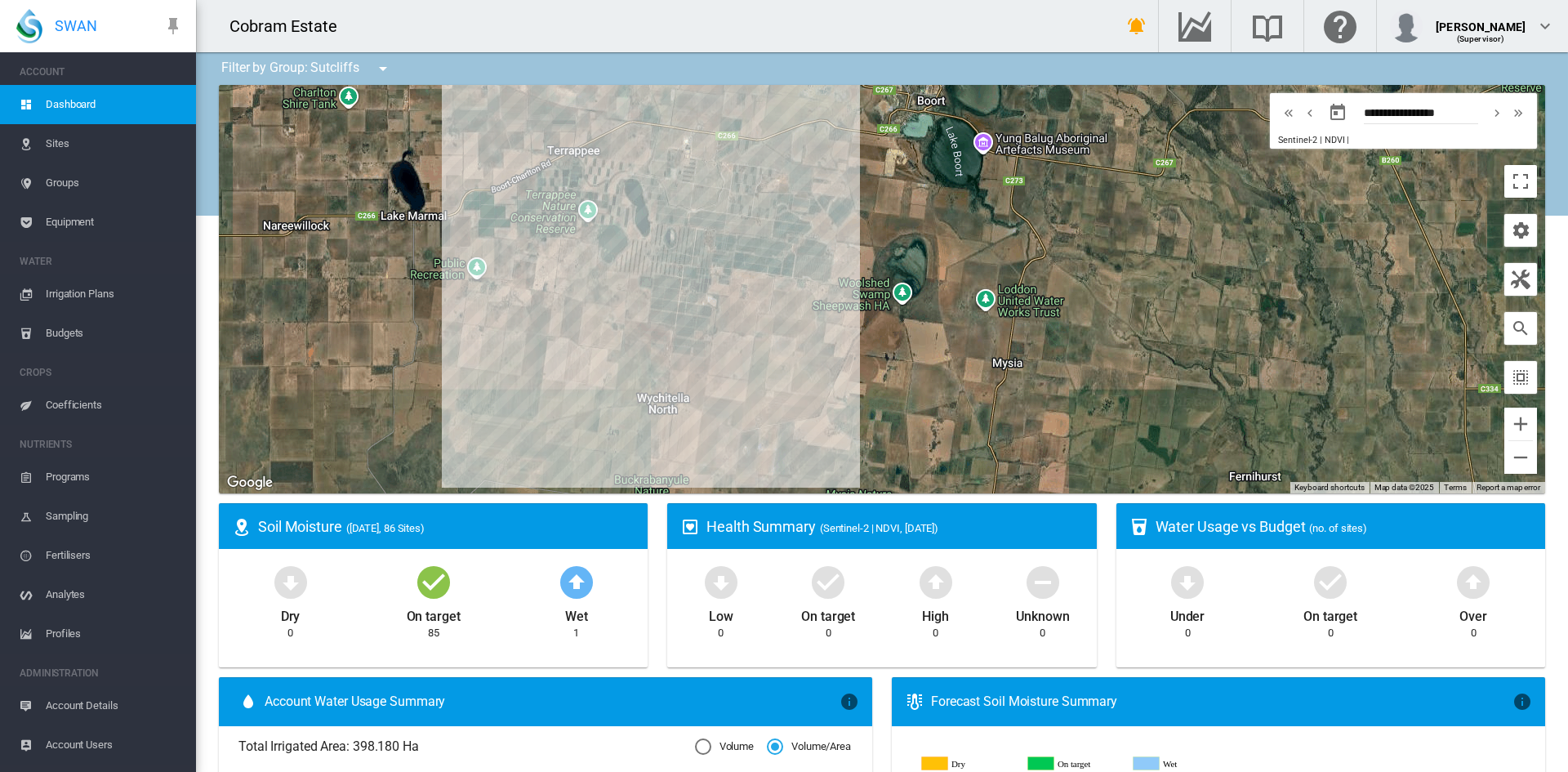
click at [56, 628] on span "Profiles" at bounding box center [115, 633] width 138 height 39
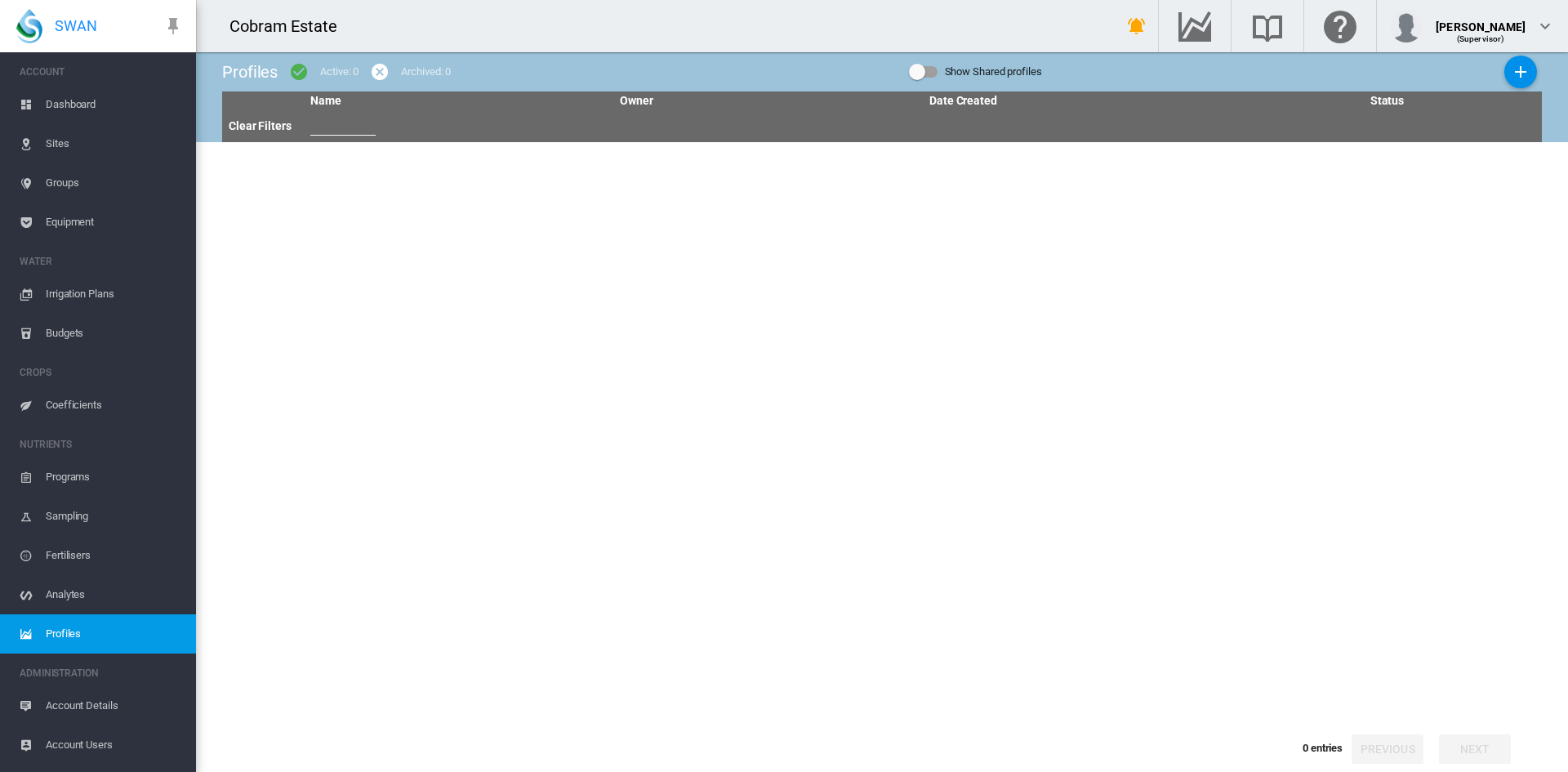
click at [58, 588] on span "Analytes" at bounding box center [115, 595] width 138 height 39
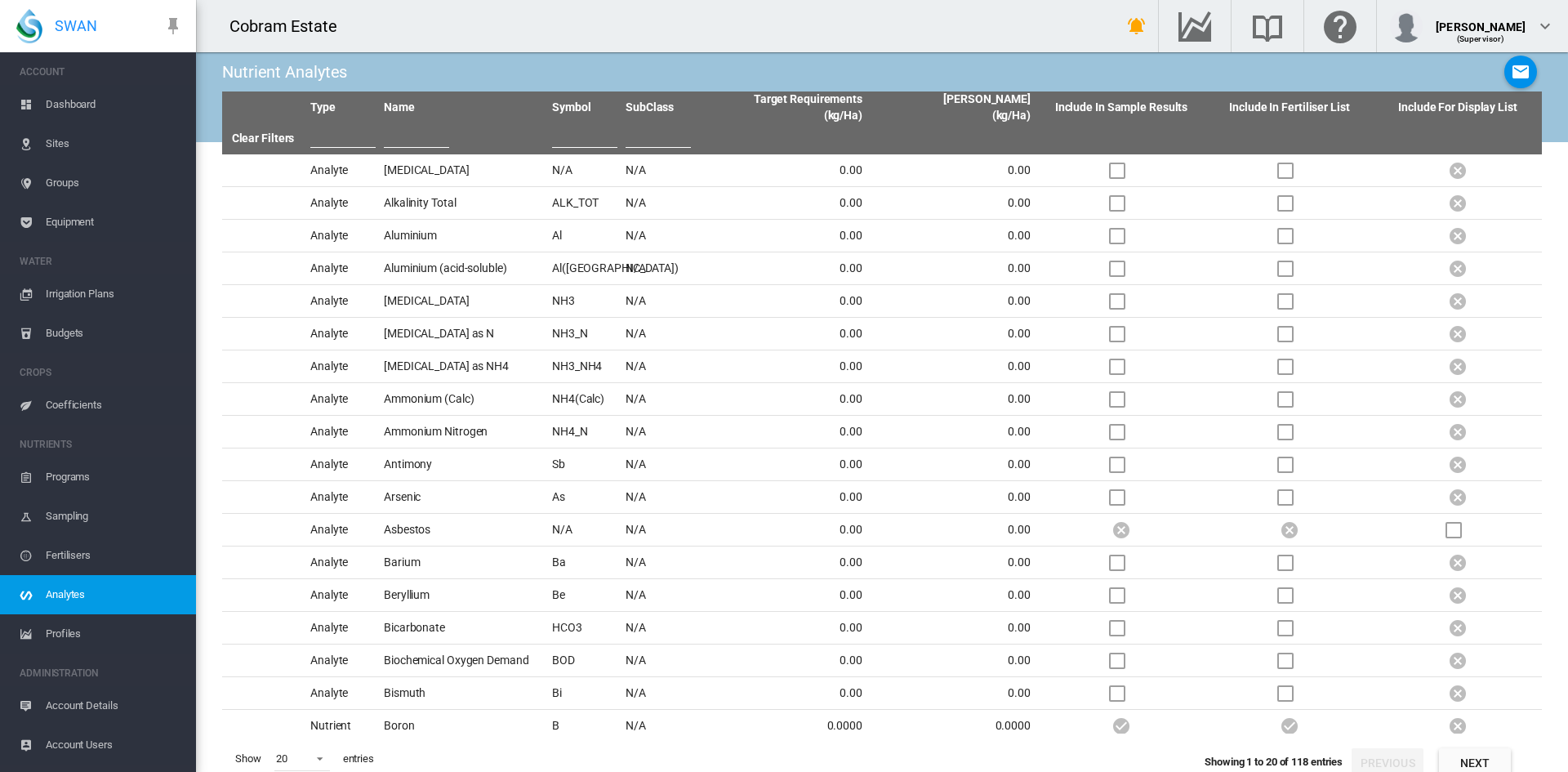
click at [62, 554] on span "Fertilisers" at bounding box center [115, 555] width 138 height 39
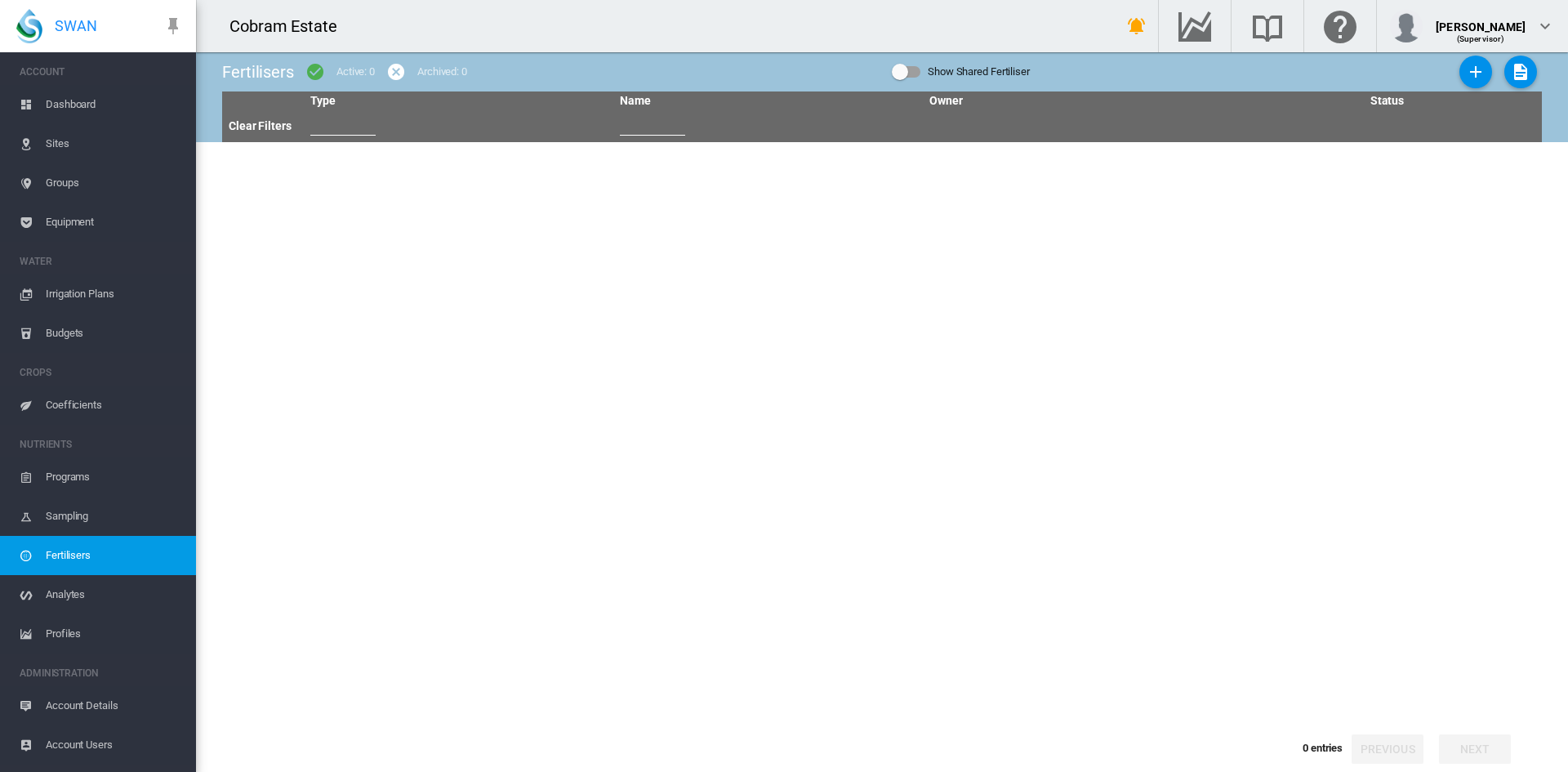
click at [66, 513] on span "Sampling" at bounding box center [115, 516] width 138 height 39
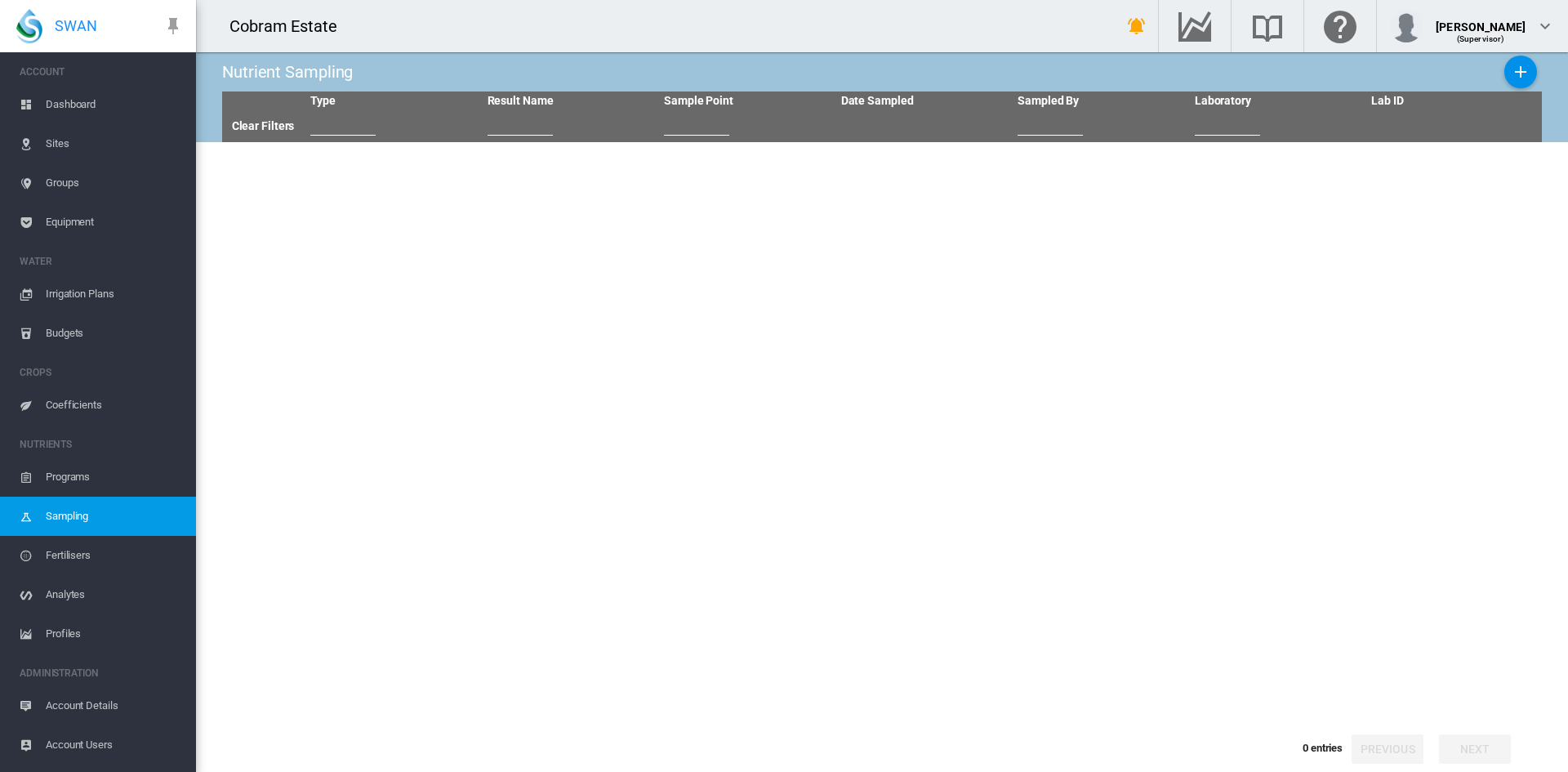
click at [63, 472] on span "Programs" at bounding box center [115, 476] width 138 height 39
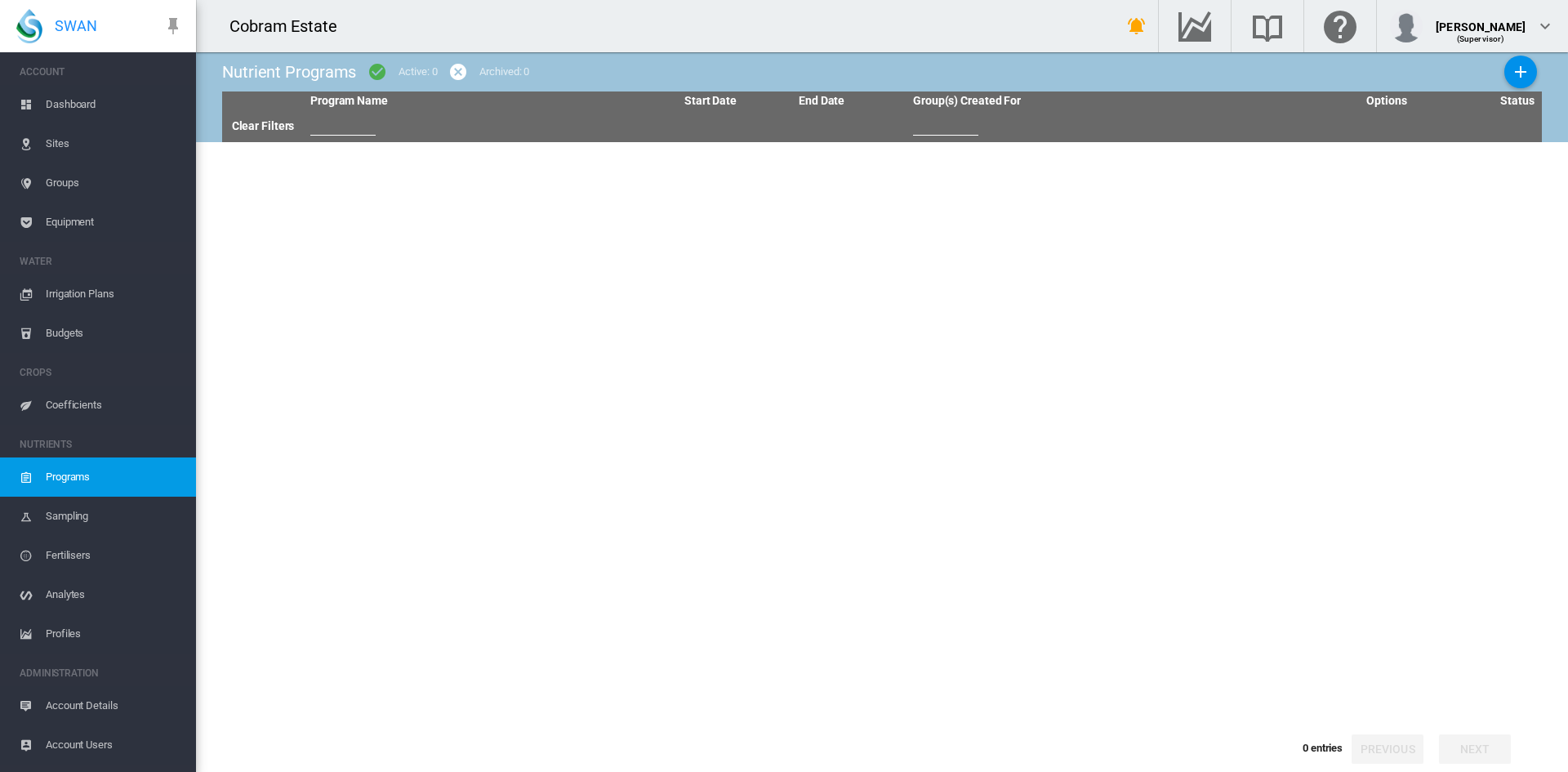
click at [62, 401] on span "Coefficients" at bounding box center [115, 405] width 138 height 39
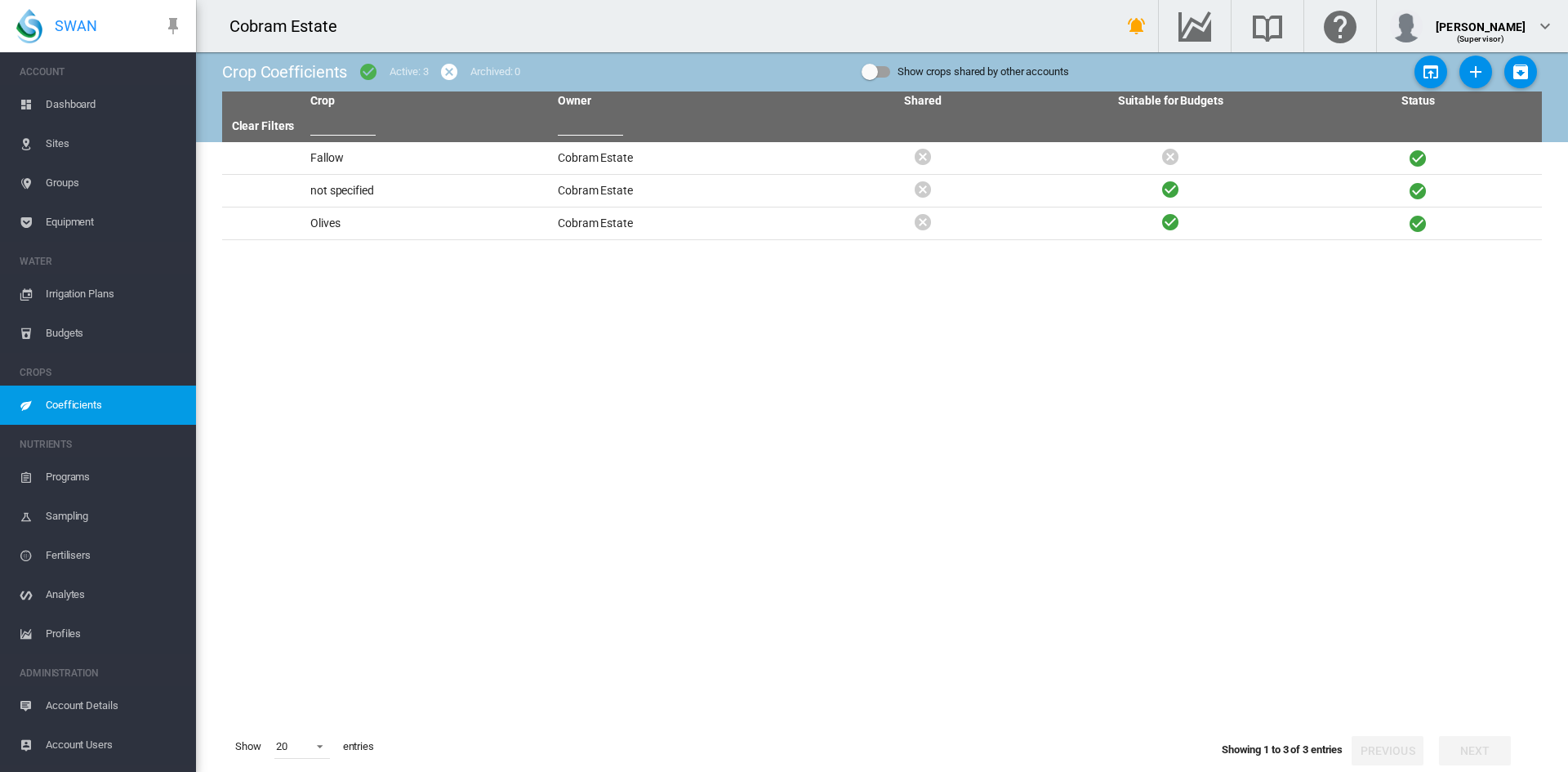
click at [60, 326] on span "Budgets" at bounding box center [115, 333] width 138 height 39
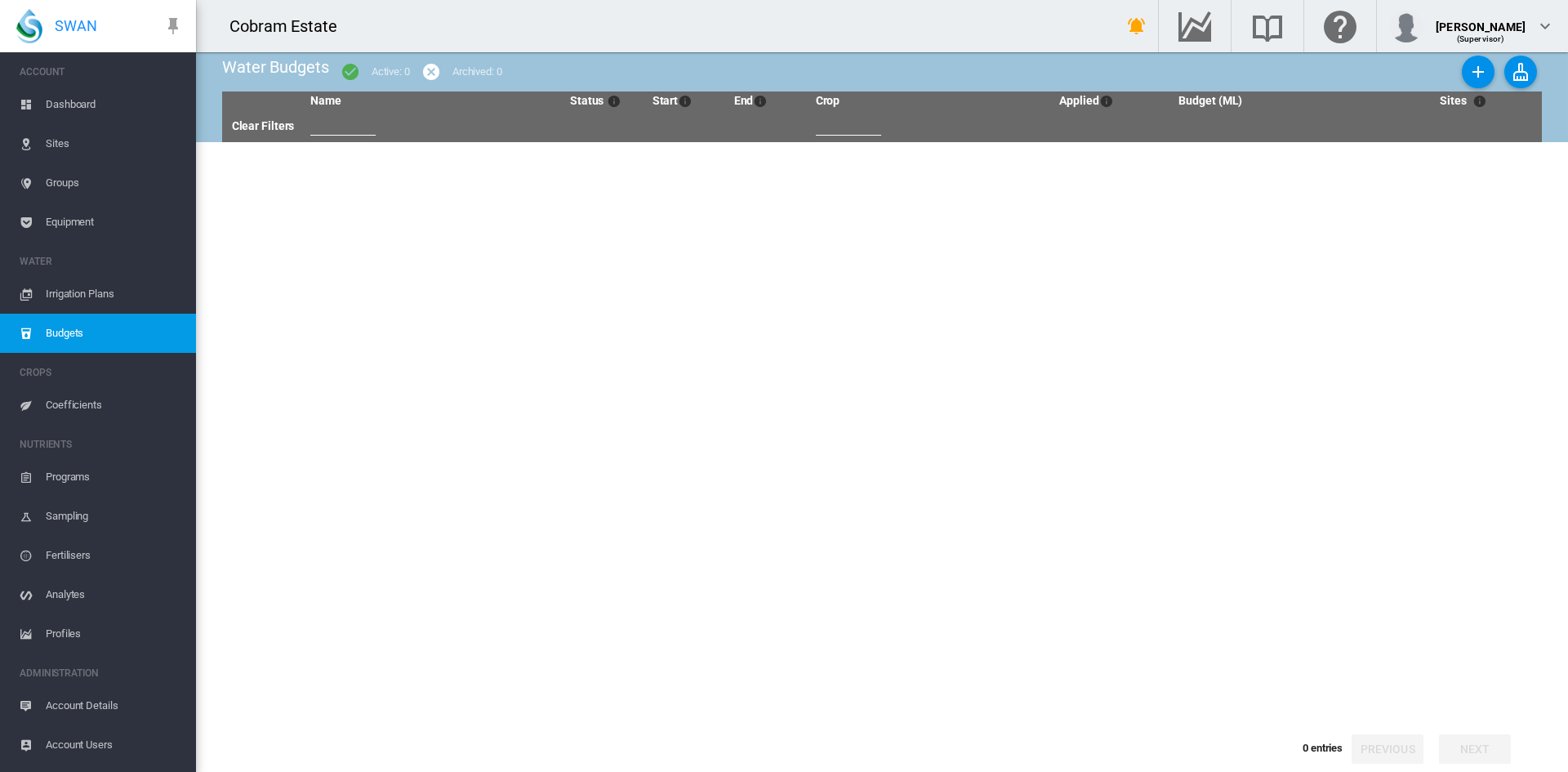
click at [86, 288] on span "Irrigation Plans" at bounding box center [115, 294] width 138 height 39
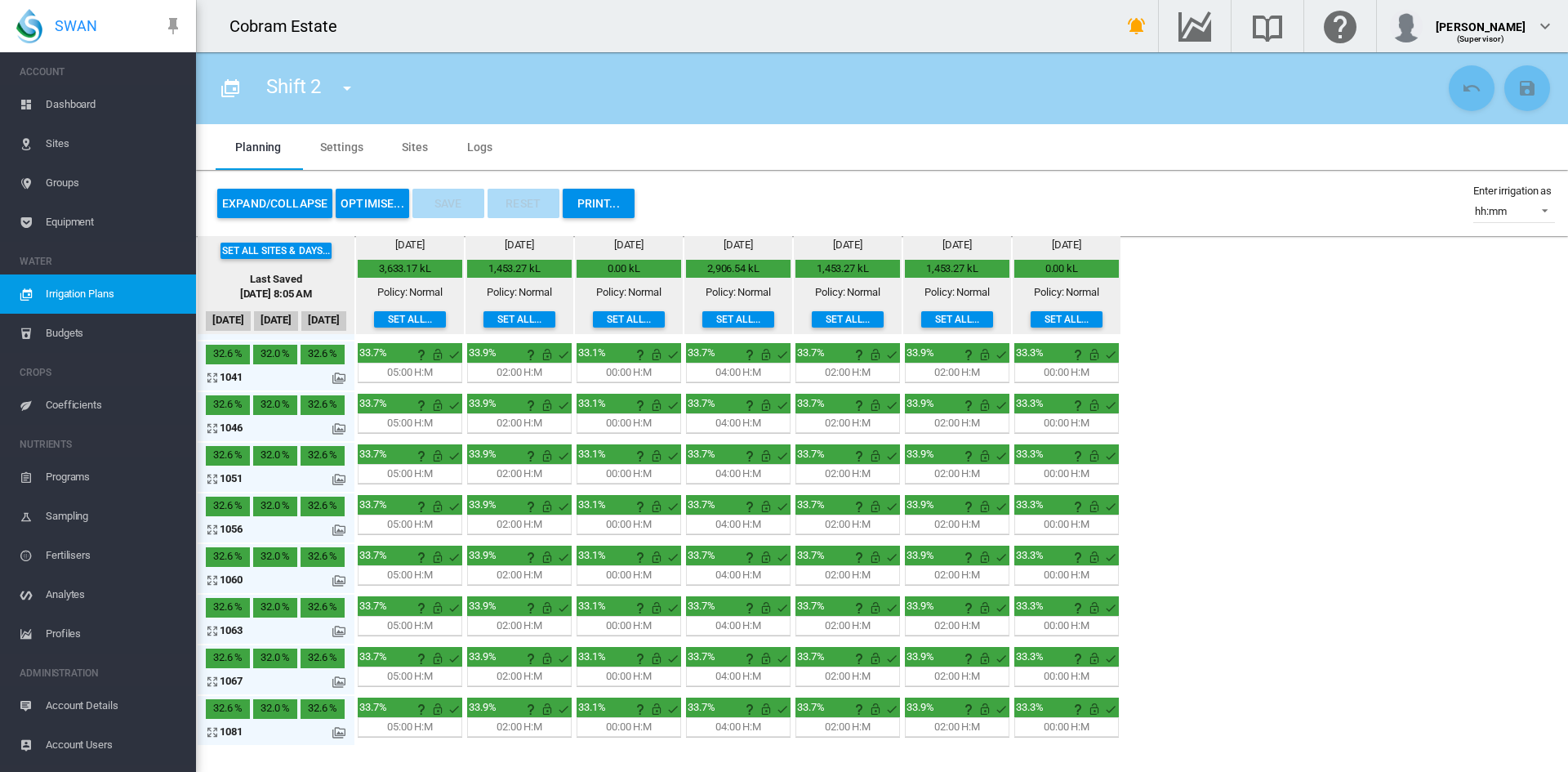
scroll to position [408, 0]
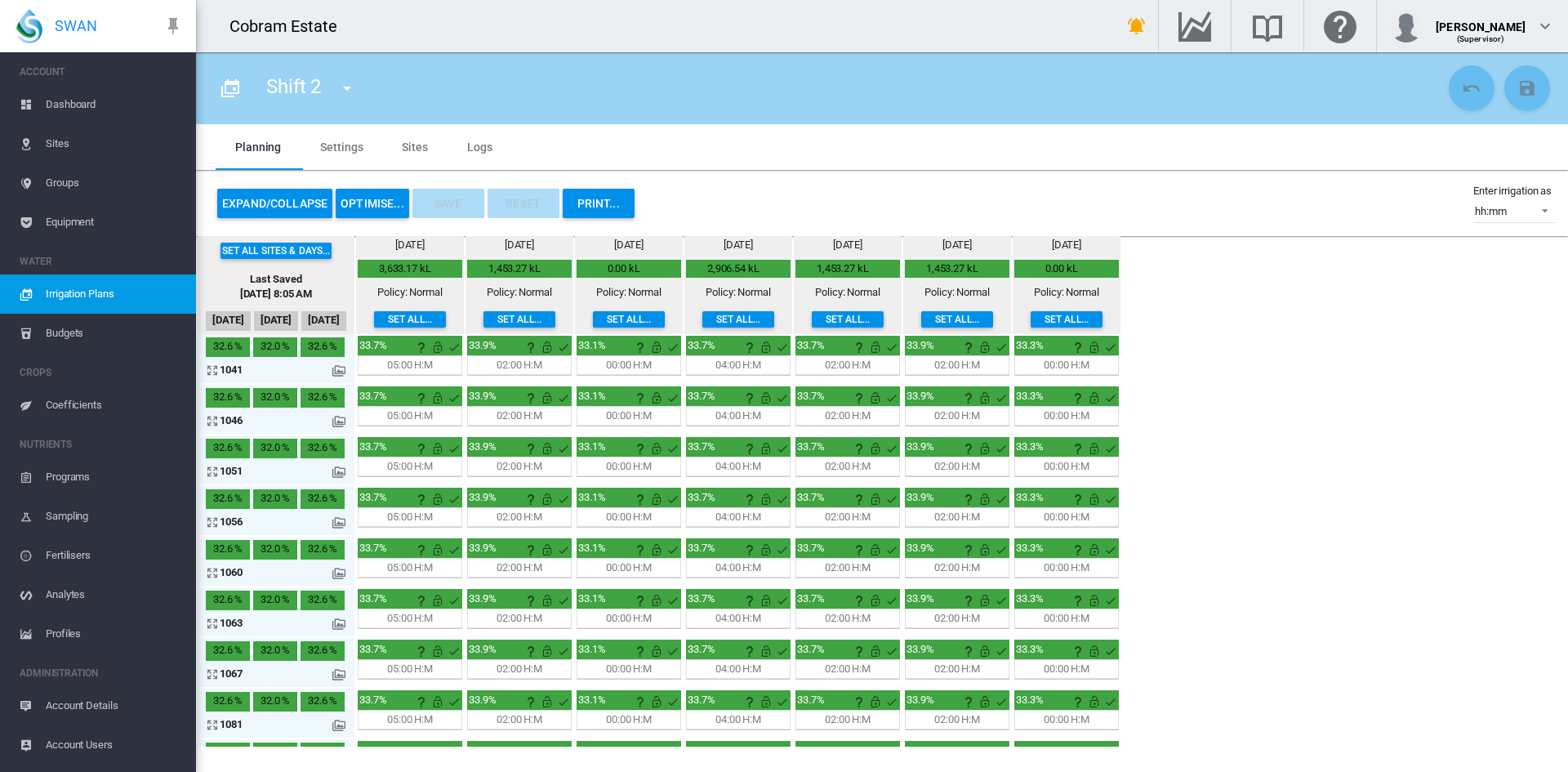
click at [259, 199] on button "Expand/Collapse" at bounding box center [274, 203] width 116 height 29
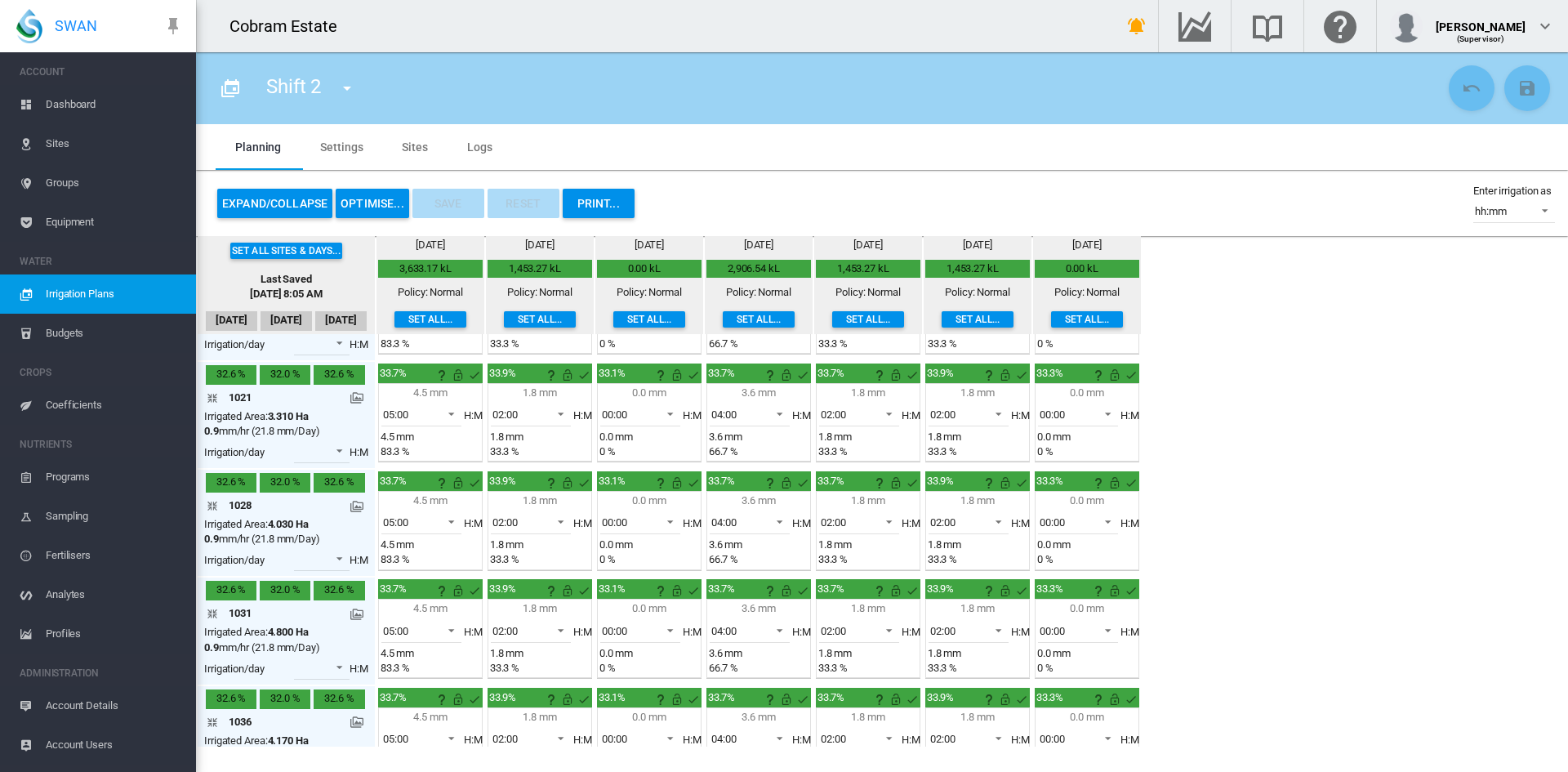
scroll to position [753, 0]
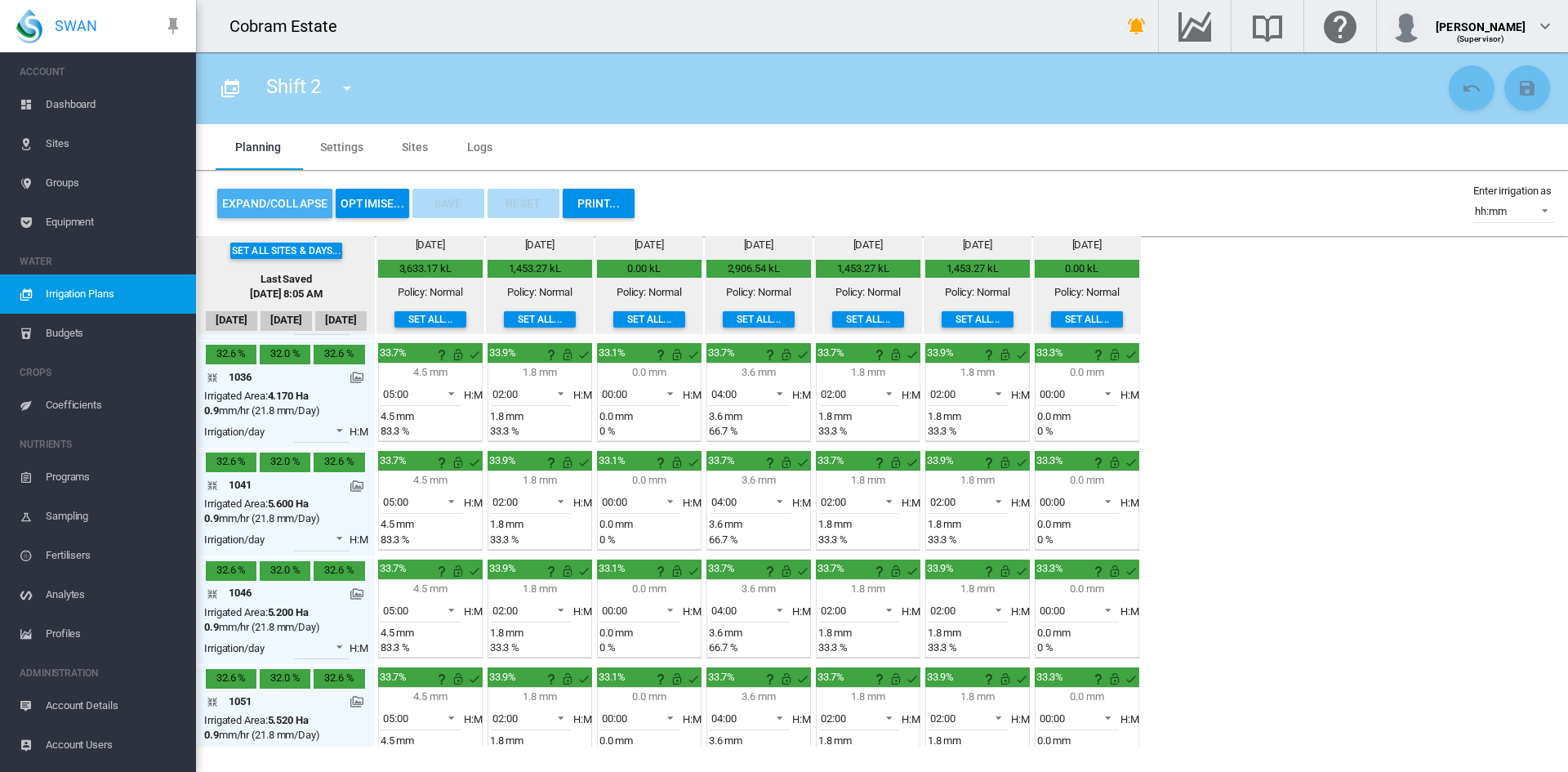
click at [259, 199] on button "Expand/Collapse" at bounding box center [274, 203] width 116 height 29
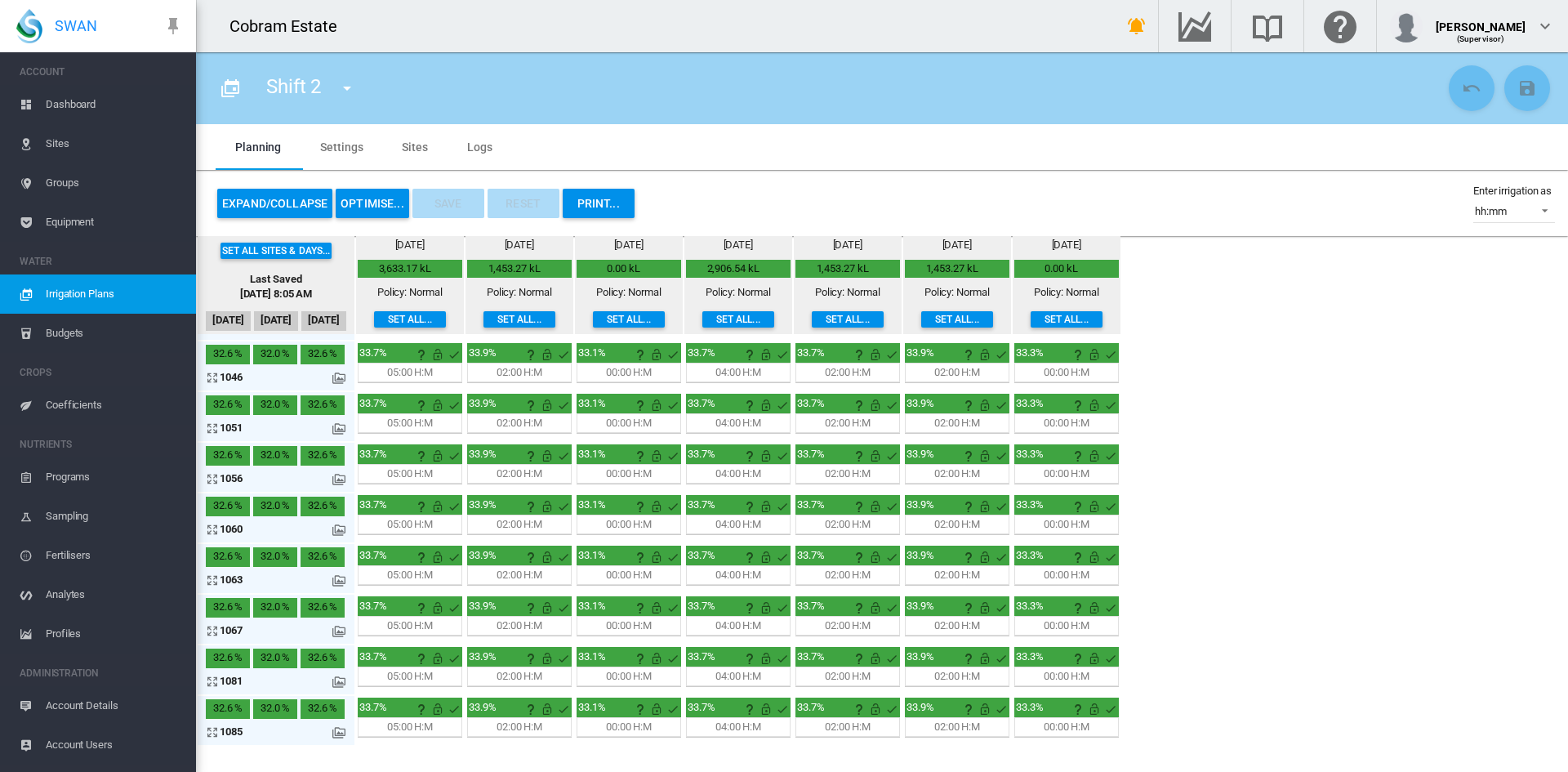
scroll to position [408, 0]
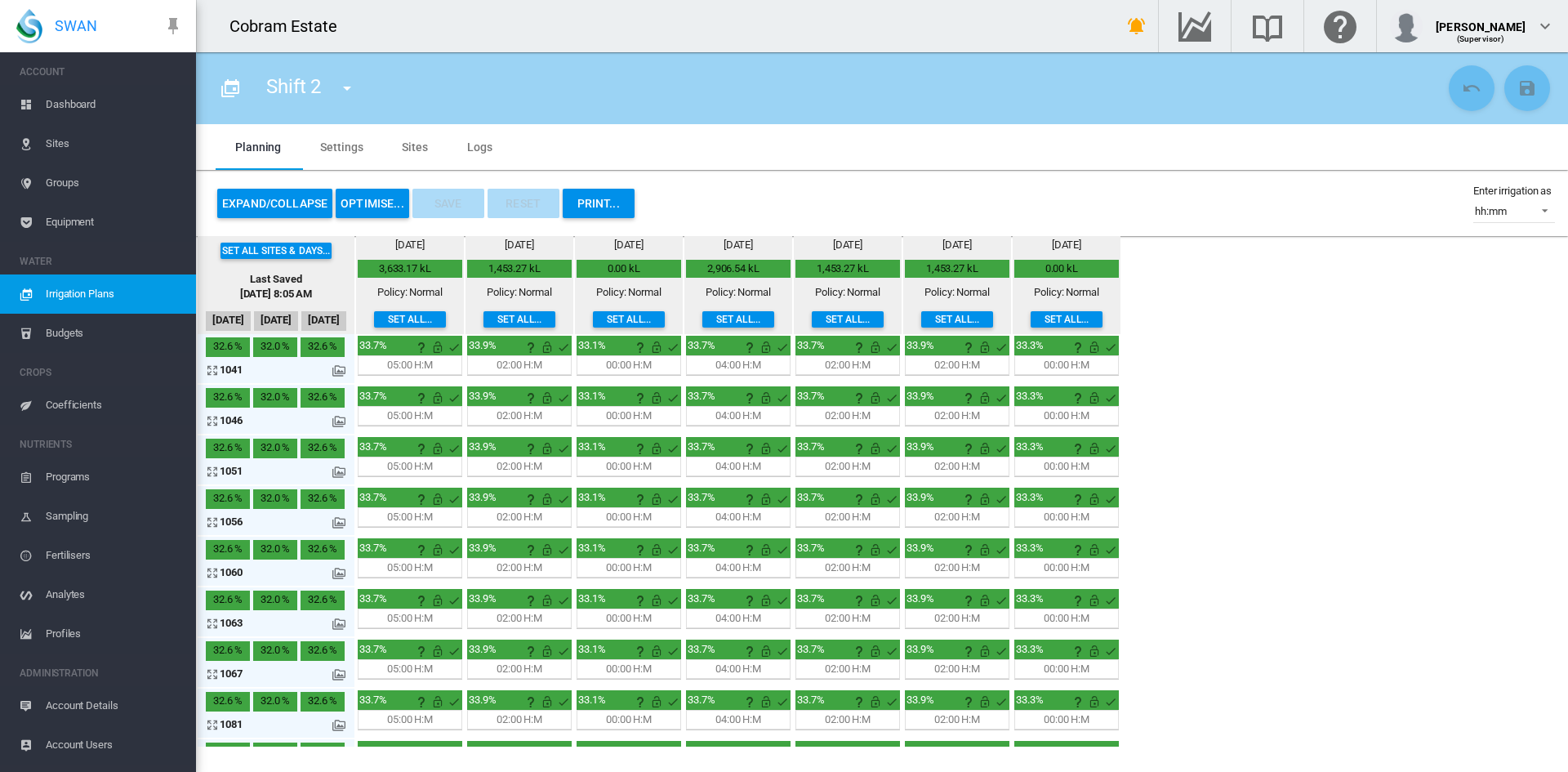
click at [92, 295] on span "Irrigation Plans" at bounding box center [115, 294] width 138 height 39
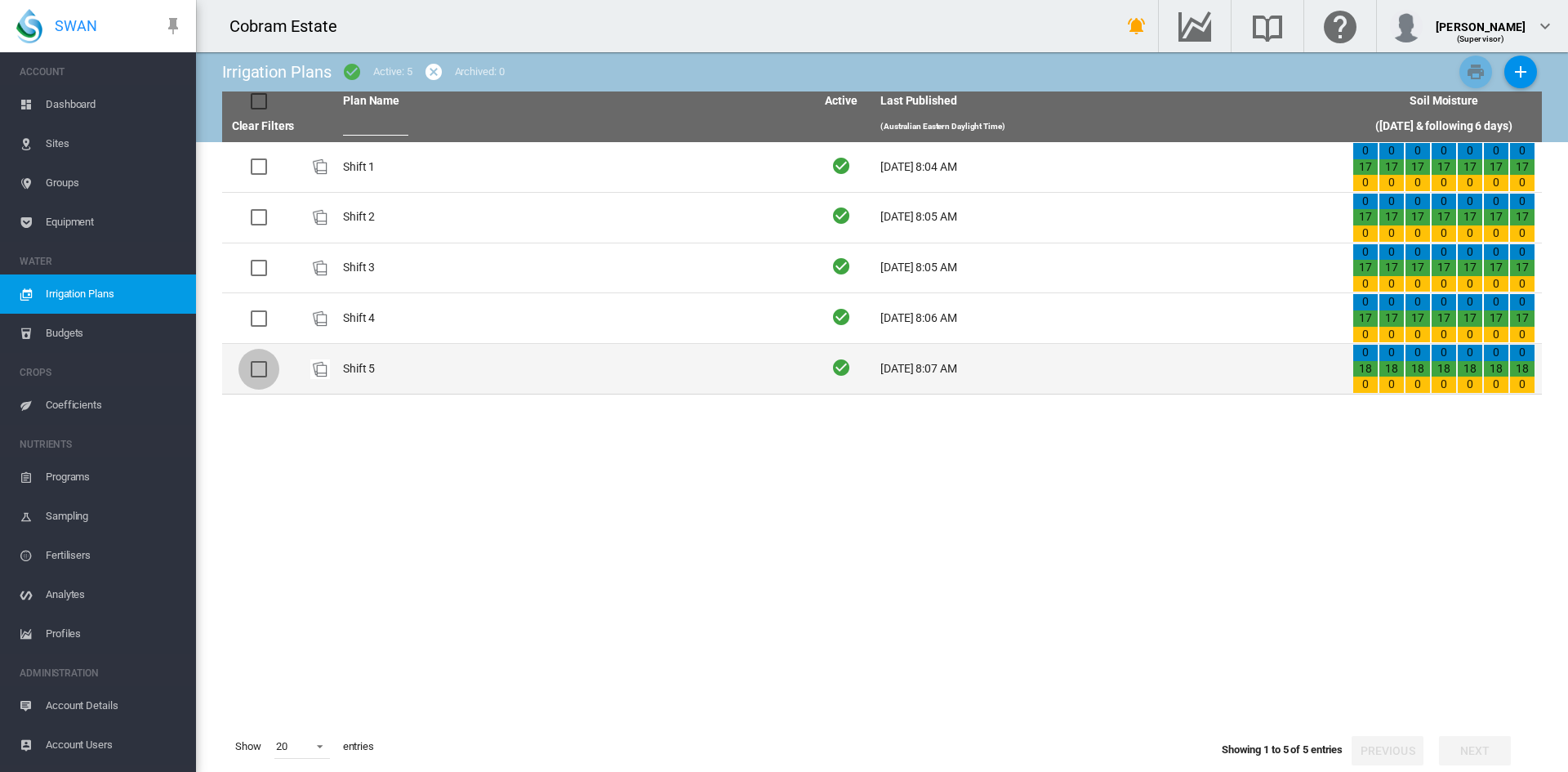
click at [257, 368] on div at bounding box center [259, 369] width 17 height 17
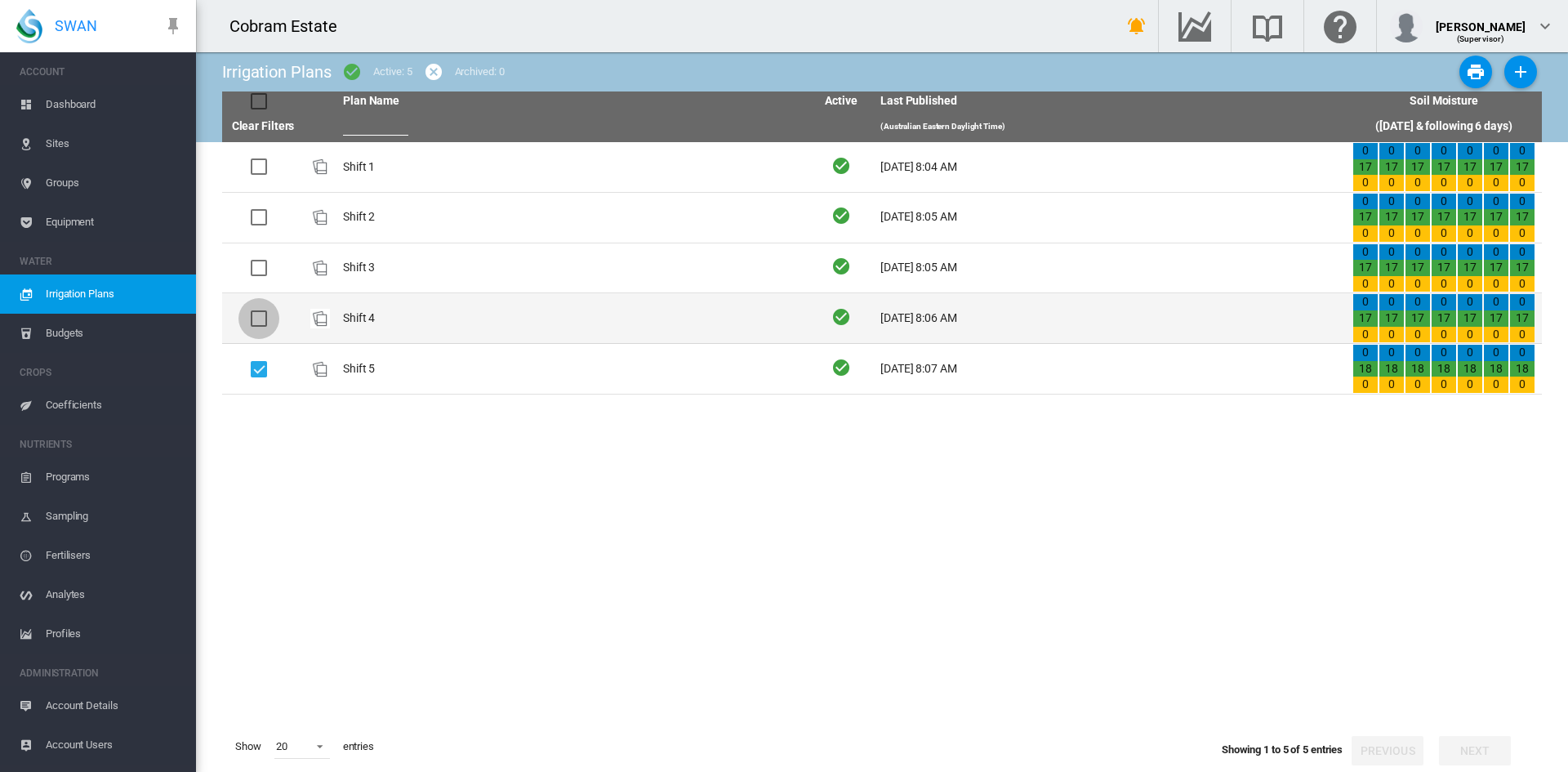
click at [254, 317] on div at bounding box center [259, 319] width 17 height 17
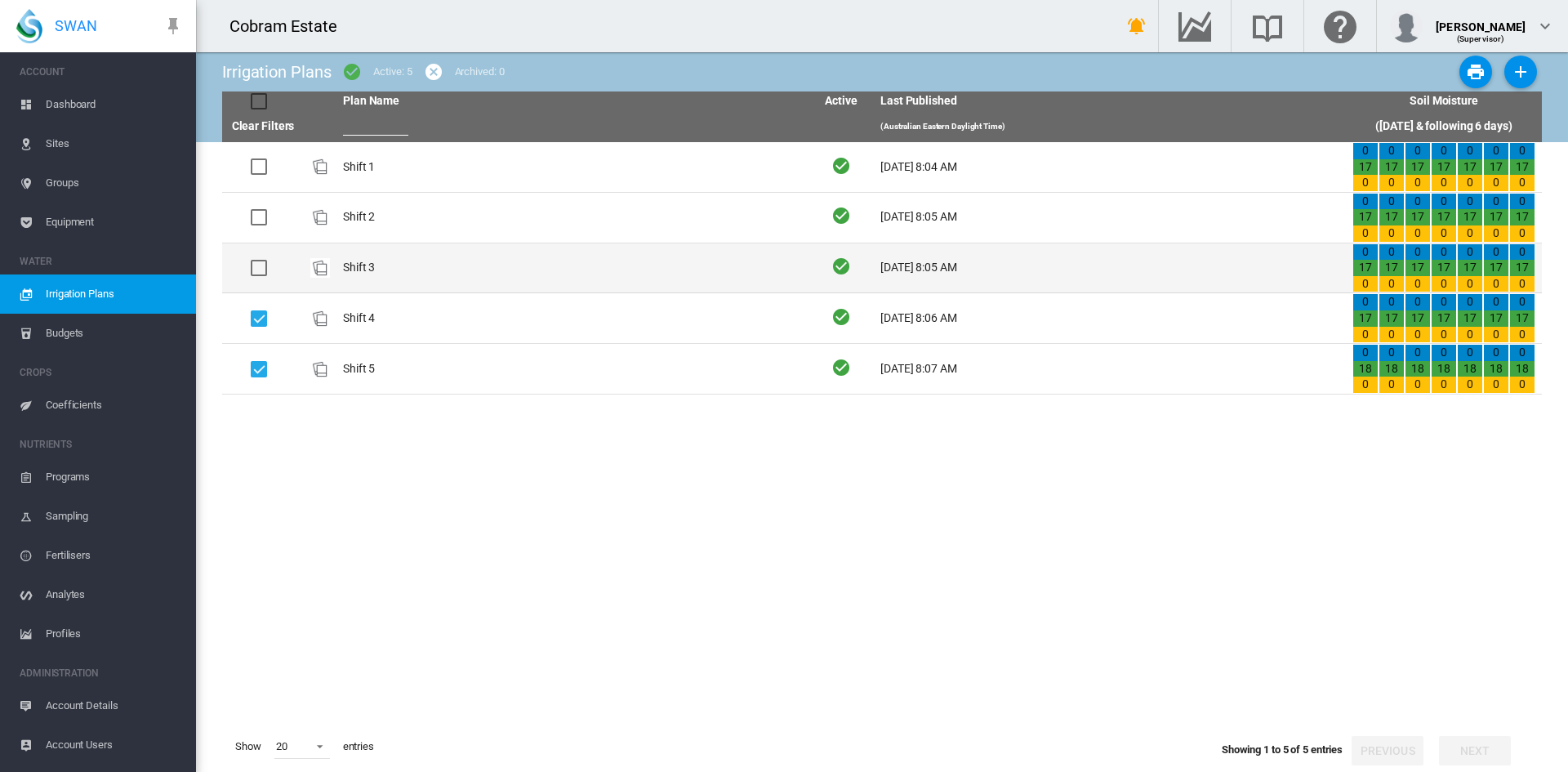
click at [257, 266] on div at bounding box center [259, 267] width 17 height 17
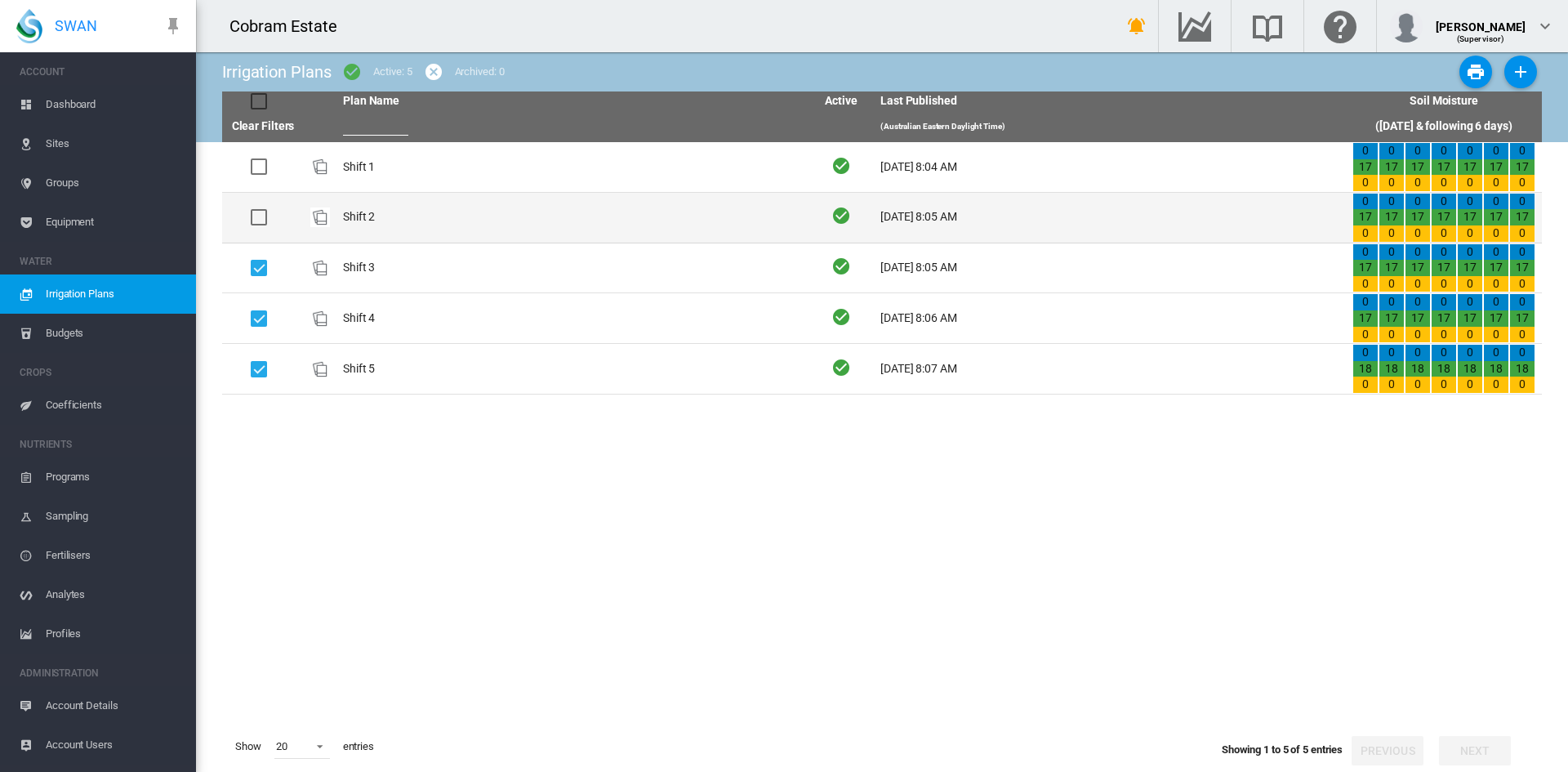
click at [258, 211] on div at bounding box center [259, 217] width 17 height 17
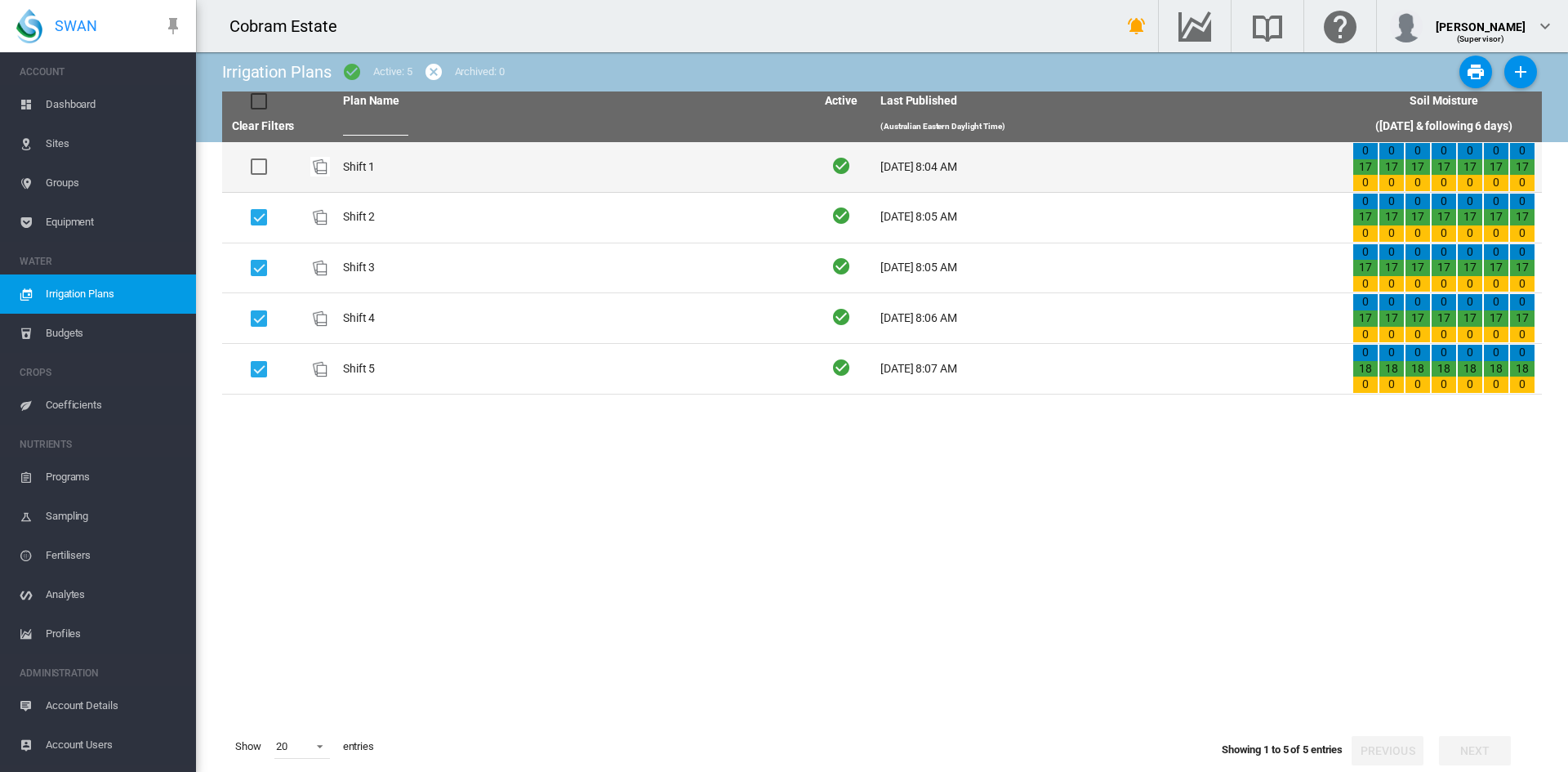
click at [260, 161] on div at bounding box center [259, 167] width 17 height 17
click at [257, 165] on div at bounding box center [259, 167] width 17 height 17
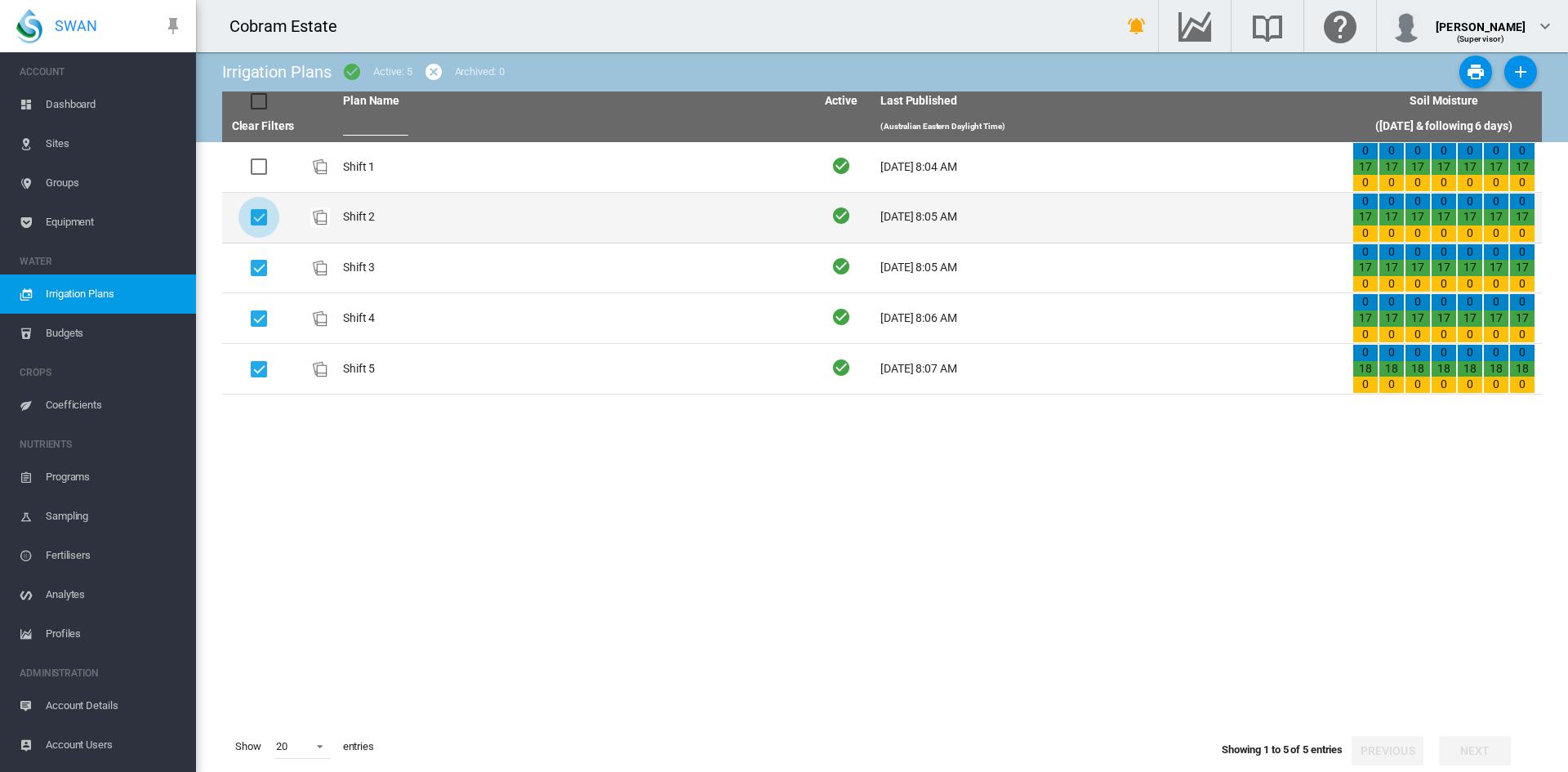
click at [254, 217] on div at bounding box center [259, 217] width 17 height 17
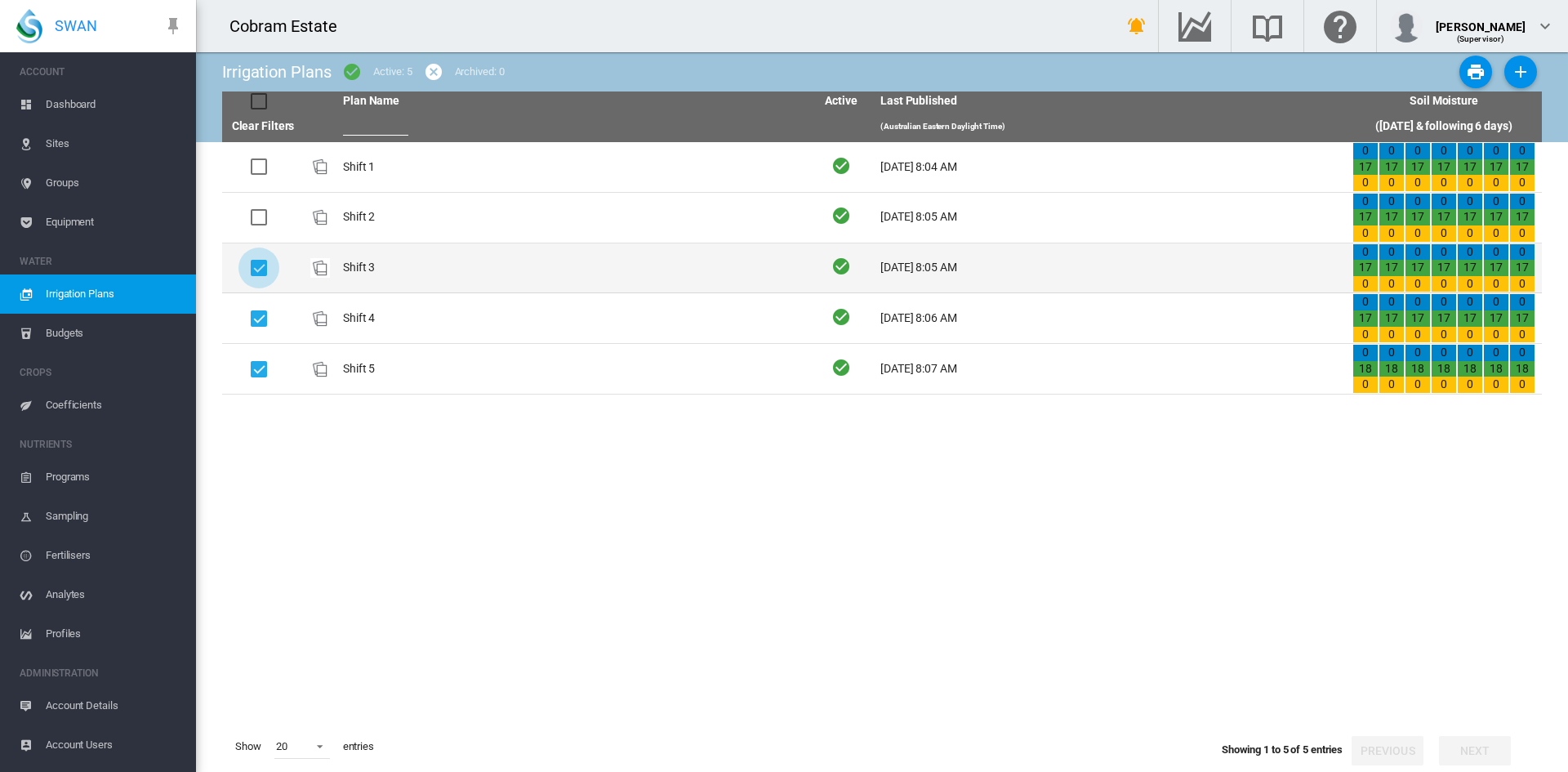
drag, startPoint x: 256, startPoint y: 272, endPoint x: 258, endPoint y: 289, distance: 17.1
click at [256, 273] on div at bounding box center [259, 267] width 17 height 17
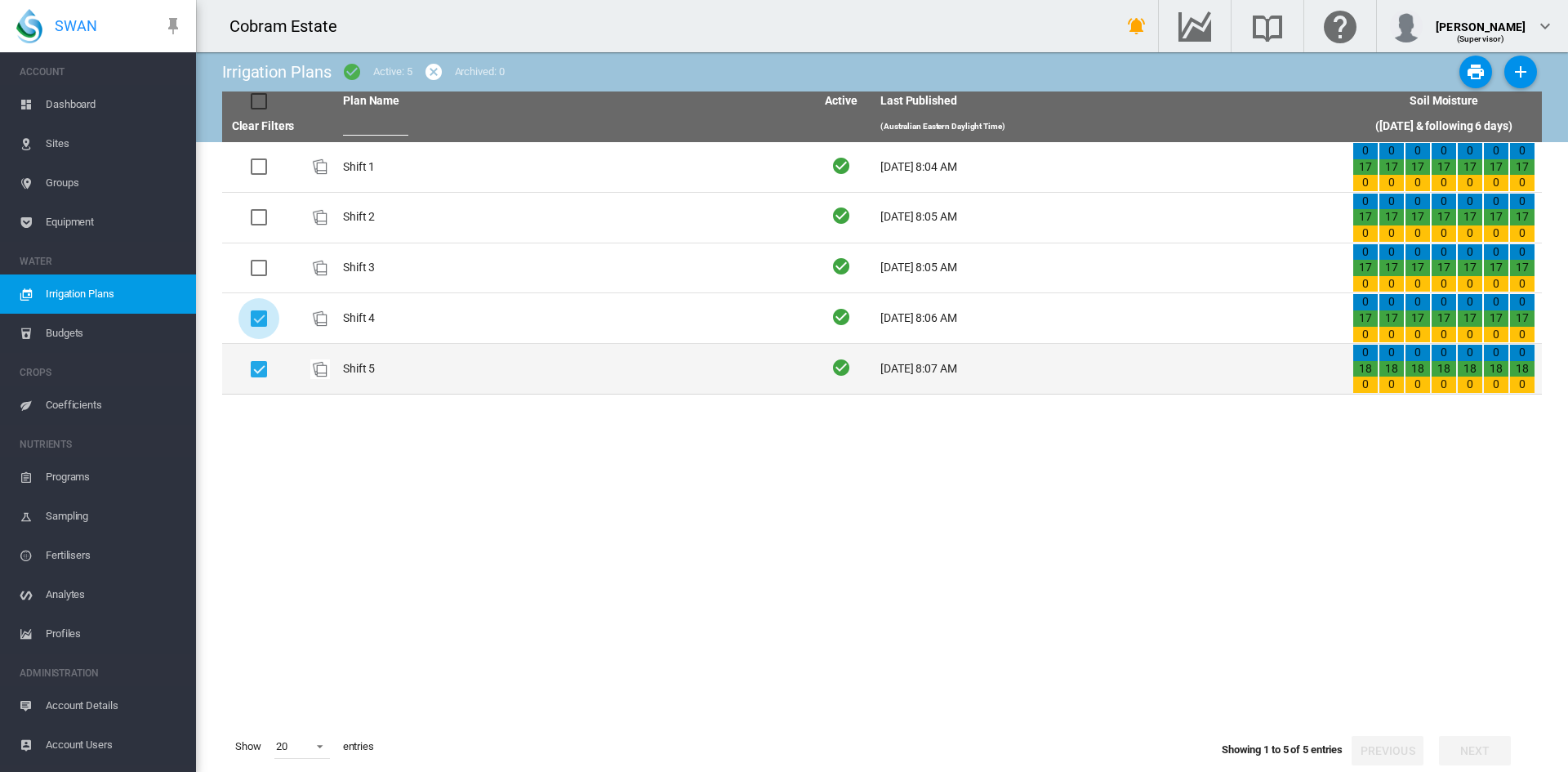
drag, startPoint x: 259, startPoint y: 320, endPoint x: 260, endPoint y: 354, distance: 34.0
click at [258, 324] on div at bounding box center [259, 319] width 17 height 17
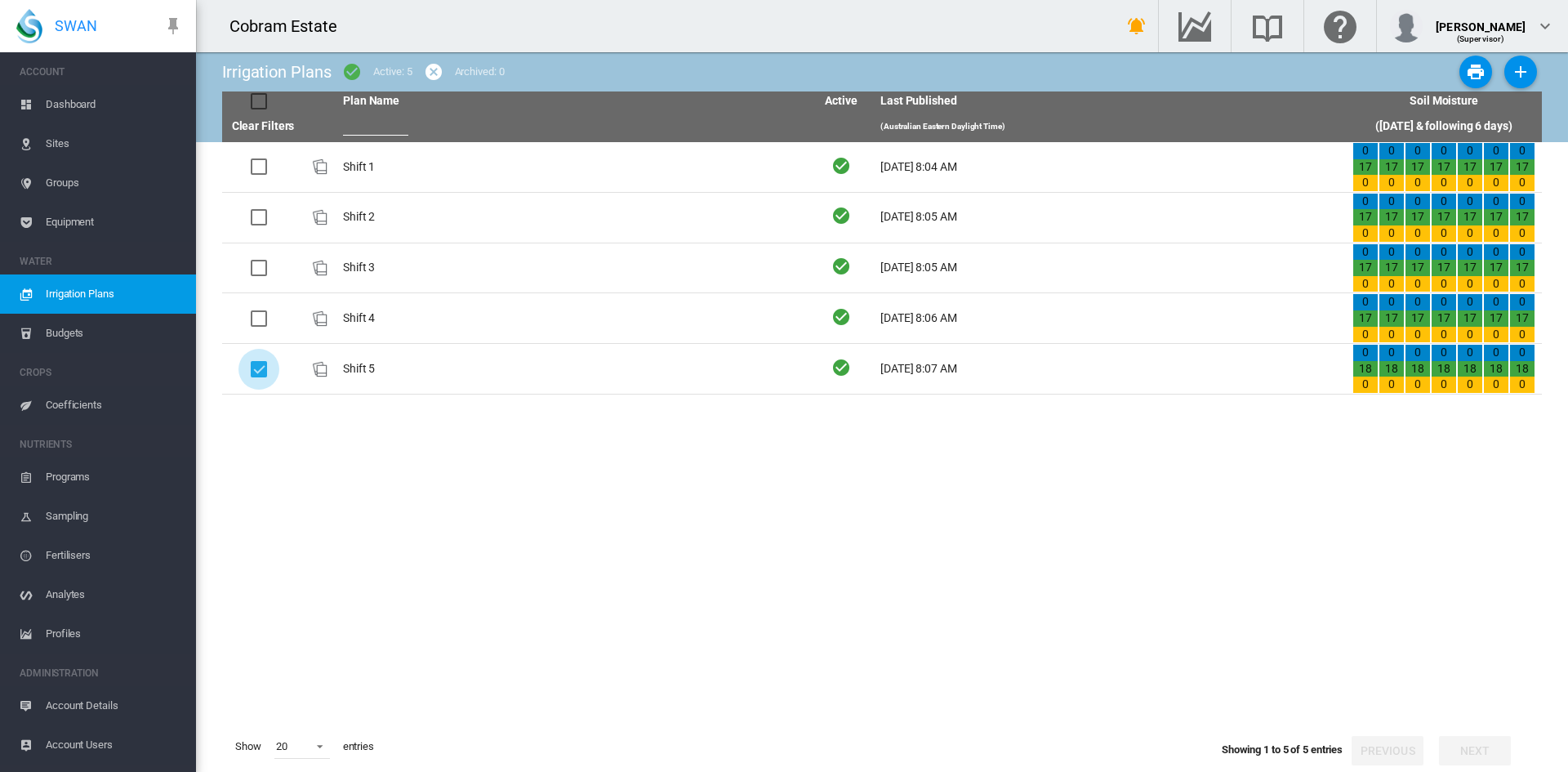
drag, startPoint x: 263, startPoint y: 366, endPoint x: 281, endPoint y: 438, distance: 74.2
click at [261, 368] on div at bounding box center [259, 369] width 17 height 17
click at [65, 286] on span "Irrigation Plans" at bounding box center [115, 294] width 138 height 39
click at [49, 101] on span "Dashboard" at bounding box center [115, 104] width 138 height 39
